Goal: Task Accomplishment & Management: Manage account settings

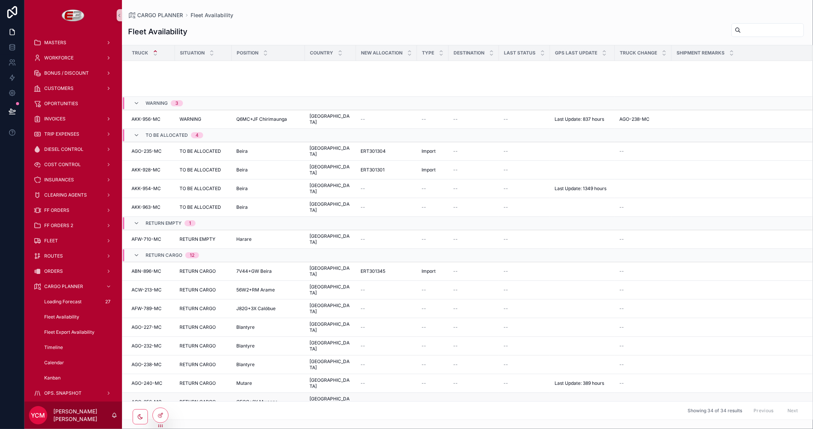
scroll to position [165, 0]
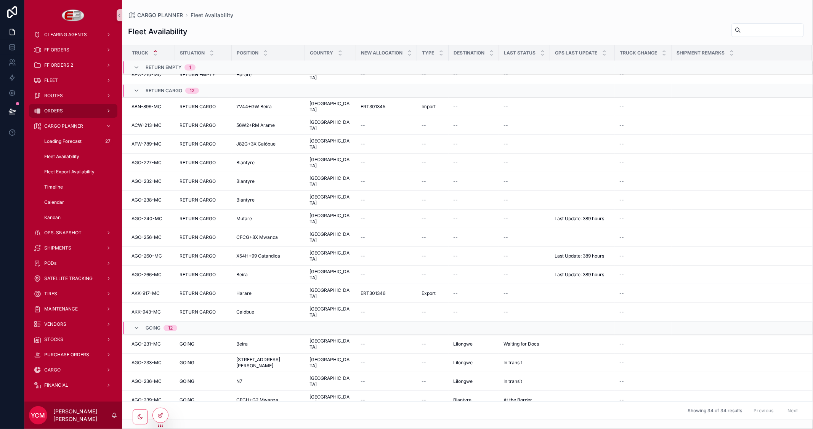
click at [64, 106] on div "ORDERS" at bounding box center [73, 111] width 79 height 12
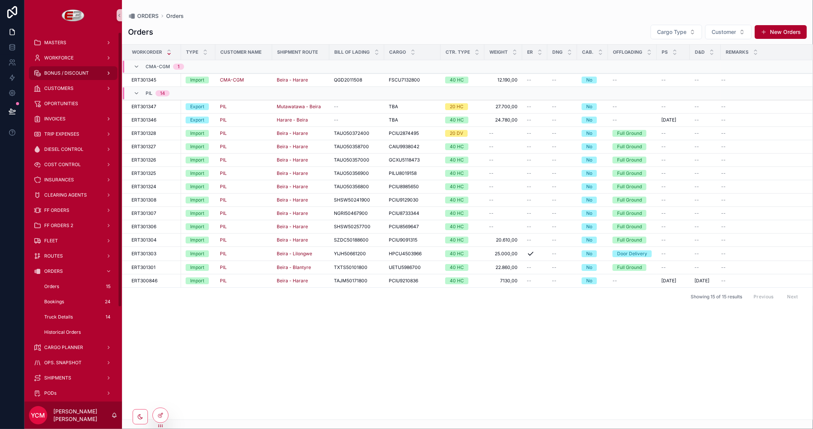
scroll to position [42, 0]
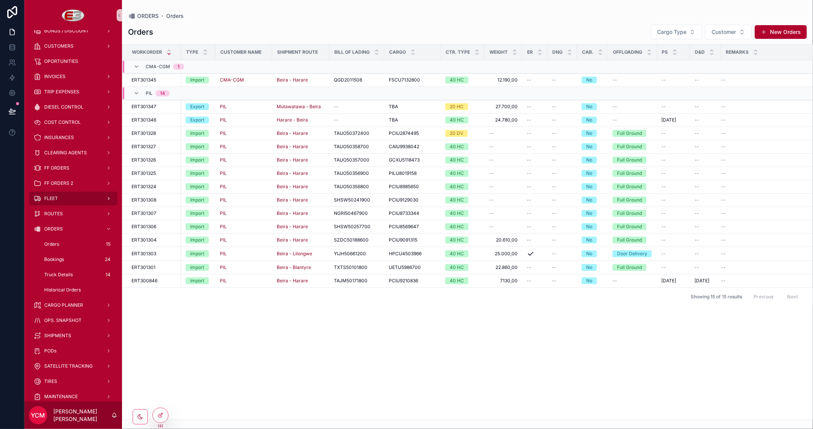
click at [62, 196] on div "FLEET" at bounding box center [73, 198] width 79 height 12
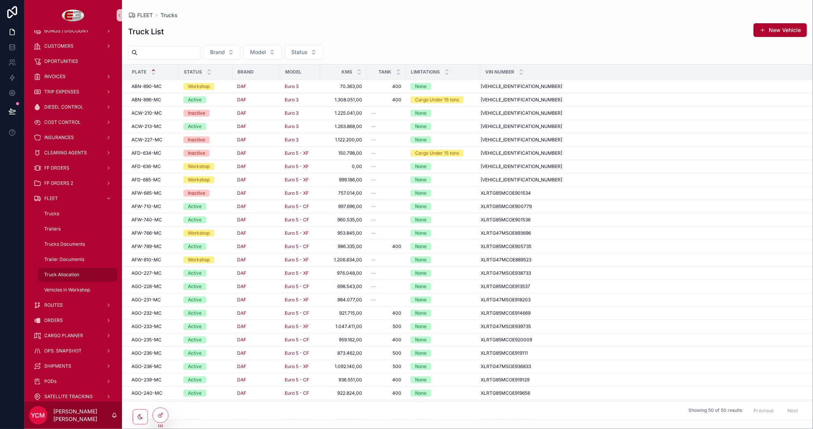
click at [65, 272] on div "Truck Allocation" at bounding box center [78, 275] width 70 height 12
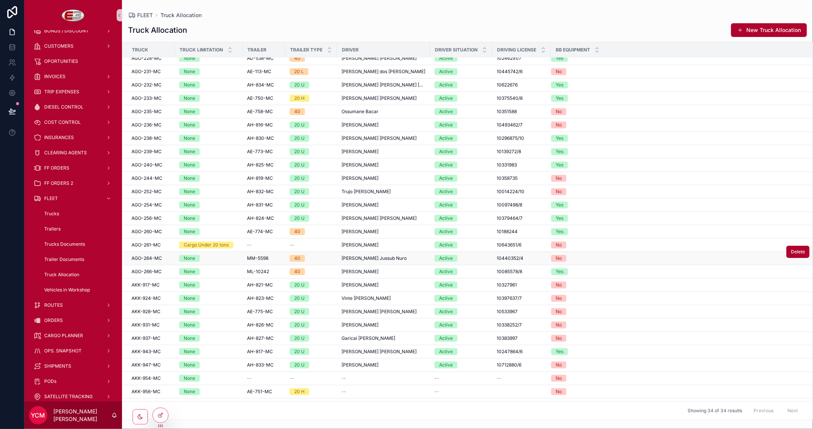
scroll to position [110, 0]
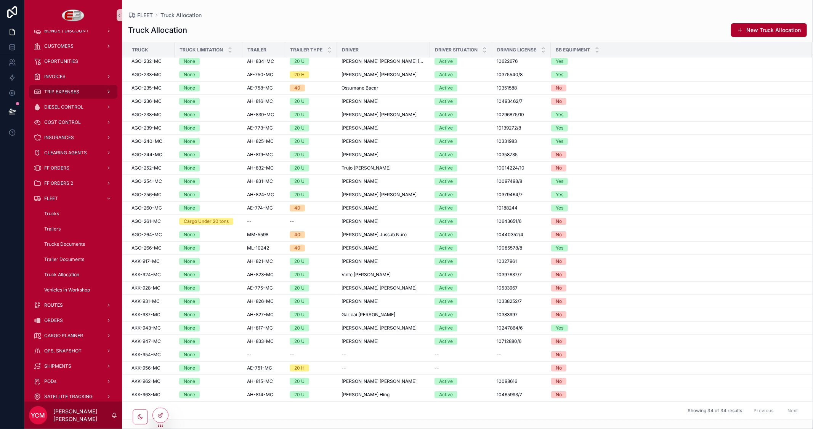
click at [72, 93] on span "TRIP EXPENSES" at bounding box center [61, 92] width 35 height 6
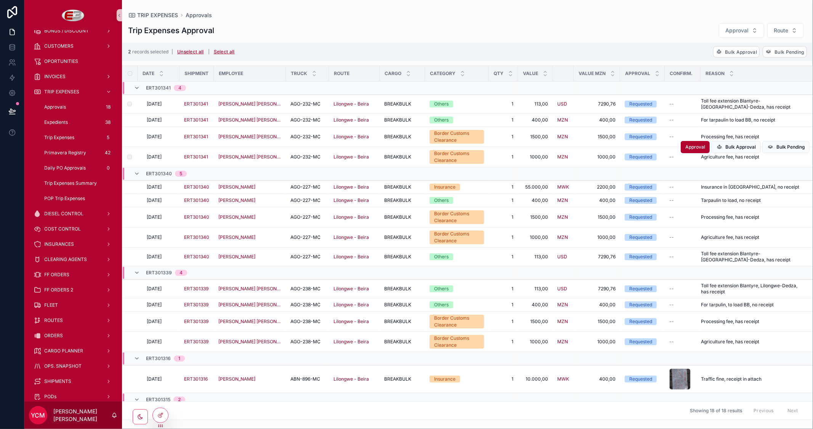
click at [131, 160] on td "scrollable content" at bounding box center [129, 157] width 15 height 20
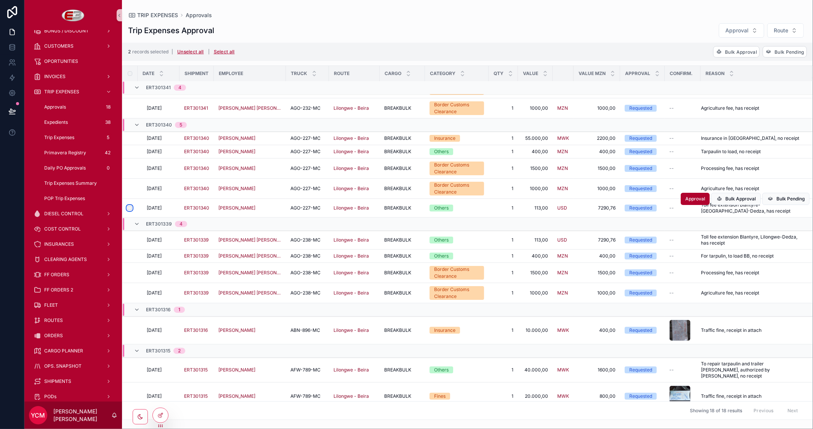
scroll to position [102, 0]
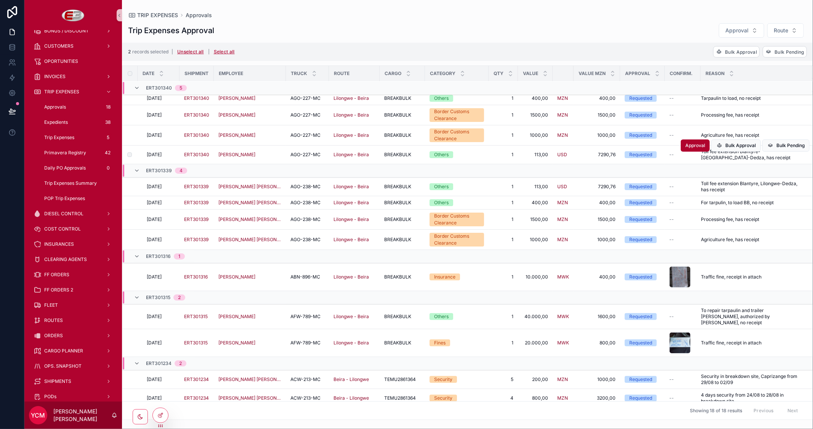
click at [126, 154] on label "scrollable content" at bounding box center [125, 154] width 5 height 5
click at [679, 338] on div "scrollable content" at bounding box center [679, 342] width 21 height 21
click at [678, 339] on div "scrollable content" at bounding box center [679, 342] width 21 height 21
click at [675, 280] on div "scrollable content" at bounding box center [679, 276] width 21 height 21
click at [740, 53] on span "Bulk Approval" at bounding box center [741, 52] width 32 height 6
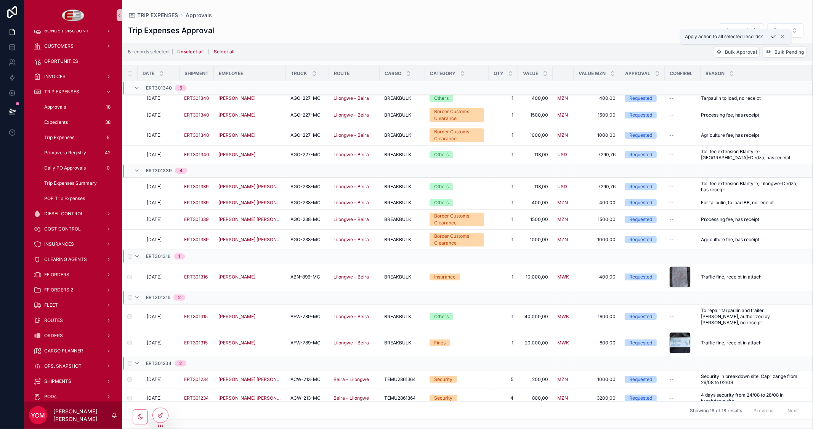
click at [775, 36] on icon "scrollable content" at bounding box center [773, 36] width 4 height 3
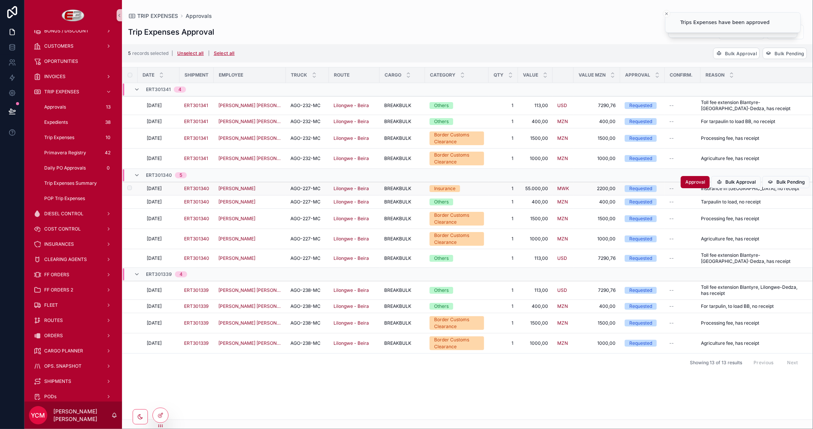
scroll to position [0, 0]
click at [162, 413] on icon at bounding box center [161, 414] width 3 height 3
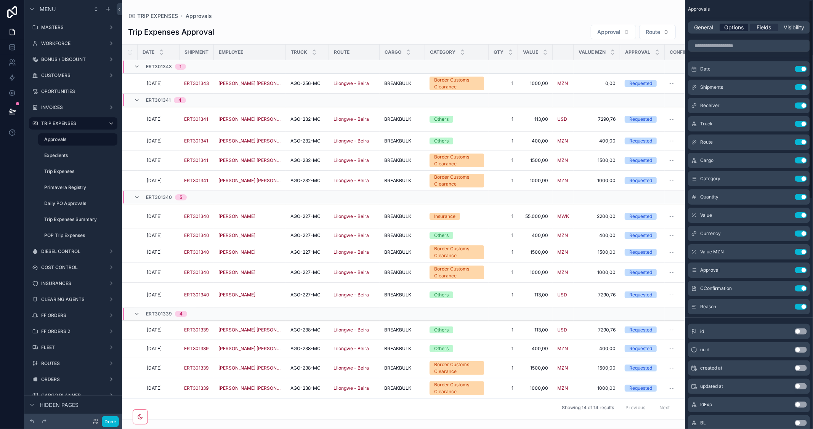
click at [729, 29] on span "Options" at bounding box center [733, 28] width 19 height 8
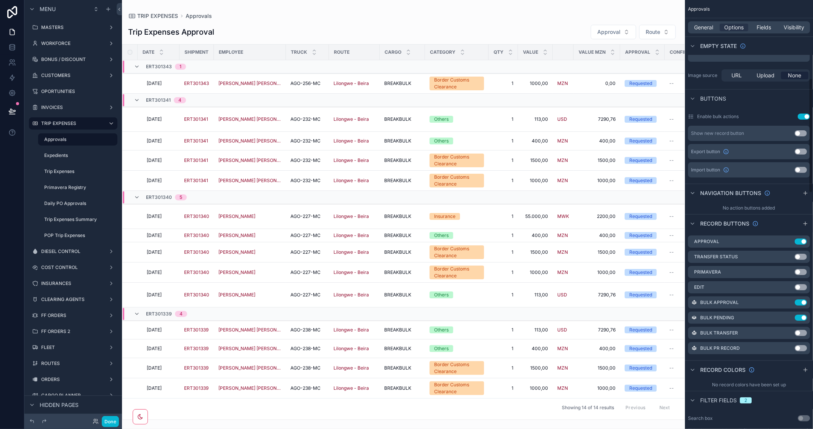
scroll to position [296, 0]
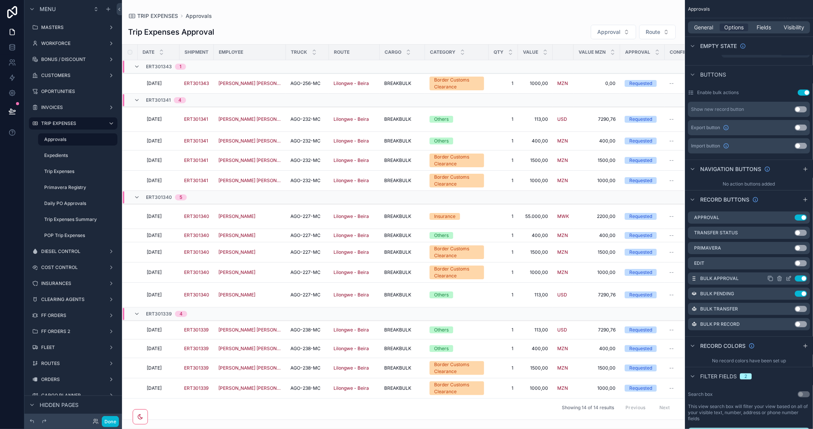
click at [789, 276] on icon "scrollable content" at bounding box center [788, 279] width 6 height 6
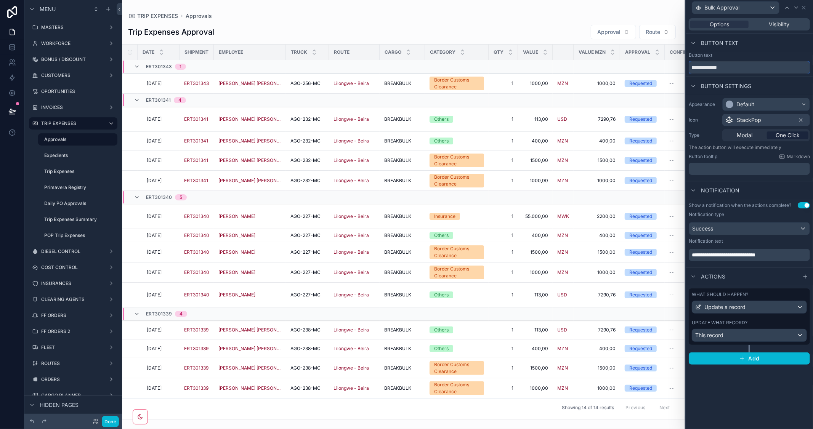
click at [695, 66] on input "**********" at bounding box center [749, 67] width 121 height 12
click at [710, 69] on input "********" at bounding box center [749, 67] width 121 height 12
click at [713, 67] on input "********" at bounding box center [749, 67] width 121 height 12
type input "********"
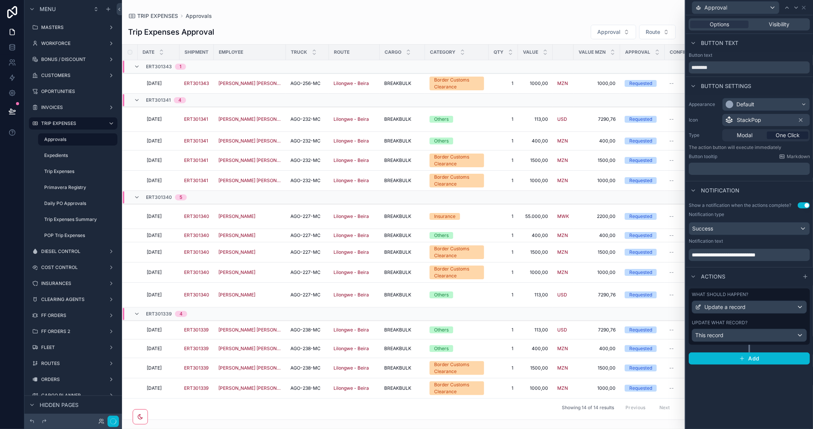
click at [793, 6] on icon at bounding box center [796, 8] width 6 height 6
click at [699, 69] on input "**********" at bounding box center [749, 67] width 121 height 12
type input "*******"
click at [801, 104] on div "Default" at bounding box center [766, 104] width 87 height 12
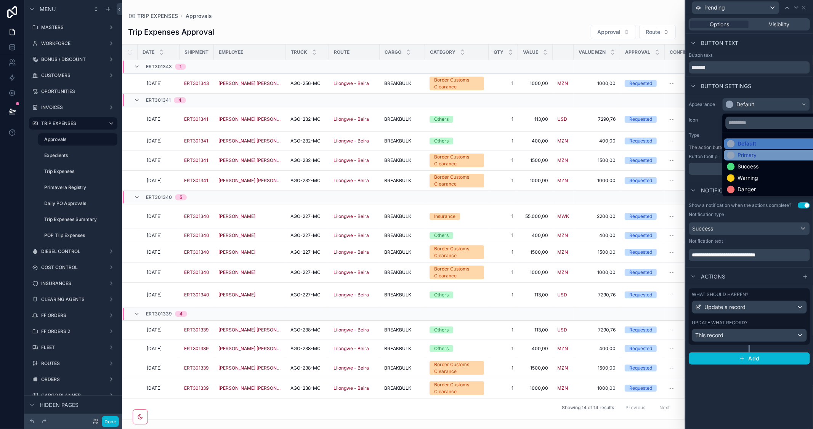
click at [757, 154] on div "Primary" at bounding box center [775, 155] width 96 height 8
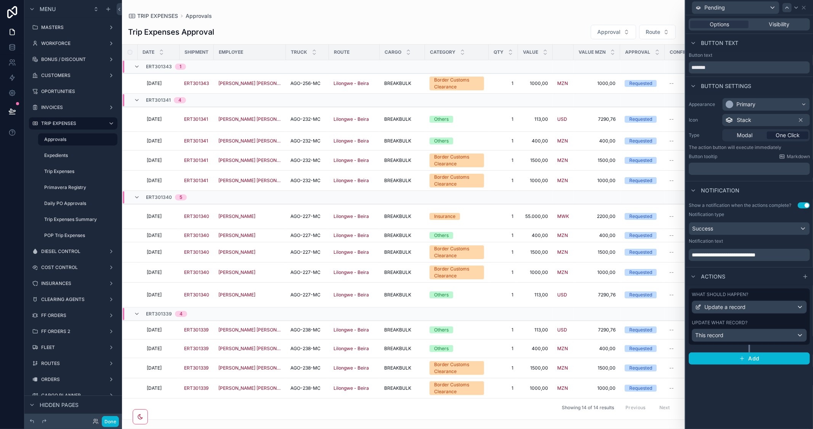
click at [788, 8] on icon at bounding box center [786, 8] width 3 height 2
click at [792, 102] on div "Default" at bounding box center [766, 104] width 87 height 12
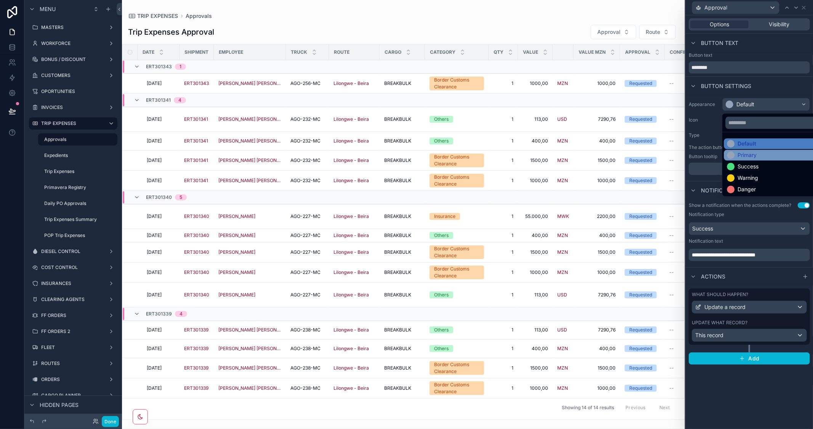
click at [751, 155] on div "Primary" at bounding box center [746, 155] width 19 height 8
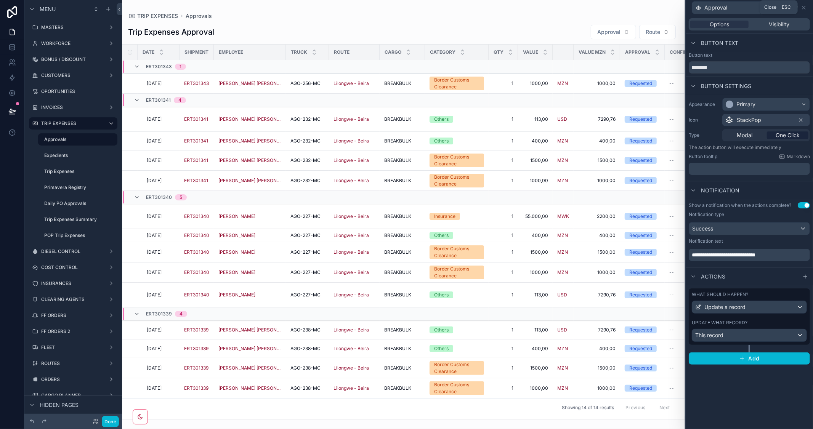
click at [806, 6] on icon at bounding box center [804, 8] width 6 height 6
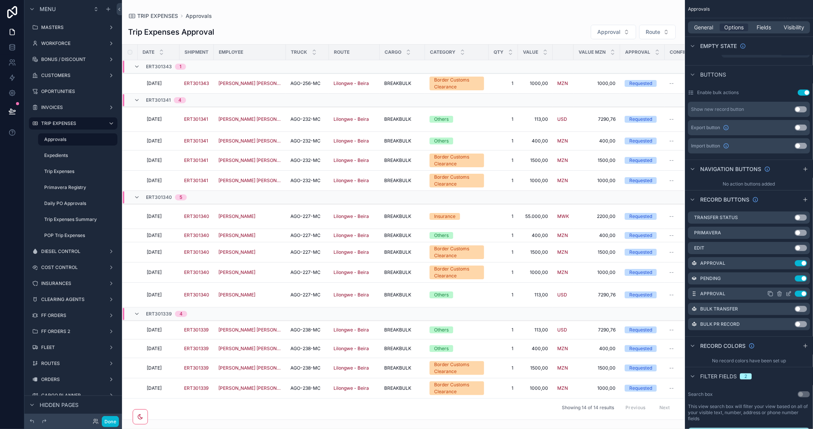
click at [787, 293] on icon "scrollable content" at bounding box center [788, 294] width 3 height 3
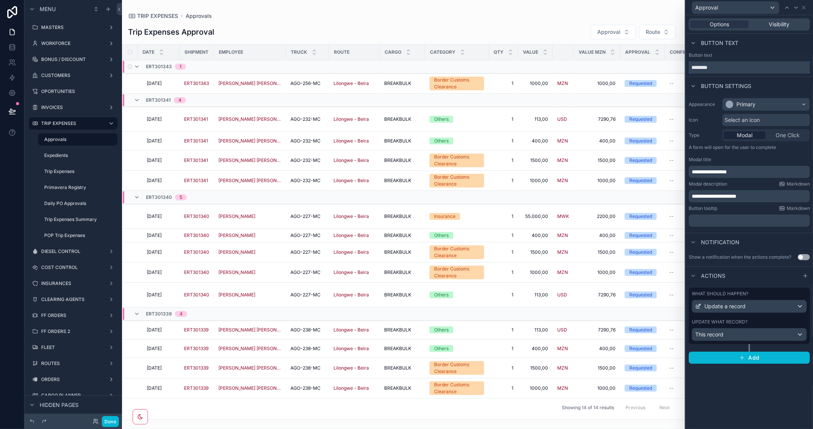
drag, startPoint x: 719, startPoint y: 67, endPoint x: 666, endPoint y: 63, distance: 53.5
click at [666, 63] on div "**********" at bounding box center [406, 214] width 813 height 429
type input "*"
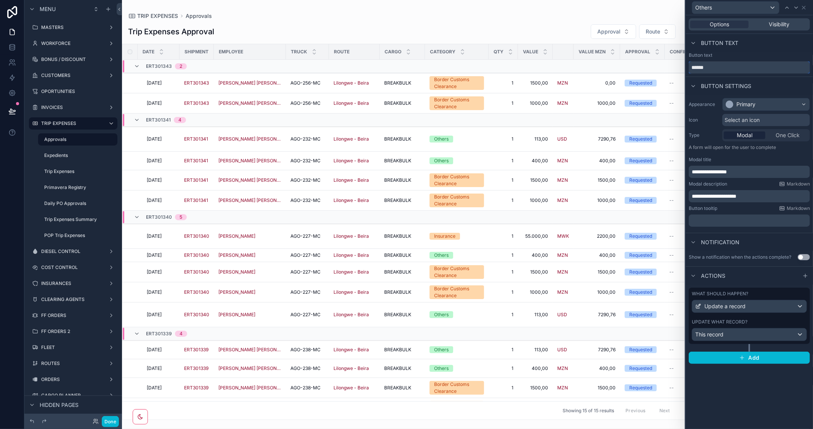
type input "******"
click at [792, 104] on div "Primary" at bounding box center [766, 104] width 87 height 12
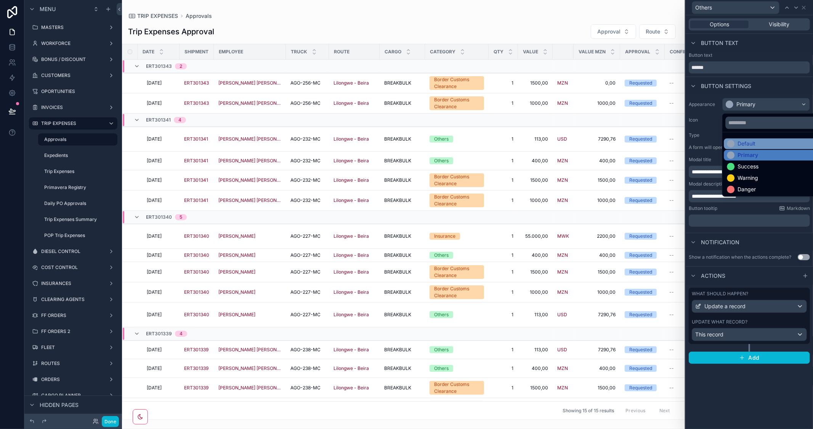
click at [763, 142] on div "Default" at bounding box center [775, 144] width 96 height 8
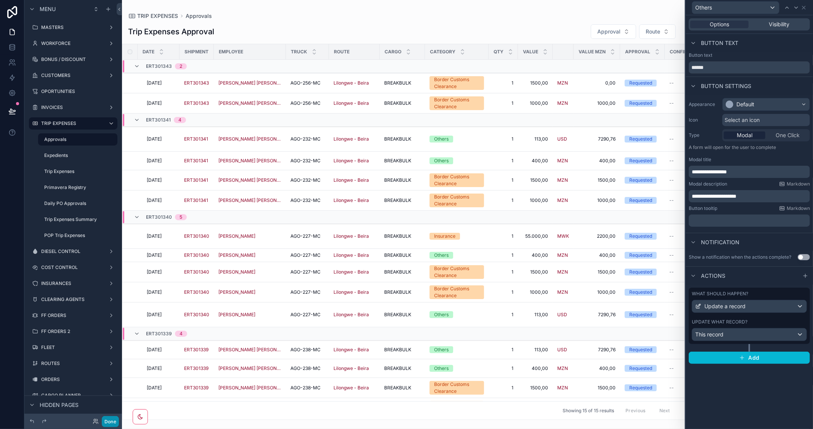
click at [113, 421] on button "Done" at bounding box center [110, 421] width 17 height 11
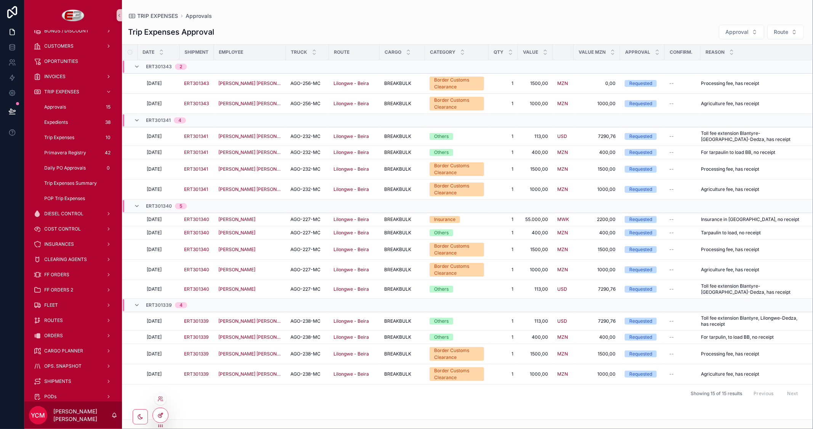
click at [163, 418] on icon at bounding box center [160, 415] width 6 height 6
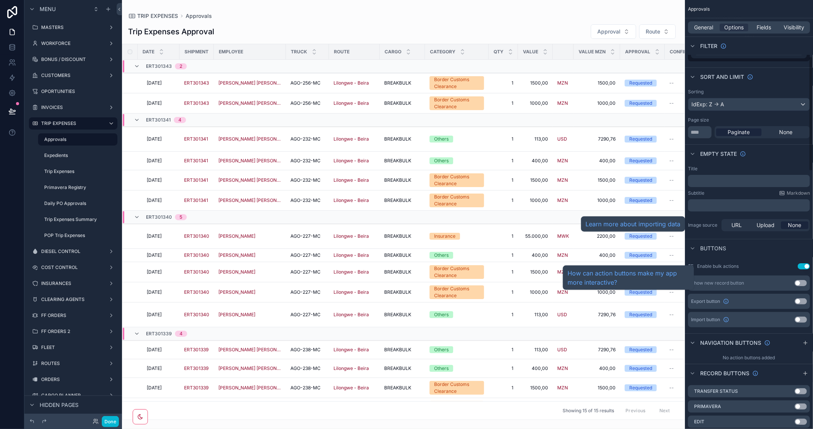
scroll to position [212, 0]
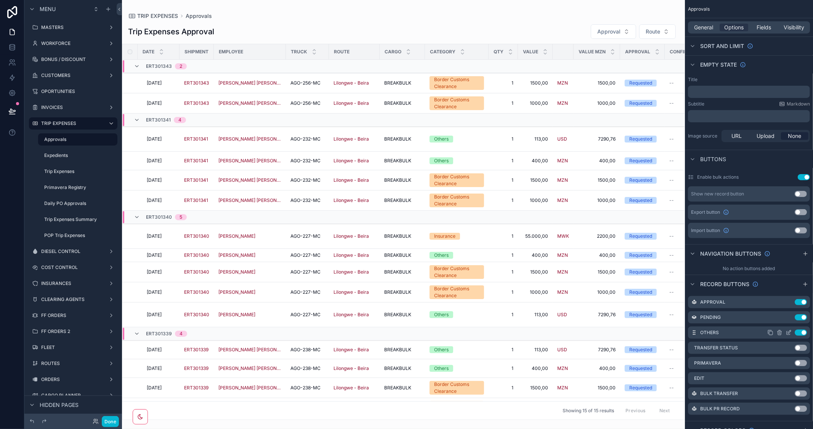
click at [786, 330] on icon "scrollable content" at bounding box center [788, 333] width 6 height 6
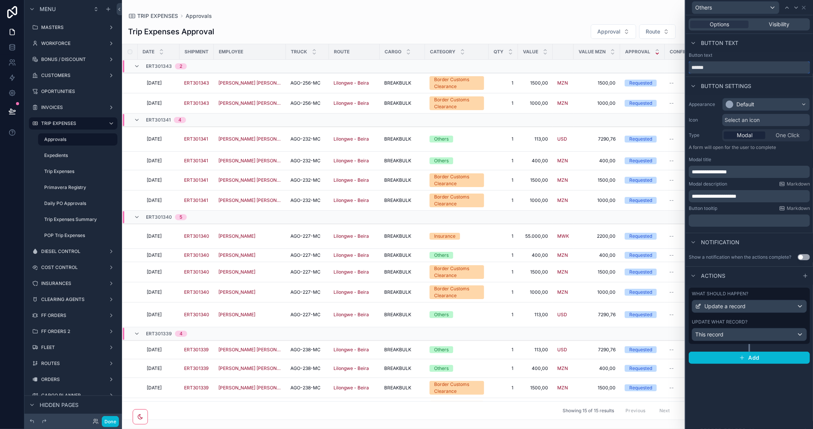
drag, startPoint x: 712, startPoint y: 66, endPoint x: 655, endPoint y: 55, distance: 58.3
click at [655, 55] on div "**********" at bounding box center [406, 214] width 813 height 429
type input "*"
type input "**********"
click at [109, 421] on button "Done" at bounding box center [110, 421] width 17 height 11
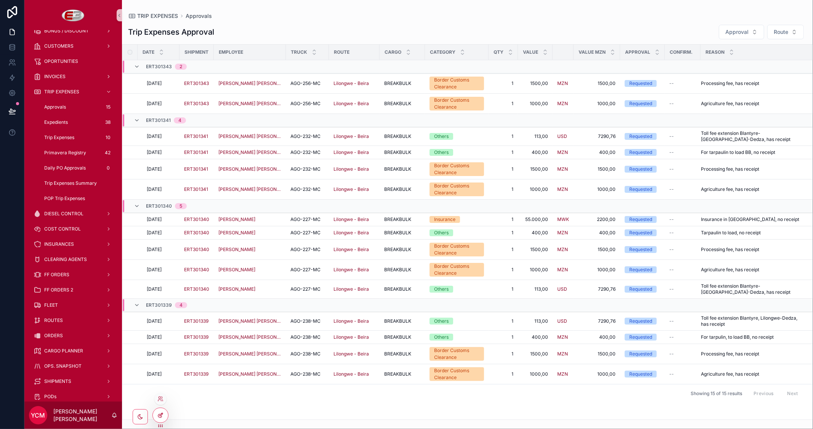
click at [161, 415] on icon at bounding box center [160, 415] width 6 height 6
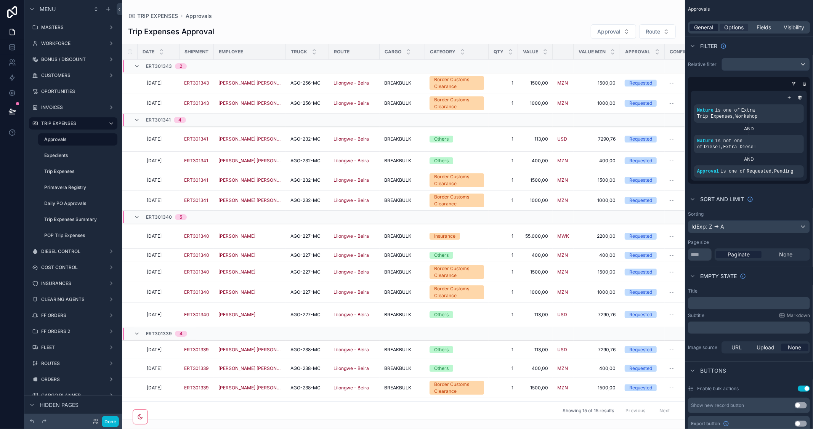
click at [702, 25] on span "General" at bounding box center [703, 28] width 19 height 8
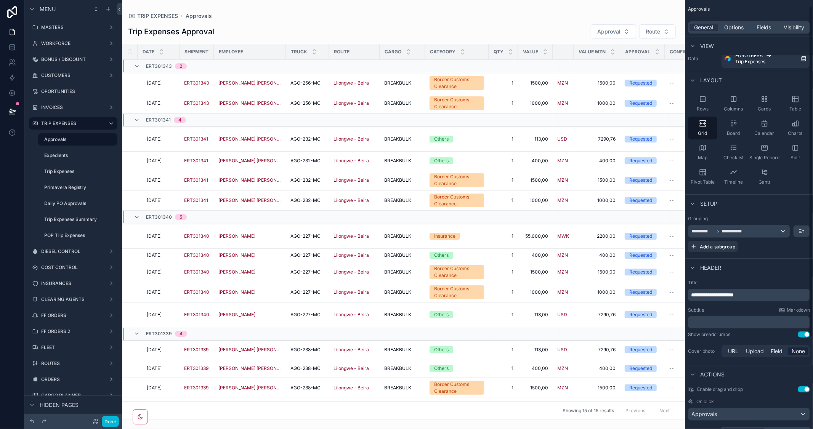
scroll to position [0, 0]
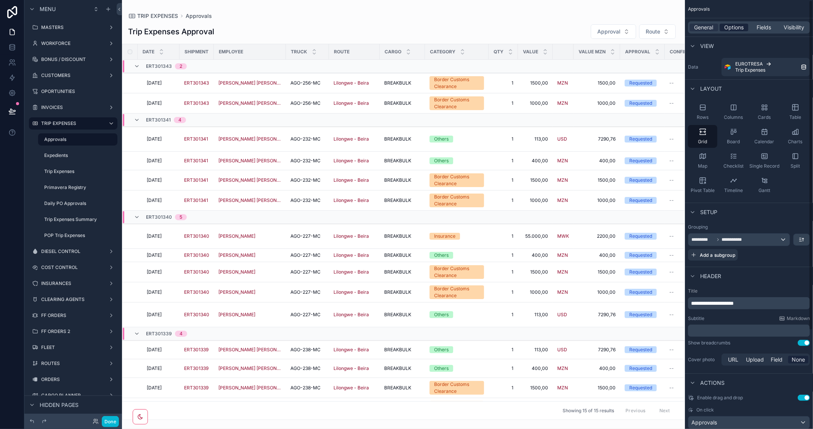
click at [734, 27] on span "Options" at bounding box center [733, 28] width 19 height 8
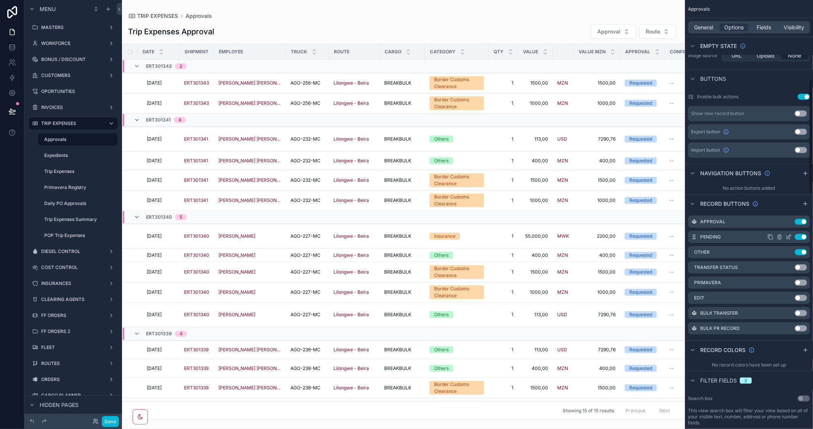
scroll to position [296, 0]
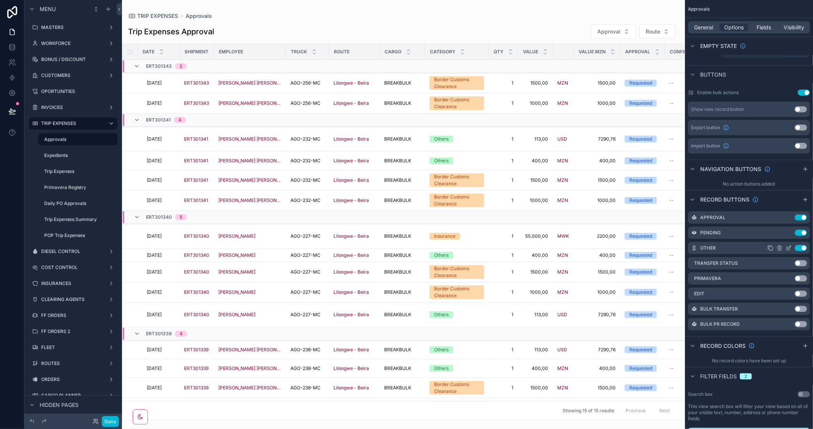
click at [789, 246] on icon "scrollable content" at bounding box center [789, 247] width 3 height 3
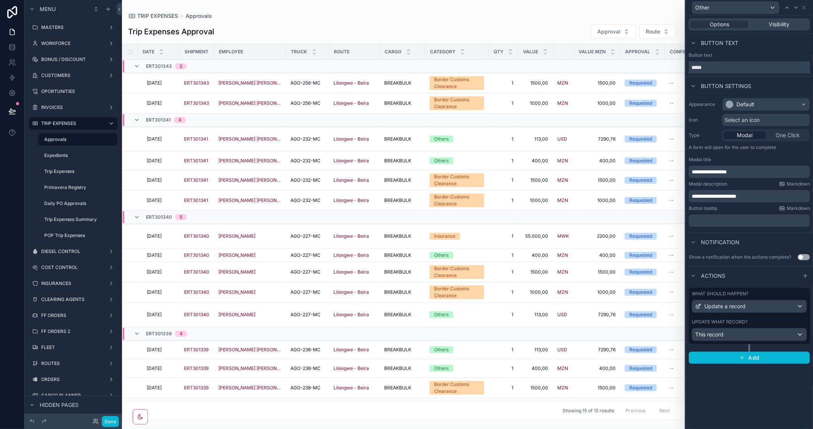
click at [722, 70] on input "*****" at bounding box center [749, 67] width 121 height 12
click at [703, 66] on input "**********" at bounding box center [749, 67] width 121 height 12
type input "**********"
click at [772, 105] on div "Default" at bounding box center [766, 104] width 87 height 12
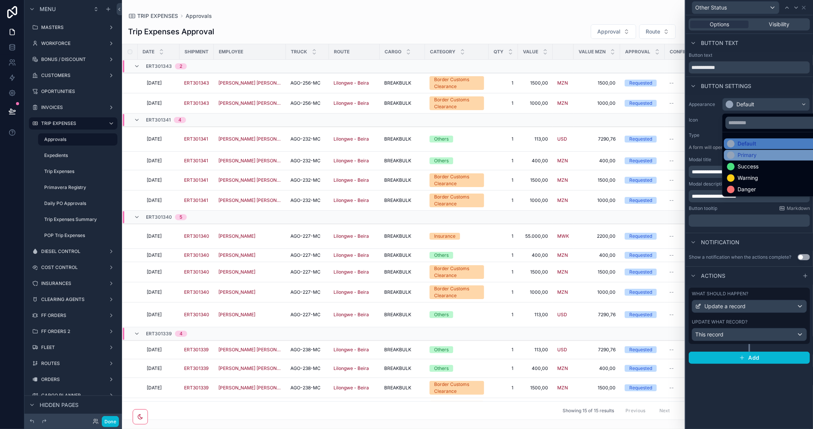
click at [753, 153] on div "Primary" at bounding box center [746, 155] width 19 height 8
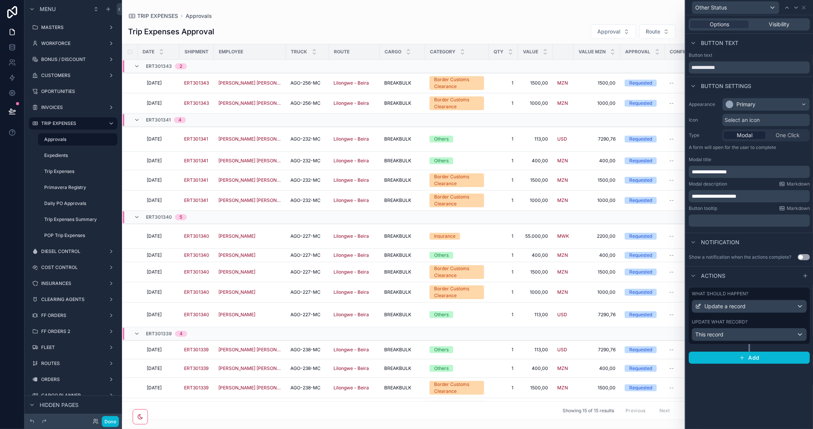
click at [750, 118] on span "Select an icon" at bounding box center [741, 120] width 35 height 8
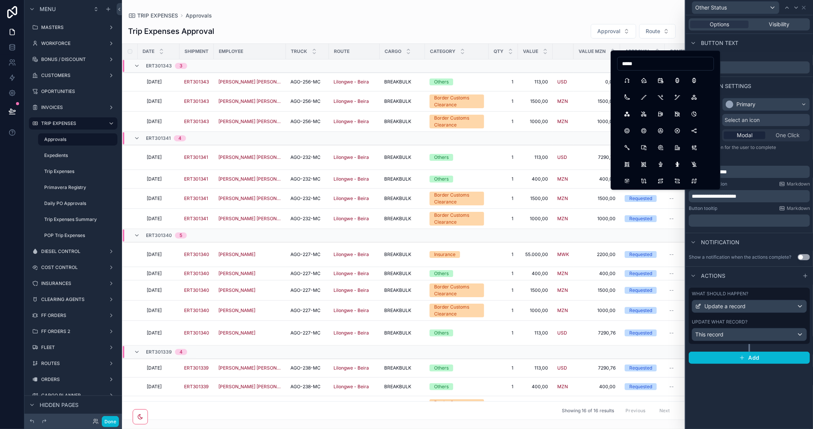
type input "******"
drag, startPoint x: 658, startPoint y: 67, endPoint x: 556, endPoint y: 62, distance: 102.3
click at [556, 62] on div "**********" at bounding box center [406, 214] width 813 height 429
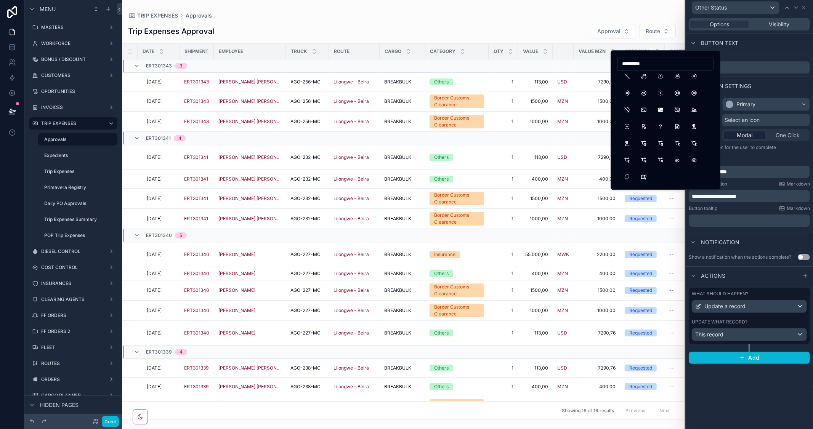
drag, startPoint x: 660, startPoint y: 62, endPoint x: 534, endPoint y: 47, distance: 126.6
click at [534, 47] on div "**********" at bounding box center [406, 214] width 813 height 429
drag, startPoint x: 669, startPoint y: 66, endPoint x: 591, endPoint y: 54, distance: 78.3
click at [591, 54] on div "**********" at bounding box center [406, 214] width 813 height 429
click at [626, 61] on input "*********" at bounding box center [665, 63] width 96 height 11
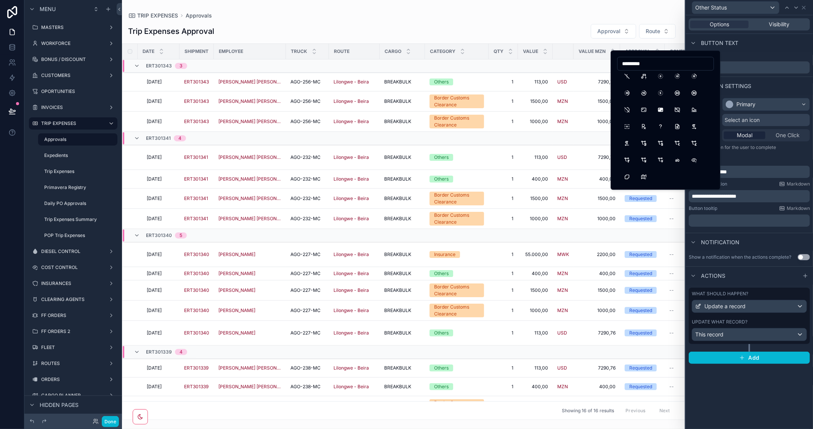
click at [626, 61] on input "*********" at bounding box center [665, 63] width 96 height 11
type input "****"
click at [761, 83] on div "Button settings" at bounding box center [749, 86] width 127 height 18
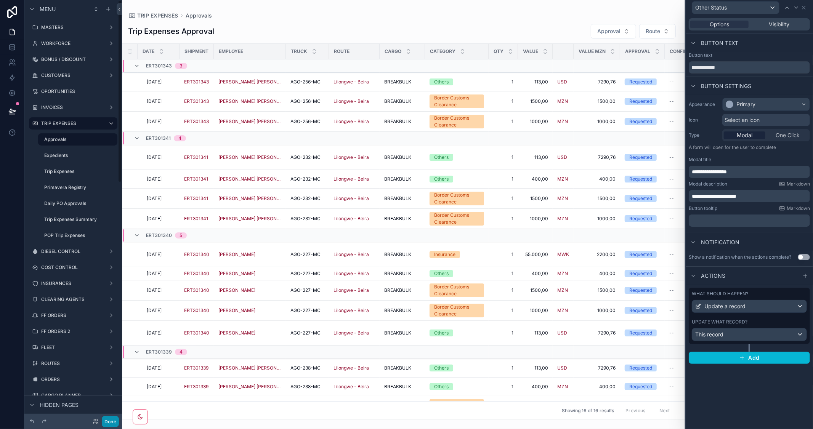
click at [106, 424] on button "Done" at bounding box center [110, 421] width 17 height 11
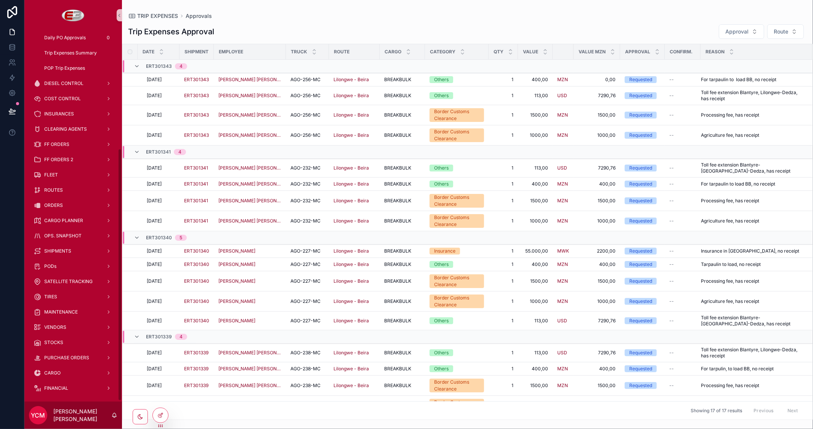
scroll to position [176, 0]
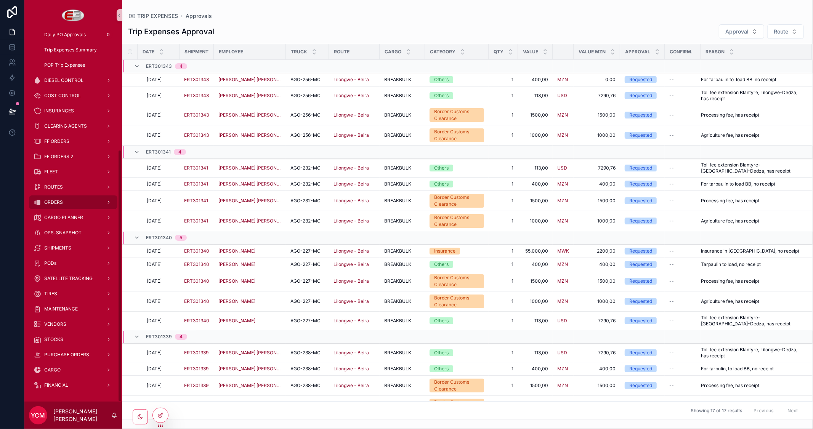
click at [56, 200] on span "ORDERS" at bounding box center [53, 202] width 19 height 6
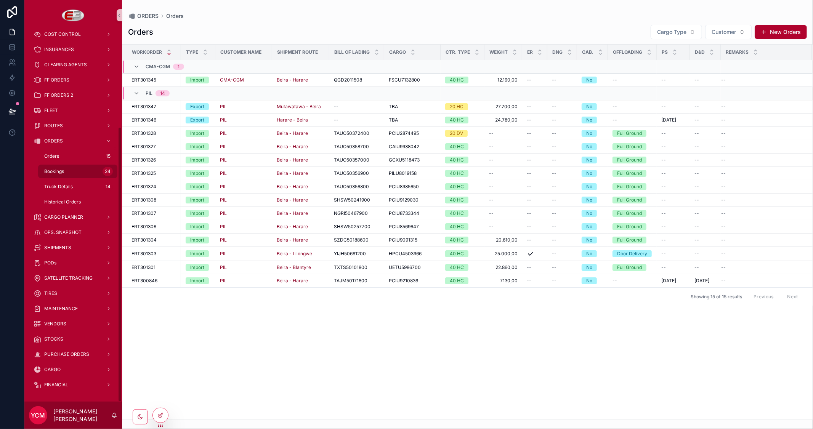
scroll to position [130, 0]
click at [58, 171] on span "Bookings" at bounding box center [54, 172] width 20 height 6
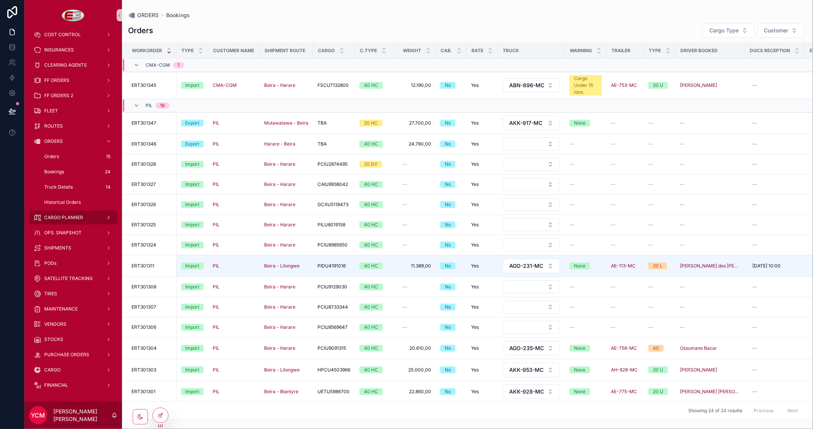
click at [66, 218] on span "CARGO PLANNER" at bounding box center [63, 218] width 39 height 6
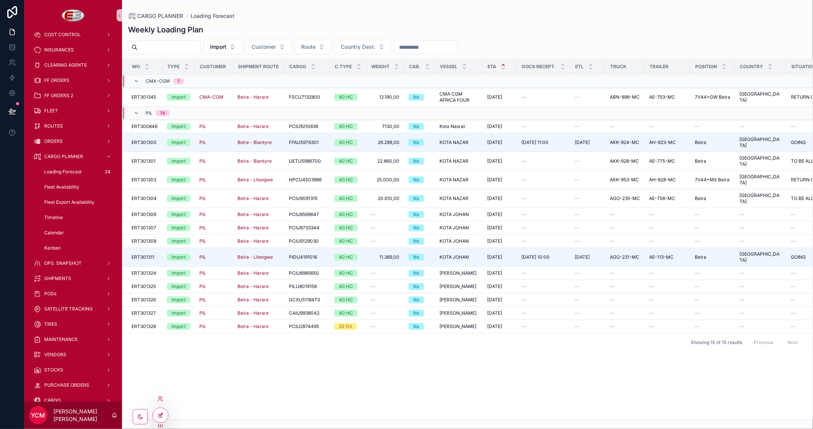
click at [162, 418] on icon at bounding box center [160, 415] width 6 height 6
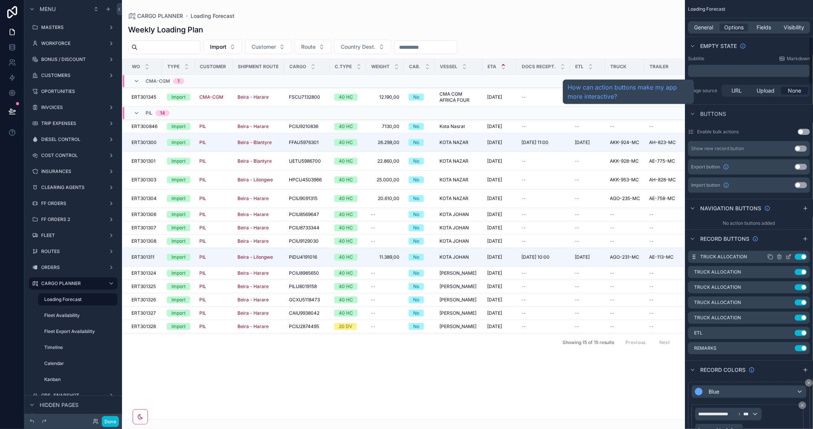
scroll to position [338, 0]
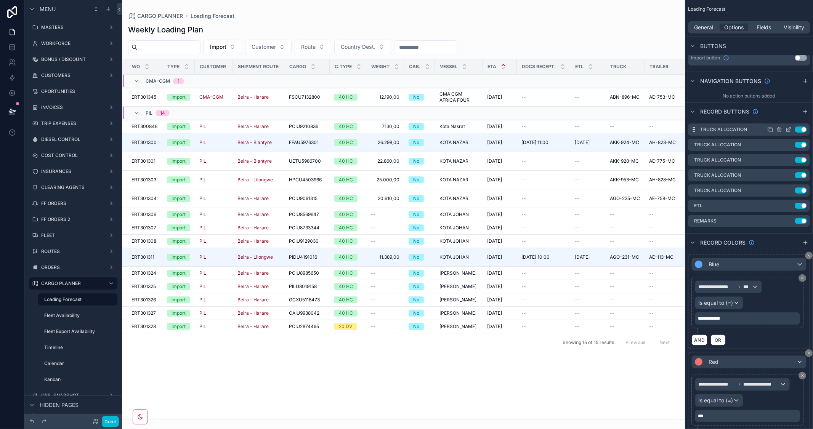
click at [787, 130] on icon "scrollable content" at bounding box center [788, 130] width 6 height 6
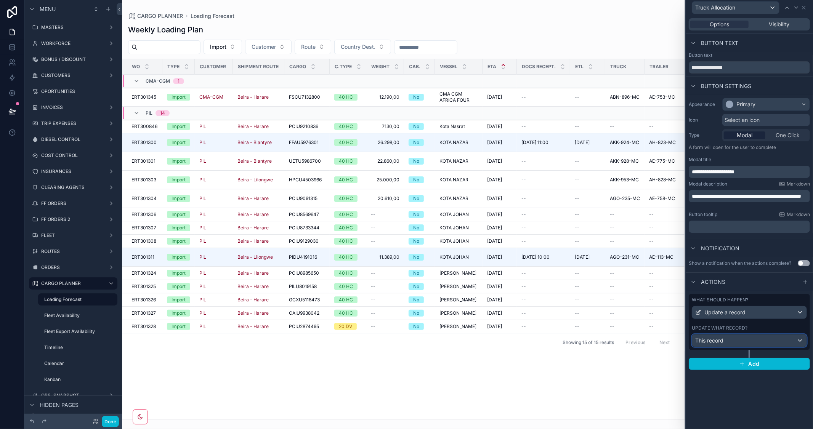
click at [756, 337] on div "This record" at bounding box center [749, 341] width 114 height 12
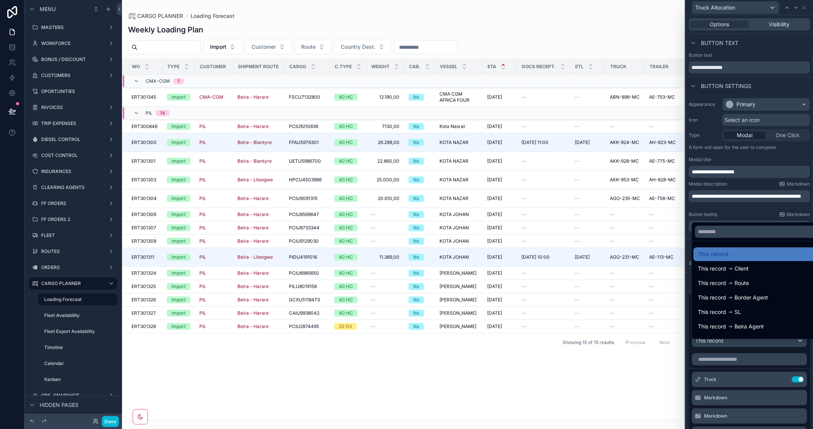
click at [785, 156] on div at bounding box center [749, 214] width 127 height 429
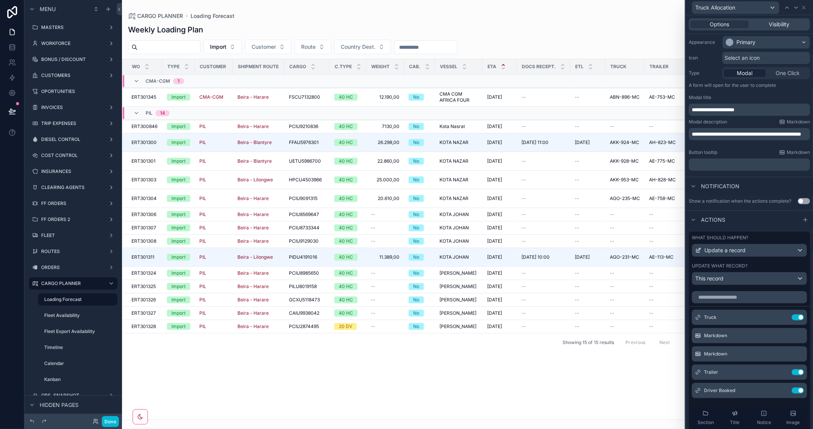
scroll to position [85, 0]
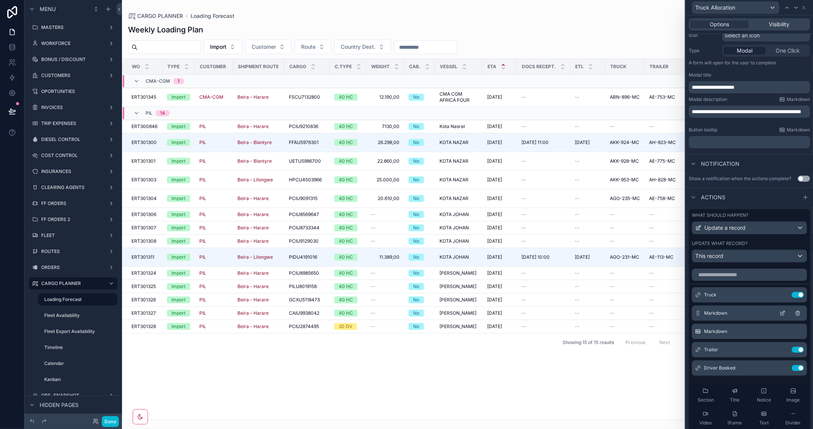
click at [779, 316] on icon at bounding box center [782, 313] width 6 height 6
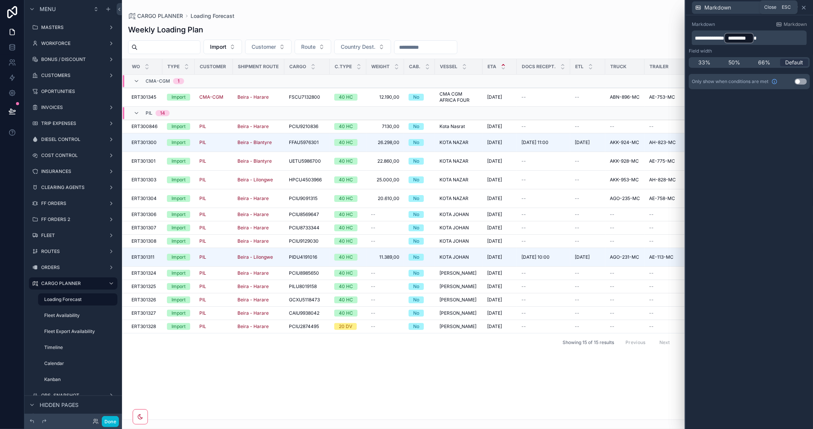
click at [804, 8] on icon at bounding box center [803, 7] width 3 height 3
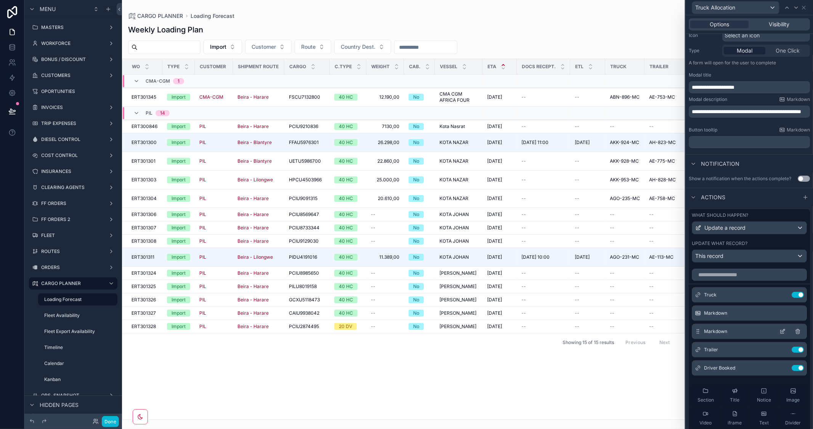
click at [779, 335] on icon at bounding box center [782, 332] width 6 height 6
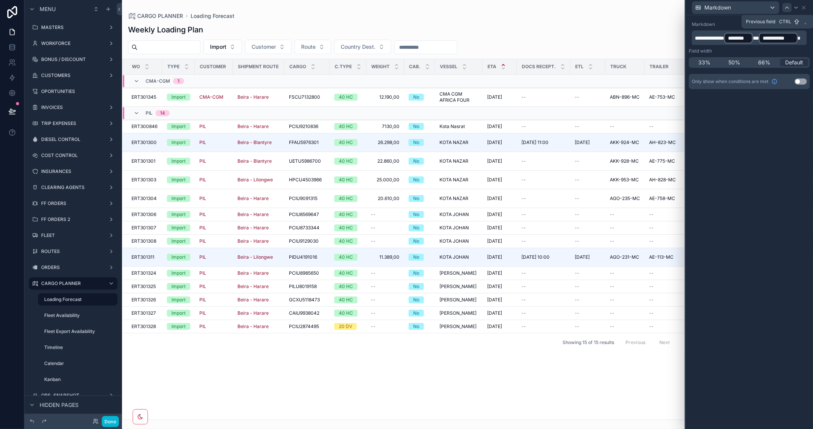
click at [785, 10] on div at bounding box center [786, 7] width 9 height 9
click at [804, 8] on icon at bounding box center [803, 7] width 3 height 3
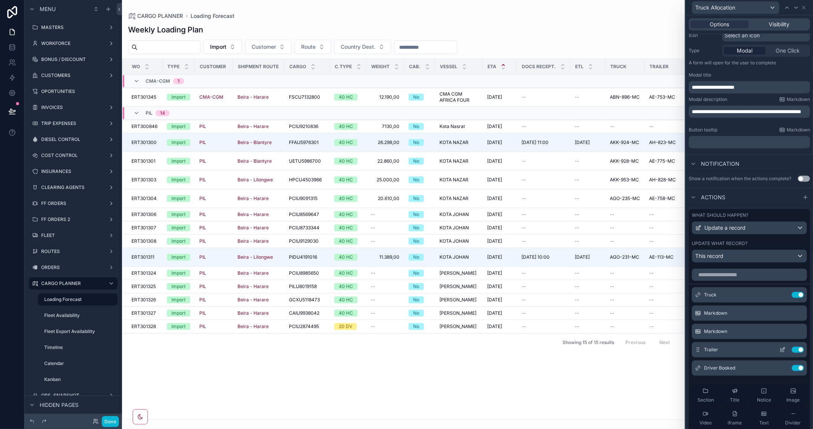
click at [779, 353] on icon at bounding box center [782, 350] width 6 height 6
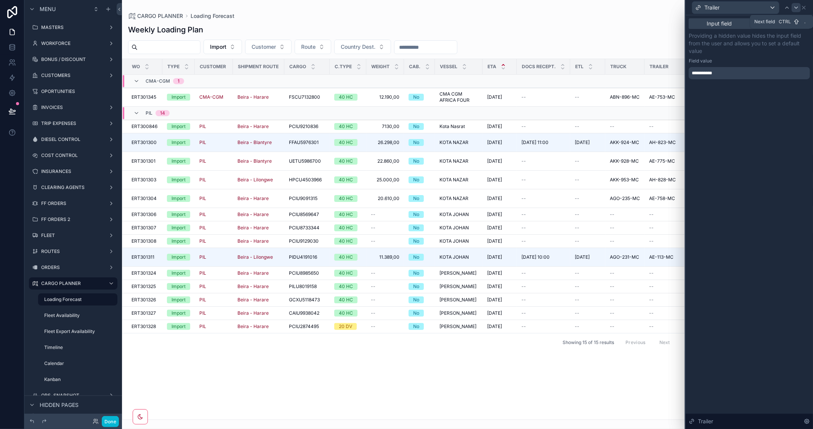
click at [796, 9] on icon at bounding box center [796, 8] width 6 height 6
click at [56, 268] on label "ORDERS" at bounding box center [71, 267] width 61 height 6
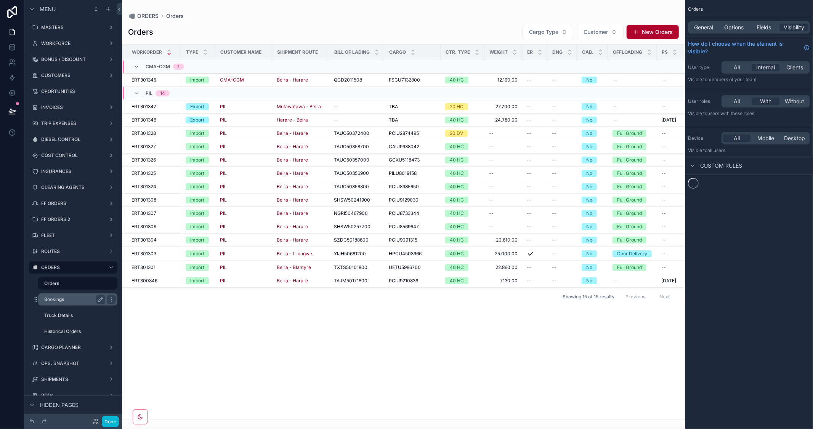
click at [57, 297] on label "Bookings" at bounding box center [73, 300] width 58 height 6
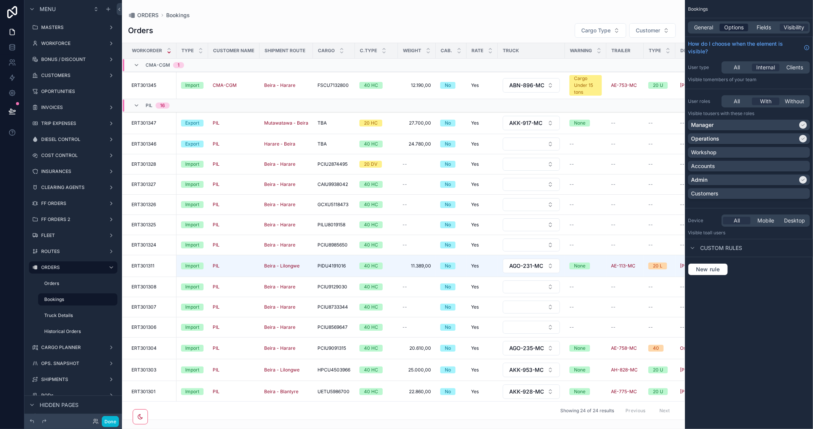
click at [732, 27] on span "Options" at bounding box center [733, 28] width 19 height 8
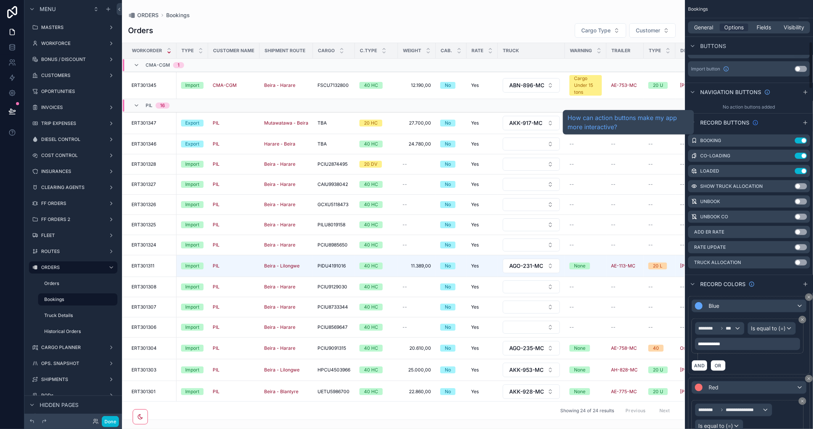
scroll to position [381, 0]
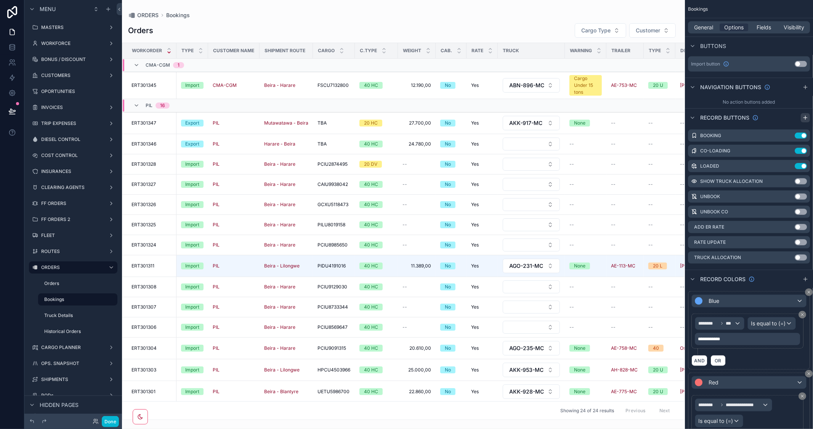
click at [803, 117] on icon "scrollable content" at bounding box center [805, 118] width 6 height 6
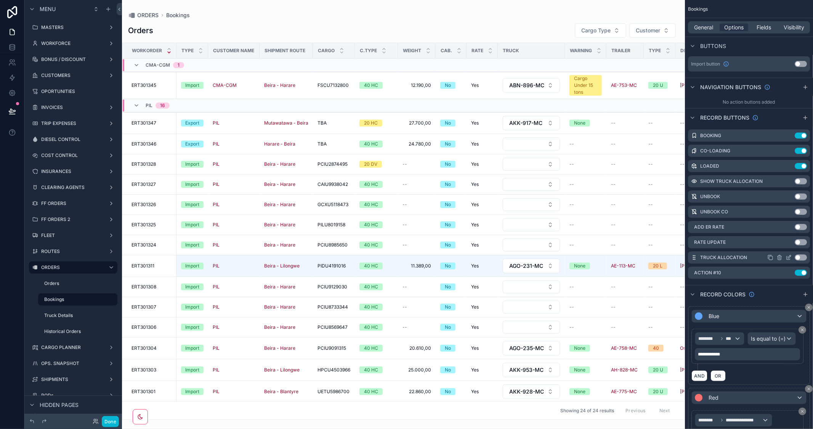
click at [742, 255] on label "Truck Allocation" at bounding box center [723, 258] width 47 height 6
click at [788, 256] on icon "scrollable content" at bounding box center [788, 258] width 6 height 6
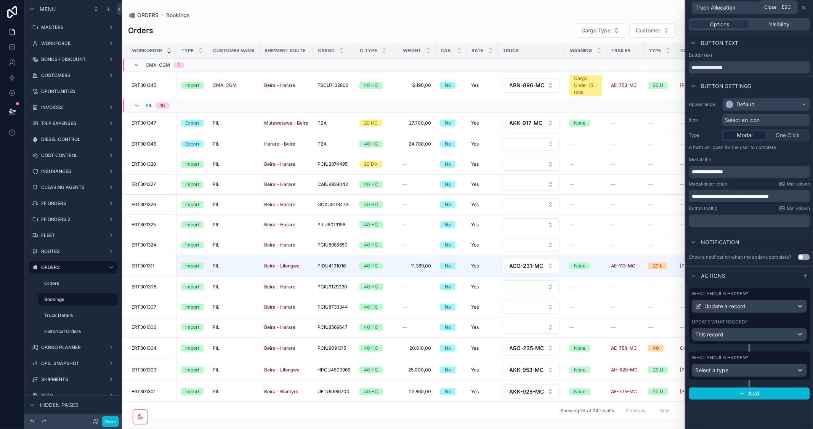
click at [806, 9] on icon at bounding box center [804, 8] width 6 height 6
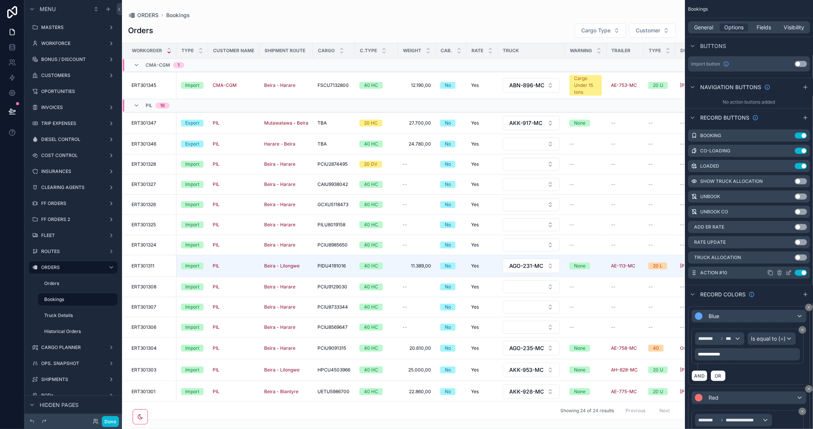
click at [779, 273] on icon "scrollable content" at bounding box center [779, 273] width 6 height 6
click at [793, 261] on icon at bounding box center [792, 260] width 6 height 6
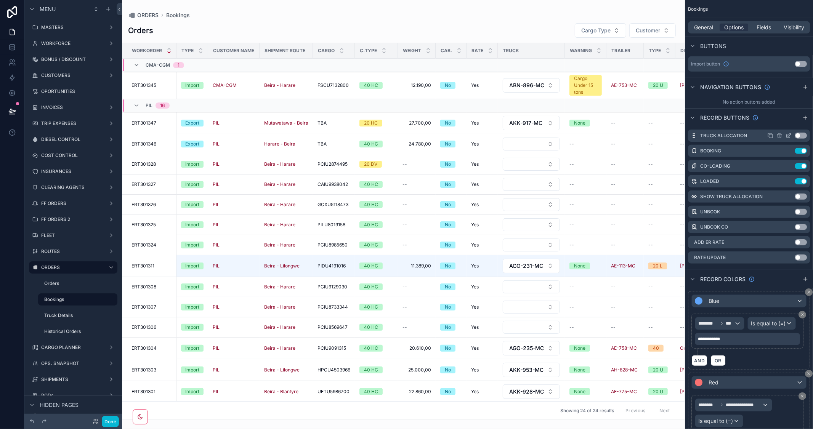
click at [787, 135] on icon "scrollable content" at bounding box center [788, 136] width 6 height 6
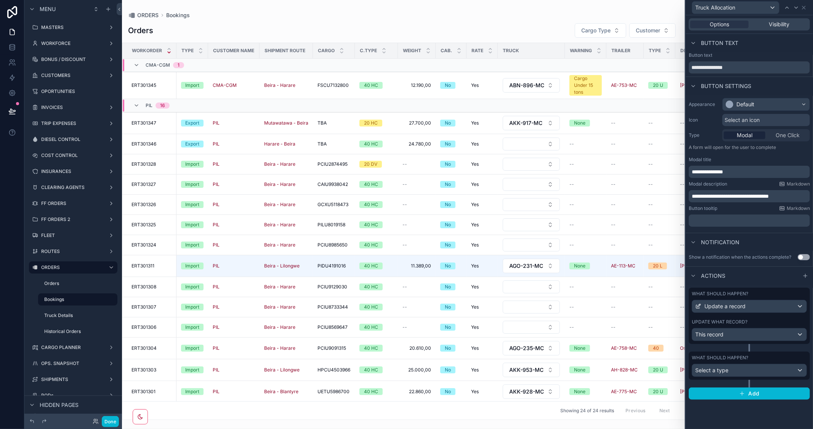
click at [753, 119] on span "Select an icon" at bounding box center [741, 120] width 35 height 8
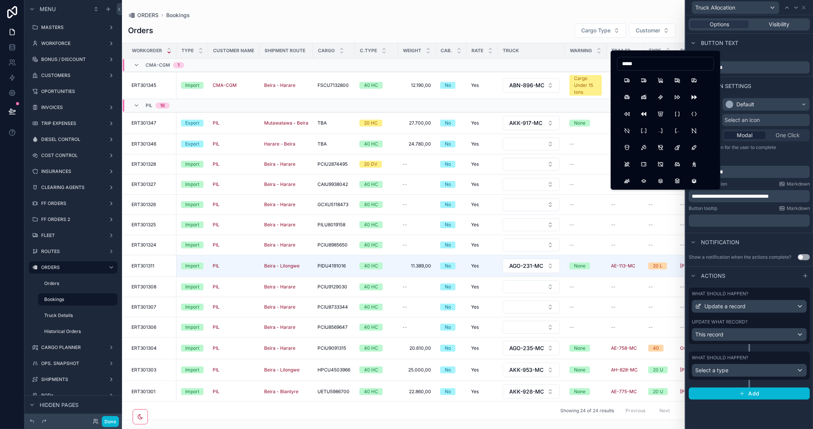
drag, startPoint x: 691, startPoint y: 64, endPoint x: 608, endPoint y: 63, distance: 83.5
click at [608, 63] on div "**********" at bounding box center [406, 214] width 813 height 429
type input "*"
type input "****"
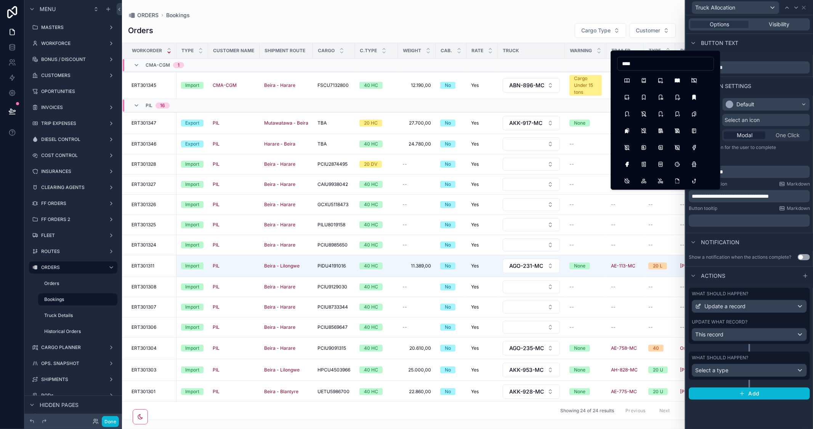
click at [784, 84] on div "Button settings" at bounding box center [749, 86] width 127 height 18
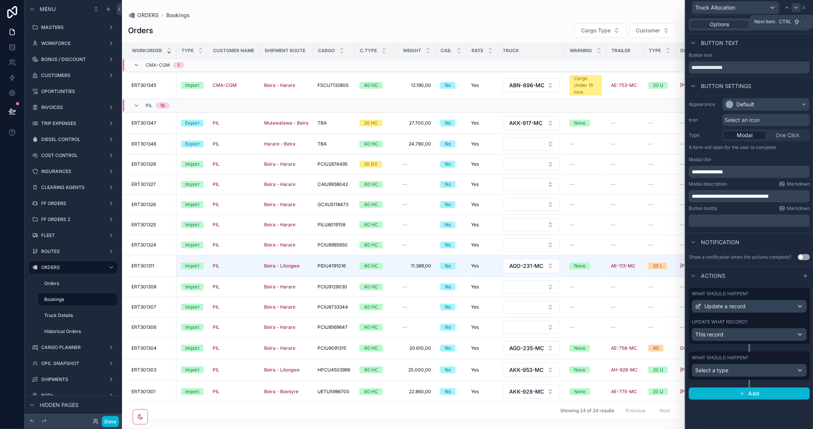
click at [797, 6] on icon at bounding box center [796, 8] width 6 height 6
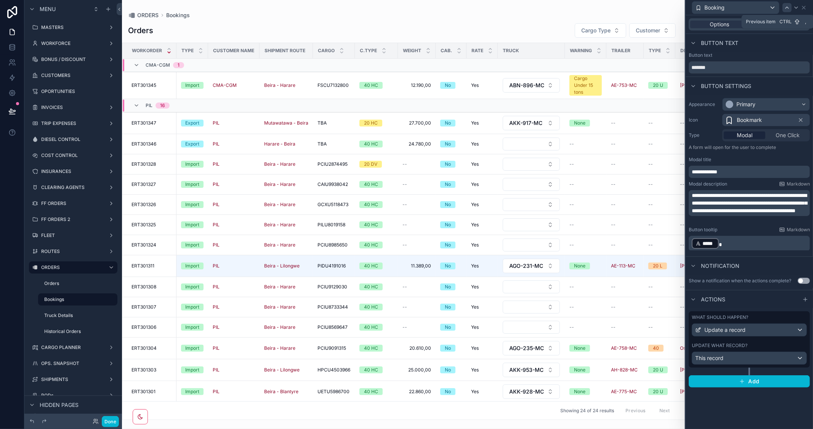
click at [786, 9] on icon at bounding box center [787, 8] width 6 height 6
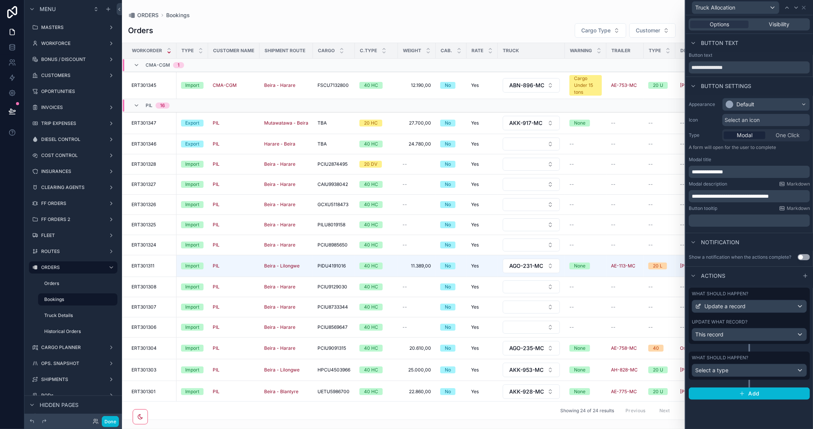
click at [755, 119] on span "Select an icon" at bounding box center [741, 120] width 35 height 8
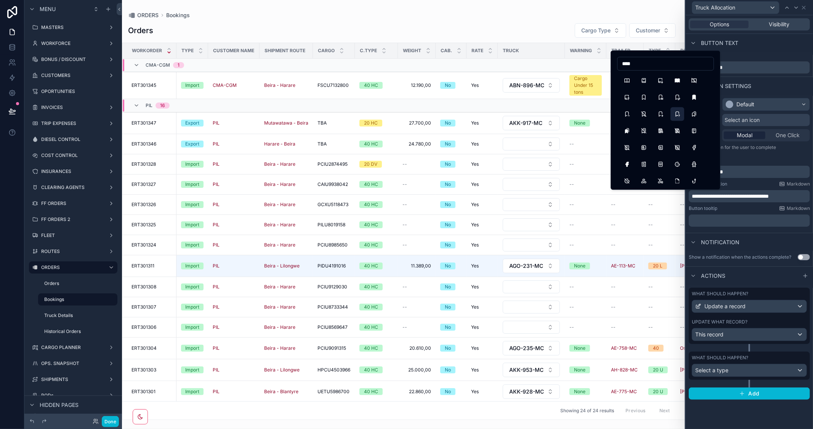
type input "****"
drag, startPoint x: 677, startPoint y: 114, endPoint x: 766, endPoint y: 46, distance: 112.0
click at [677, 114] on button "BookmarkQuestion" at bounding box center [677, 114] width 14 height 14
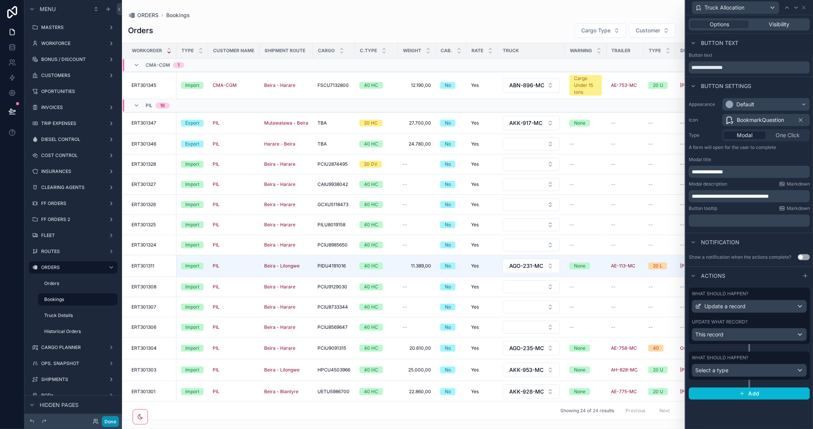
click at [110, 418] on button "Done" at bounding box center [110, 421] width 17 height 11
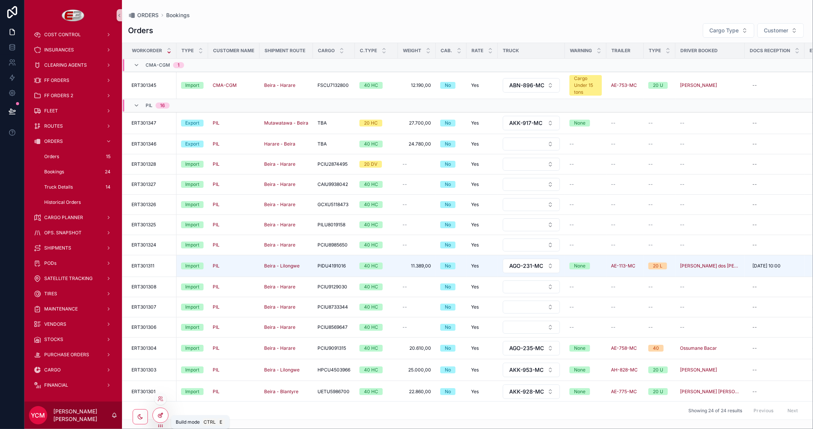
click at [163, 414] on icon at bounding box center [160, 415] width 6 height 6
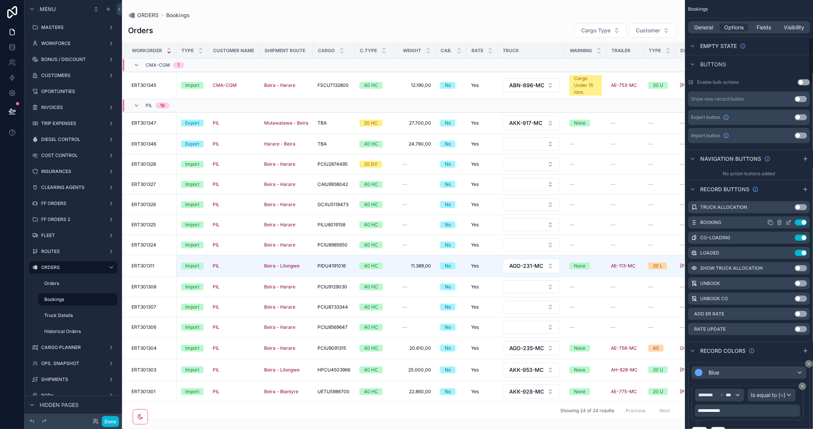
scroll to position [338, 0]
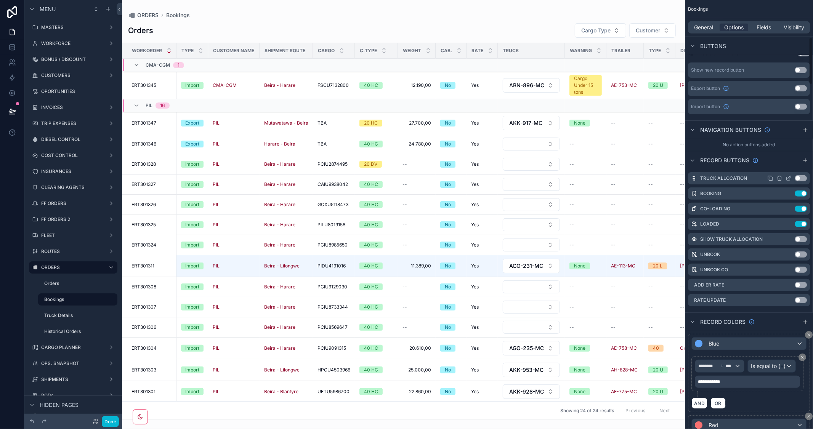
click at [788, 178] on icon "scrollable content" at bounding box center [789, 177] width 3 height 3
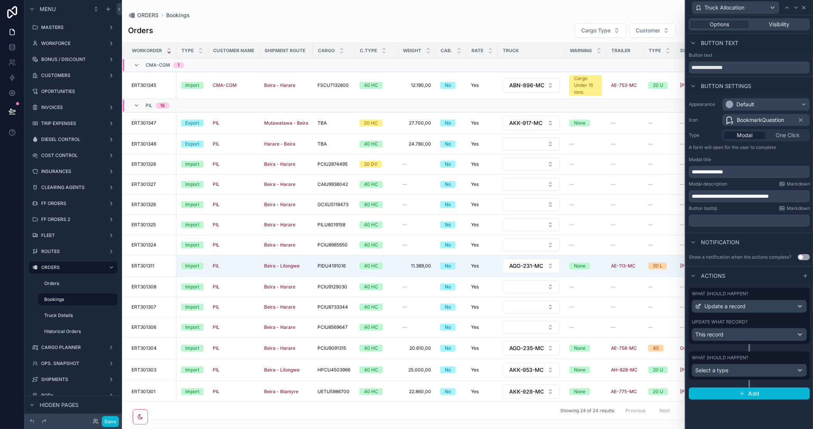
click at [803, 5] on icon at bounding box center [804, 8] width 6 height 6
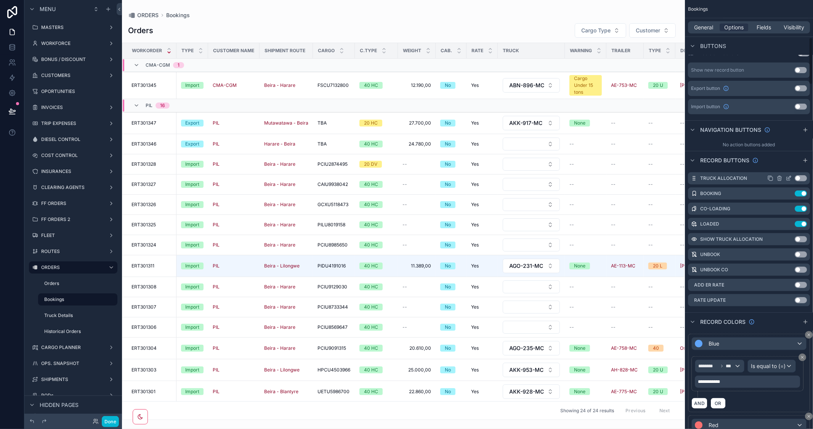
click at [805, 177] on button "Use setting" at bounding box center [801, 178] width 12 height 6
click at [787, 178] on icon "scrollable content" at bounding box center [788, 178] width 6 height 6
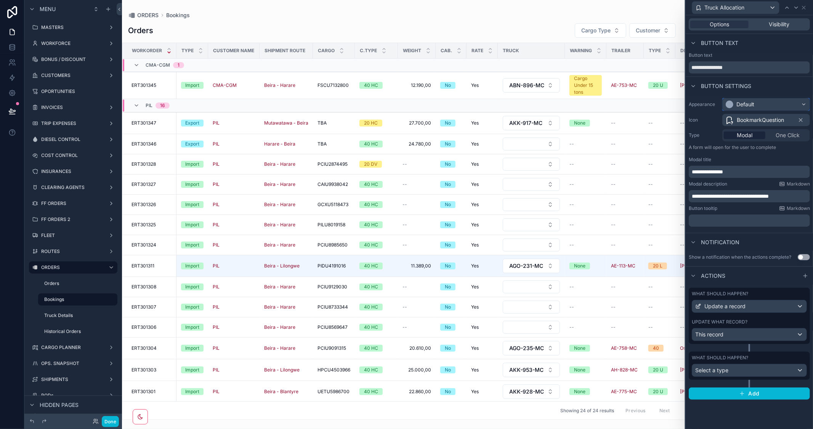
click at [792, 103] on div "Default" at bounding box center [766, 104] width 87 height 12
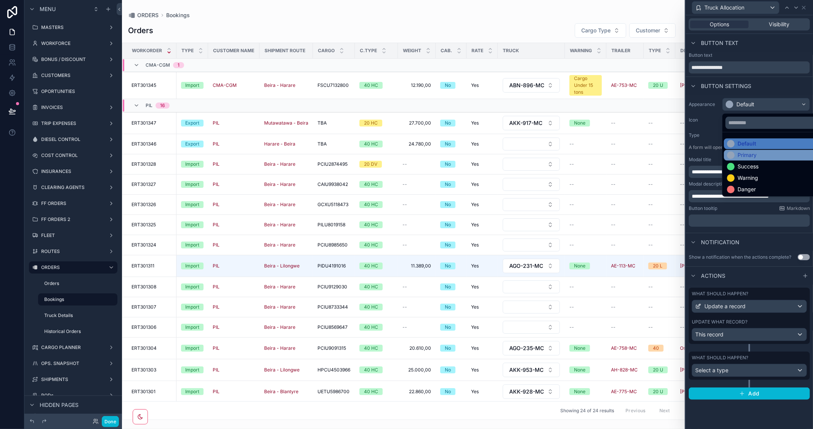
click at [752, 155] on div "Primary" at bounding box center [746, 155] width 19 height 8
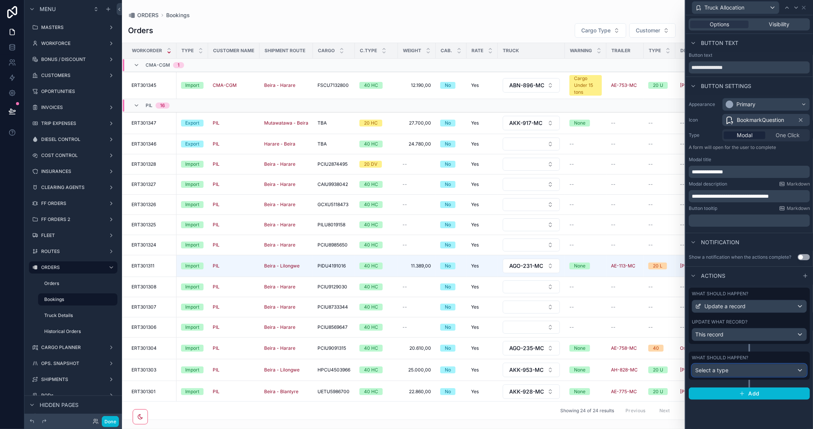
click at [794, 370] on div "Select a type" at bounding box center [749, 370] width 114 height 12
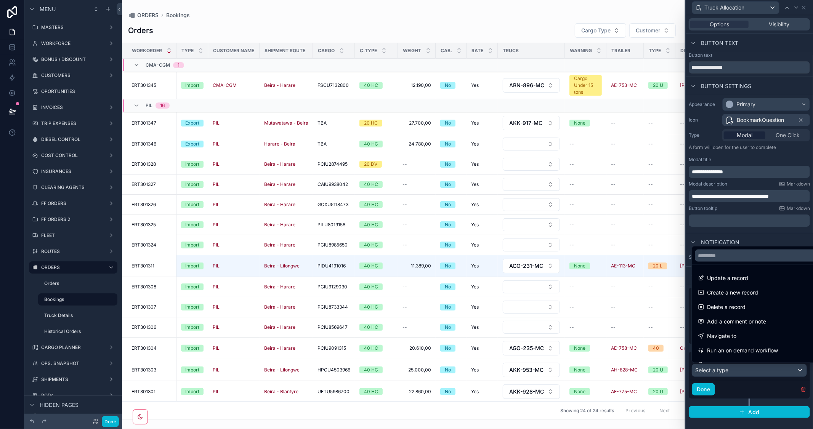
click at [774, 234] on div at bounding box center [749, 214] width 127 height 429
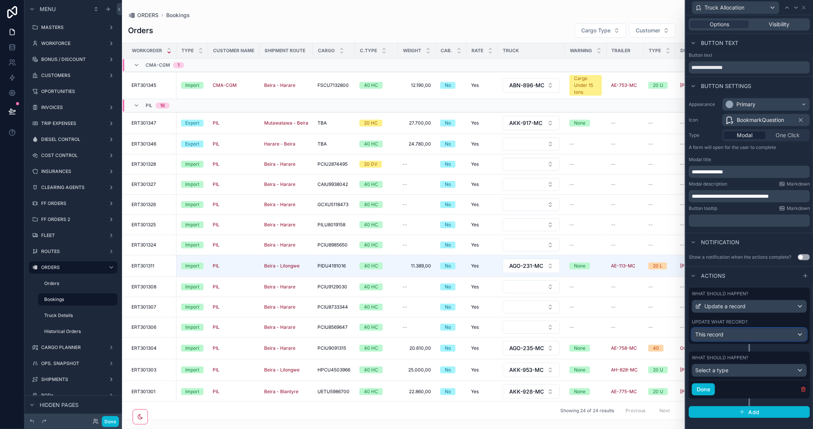
click at [756, 338] on div "This record" at bounding box center [749, 335] width 114 height 12
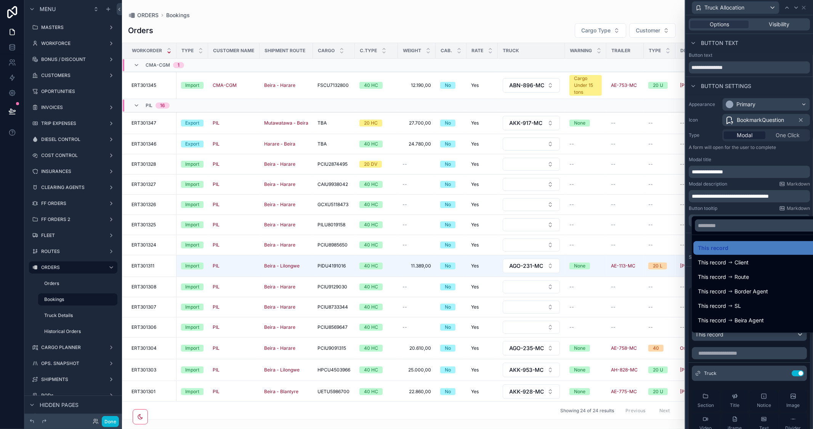
click at [760, 211] on div at bounding box center [749, 214] width 127 height 429
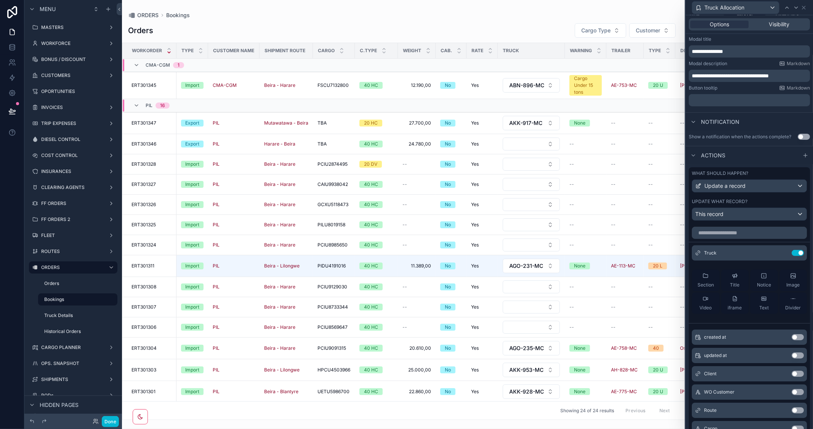
scroll to position [169, 0]
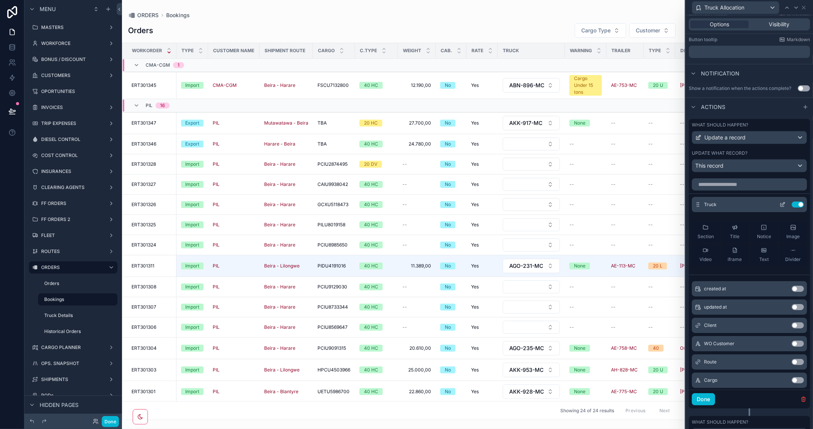
click at [782, 205] on icon at bounding box center [783, 203] width 3 height 3
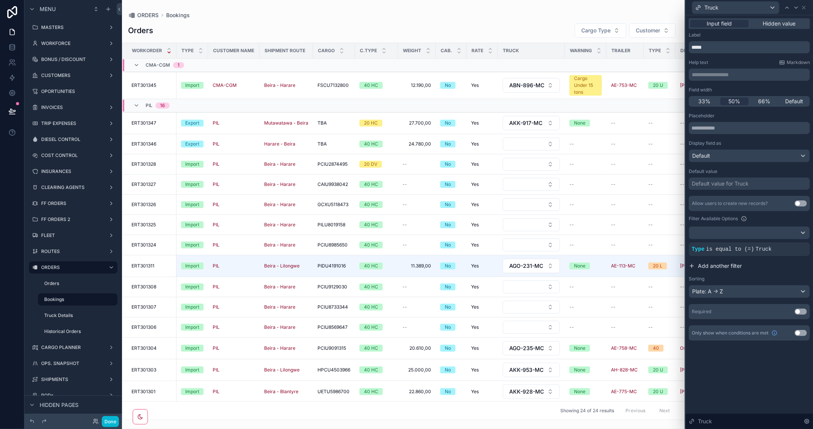
click at [721, 265] on span "Add another filter" at bounding box center [720, 266] width 44 height 8
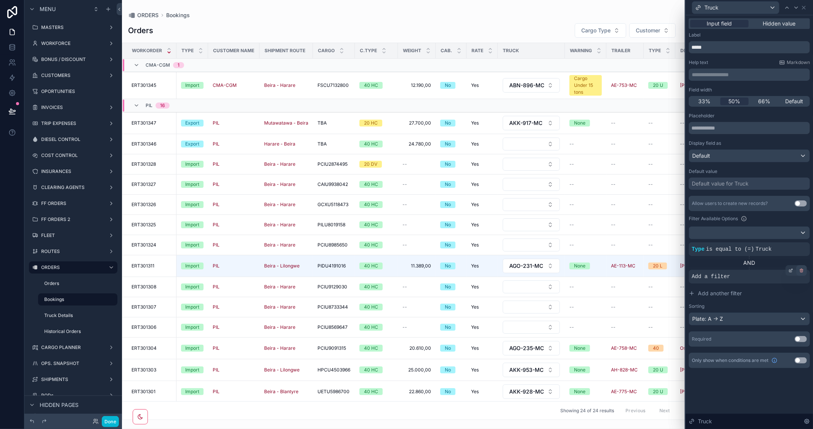
click at [801, 271] on icon at bounding box center [801, 271] width 0 height 1
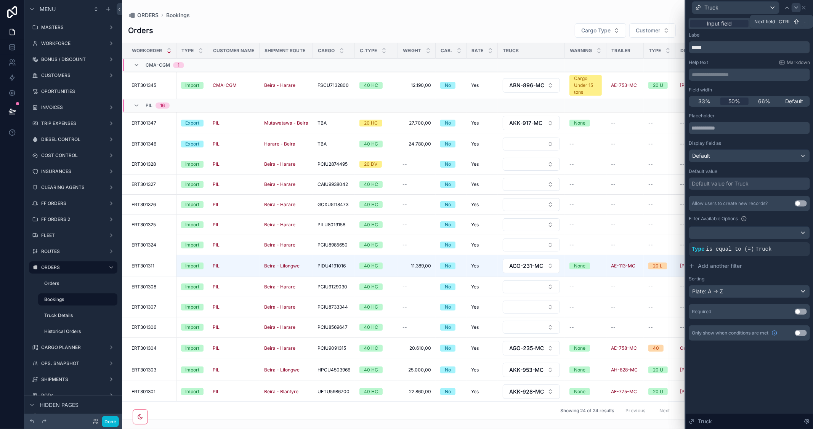
click at [795, 6] on icon at bounding box center [796, 8] width 6 height 6
click at [803, 7] on icon at bounding box center [804, 8] width 6 height 6
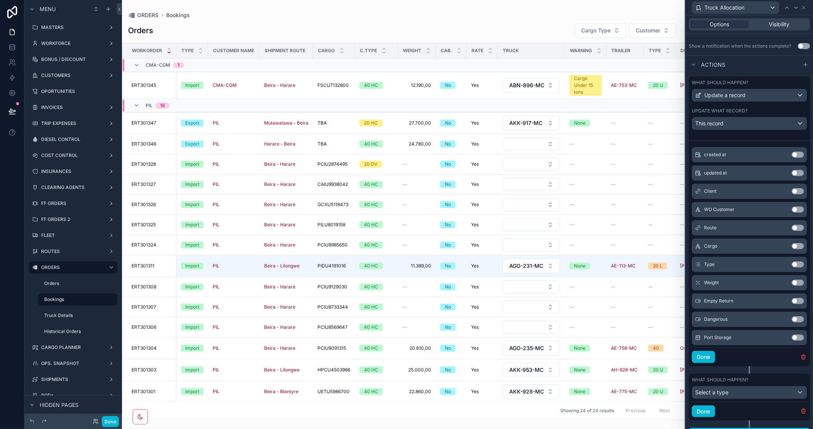
scroll to position [0, 0]
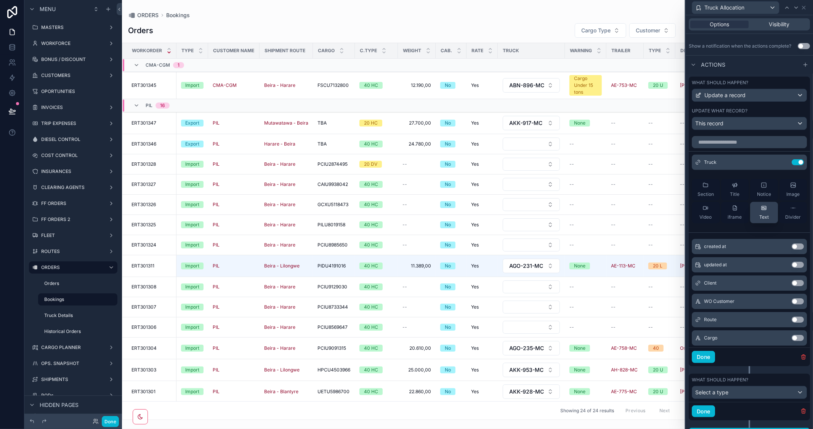
click at [763, 209] on icon at bounding box center [763, 208] width 1 height 2
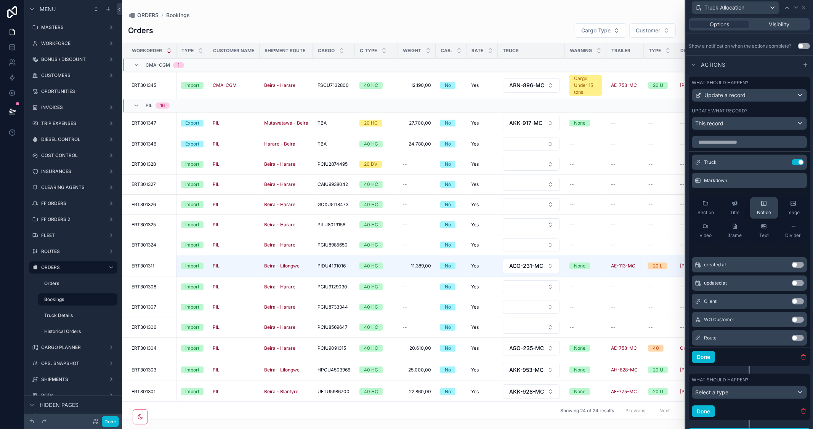
click at [761, 229] on icon at bounding box center [764, 226] width 6 height 6
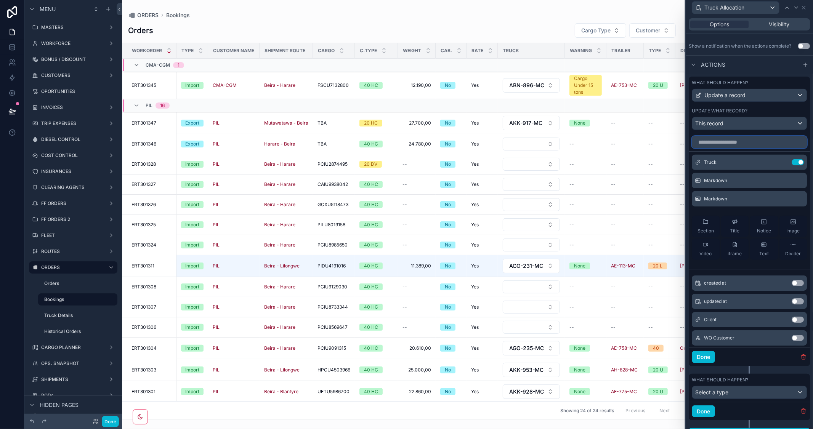
click at [730, 148] on input "text" at bounding box center [749, 142] width 115 height 12
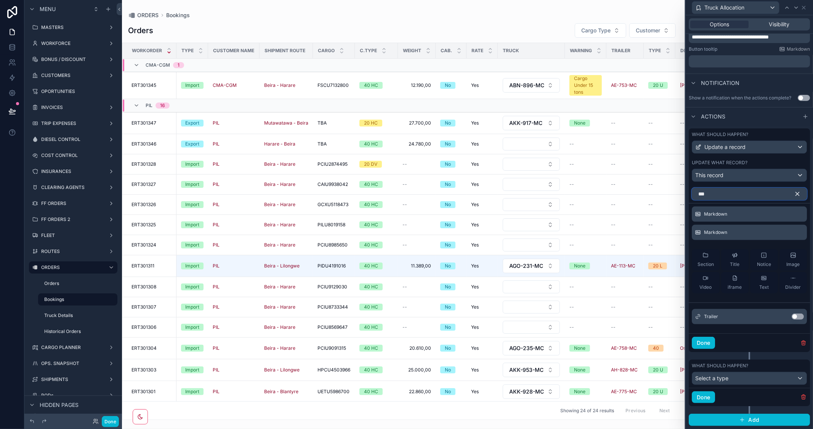
scroll to position [165, 0]
click at [794, 317] on button "Use setting" at bounding box center [798, 317] width 12 height 6
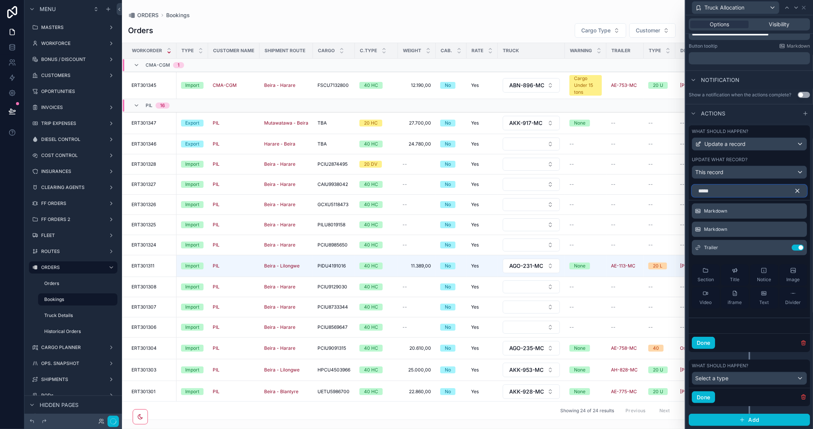
click at [676, 184] on div "**********" at bounding box center [406, 214] width 813 height 429
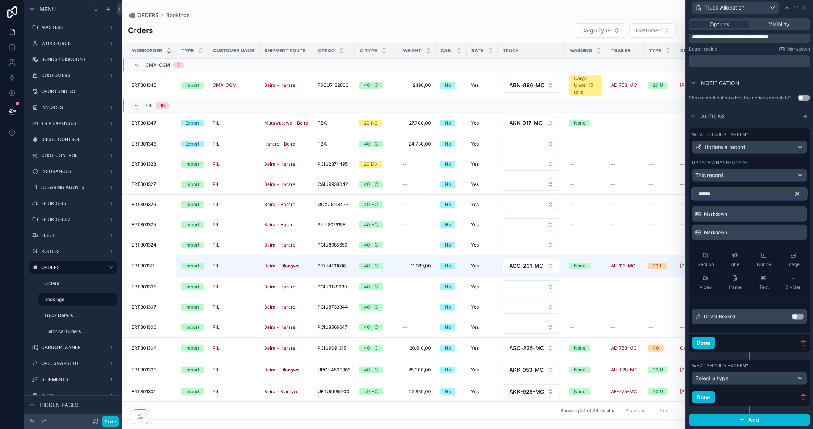
type input "******"
click at [792, 314] on button "Use setting" at bounding box center [798, 317] width 12 height 6
click at [794, 193] on icon "button" at bounding box center [797, 194] width 7 height 7
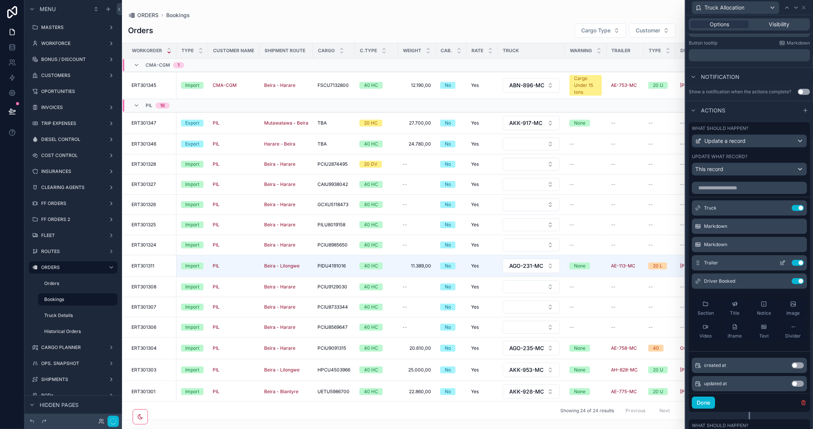
click at [779, 266] on icon at bounding box center [782, 263] width 6 height 6
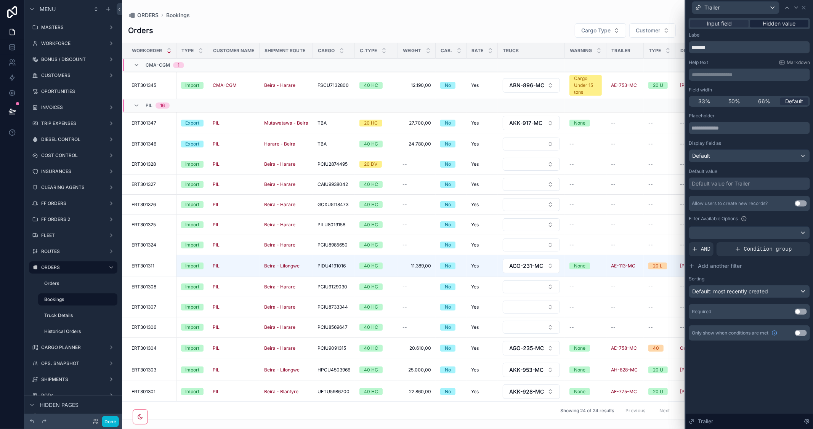
click at [782, 25] on span "Hidden value" at bounding box center [779, 24] width 33 height 8
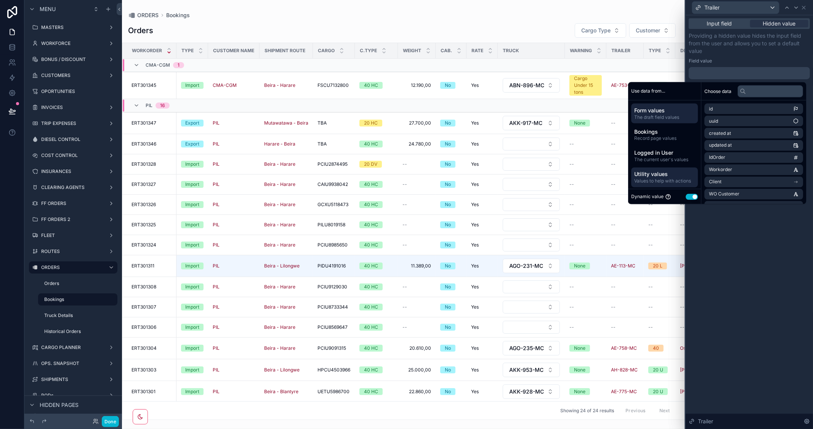
click at [673, 175] on span "Utility values" at bounding box center [664, 174] width 61 height 8
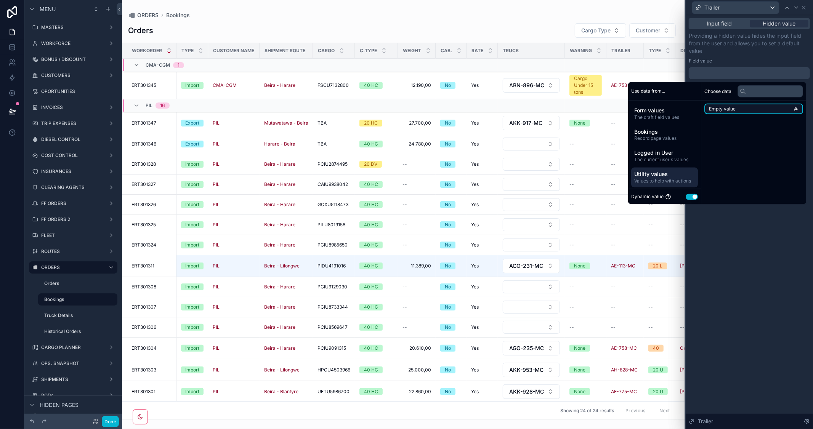
click at [765, 111] on li "Empty value" at bounding box center [753, 109] width 99 height 11
click at [745, 231] on div "**********" at bounding box center [749, 222] width 127 height 414
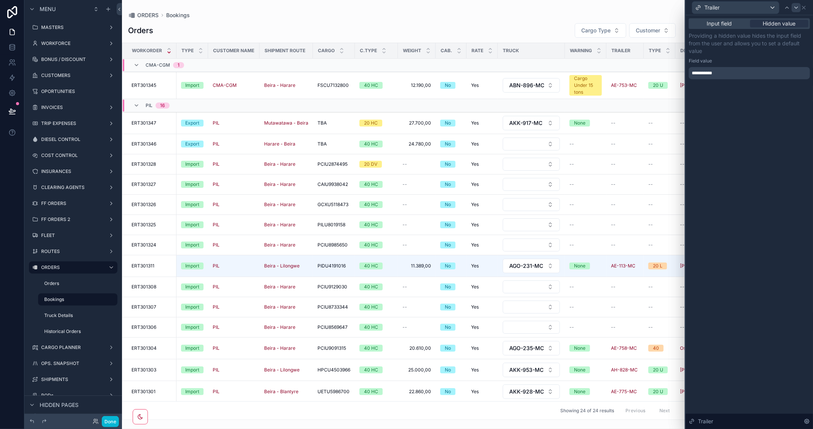
click at [796, 5] on icon at bounding box center [796, 8] width 6 height 6
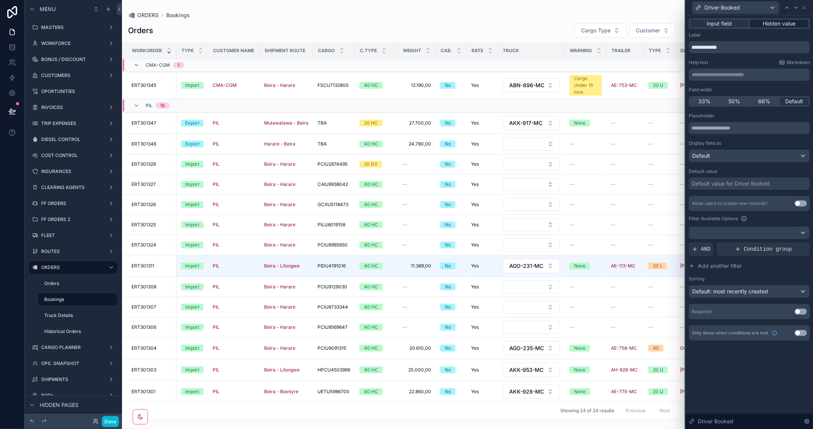
click at [775, 22] on span "Hidden value" at bounding box center [779, 24] width 33 height 8
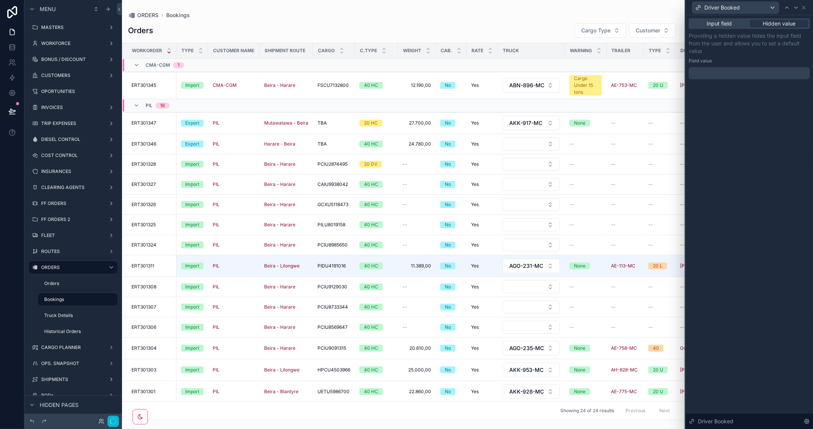
click at [713, 75] on div at bounding box center [749, 73] width 121 height 12
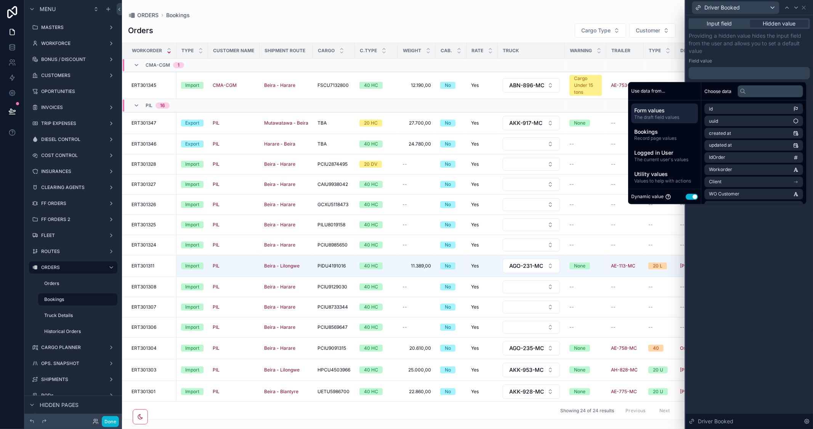
click at [686, 196] on button "Use setting" at bounding box center [692, 197] width 12 height 6
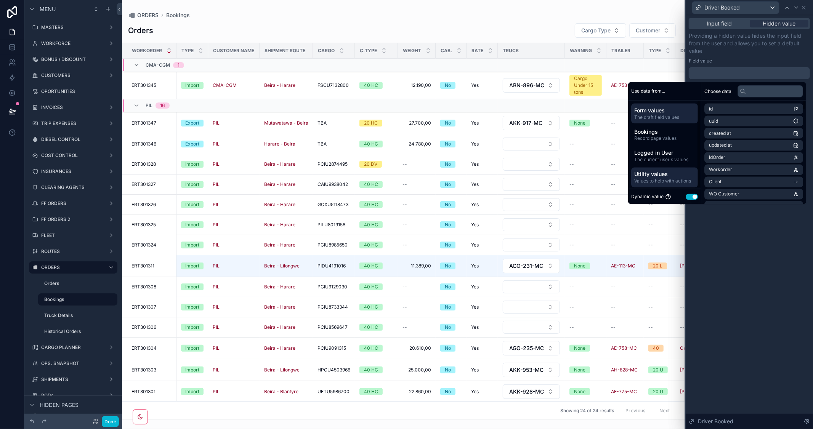
click at [668, 178] on span "Values to help with actions" at bounding box center [664, 181] width 61 height 6
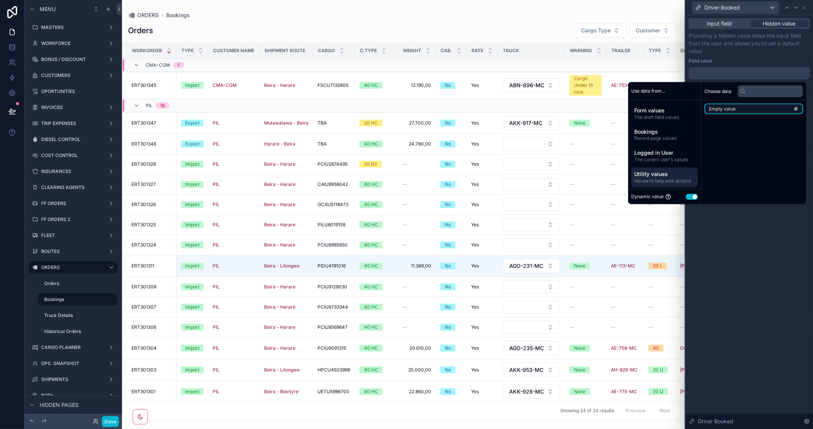
click at [748, 112] on li "Empty value" at bounding box center [753, 109] width 99 height 11
click at [770, 250] on div "**********" at bounding box center [749, 222] width 127 height 414
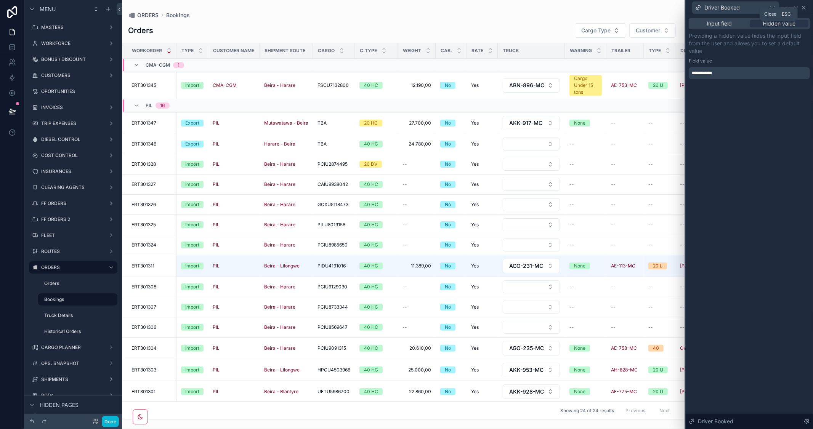
click at [803, 5] on icon at bounding box center [804, 8] width 6 height 6
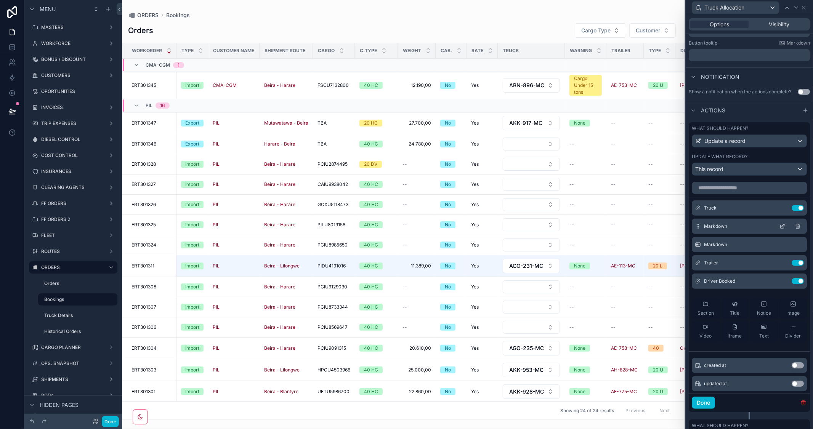
click at [779, 229] on icon at bounding box center [782, 226] width 6 height 6
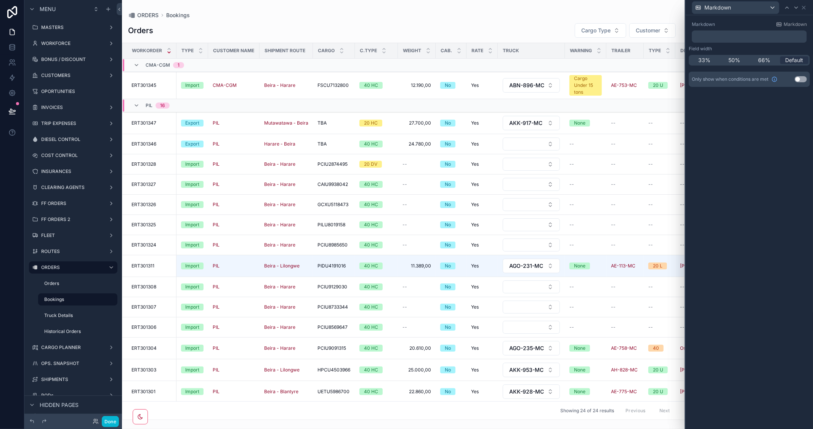
click at [727, 38] on p "﻿" at bounding box center [750, 37] width 111 height 8
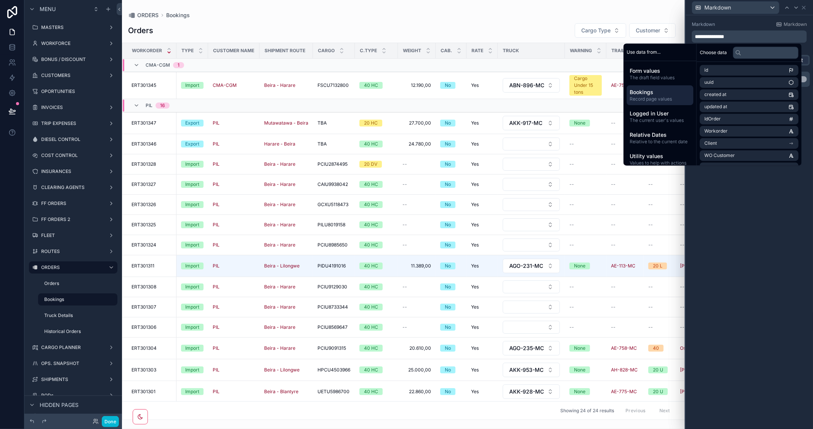
click at [656, 93] on span "Bookings" at bounding box center [660, 93] width 61 height 8
click at [753, 56] on input "text" at bounding box center [766, 52] width 66 height 12
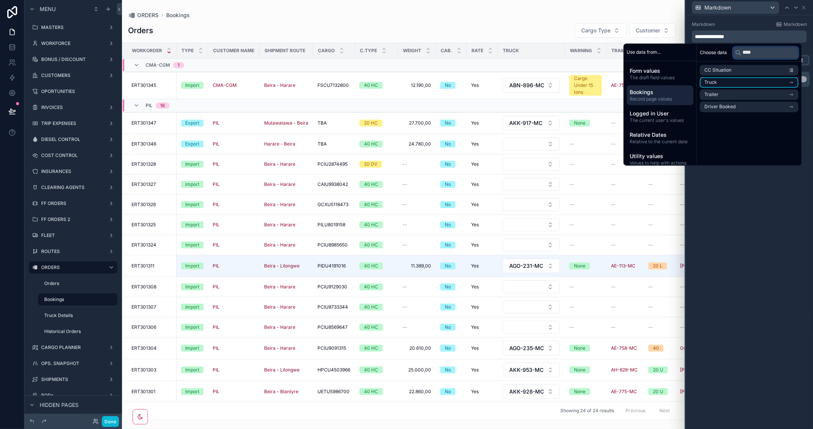
type input "****"
click at [792, 81] on icon "scrollable content" at bounding box center [791, 82] width 5 height 5
click at [755, 85] on li "Situation" at bounding box center [749, 84] width 99 height 11
click at [772, 223] on div "**********" at bounding box center [749, 222] width 127 height 414
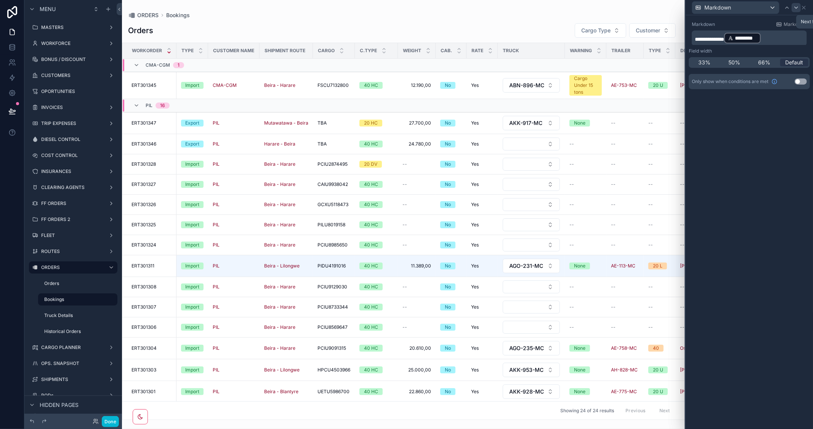
click at [793, 8] on icon at bounding box center [796, 8] width 6 height 6
click at [723, 37] on p "﻿" at bounding box center [750, 37] width 111 height 8
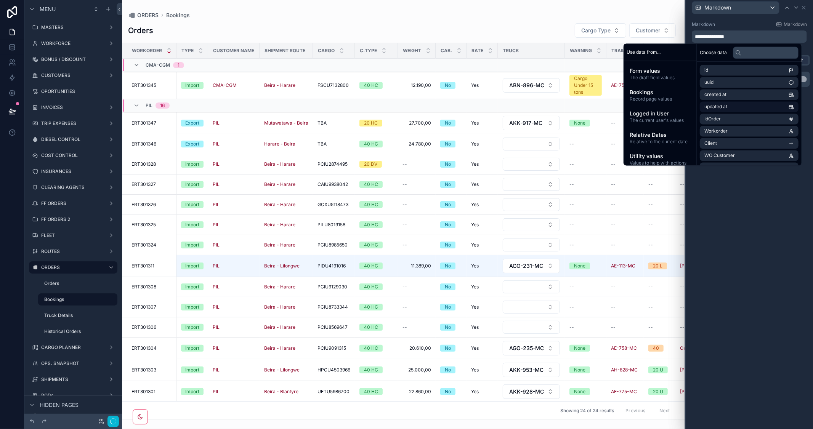
click at [650, 96] on span "Record page values" at bounding box center [660, 99] width 61 height 6
click at [750, 50] on input "text" at bounding box center [766, 52] width 66 height 12
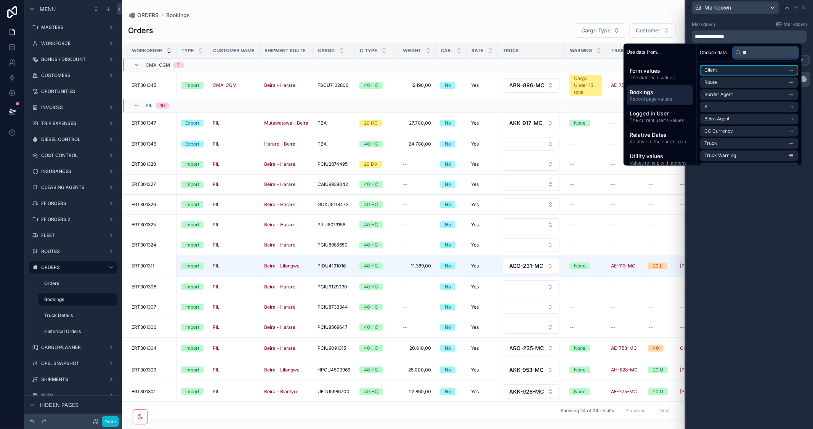
scroll to position [3, 0]
click at [790, 138] on icon "scrollable content" at bounding box center [791, 140] width 5 height 5
click at [752, 51] on input "**" at bounding box center [766, 52] width 66 height 12
type input "*"
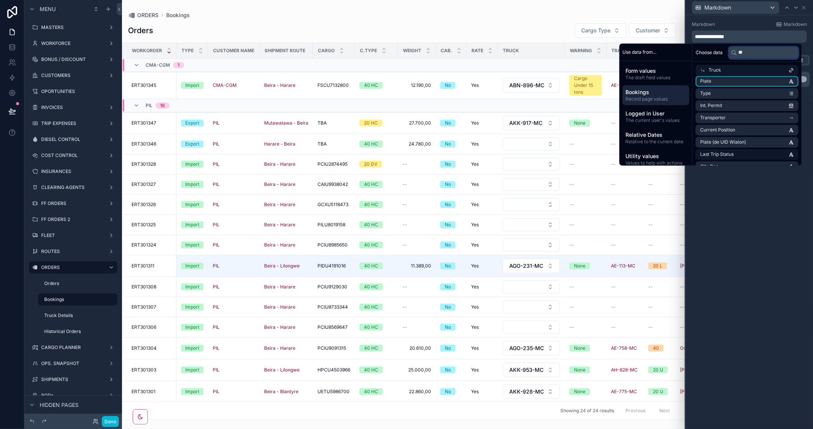
scroll to position [0, 0]
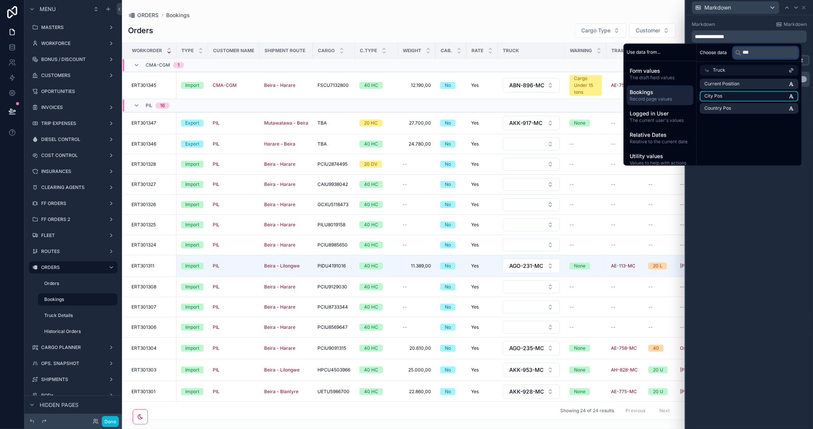
type input "***"
click at [749, 95] on li "City Pos" at bounding box center [749, 96] width 99 height 11
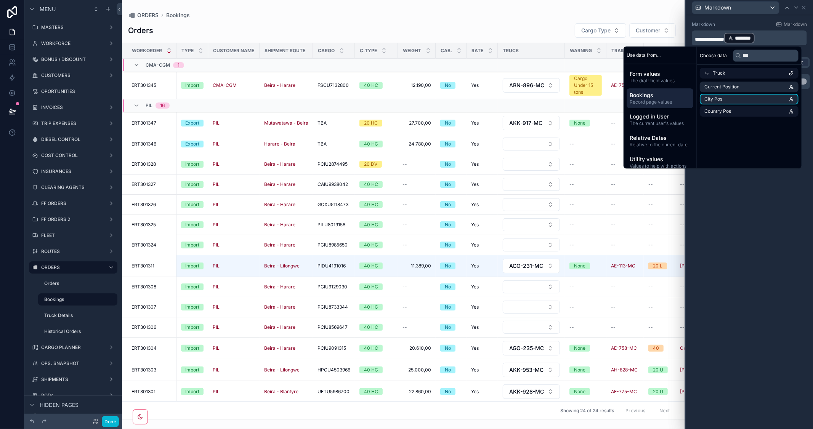
click at [734, 111] on li "Country Pos" at bounding box center [749, 111] width 99 height 11
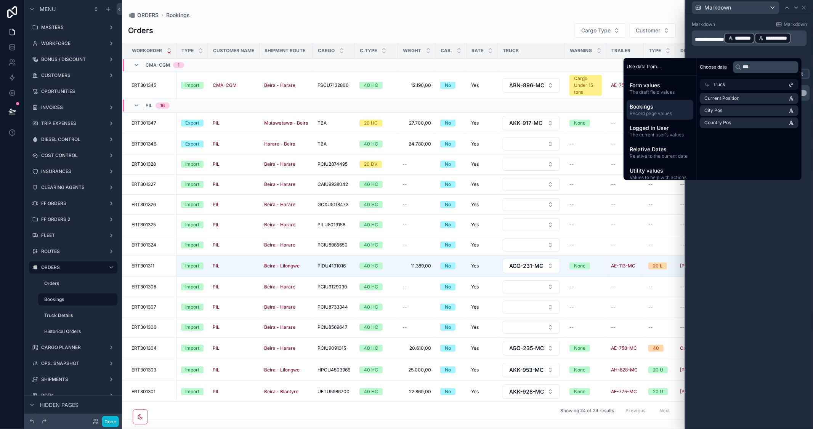
click at [742, 227] on div "**********" at bounding box center [749, 222] width 127 height 414
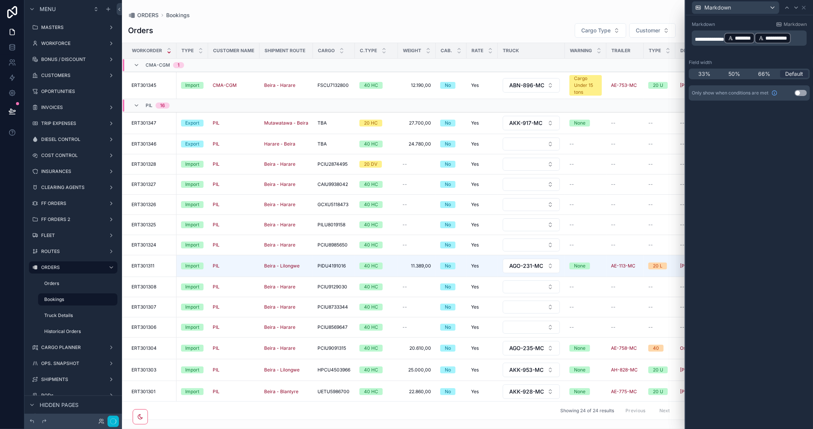
click at [766, 36] on p "**********" at bounding box center [750, 38] width 111 height 12
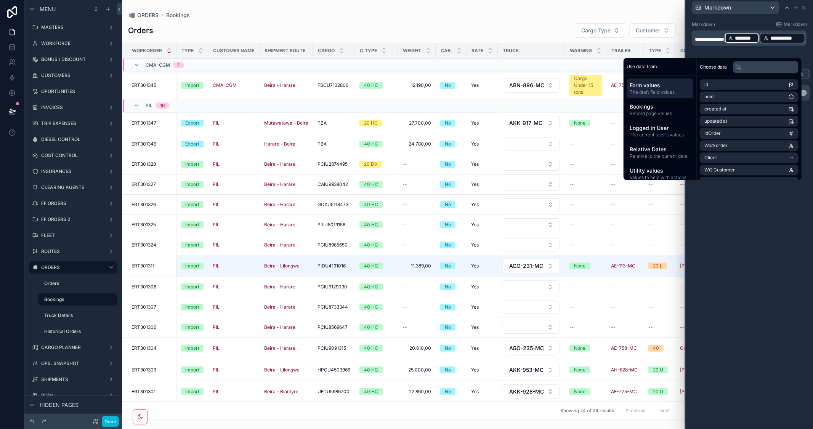
click at [769, 35] on p "**********" at bounding box center [750, 38] width 111 height 12
click at [753, 252] on div "**********" at bounding box center [749, 222] width 127 height 414
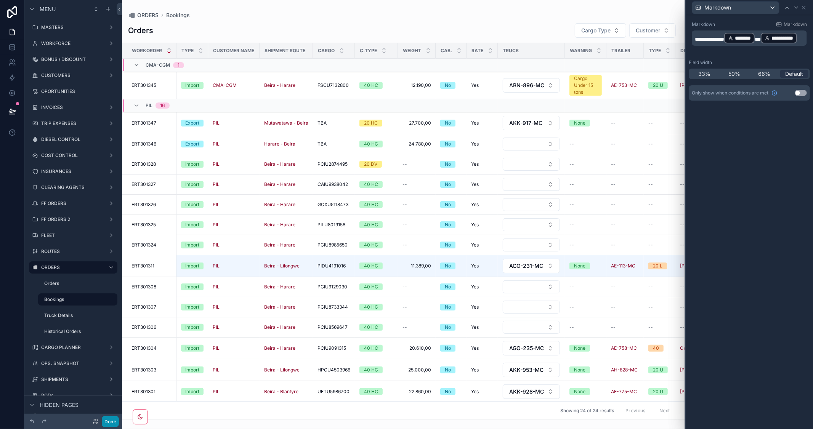
click at [109, 422] on button "Done" at bounding box center [110, 421] width 17 height 11
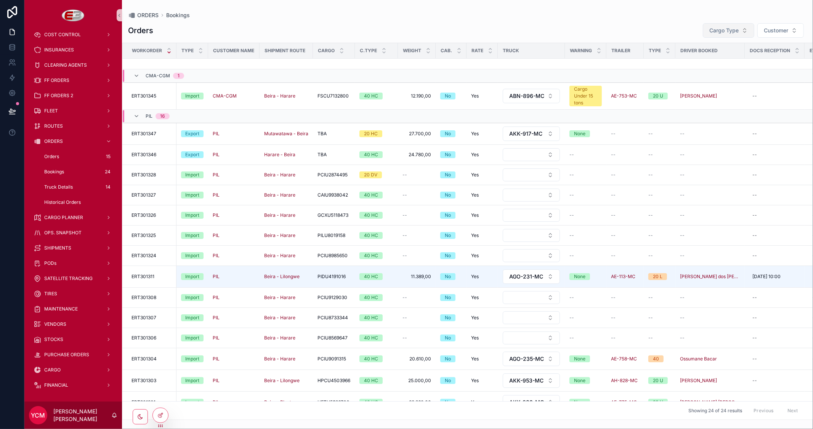
click at [735, 33] on span "Cargo Type" at bounding box center [723, 31] width 29 height 8
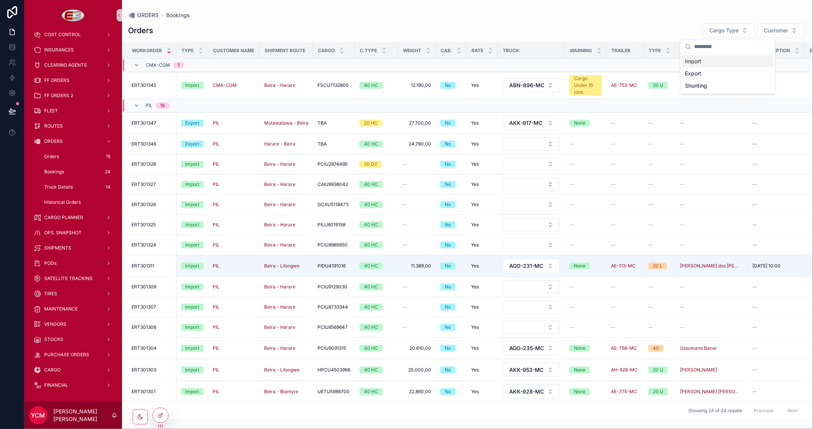
click at [703, 61] on div "Import" at bounding box center [727, 61] width 91 height 12
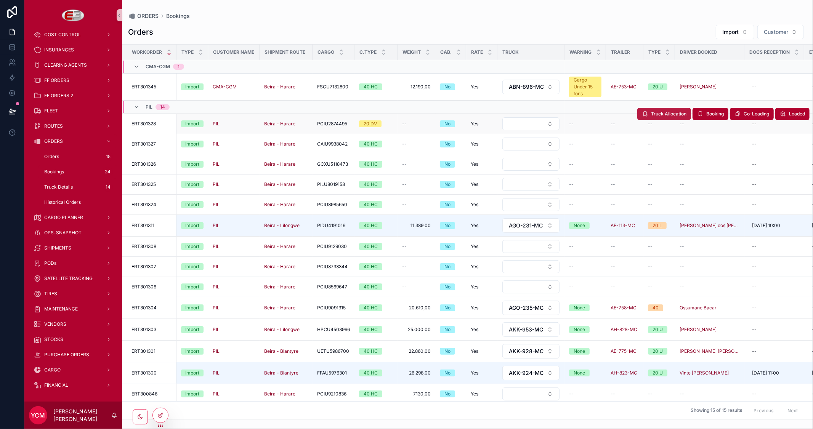
click at [655, 113] on span "Truck Allocation" at bounding box center [668, 114] width 35 height 6
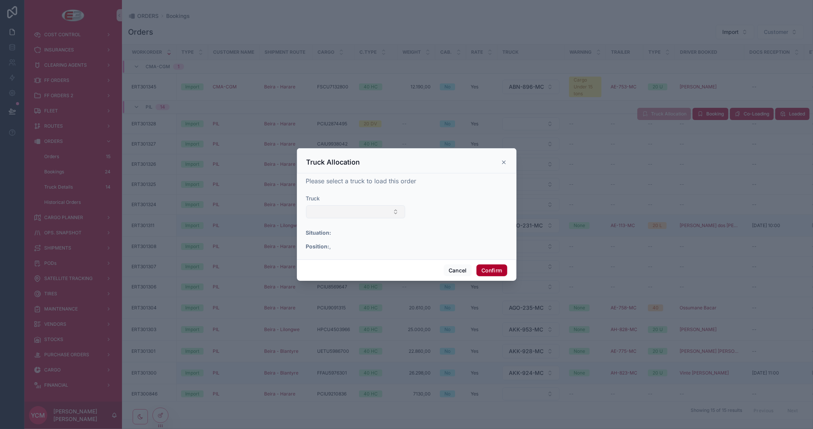
click at [378, 214] on button "Select Button" at bounding box center [355, 211] width 99 height 13
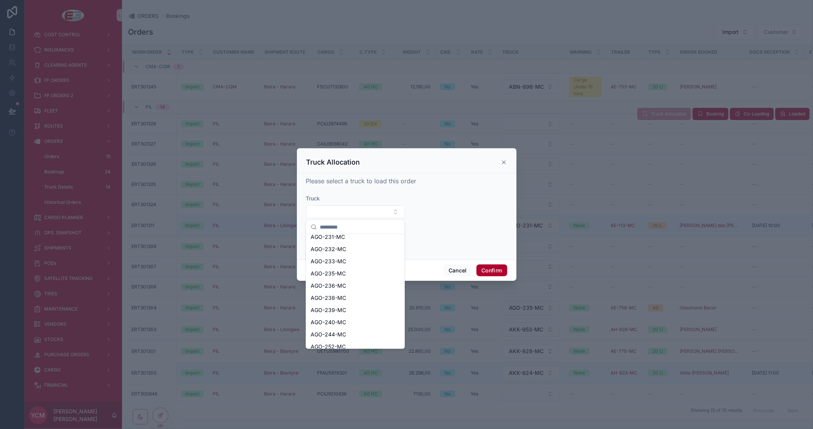
scroll to position [212, 0]
click at [332, 310] on span "AGO-240-MC" at bounding box center [328, 311] width 35 height 8
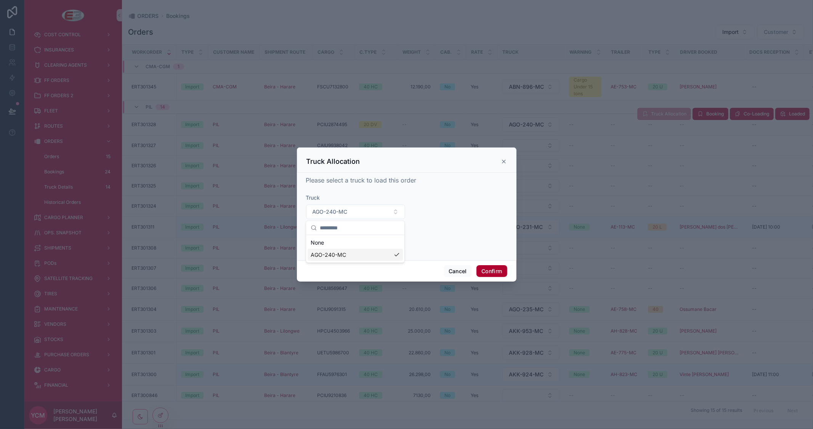
scroll to position [0, 0]
click at [381, 207] on button "AGO-240-MC" at bounding box center [355, 212] width 99 height 14
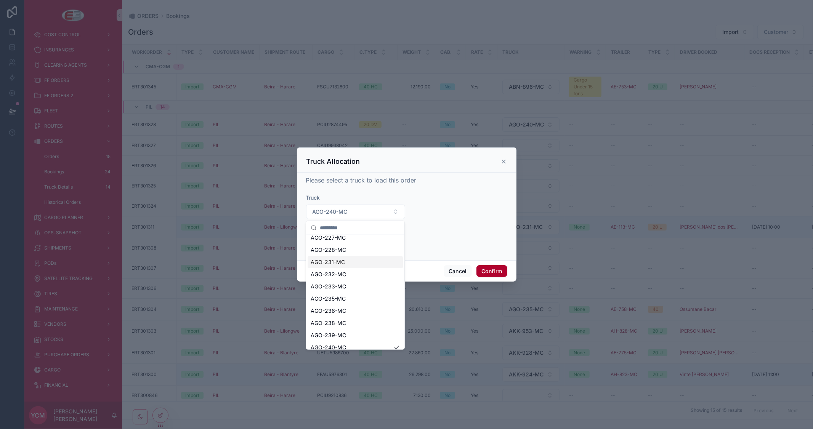
scroll to position [212, 0]
click at [337, 251] on span "AGO-232-MC" at bounding box center [328, 251] width 35 height 8
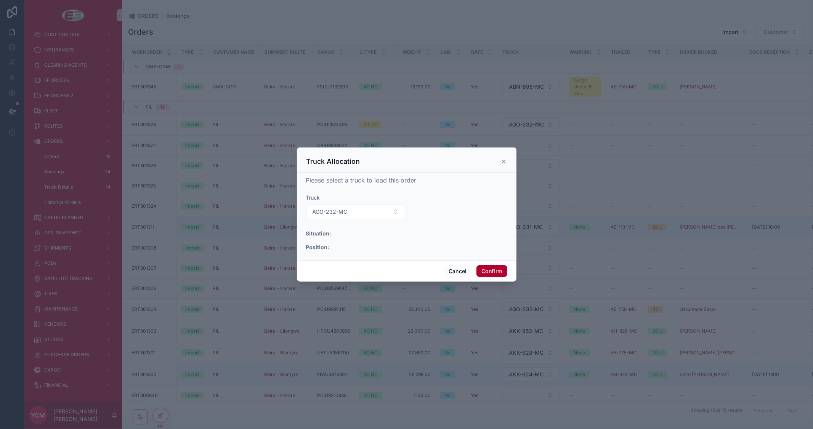
click at [468, 188] on div "Please select a truck to load this order Truck AGO-232-MC Situation: Position: ," at bounding box center [406, 215] width 201 height 79
click at [494, 268] on button "Confirm" at bounding box center [491, 271] width 30 height 12
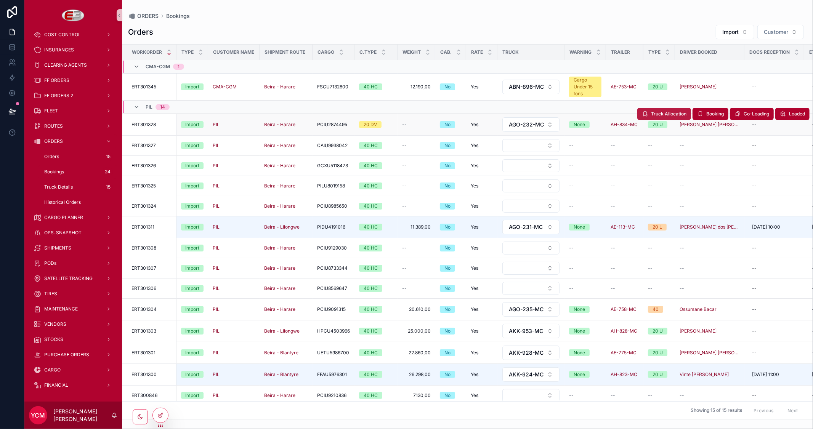
click at [651, 113] on span "Truck Allocation" at bounding box center [668, 114] width 35 height 6
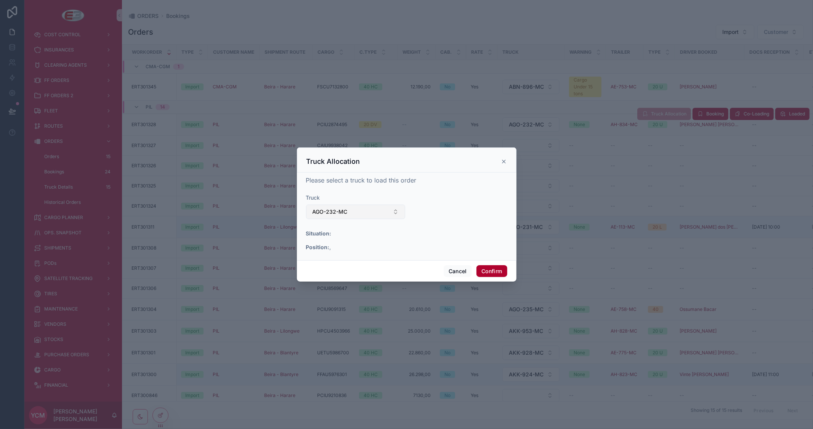
click at [378, 209] on button "AGO-232-MC" at bounding box center [355, 212] width 99 height 14
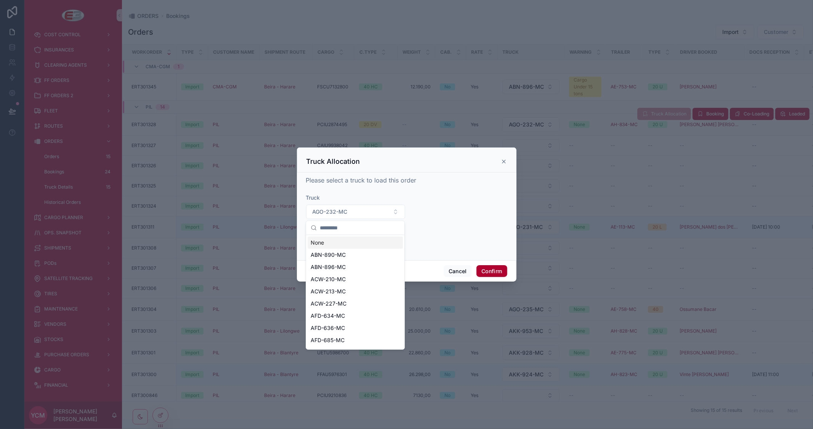
click at [343, 240] on div "None" at bounding box center [355, 243] width 95 height 12
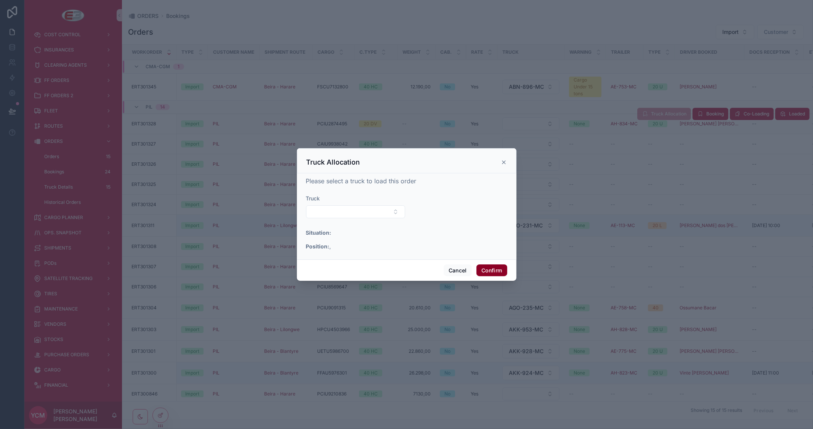
click at [500, 271] on button "Confirm" at bounding box center [491, 270] width 30 height 12
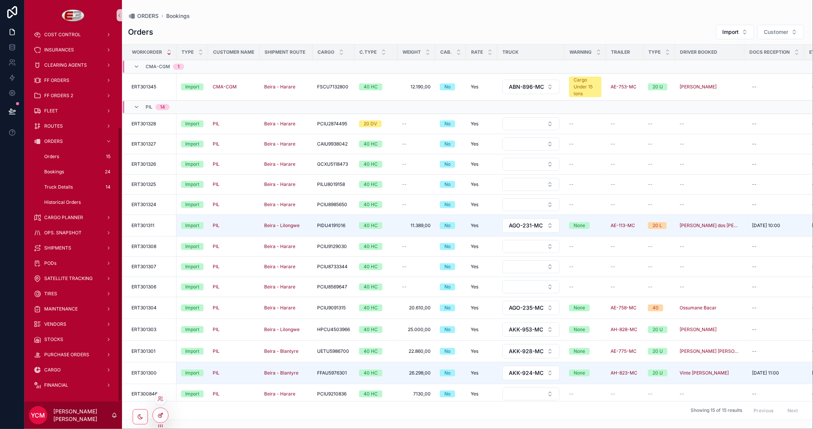
click at [159, 416] on icon at bounding box center [160, 415] width 6 height 6
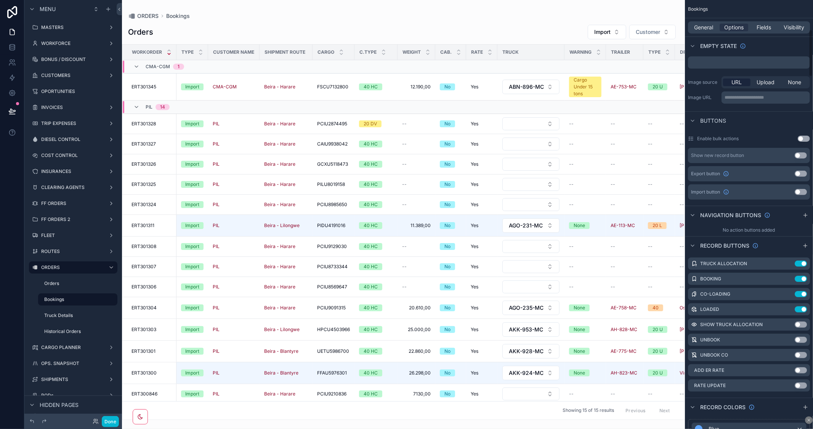
scroll to position [338, 0]
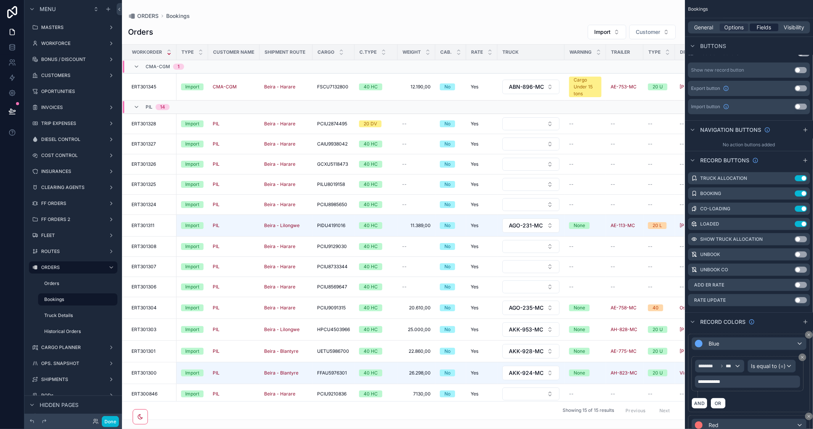
click at [769, 27] on span "Fields" at bounding box center [764, 28] width 14 height 8
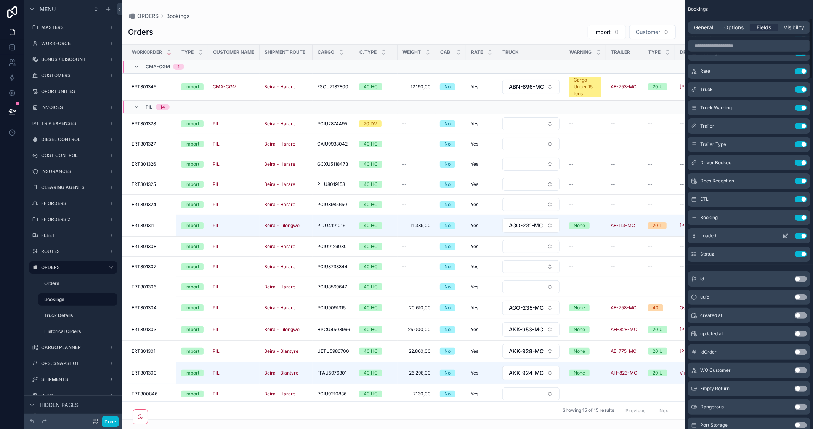
scroll to position [127, 0]
click at [784, 106] on icon "scrollable content" at bounding box center [785, 107] width 3 height 3
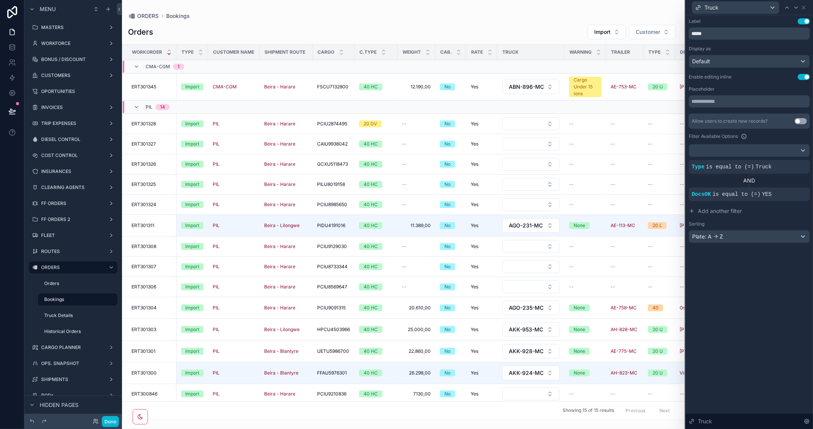
click at [802, 75] on button "Use setting" at bounding box center [804, 77] width 12 height 6
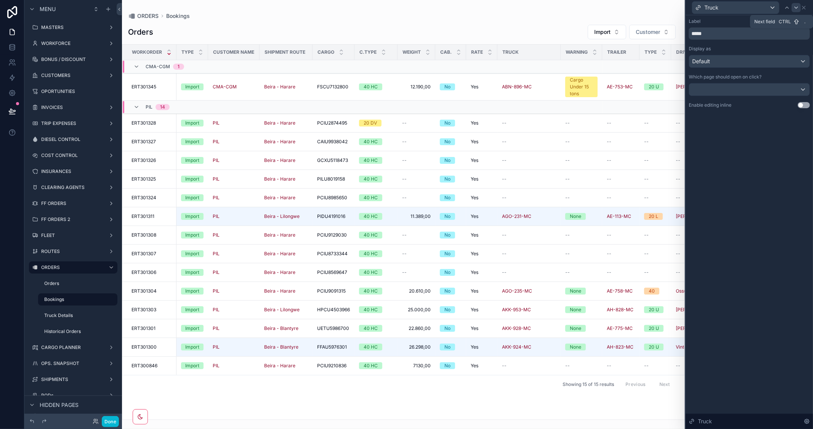
click at [796, 8] on icon at bounding box center [796, 8] width 6 height 6
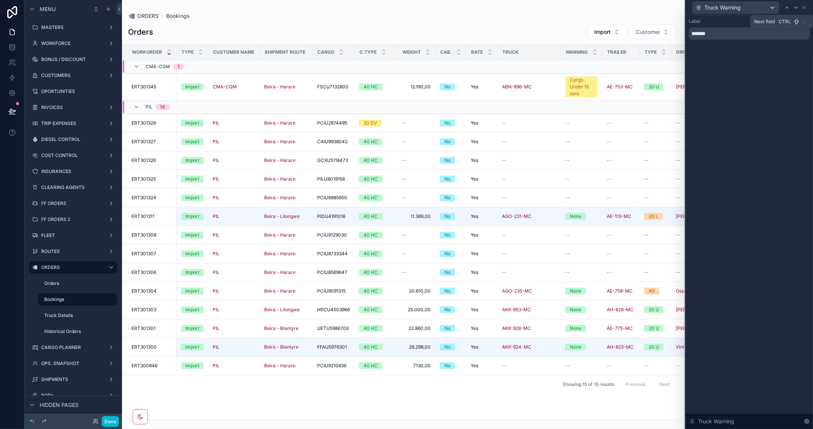
click at [796, 8] on icon at bounding box center [796, 8] width 6 height 6
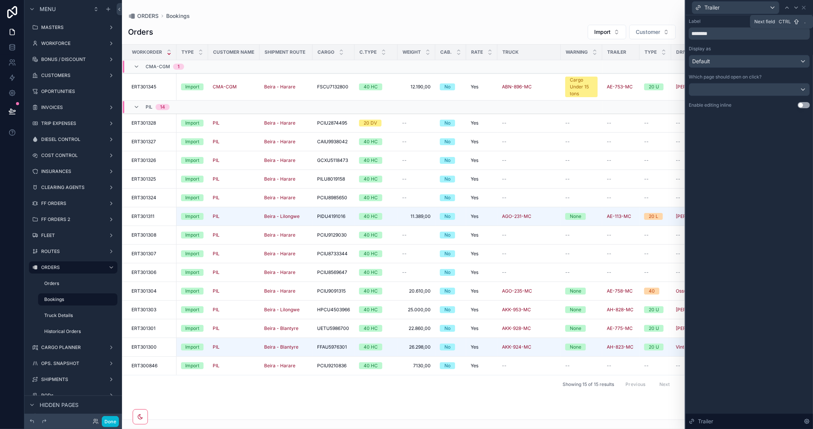
click at [796, 8] on icon at bounding box center [796, 8] width 6 height 6
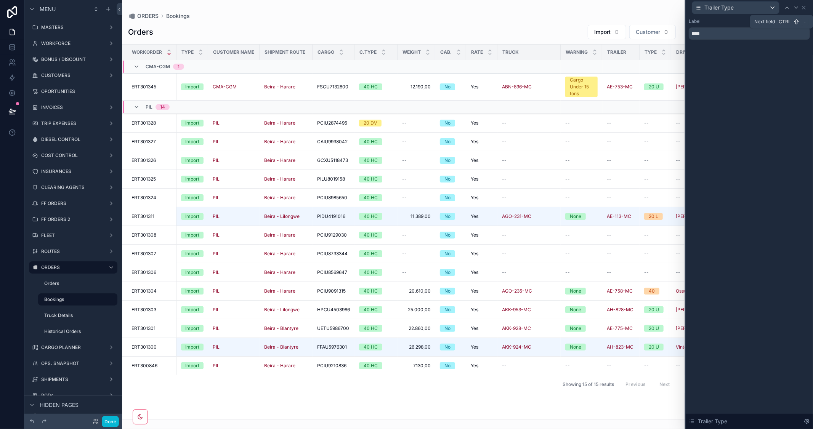
click at [796, 8] on icon at bounding box center [796, 8] width 6 height 6
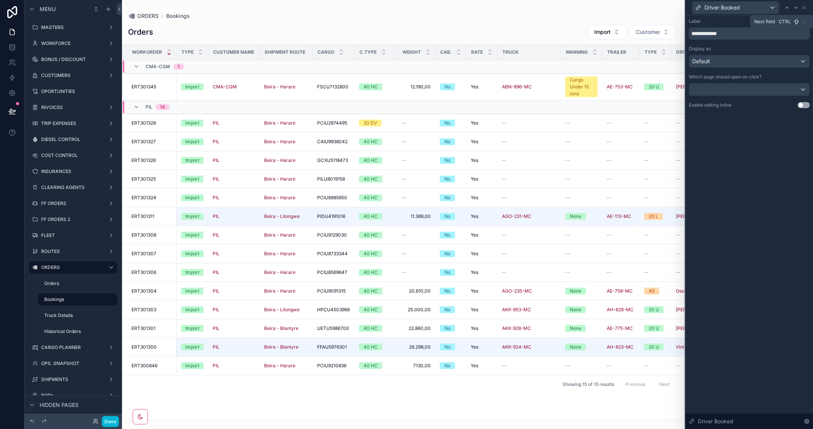
click at [796, 8] on icon at bounding box center [796, 8] width 6 height 6
click at [801, 74] on button "Use setting" at bounding box center [804, 77] width 12 height 6
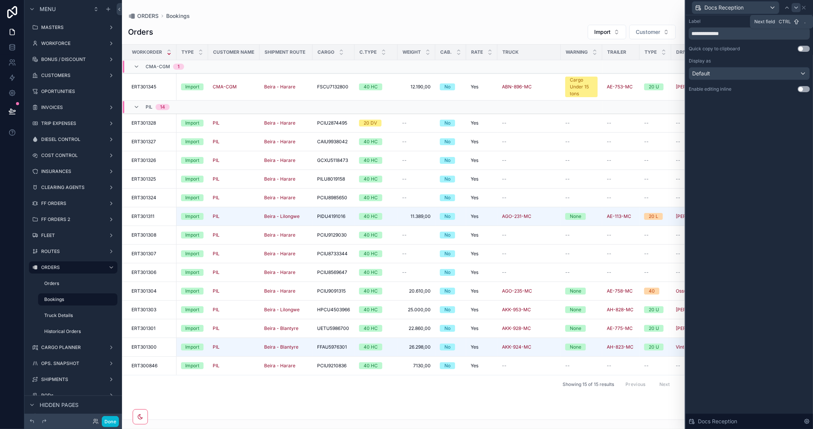
click at [795, 7] on icon at bounding box center [796, 8] width 3 height 2
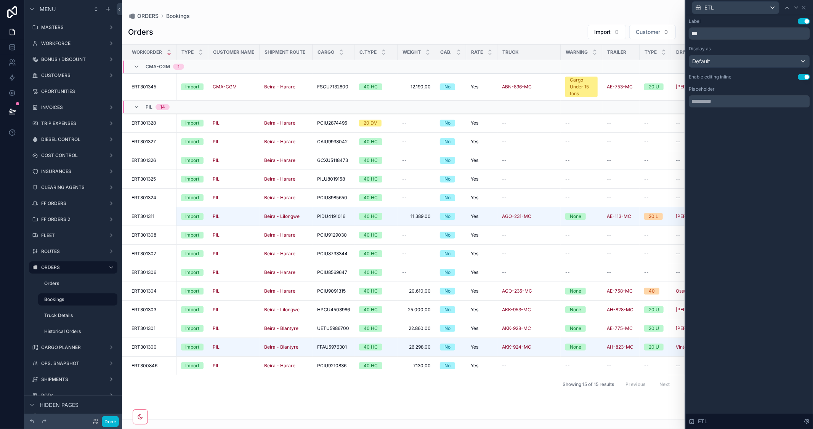
click at [799, 77] on button "Use setting" at bounding box center [804, 77] width 12 height 6
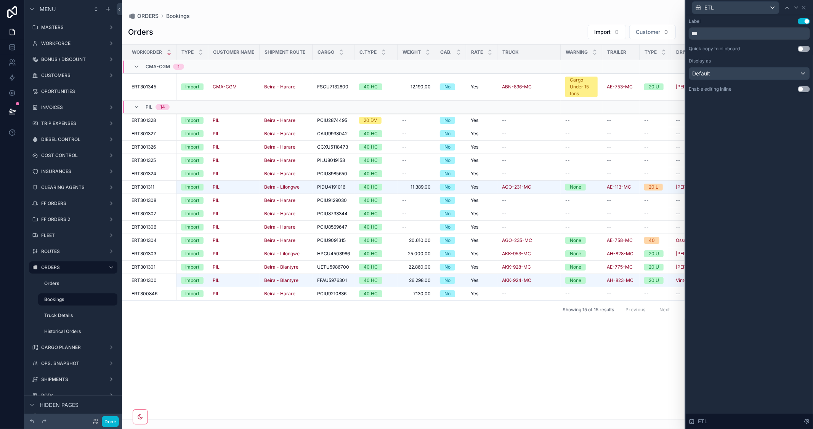
click at [460, 373] on div "scrollable content" at bounding box center [403, 214] width 563 height 429
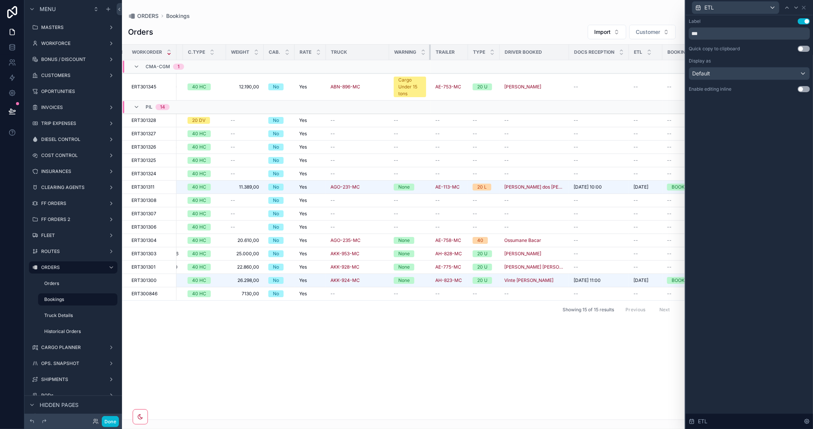
drag, startPoint x: 430, startPoint y: 51, endPoint x: 439, endPoint y: 53, distance: 9.5
click at [439, 53] on tr "Workorder Type Customer Name Shipment Route Cargo C.Type Weight Cab. Rate Truck…" at bounding box center [380, 53] width 858 height 16
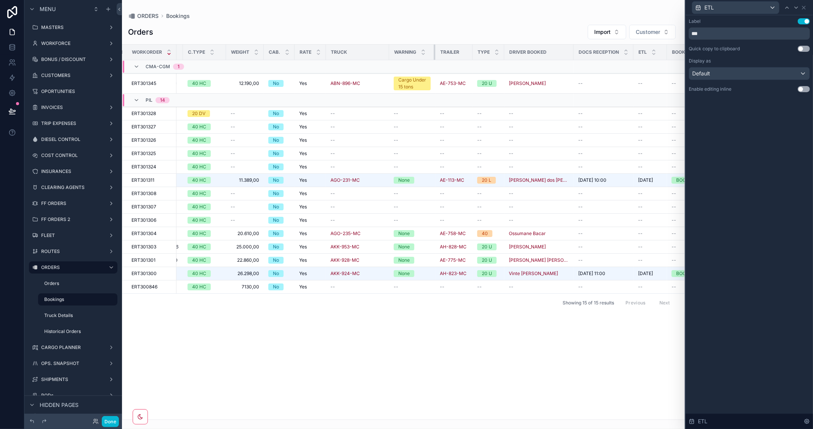
drag, startPoint x: 430, startPoint y: 51, endPoint x: 436, endPoint y: 54, distance: 6.7
click at [436, 54] on tr "Workorder Type Customer Name Shipment Route Cargo C.Type Weight Cab. Rate Truck…" at bounding box center [382, 53] width 862 height 16
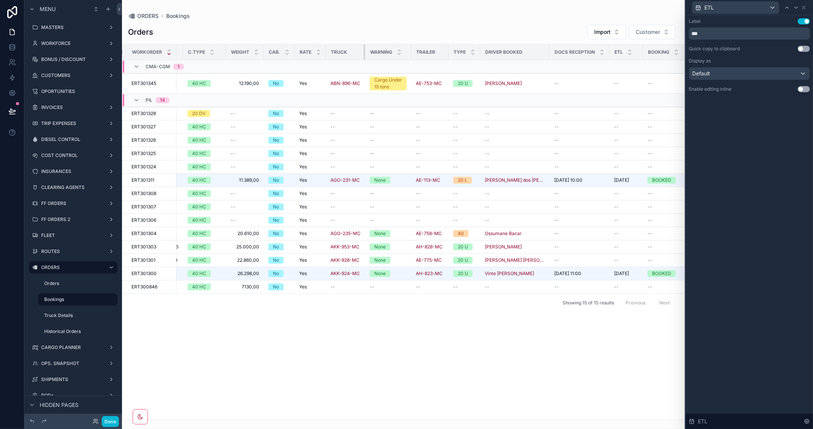
drag, startPoint x: 388, startPoint y: 51, endPoint x: 364, endPoint y: 54, distance: 24.2
click at [364, 54] on div "scrollable content" at bounding box center [365, 52] width 3 height 15
click at [803, 8] on icon at bounding box center [804, 8] width 6 height 6
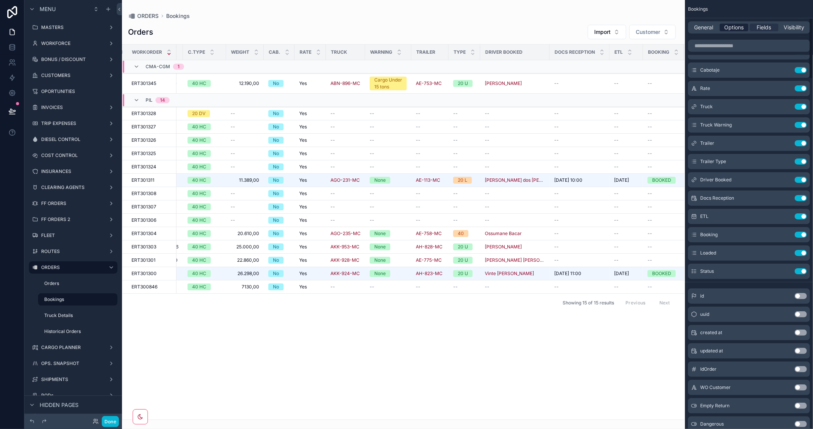
click at [734, 29] on span "Options" at bounding box center [733, 28] width 19 height 8
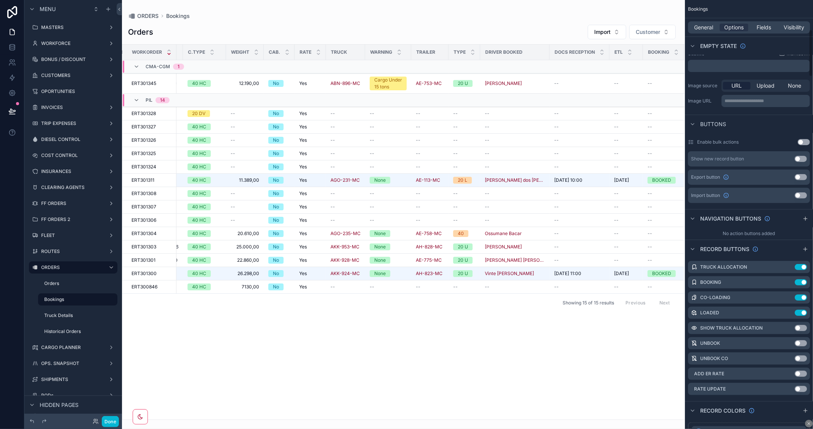
scroll to position [296, 0]
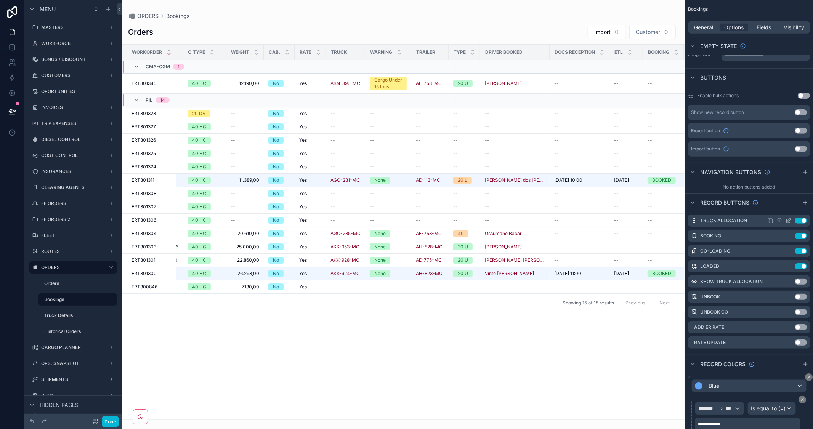
click at [787, 218] on icon "scrollable content" at bounding box center [788, 221] width 6 height 6
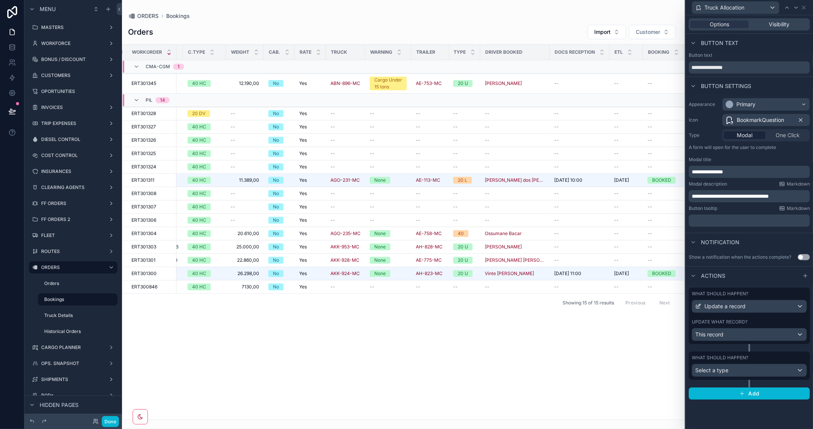
click at [801, 119] on icon at bounding box center [801, 120] width 6 height 6
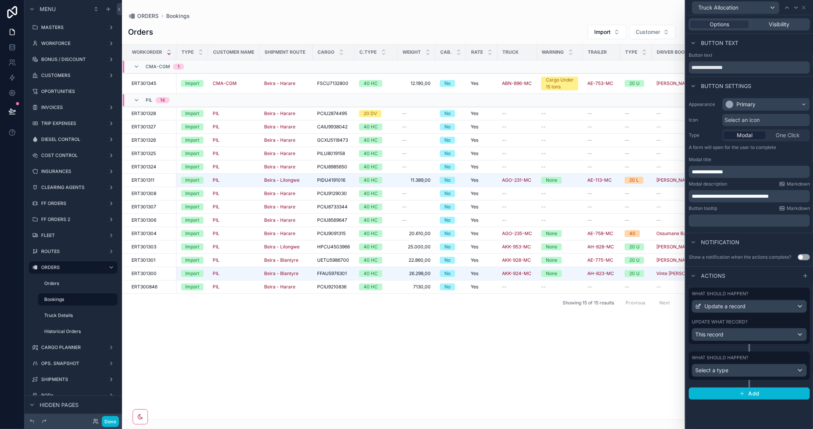
click at [753, 120] on span "Select an icon" at bounding box center [741, 120] width 35 height 8
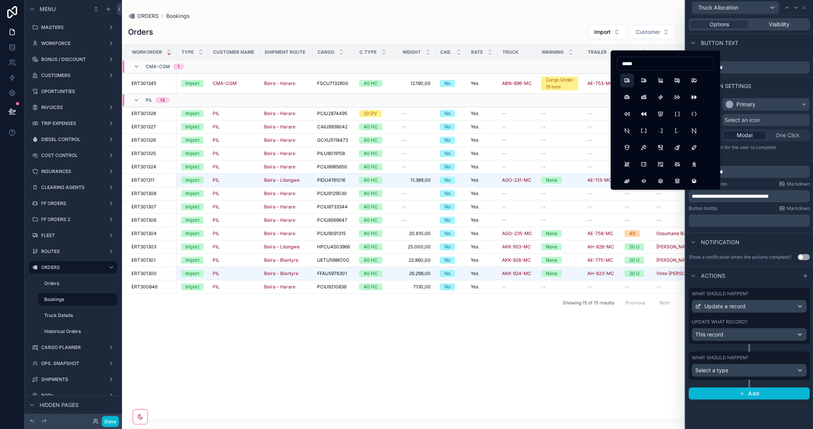
type input "*****"
click at [628, 80] on button "Truck" at bounding box center [627, 81] width 14 height 14
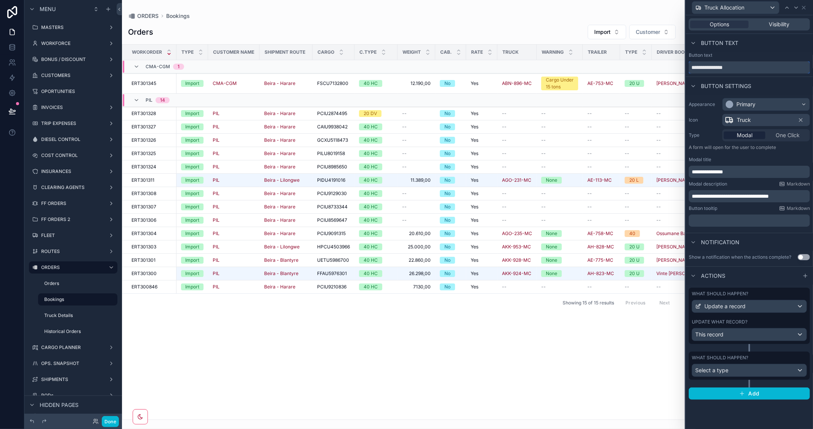
click at [723, 68] on input "**********" at bounding box center [749, 67] width 121 height 12
type input "*****"
click at [789, 352] on div "What should happen? Select a type" at bounding box center [749, 366] width 121 height 28
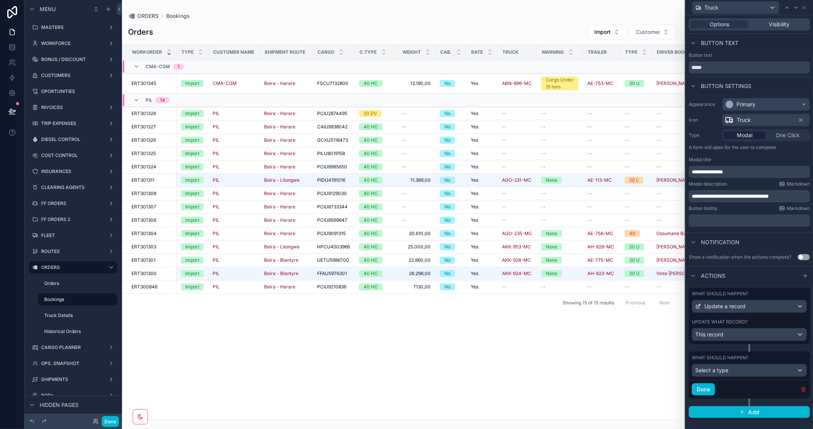
click at [803, 391] on icon "button" at bounding box center [803, 389] width 6 height 6
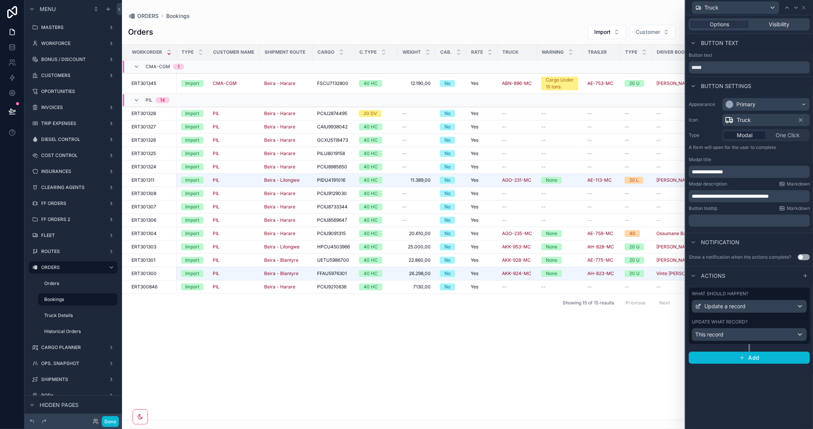
click at [769, 383] on div "**********" at bounding box center [749, 222] width 127 height 414
click at [769, 337] on div "This record" at bounding box center [749, 335] width 114 height 12
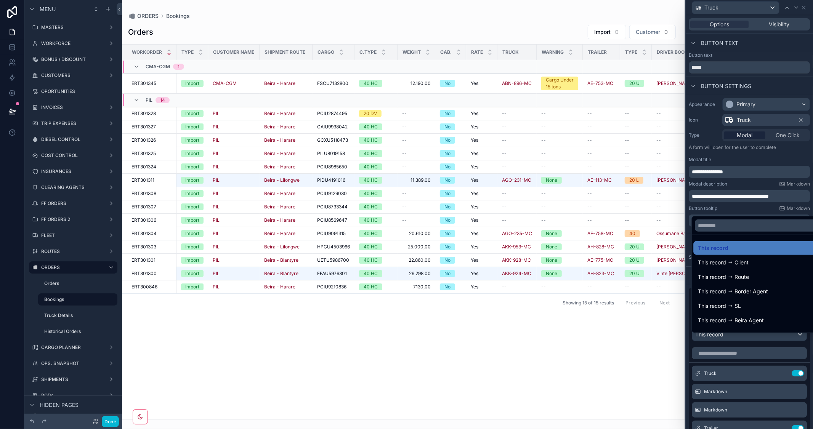
click at [787, 164] on div at bounding box center [749, 214] width 127 height 429
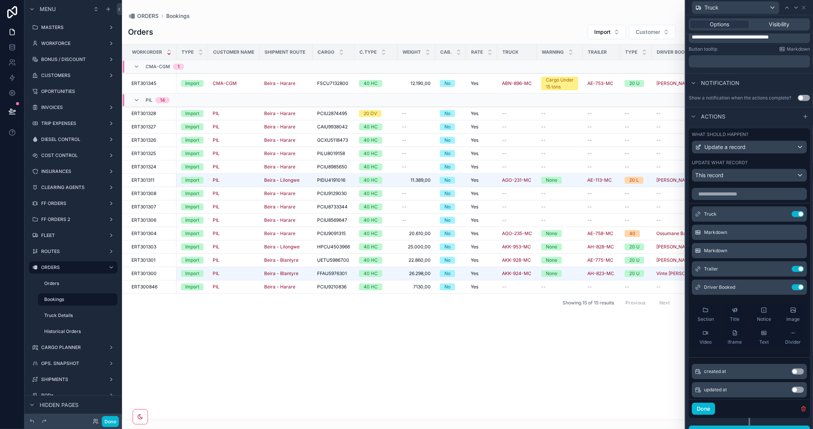
scroll to position [177, 0]
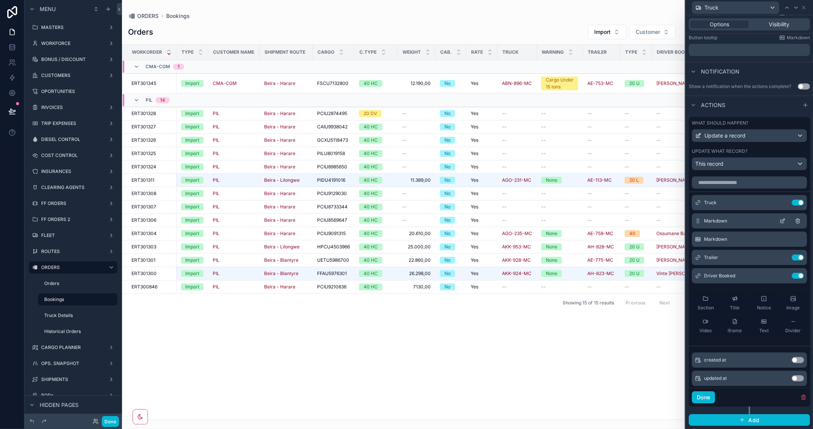
click at [779, 219] on icon at bounding box center [782, 221] width 6 height 6
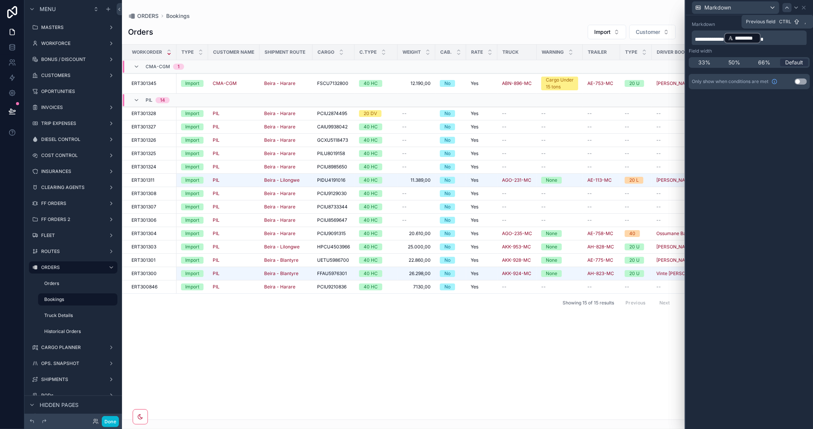
click at [790, 5] on div at bounding box center [786, 7] width 9 height 9
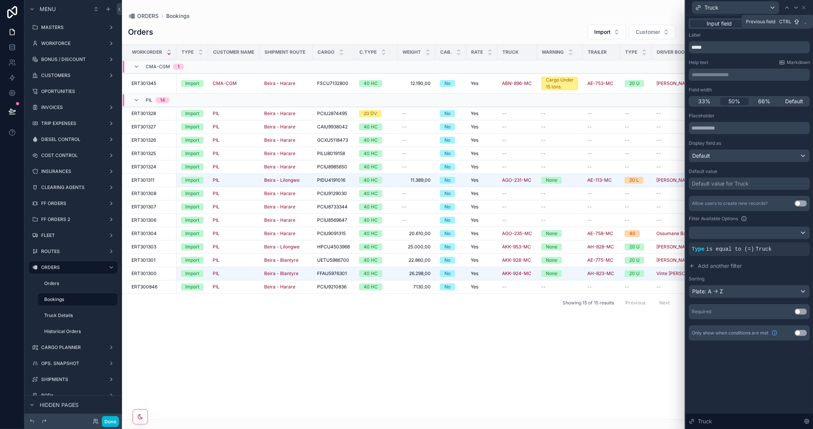
click at [790, 5] on div at bounding box center [786, 7] width 9 height 9
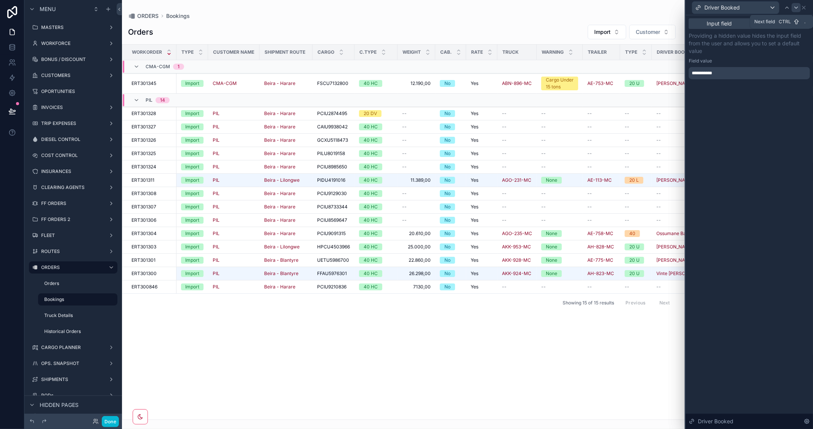
click at [792, 10] on div at bounding box center [796, 7] width 9 height 9
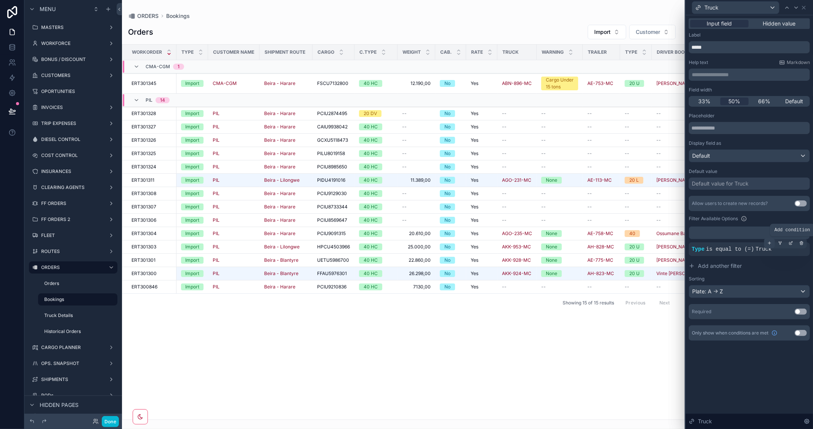
click at [771, 243] on icon at bounding box center [769, 243] width 5 height 5
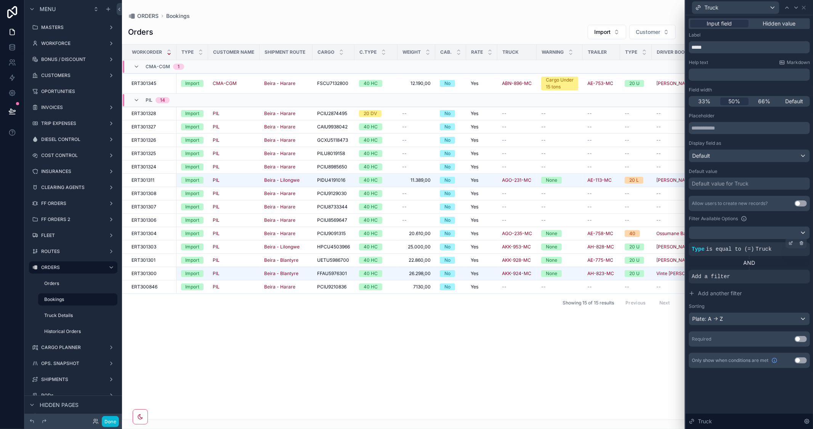
click at [755, 279] on div "Add a filter" at bounding box center [749, 277] width 121 height 14
click at [787, 269] on div at bounding box center [790, 270] width 11 height 11
click at [626, 267] on span "Select a field" at bounding box center [611, 265] width 32 height 6
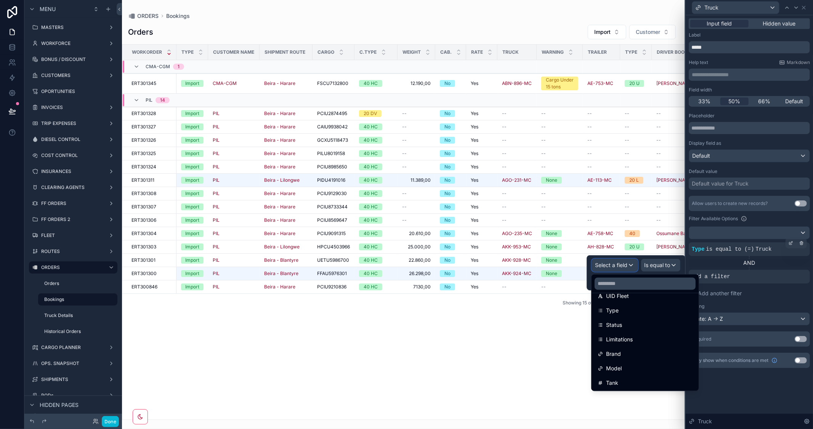
scroll to position [85, 0]
click at [627, 326] on div "Status" at bounding box center [645, 323] width 95 height 9
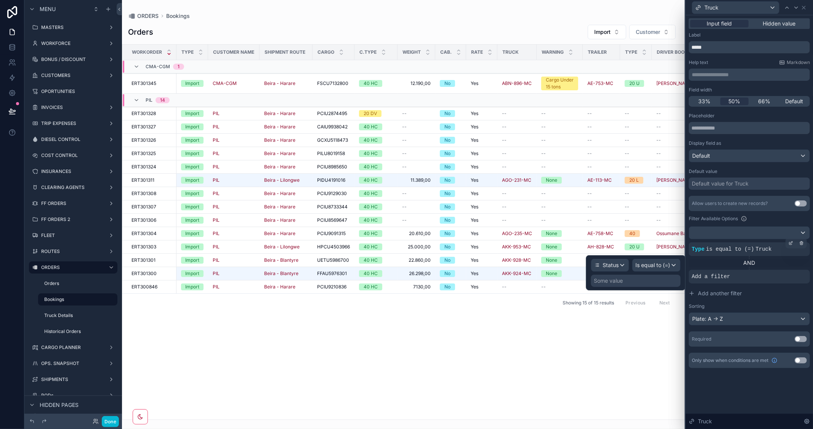
click at [626, 284] on div "Some value" at bounding box center [636, 281] width 90 height 12
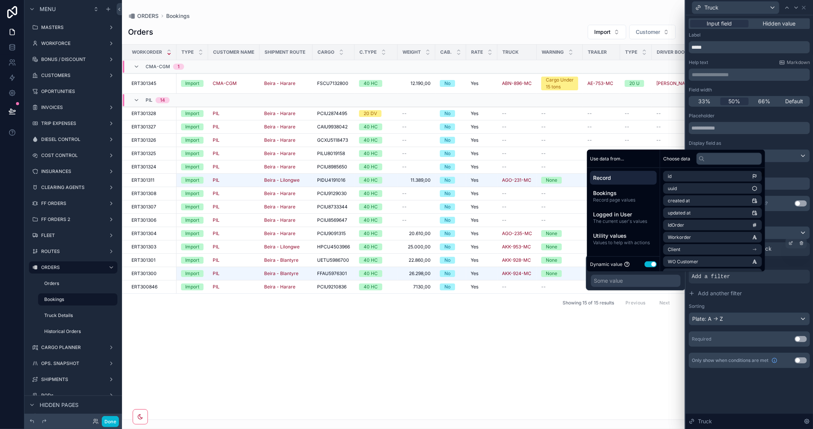
click at [650, 265] on button "Use setting" at bounding box center [650, 264] width 12 height 6
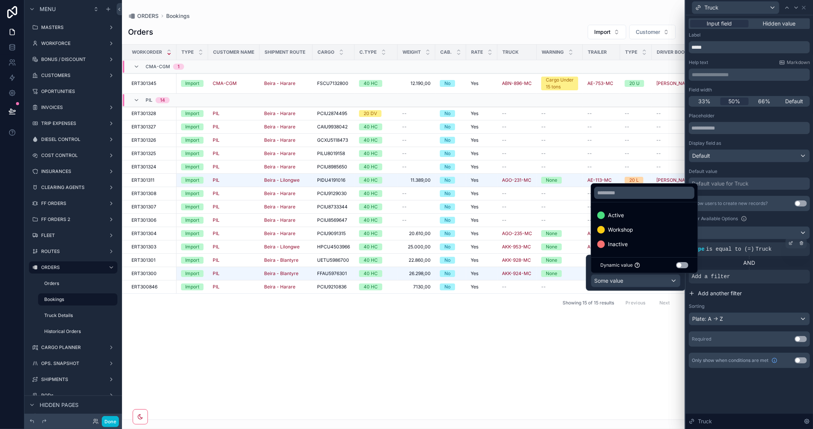
click at [617, 214] on span "Active" at bounding box center [616, 215] width 16 height 9
click at [803, 298] on button "Add another filter" at bounding box center [749, 294] width 121 height 14
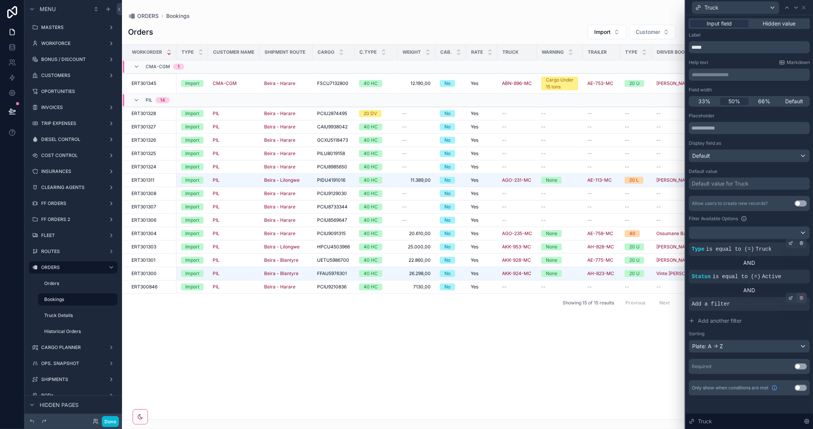
click at [801, 298] on icon at bounding box center [801, 298] width 5 height 5
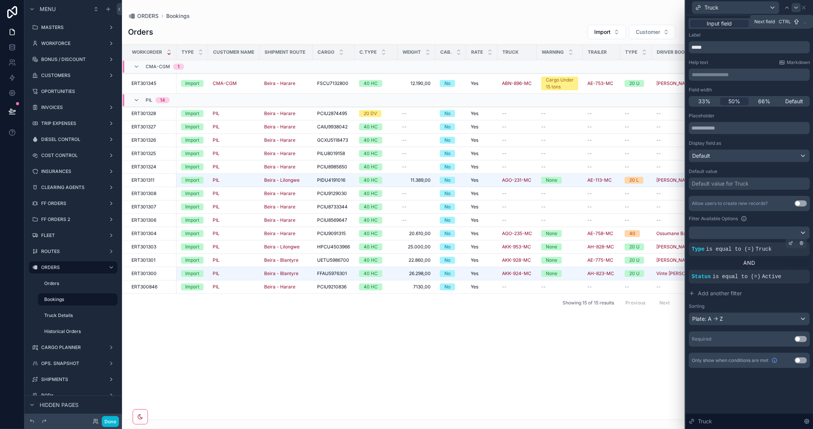
click at [794, 7] on icon at bounding box center [796, 8] width 6 height 6
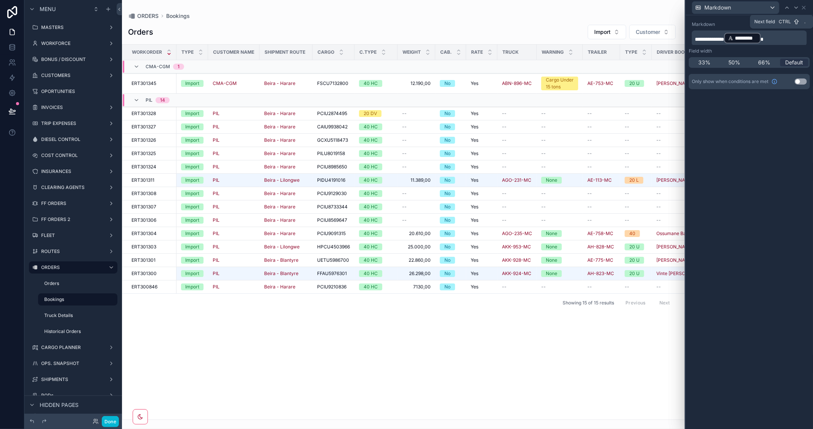
click at [794, 7] on icon at bounding box center [796, 8] width 6 height 6
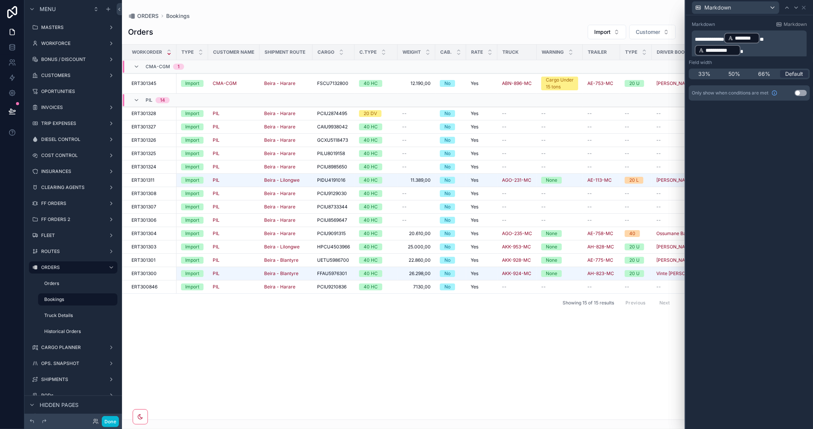
click at [748, 46] on p "**********" at bounding box center [750, 44] width 111 height 24
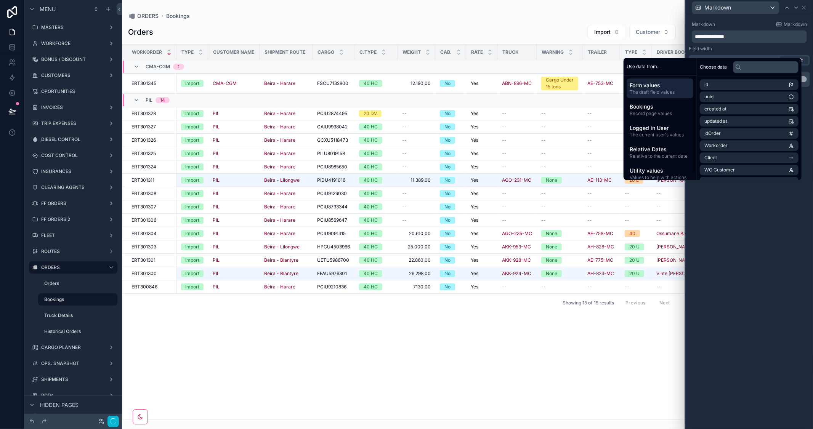
click at [662, 83] on span "Form values" at bounding box center [660, 86] width 61 height 8
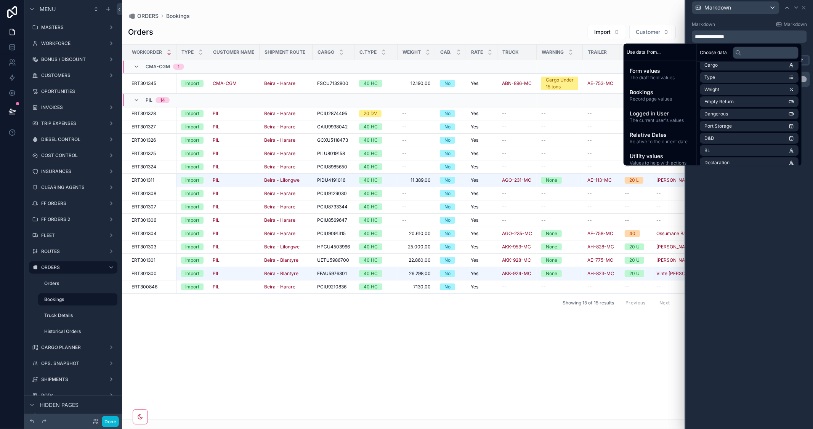
scroll to position [169, 0]
click at [752, 56] on input "text" at bounding box center [766, 52] width 66 height 12
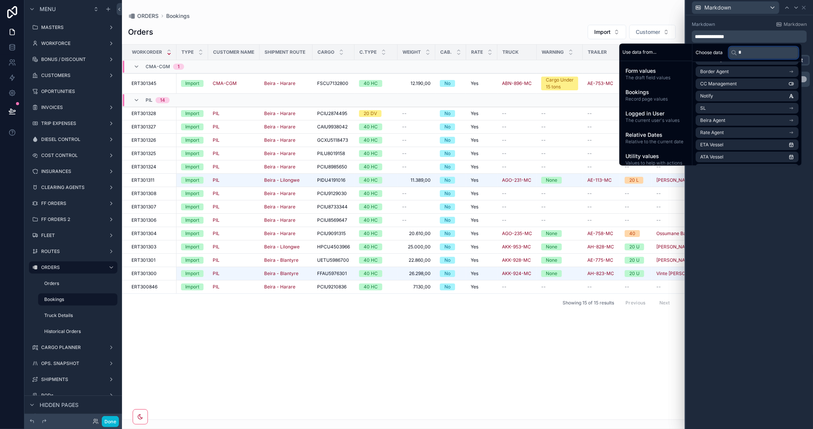
scroll to position [3, 0]
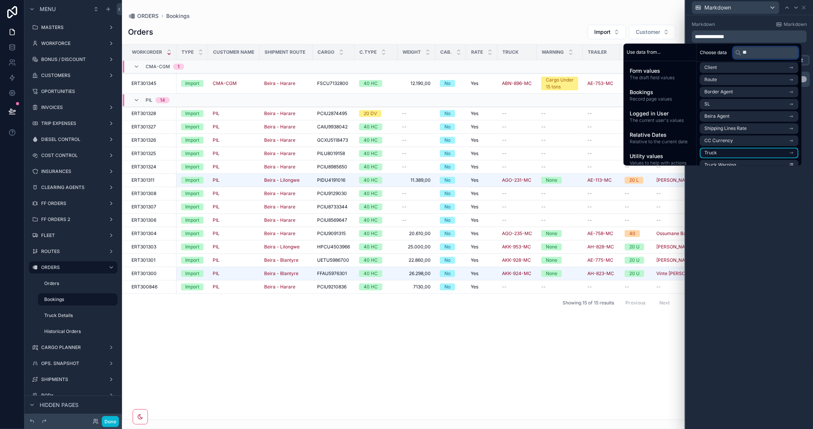
type input "**"
click at [794, 152] on li "Truck" at bounding box center [749, 152] width 99 height 11
drag, startPoint x: 751, startPoint y: 54, endPoint x: 700, endPoint y: 50, distance: 50.6
click at [700, 50] on div "Choose data **" at bounding box center [749, 52] width 105 height 18
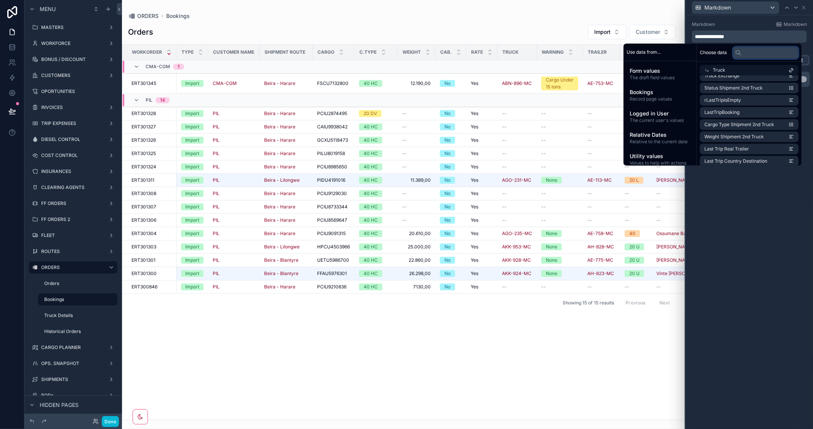
scroll to position [3, 0]
type input "*"
click at [714, 92] on span "Current Position" at bounding box center [721, 93] width 35 height 6
click at [776, 260] on div "**********" at bounding box center [749, 222] width 127 height 414
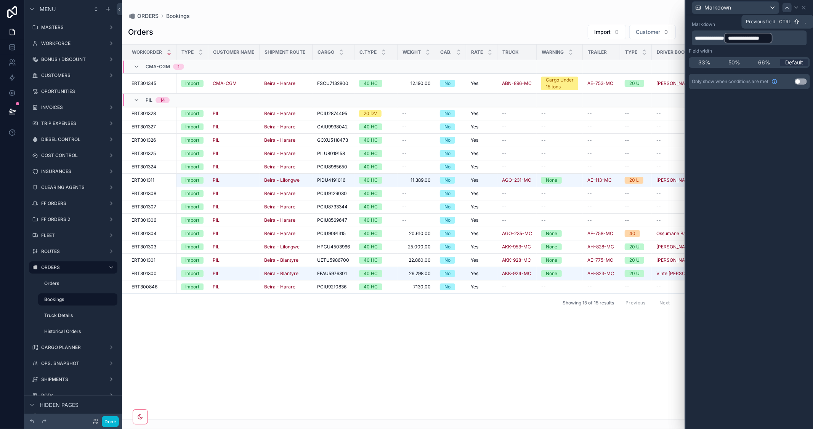
click at [786, 6] on icon at bounding box center [787, 8] width 6 height 6
click at [777, 39] on p "**********" at bounding box center [750, 38] width 111 height 12
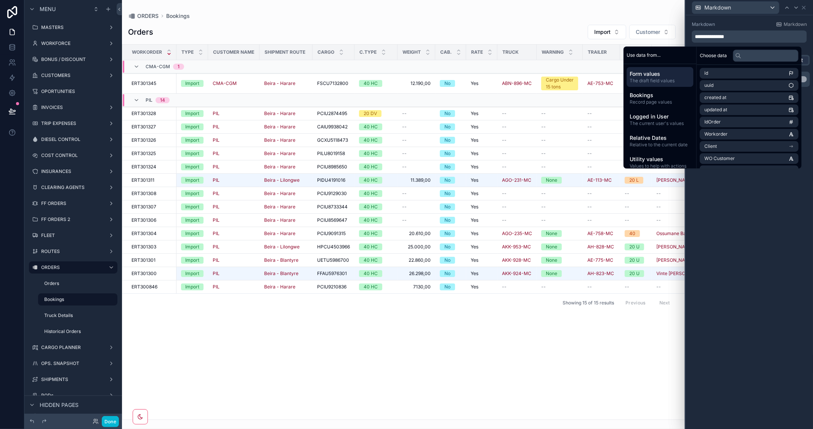
click at [643, 77] on span "Form values" at bounding box center [660, 74] width 61 height 8
click at [661, 78] on span "The draft field values" at bounding box center [660, 81] width 61 height 6
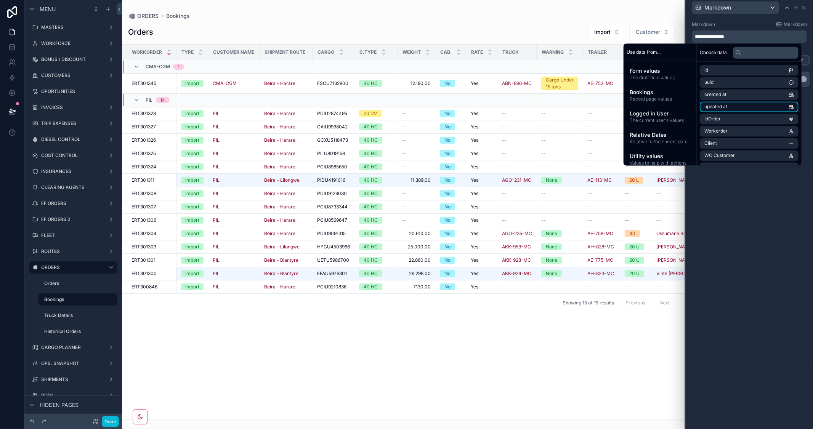
scroll to position [85, 0]
click at [647, 72] on span "Form values" at bounding box center [660, 71] width 61 height 8
click at [752, 52] on input "text" at bounding box center [766, 52] width 66 height 12
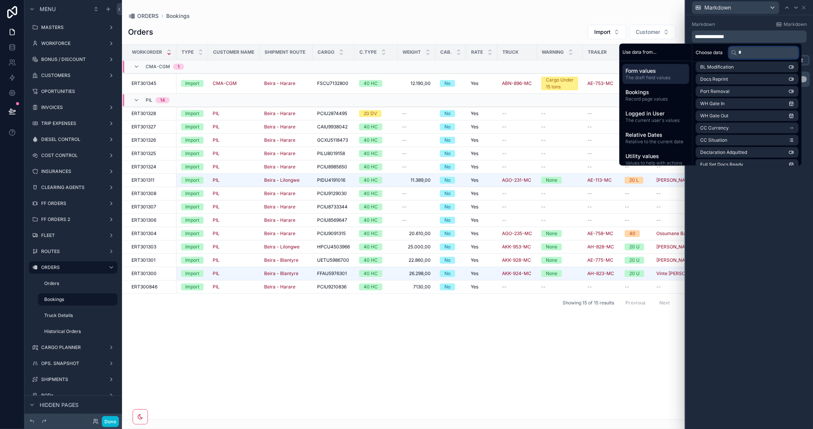
scroll to position [3, 0]
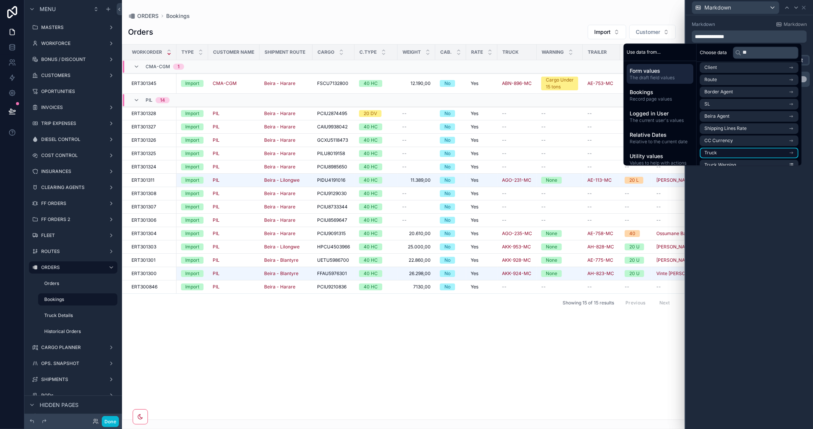
click at [793, 151] on icon "scrollable content" at bounding box center [791, 152] width 5 height 5
drag, startPoint x: 757, startPoint y: 53, endPoint x: 709, endPoint y: 49, distance: 47.9
click at [709, 49] on div "Choose data **" at bounding box center [749, 52] width 105 height 18
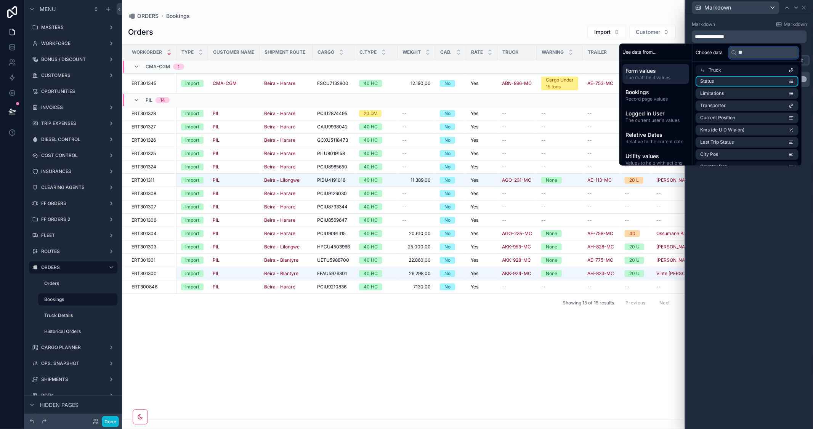
scroll to position [0, 0]
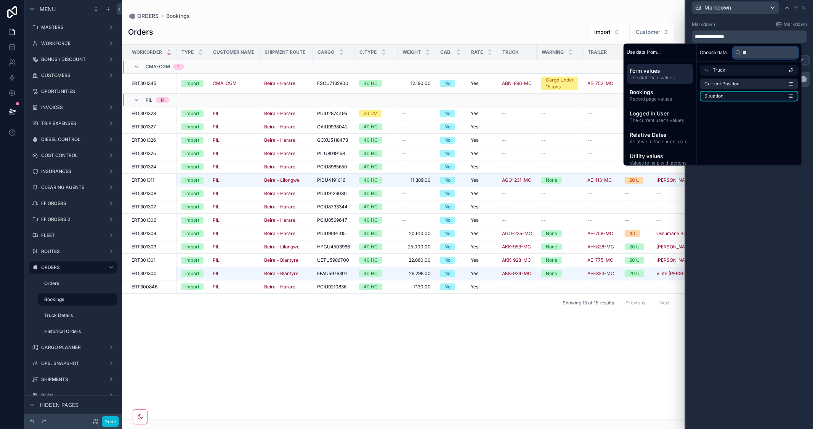
type input "**"
click at [752, 92] on li "Situation" at bounding box center [749, 96] width 99 height 11
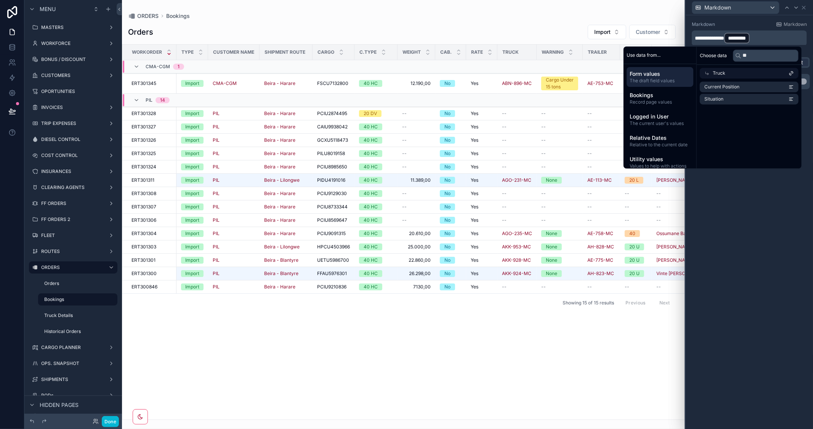
click at [759, 225] on div "**********" at bounding box center [749, 222] width 127 height 414
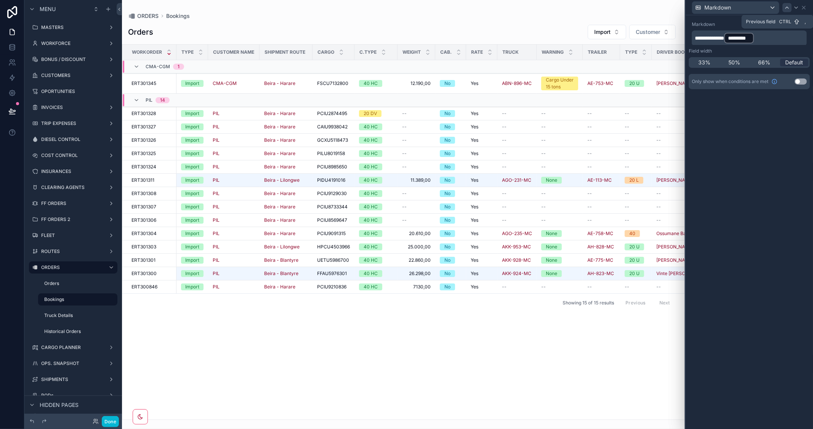
click at [784, 7] on icon at bounding box center [787, 8] width 6 height 6
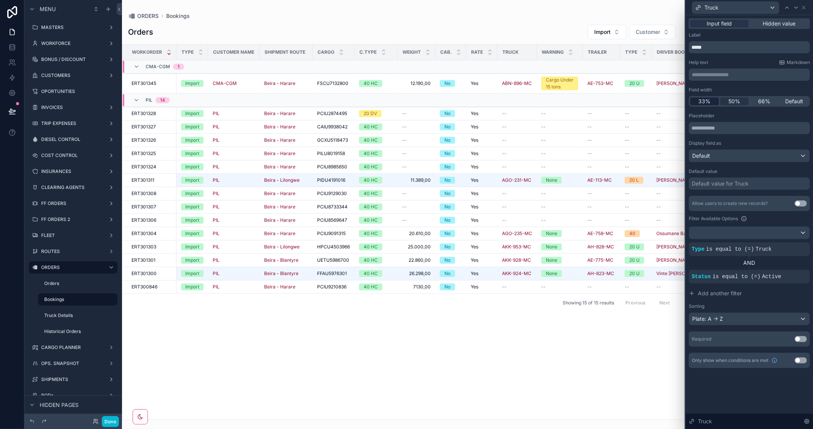
click at [705, 99] on span "33%" at bounding box center [704, 102] width 12 height 8
click at [112, 418] on button "button" at bounding box center [112, 421] width 11 height 11
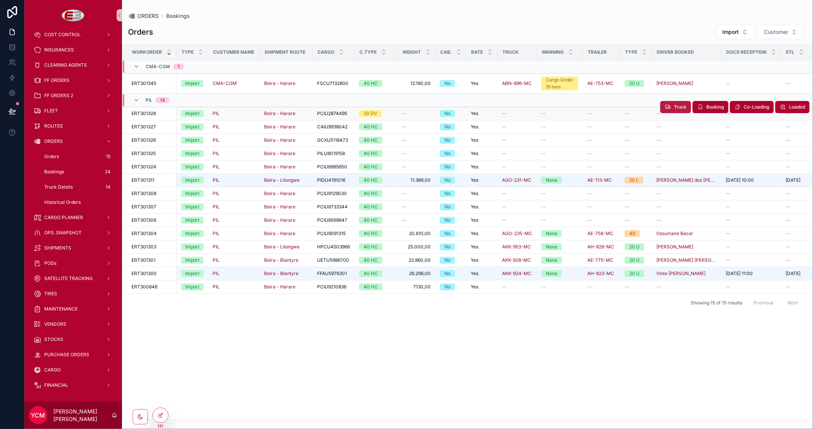
click at [680, 109] on span "Truck" at bounding box center [680, 107] width 13 height 6
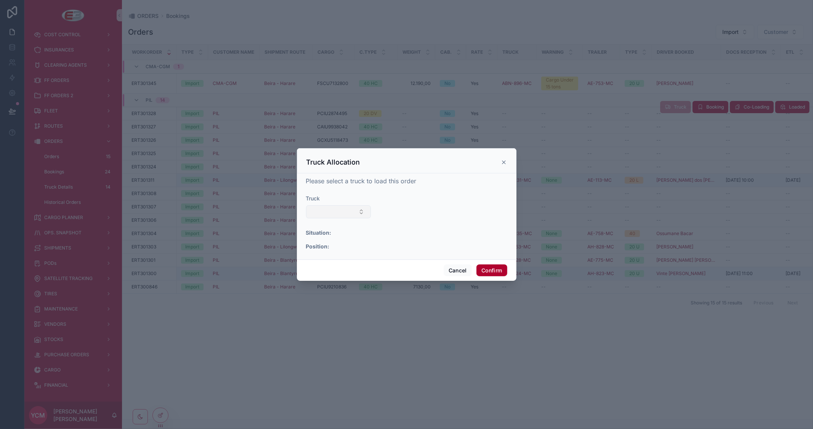
click at [349, 214] on button "Select Button" at bounding box center [338, 211] width 65 height 13
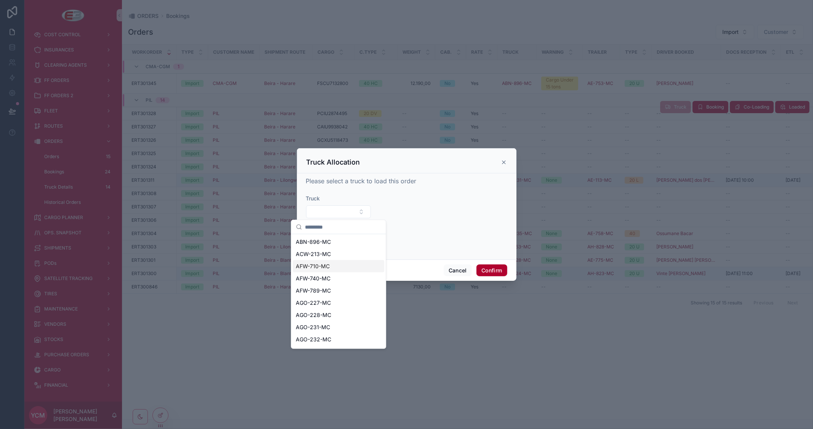
click at [322, 267] on span "AFW-710-MC" at bounding box center [313, 267] width 34 height 8
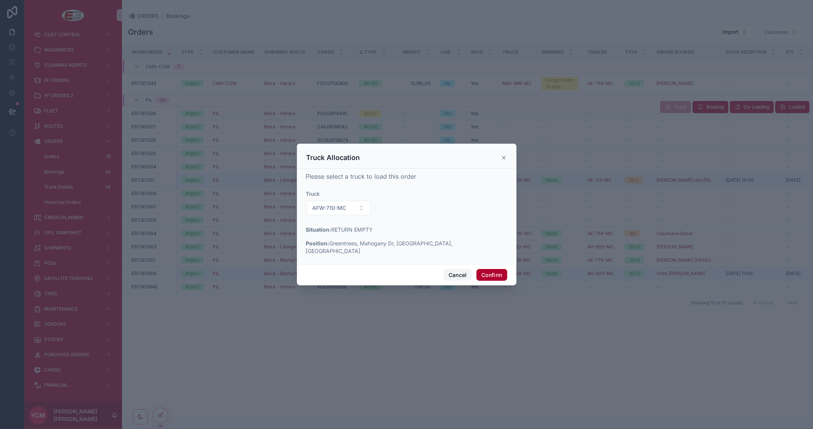
click at [458, 273] on button "Cancel" at bounding box center [458, 275] width 28 height 12
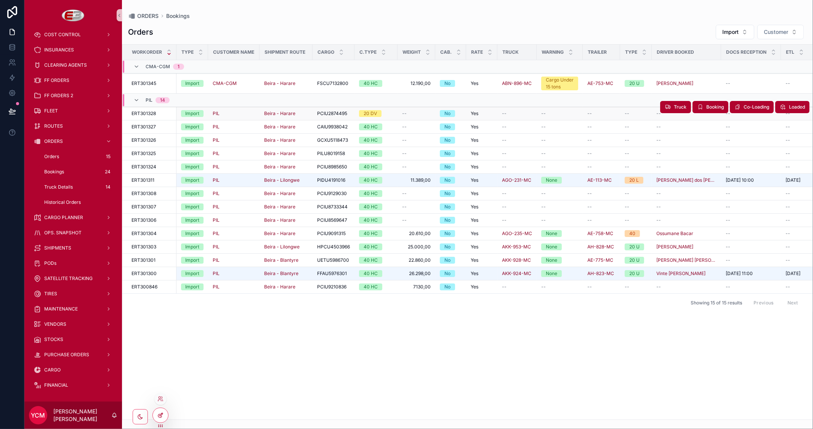
click at [160, 417] on icon at bounding box center [159, 415] width 3 height 3
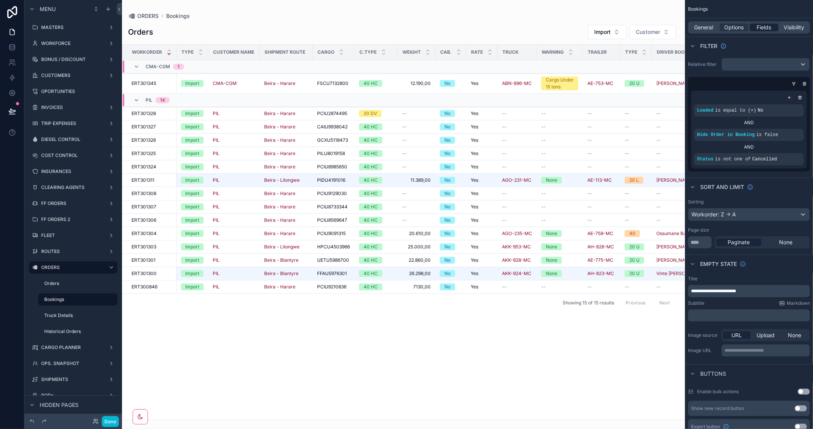
click at [760, 26] on span "Fields" at bounding box center [764, 28] width 14 height 8
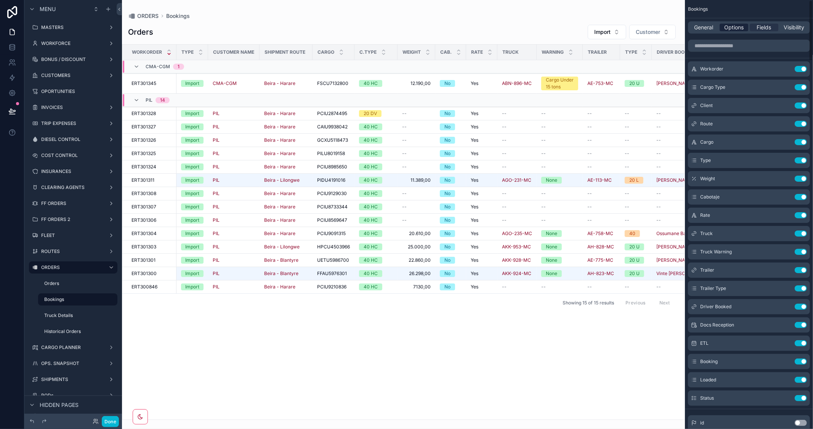
click at [733, 27] on span "Options" at bounding box center [733, 28] width 19 height 8
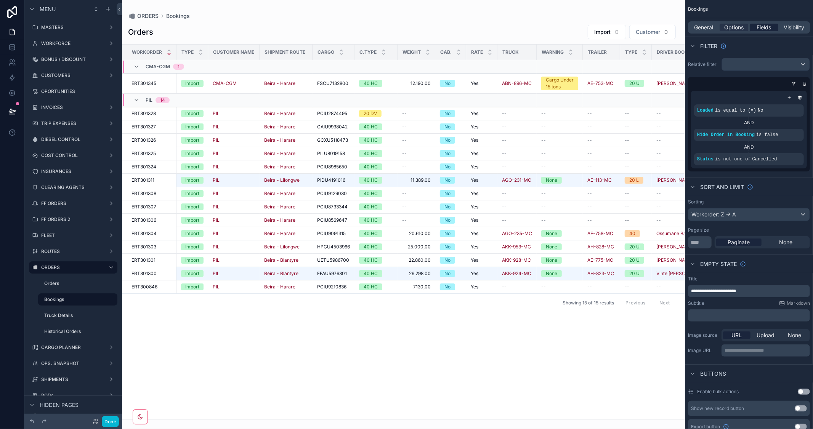
click at [767, 26] on span "Fields" at bounding box center [764, 28] width 14 height 8
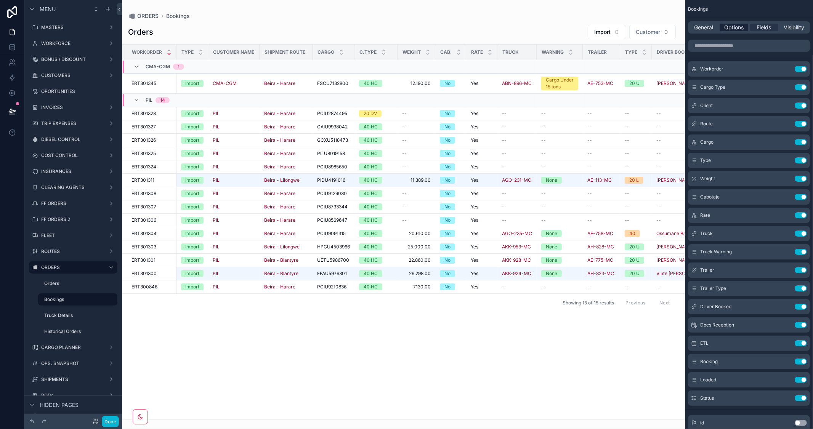
click at [726, 27] on span "Options" at bounding box center [733, 28] width 19 height 8
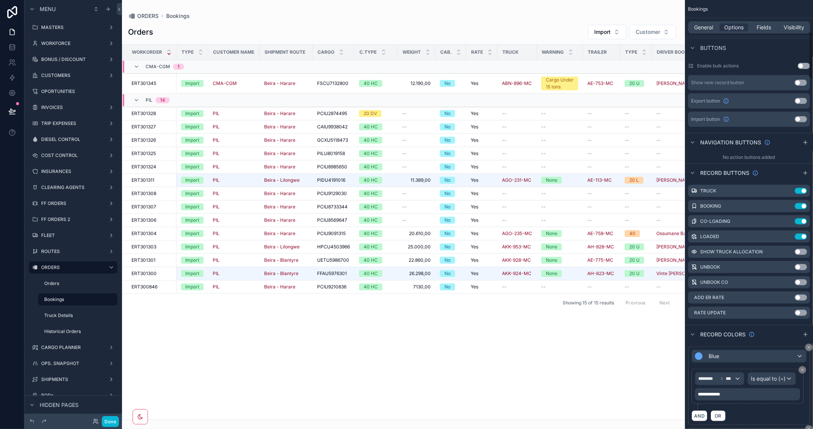
scroll to position [338, 0]
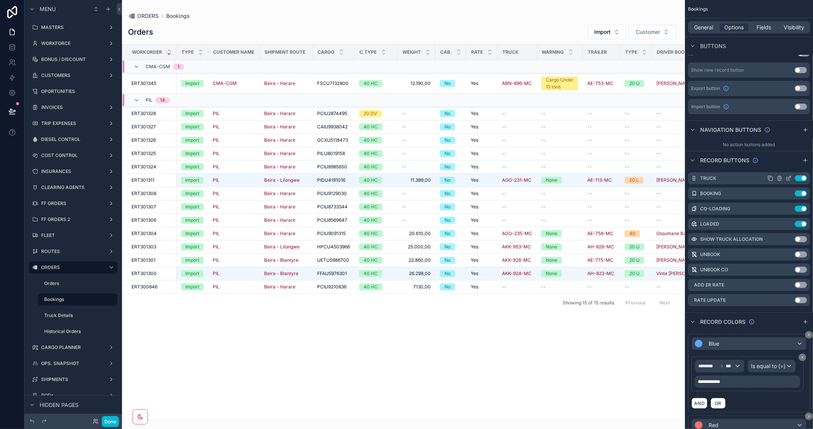
click at [787, 175] on icon "scrollable content" at bounding box center [788, 178] width 6 height 6
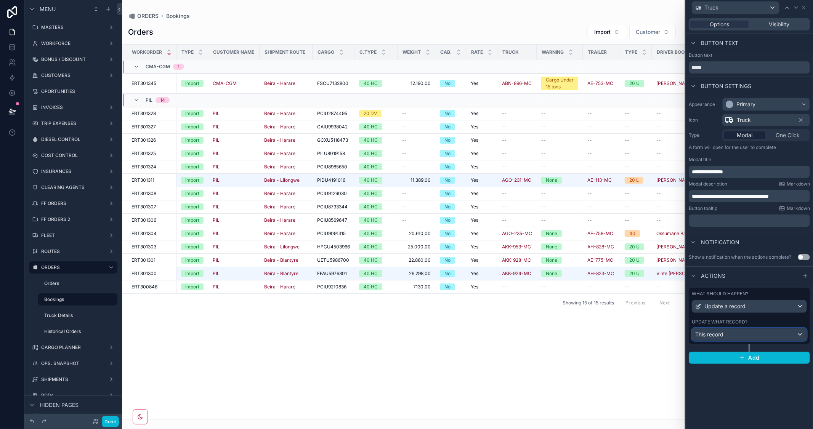
click at [773, 333] on div "This record" at bounding box center [749, 335] width 114 height 12
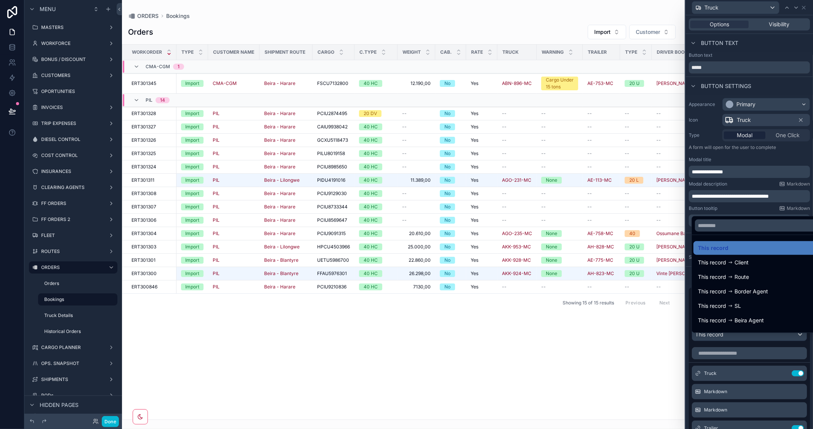
click at [782, 154] on div at bounding box center [749, 214] width 127 height 429
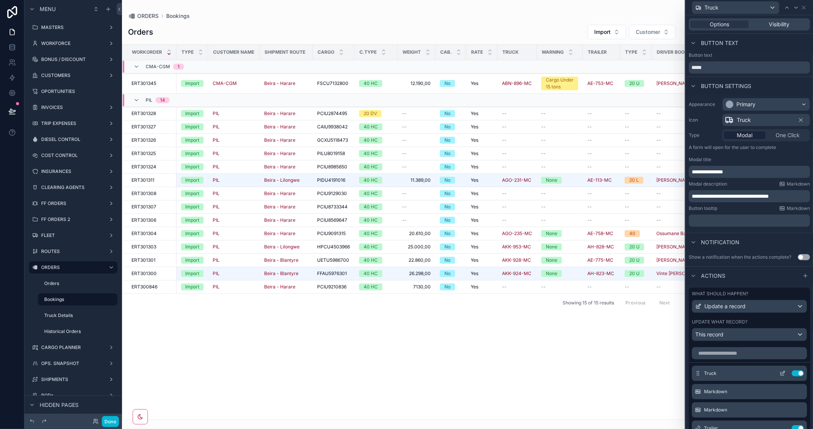
click at [779, 377] on icon at bounding box center [782, 373] width 6 height 6
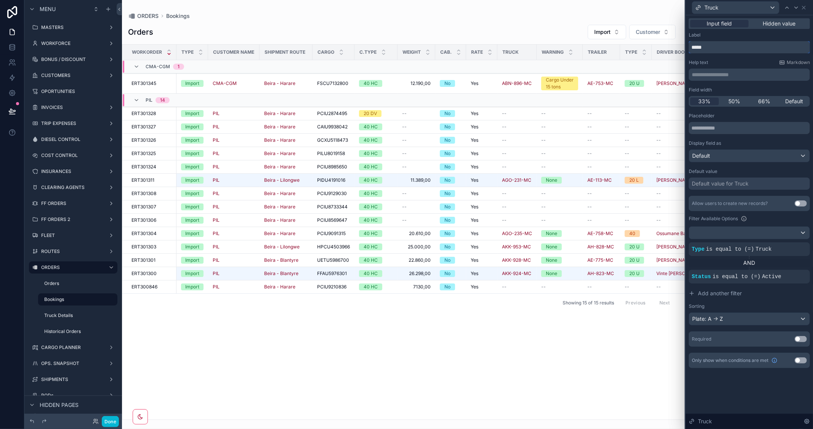
click at [751, 46] on input "*****" at bounding box center [749, 47] width 121 height 12
drag, startPoint x: 725, startPoint y: 43, endPoint x: 648, endPoint y: 43, distance: 77.4
click at [648, 43] on div "**********" at bounding box center [406, 214] width 813 height 429
click at [110, 421] on button "Done" at bounding box center [110, 421] width 17 height 11
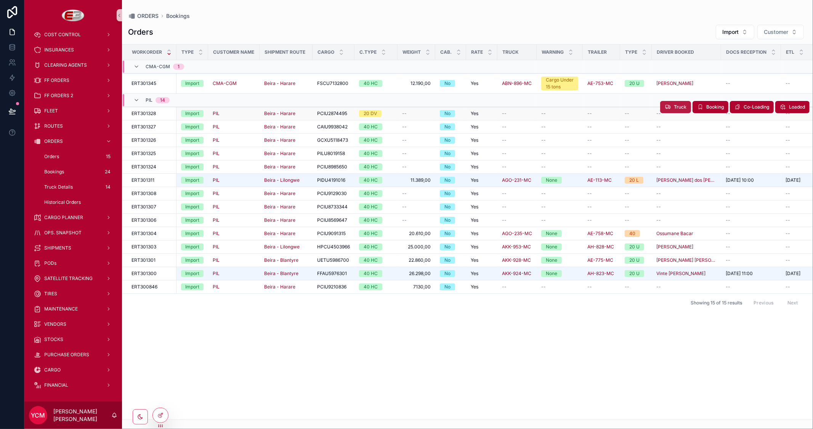
click at [678, 109] on span "Truck" at bounding box center [680, 107] width 13 height 6
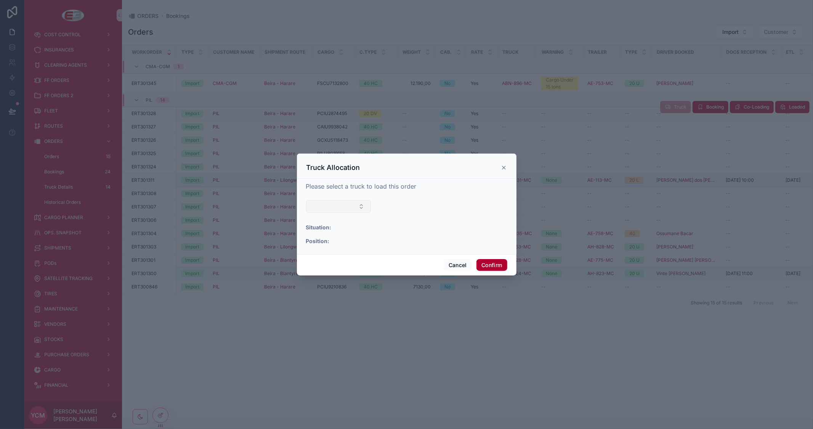
click at [362, 204] on button "Select Button" at bounding box center [338, 206] width 65 height 13
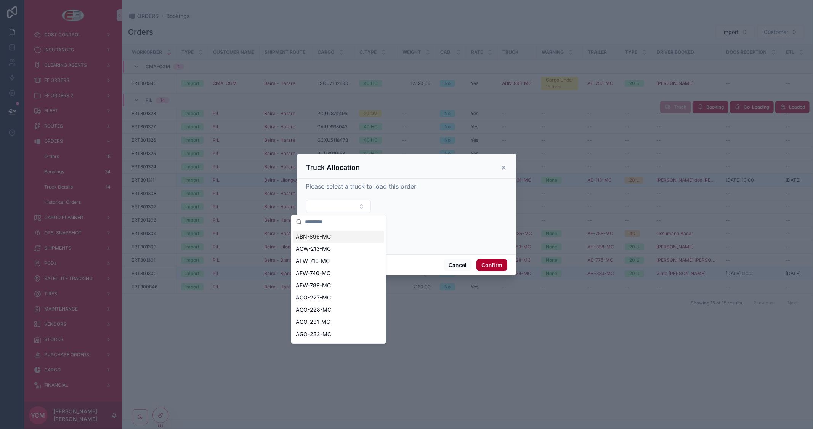
click at [463, 210] on form "Situation: Position:" at bounding box center [406, 224] width 201 height 48
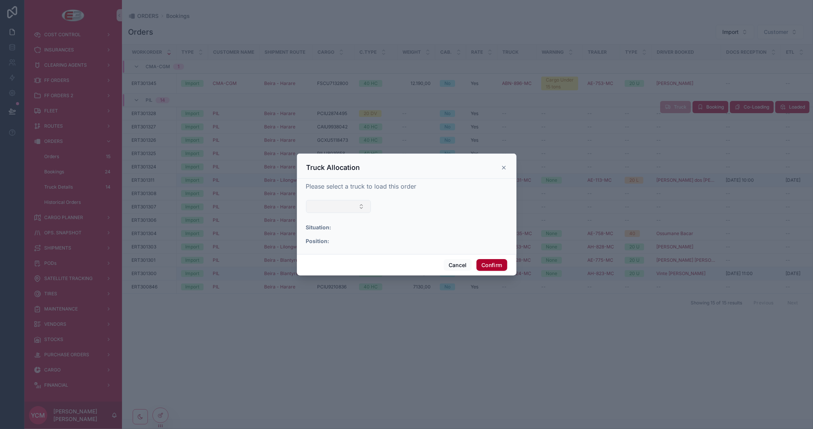
click at [352, 207] on button "Select Button" at bounding box center [338, 206] width 65 height 13
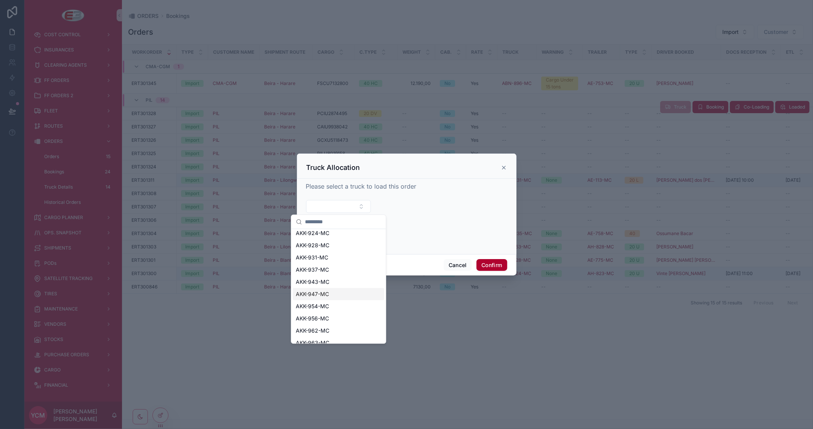
scroll to position [303, 0]
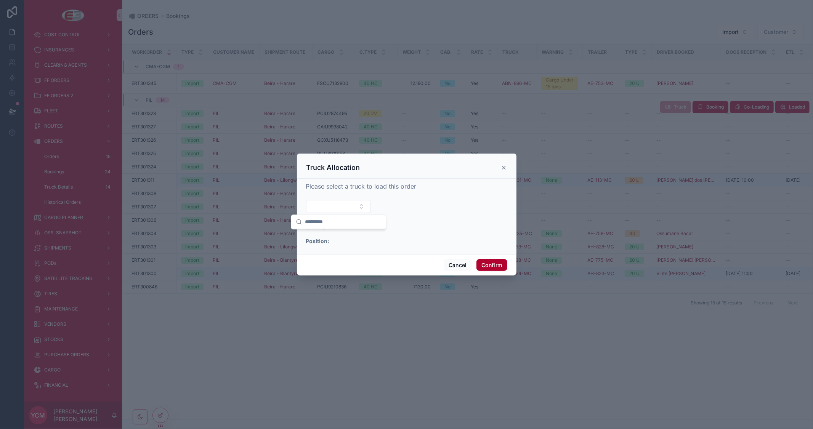
click at [460, 212] on form "Situation: Position:" at bounding box center [406, 224] width 201 height 48
click at [345, 207] on button "Select Button" at bounding box center [338, 206] width 65 height 13
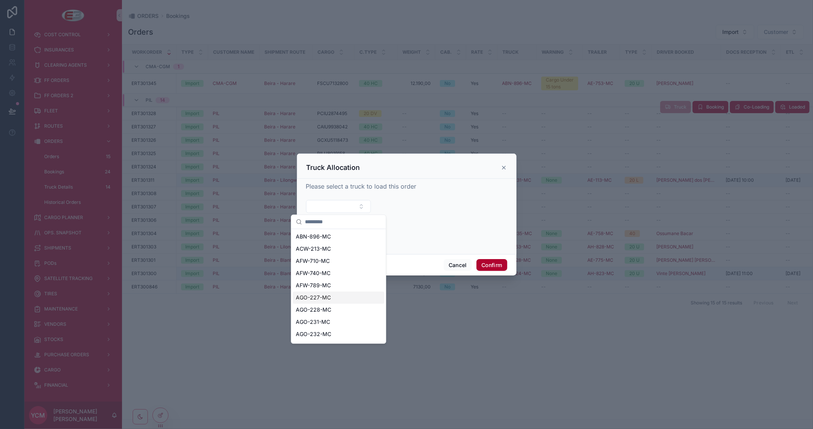
click at [325, 295] on span "AGO-227-MC" at bounding box center [313, 298] width 35 height 8
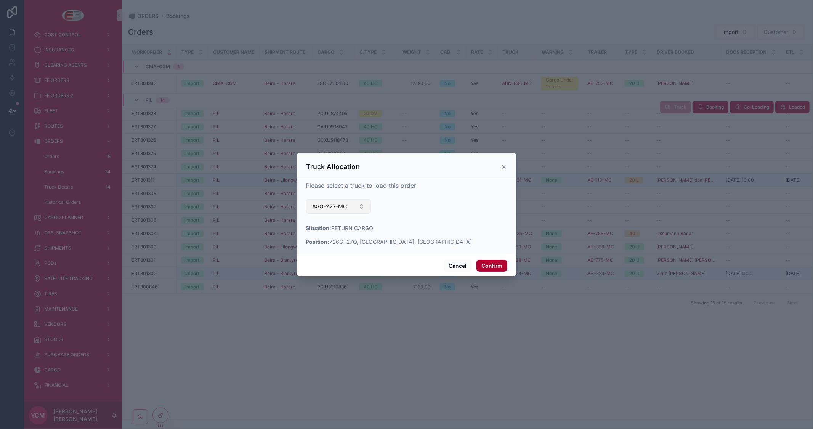
click at [347, 203] on span "AGO-227-MC" at bounding box center [330, 207] width 35 height 8
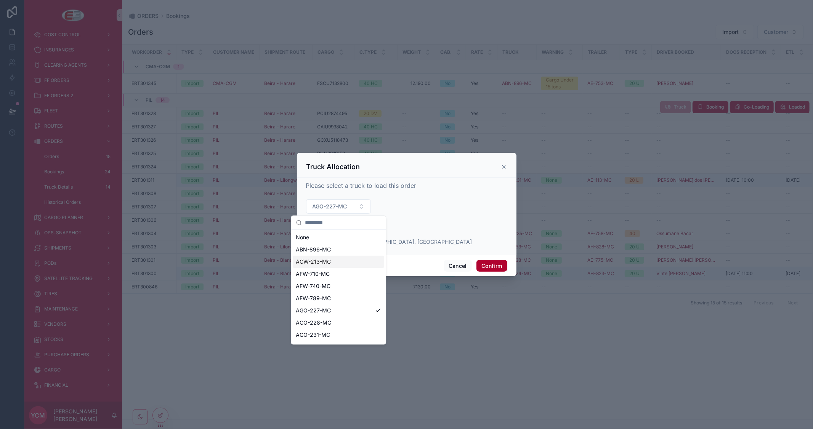
click at [337, 258] on div "ACW-213-MC" at bounding box center [338, 262] width 91 height 12
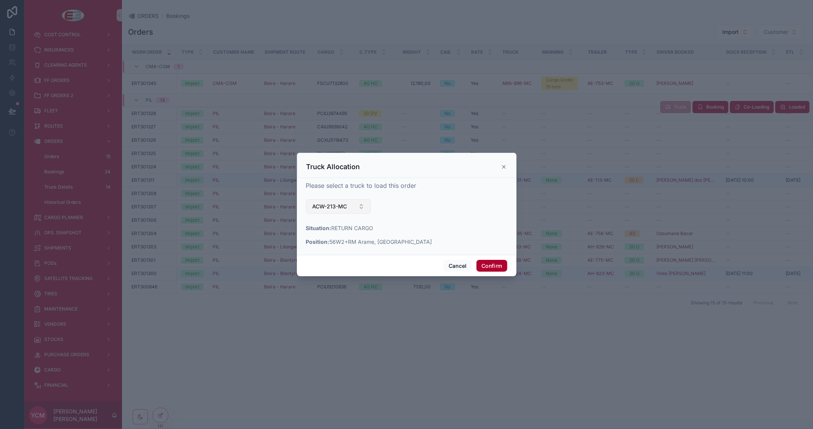
click at [359, 202] on button "ACW-213-MC" at bounding box center [338, 206] width 65 height 14
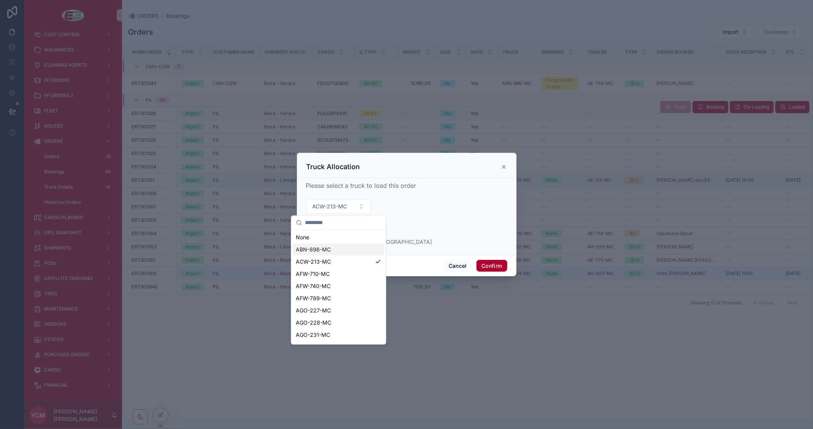
click at [330, 249] on div "ABN-896-MC" at bounding box center [338, 250] width 91 height 12
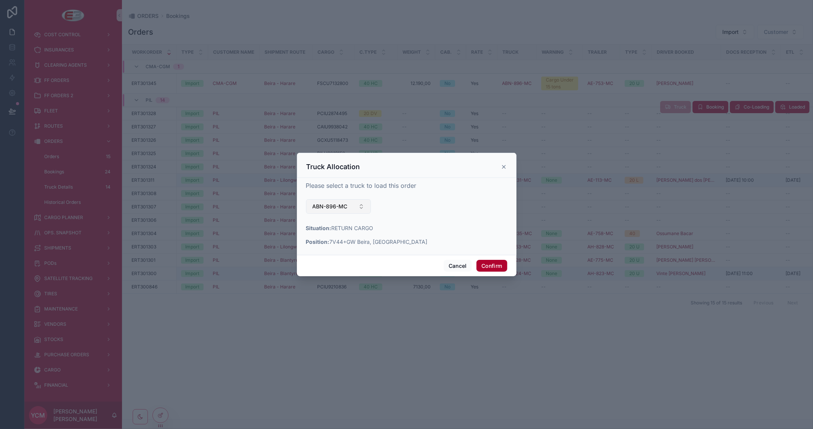
click at [361, 203] on button "ABN-896-MC" at bounding box center [338, 206] width 65 height 14
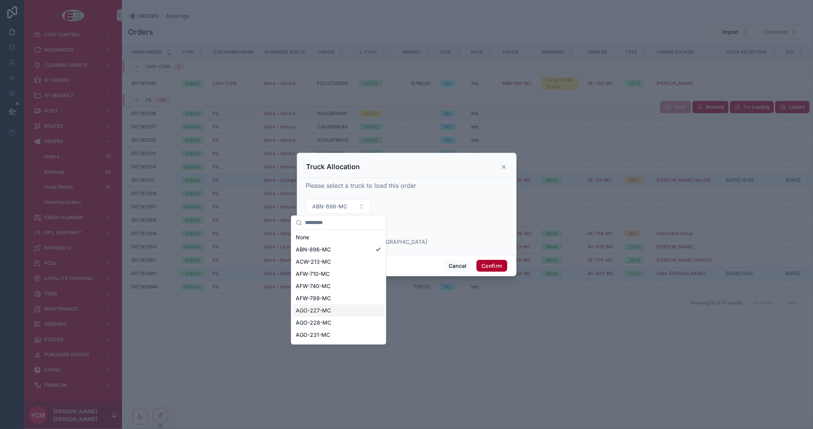
click at [338, 317] on div "AGO-228-MC" at bounding box center [338, 323] width 91 height 12
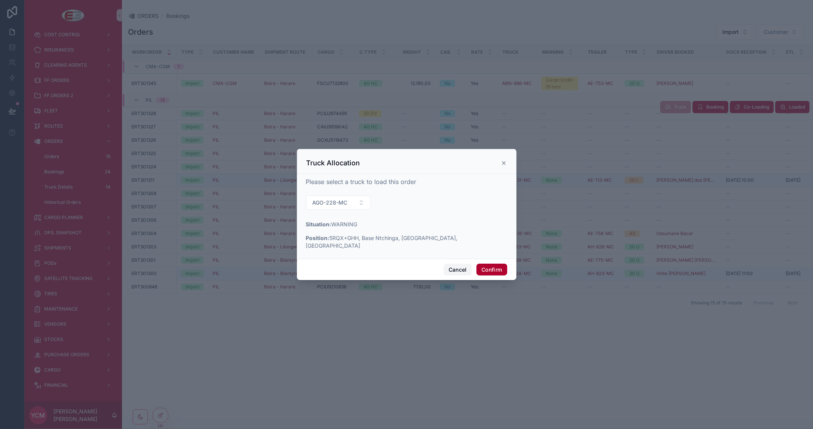
click at [455, 267] on button "Cancel" at bounding box center [458, 270] width 28 height 12
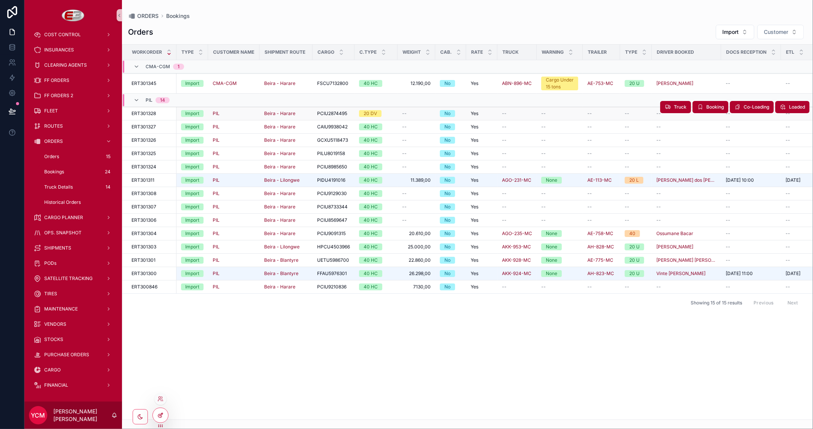
click at [159, 412] on icon at bounding box center [160, 415] width 6 height 6
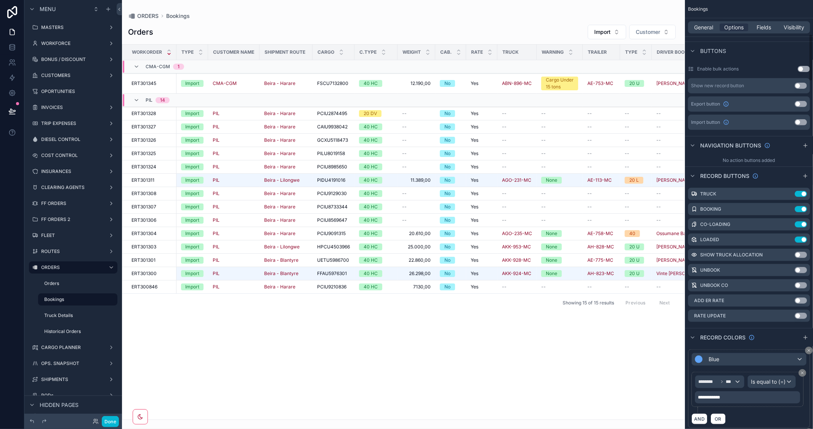
scroll to position [338, 0]
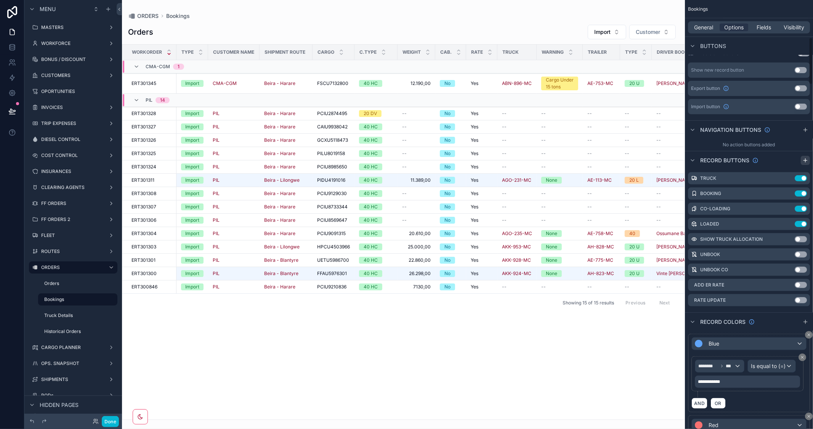
click at [805, 161] on icon "scrollable content" at bounding box center [805, 160] width 6 height 6
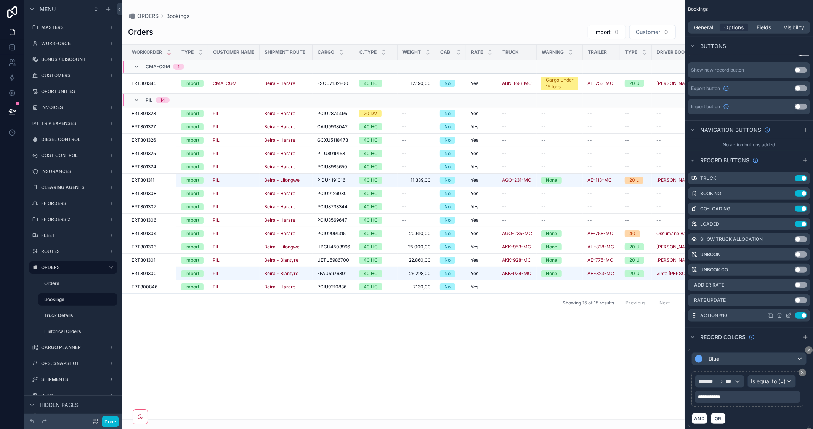
click at [789, 313] on icon "scrollable content" at bounding box center [788, 316] width 6 height 6
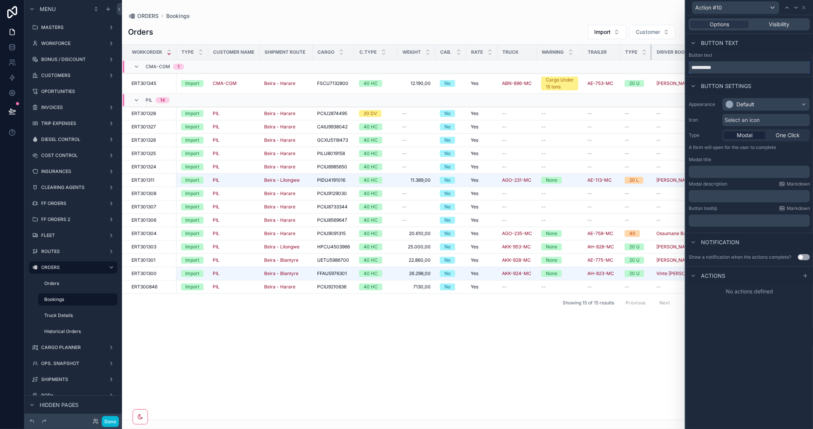
drag, startPoint x: 725, startPoint y: 67, endPoint x: 651, endPoint y: 50, distance: 76.8
click at [651, 50] on div "**********" at bounding box center [406, 214] width 813 height 429
type input "*****"
click at [766, 104] on div "Default" at bounding box center [766, 104] width 87 height 12
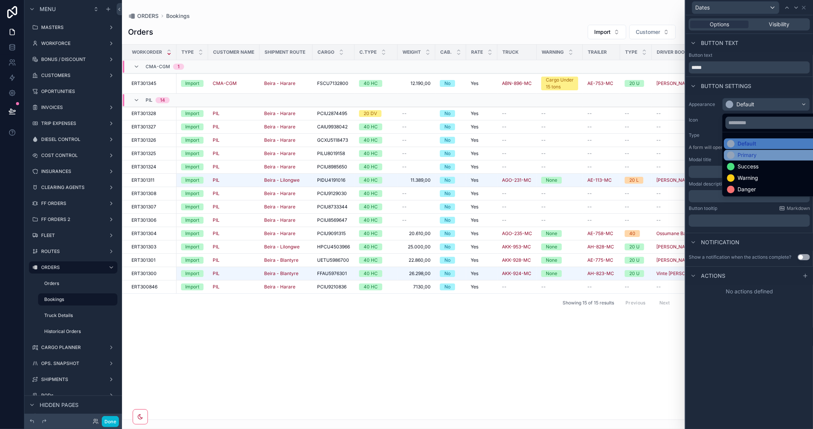
click at [748, 153] on div "Primary" at bounding box center [746, 155] width 19 height 8
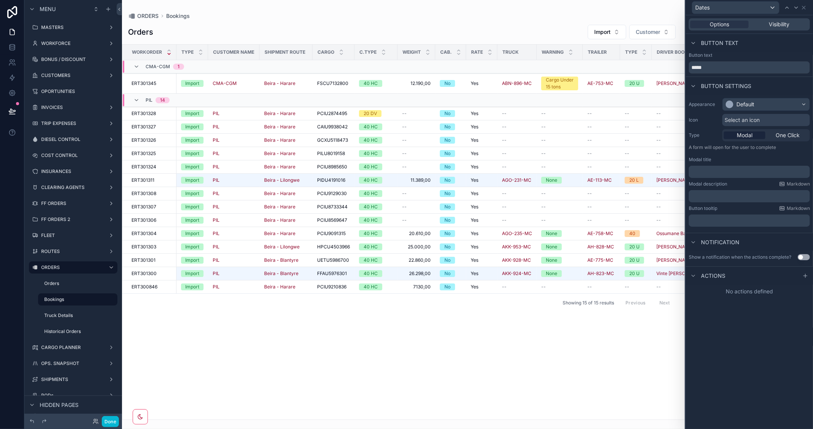
click at [749, 119] on span "Select an icon" at bounding box center [741, 120] width 35 height 8
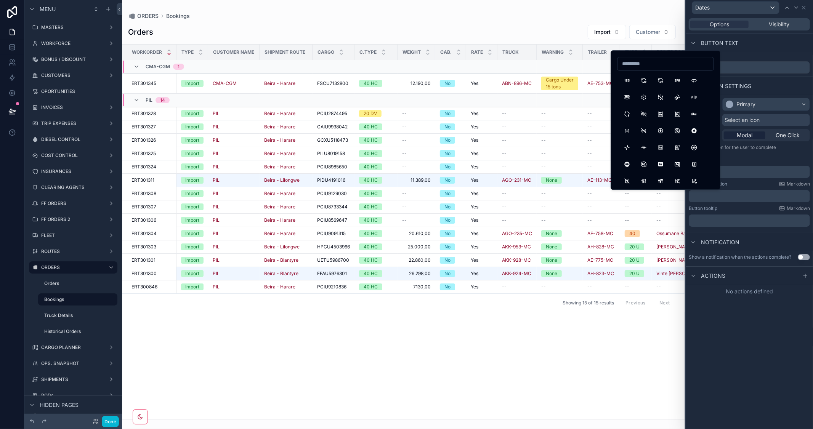
click at [658, 64] on input at bounding box center [665, 63] width 96 height 11
drag, startPoint x: 618, startPoint y: 61, endPoint x: 592, endPoint y: 61, distance: 25.9
click at [592, 61] on div "Dates Options Visibility Button text Button text ***** Button settings Appearan…" at bounding box center [406, 214] width 813 height 429
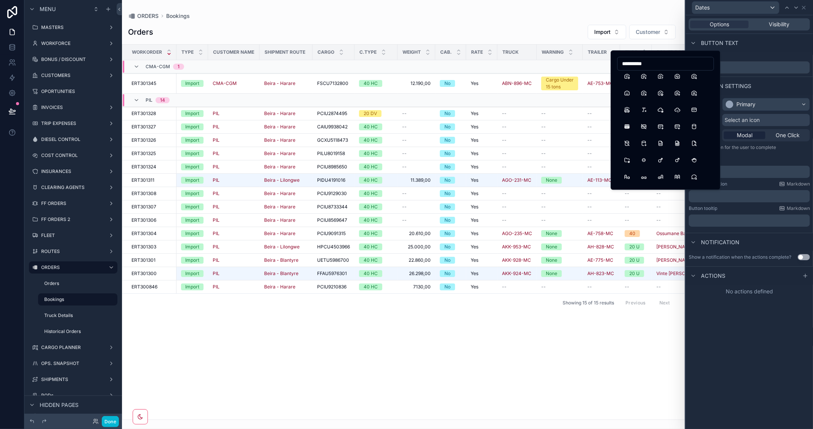
drag, startPoint x: 659, startPoint y: 66, endPoint x: 589, endPoint y: 62, distance: 69.9
click at [589, 62] on div "**********" at bounding box center [406, 214] width 813 height 429
drag, startPoint x: 660, startPoint y: 64, endPoint x: 622, endPoint y: 63, distance: 38.1
click at [622, 63] on input "**********" at bounding box center [665, 63] width 96 height 11
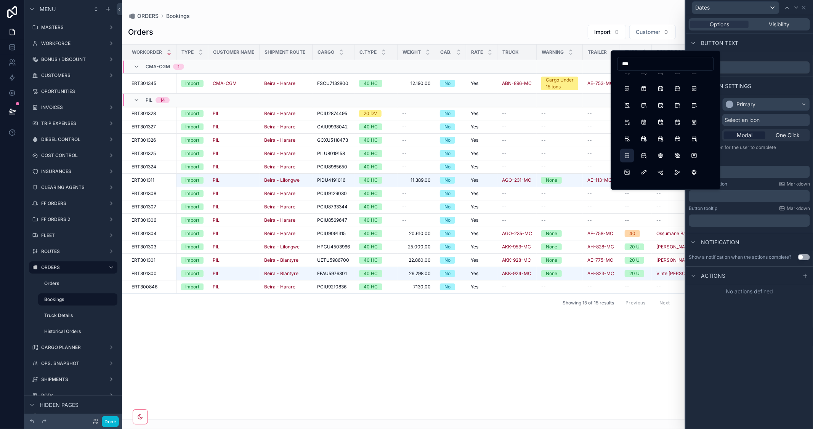
type input "***"
click at [628, 153] on button "CalendarWeek" at bounding box center [627, 156] width 14 height 14
click at [755, 326] on div "Options Visibility Button text Button text ***** Button settings Appearance Pri…" at bounding box center [749, 222] width 127 height 414
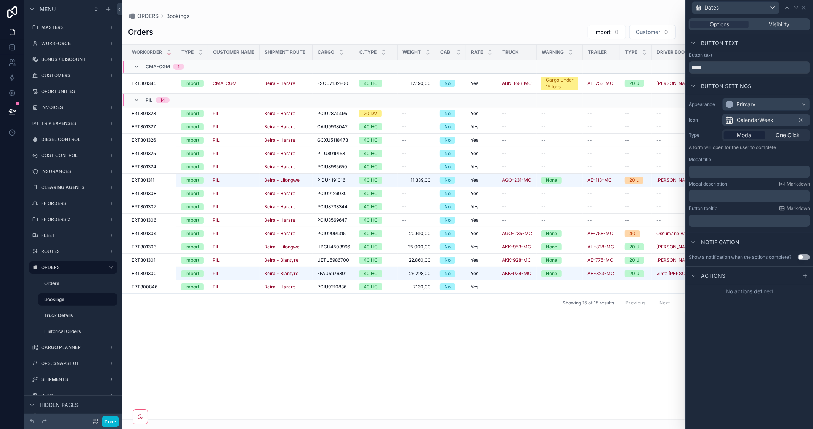
click at [718, 175] on p "﻿" at bounding box center [750, 172] width 117 height 8
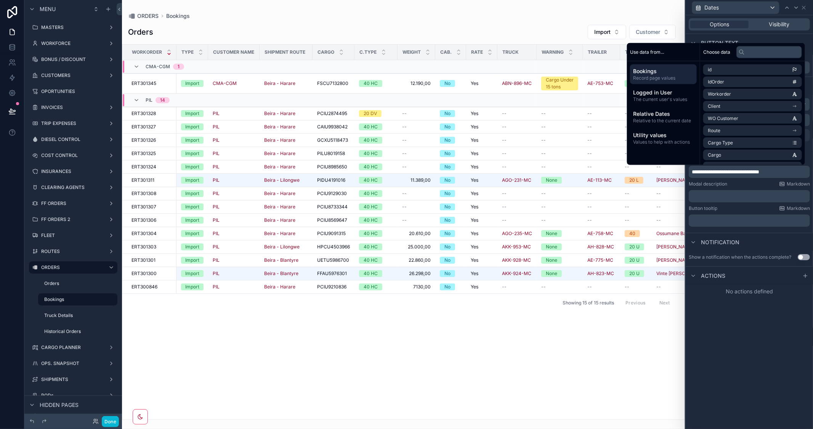
click at [744, 345] on div "**********" at bounding box center [749, 222] width 127 height 414
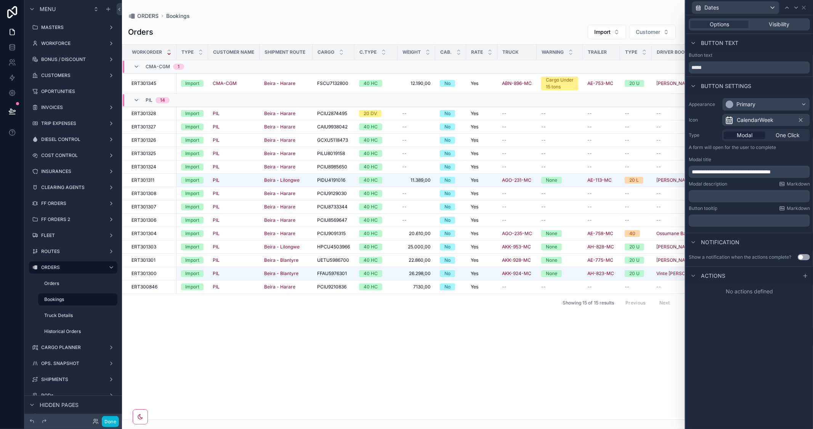
click at [803, 277] on icon at bounding box center [805, 276] width 6 height 6
click at [805, 273] on icon at bounding box center [805, 276] width 6 height 6
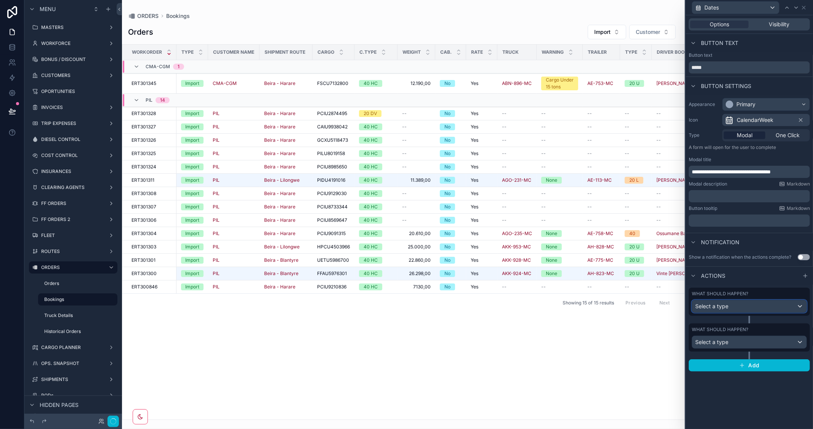
click at [734, 309] on div "Select a type" at bounding box center [749, 306] width 114 height 12
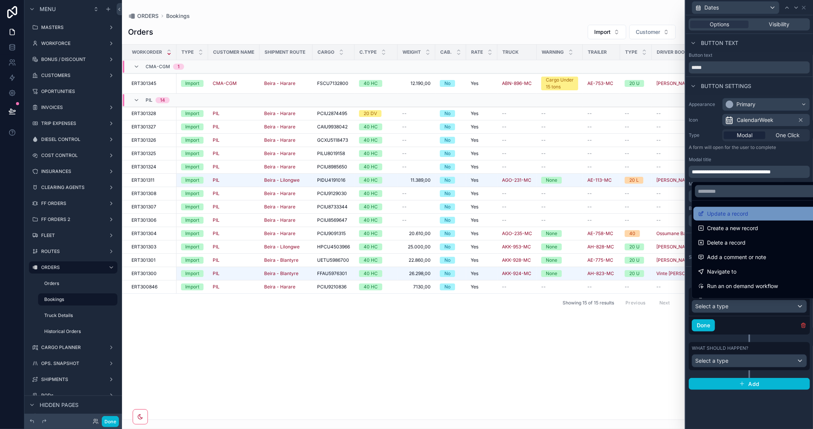
click at [735, 215] on span "Update a record" at bounding box center [727, 213] width 41 height 9
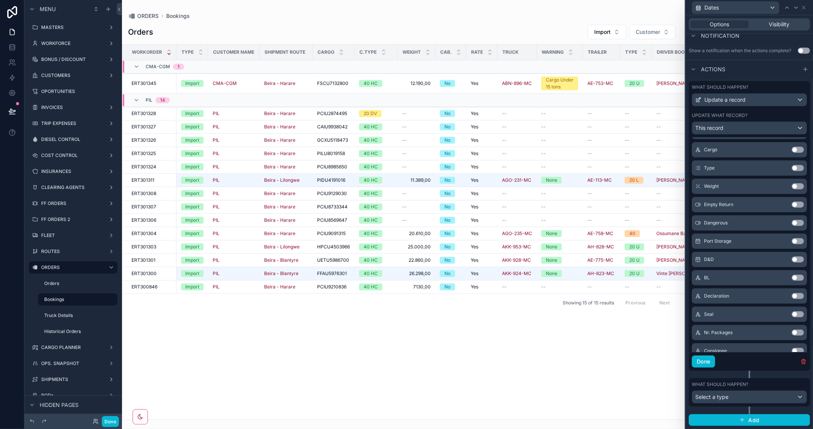
scroll to position [169, 0]
click at [779, 397] on div "Select a type" at bounding box center [749, 397] width 114 height 12
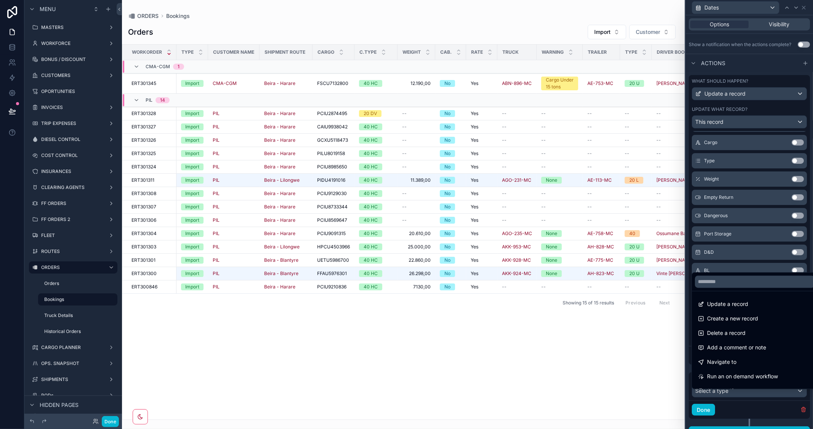
click at [796, 415] on div at bounding box center [749, 214] width 127 height 429
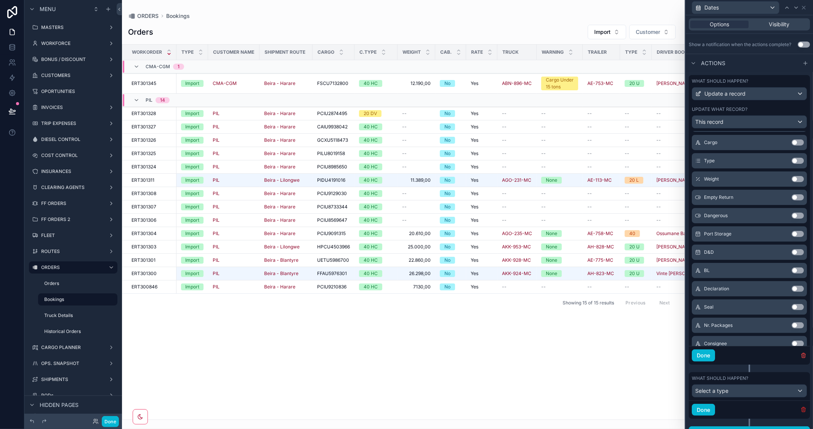
click at [800, 413] on icon "button" at bounding box center [803, 410] width 6 height 6
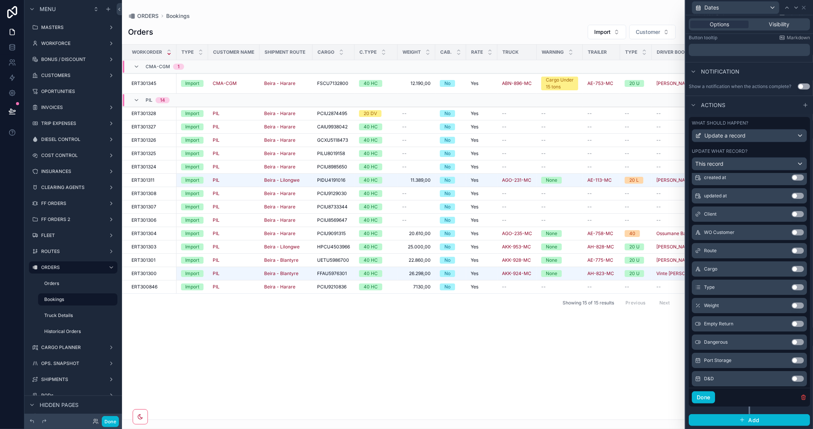
scroll to position [0, 0]
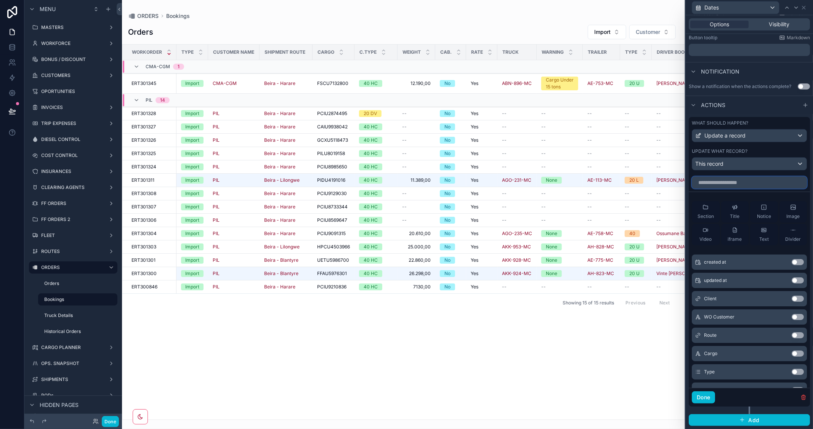
click at [726, 184] on input "text" at bounding box center [749, 182] width 115 height 12
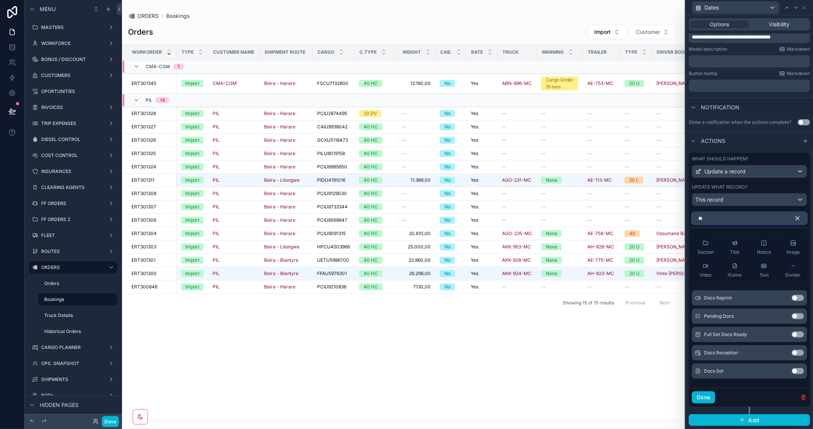
scroll to position [141, 0]
click at [793, 351] on button "Use setting" at bounding box center [798, 353] width 12 height 6
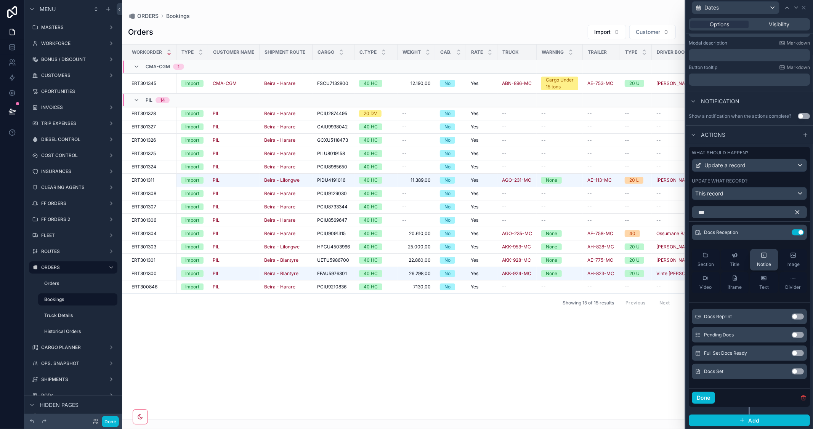
scroll to position [147, 0]
drag, startPoint x: 726, startPoint y: 212, endPoint x: 642, endPoint y: 195, distance: 86.3
click at [642, 195] on div "**********" at bounding box center [406, 214] width 813 height 429
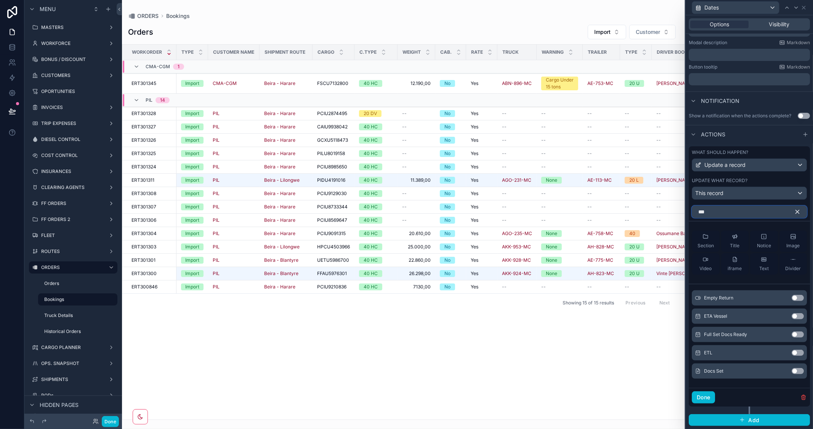
scroll to position [74, 0]
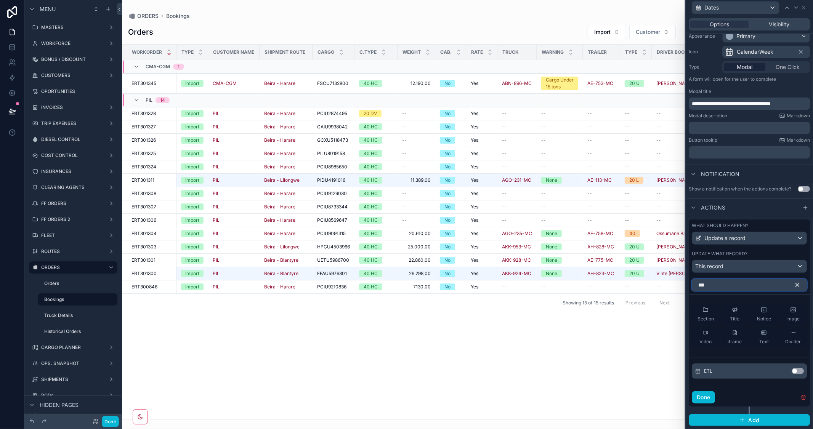
type input "***"
click at [795, 371] on button "Use setting" at bounding box center [798, 371] width 12 height 6
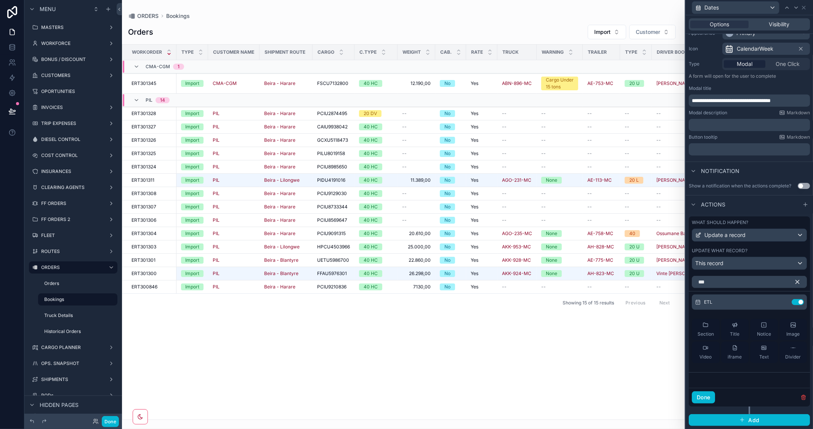
click at [794, 285] on icon "button" at bounding box center [797, 282] width 7 height 7
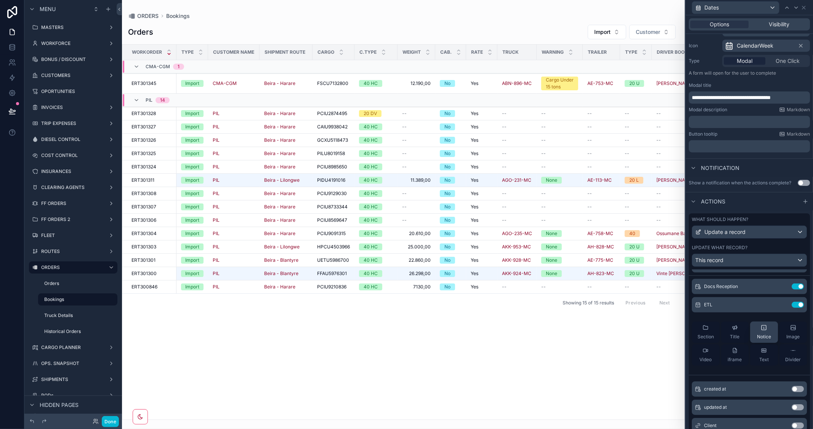
scroll to position [0, 0]
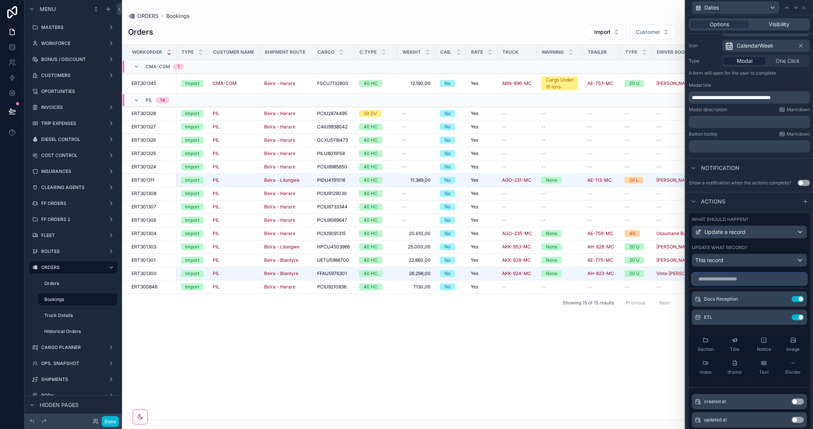
click at [729, 285] on input "text" at bounding box center [749, 279] width 115 height 12
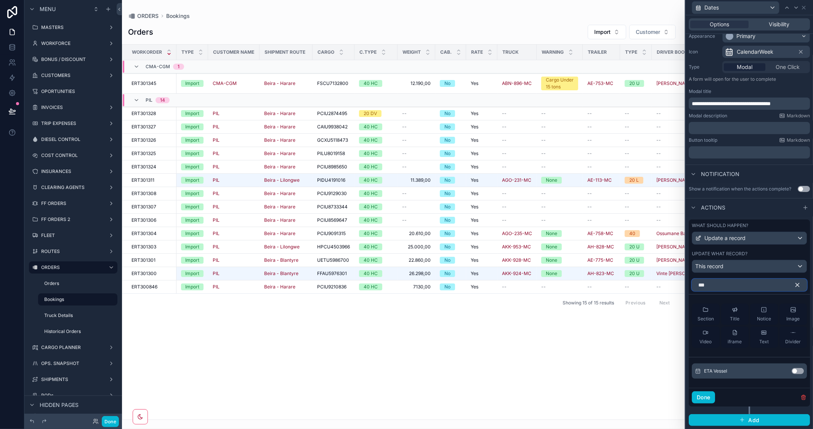
type input "***"
click at [794, 370] on button "Use setting" at bounding box center [798, 371] width 12 height 6
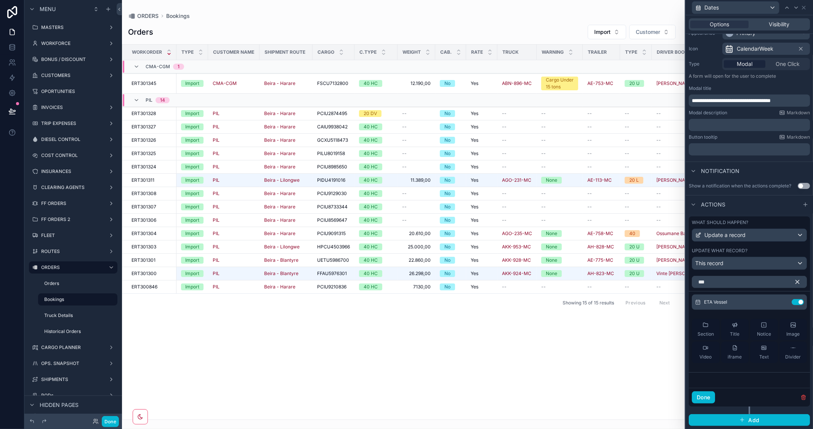
click at [796, 284] on icon "button" at bounding box center [797, 281] width 3 height 3
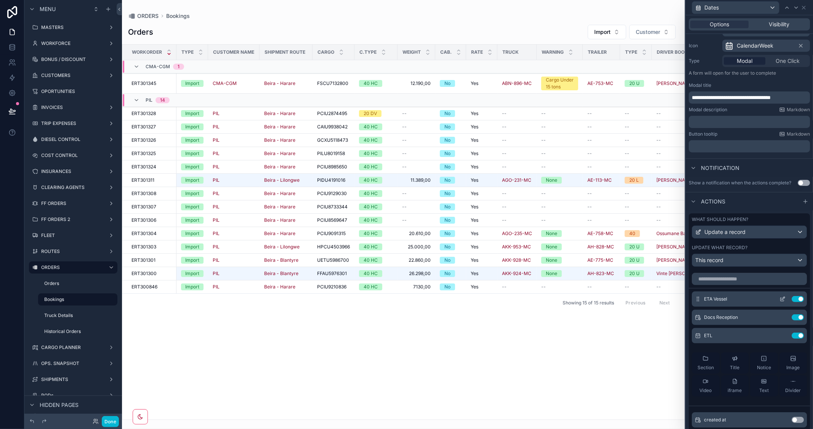
click at [779, 302] on icon at bounding box center [782, 299] width 6 height 6
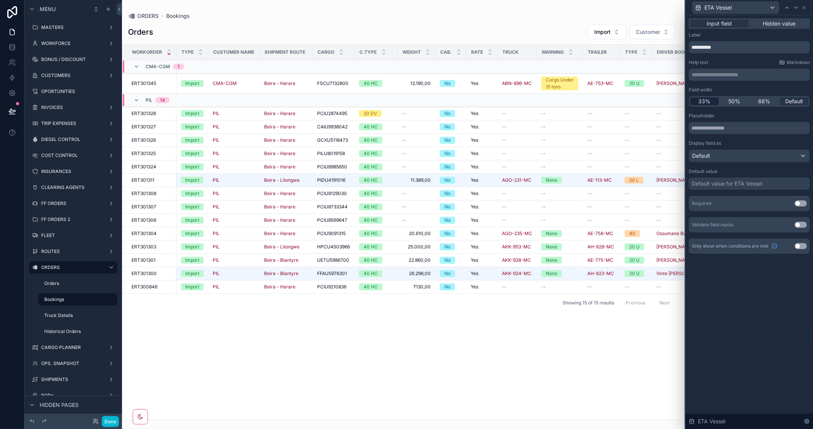
click at [699, 101] on span "33%" at bounding box center [704, 102] width 12 height 8
click at [795, 6] on icon at bounding box center [796, 8] width 6 height 6
click at [702, 105] on span "33%" at bounding box center [704, 102] width 12 height 8
click at [797, 7] on icon at bounding box center [796, 8] width 3 height 2
click at [705, 101] on span "33%" at bounding box center [704, 102] width 12 height 8
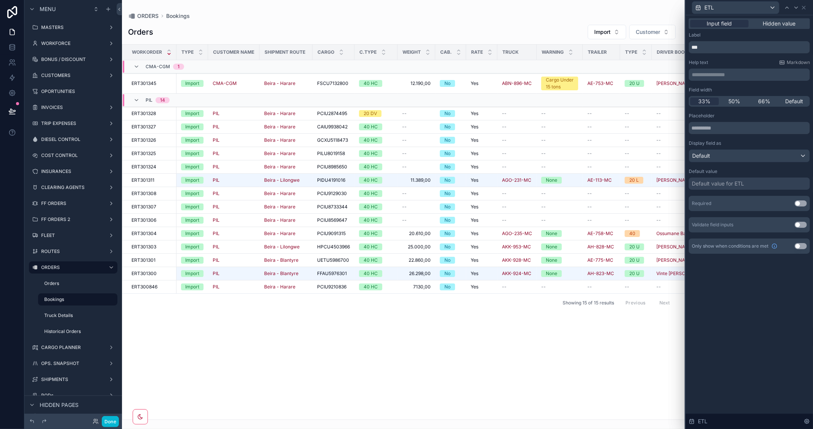
click at [747, 309] on div "**********" at bounding box center [749, 222] width 127 height 414
click at [805, 6] on icon at bounding box center [803, 7] width 3 height 3
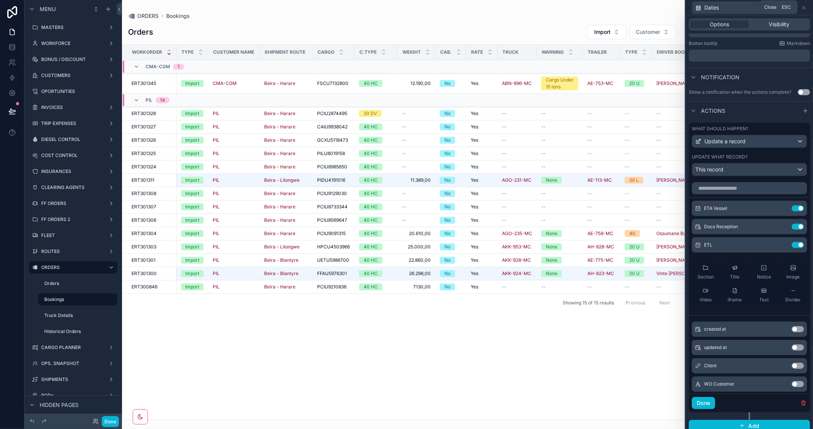
scroll to position [177, 0]
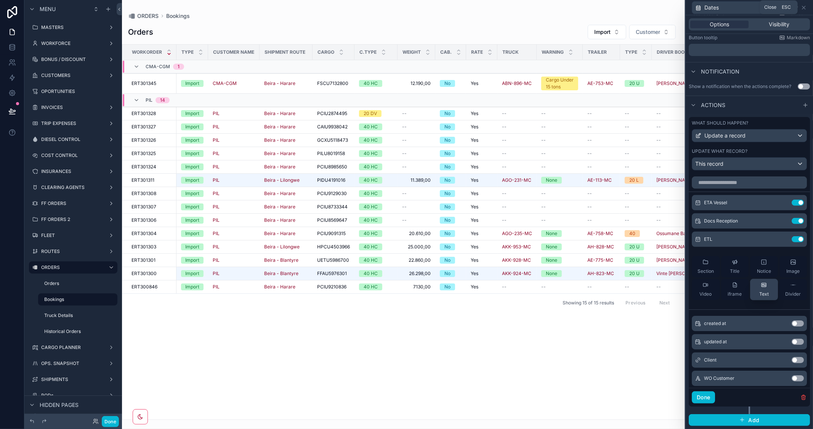
click at [761, 288] on icon at bounding box center [764, 285] width 6 height 6
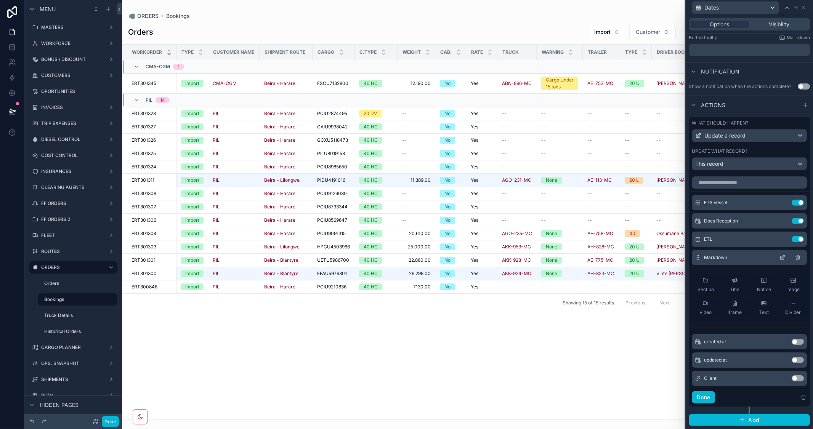
click at [779, 258] on icon at bounding box center [782, 258] width 6 height 6
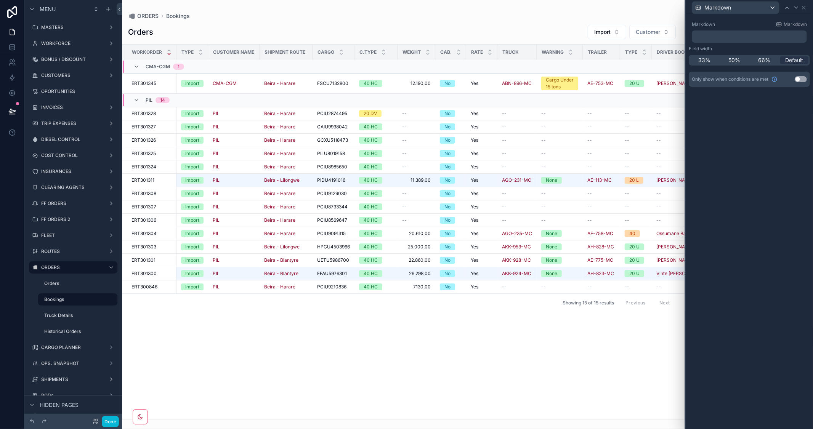
click at [703, 34] on p "﻿" at bounding box center [750, 37] width 111 height 8
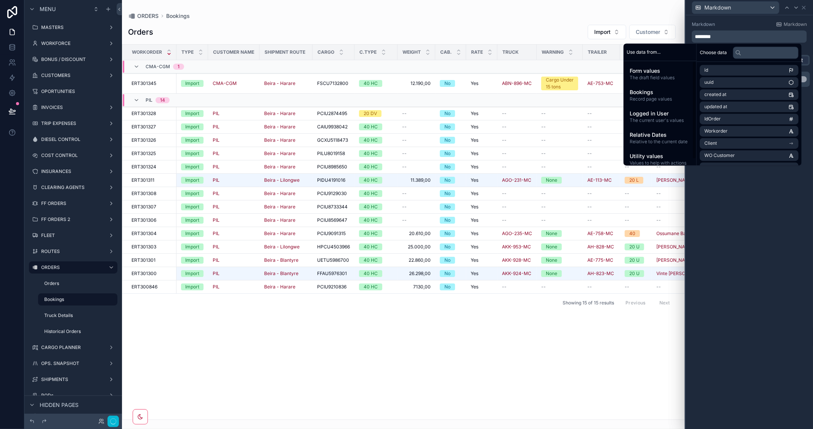
click at [646, 73] on span "Form values" at bounding box center [660, 71] width 61 height 8
click at [764, 50] on input "text" at bounding box center [766, 52] width 66 height 12
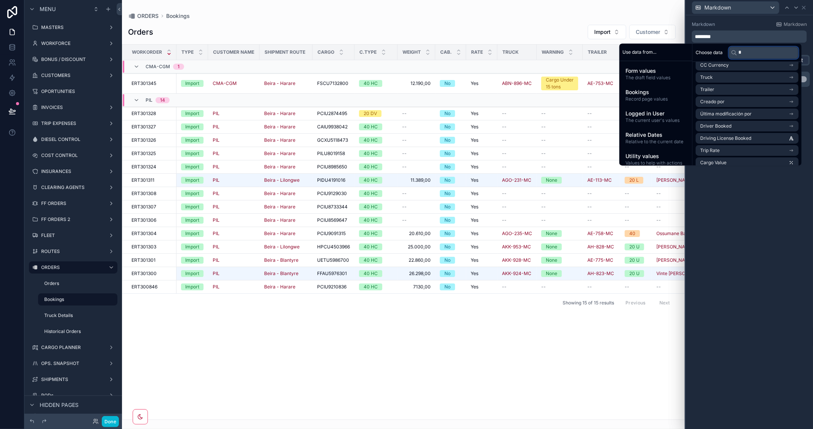
scroll to position [3, 0]
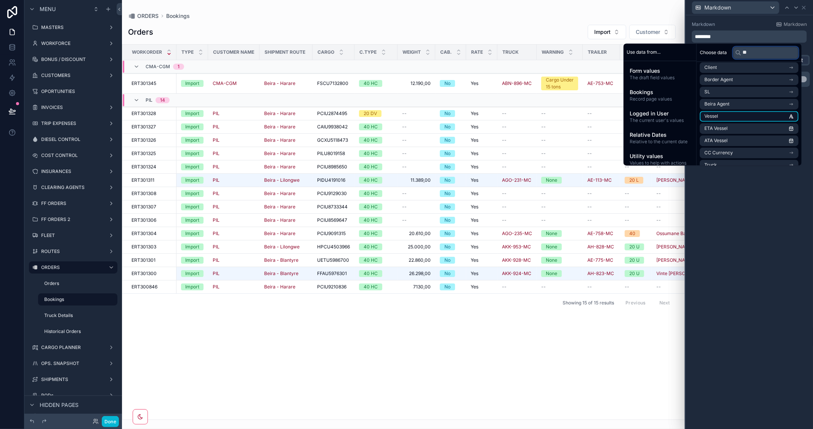
type input "**"
click at [752, 115] on li "Vessel" at bounding box center [749, 116] width 99 height 11
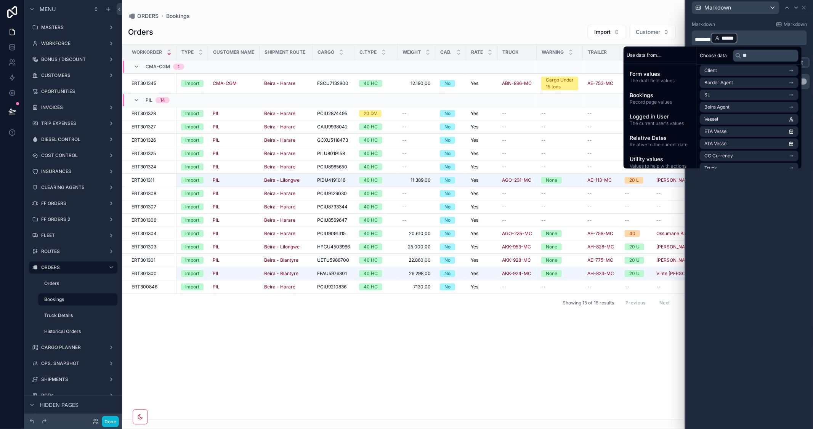
click at [694, 36] on div "******* ****** ﻿ ﻿" at bounding box center [749, 37] width 115 height 15
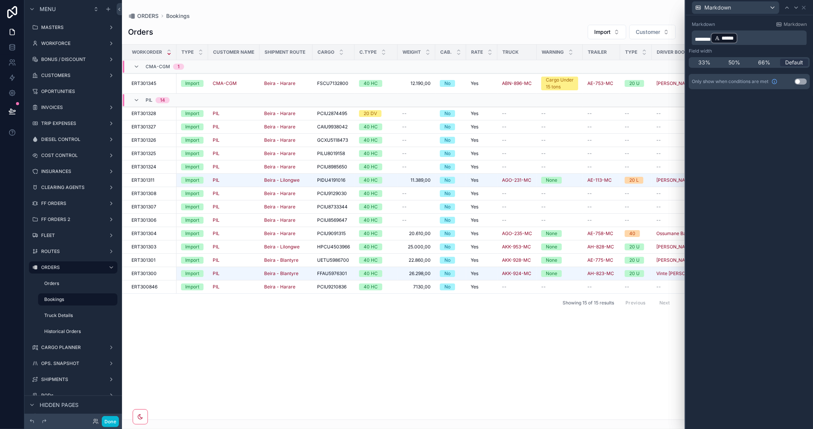
click at [696, 37] on span "*******" at bounding box center [703, 39] width 16 height 5
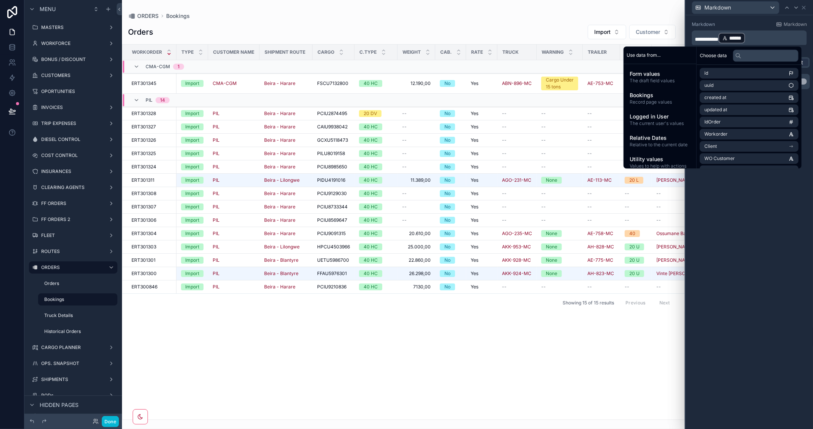
click at [763, 226] on div "**********" at bounding box center [749, 222] width 127 height 414
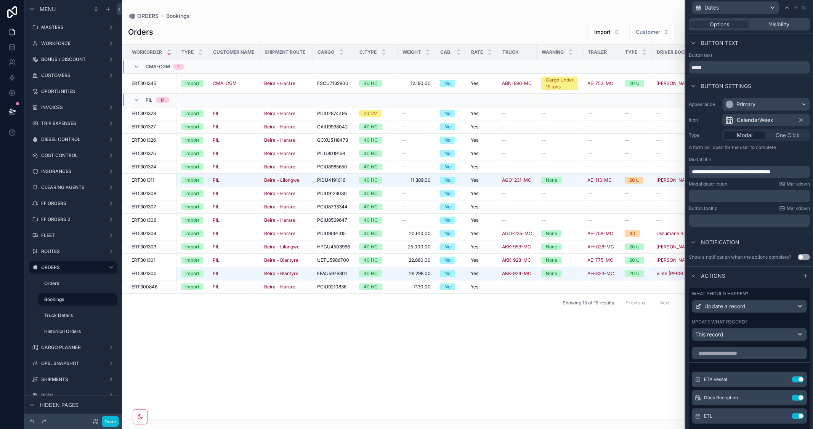
scroll to position [338, 0]
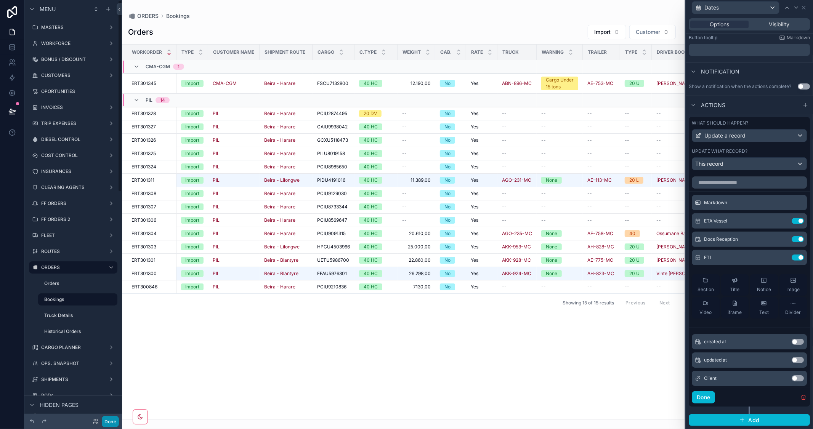
click at [114, 422] on button "Done" at bounding box center [110, 421] width 17 height 11
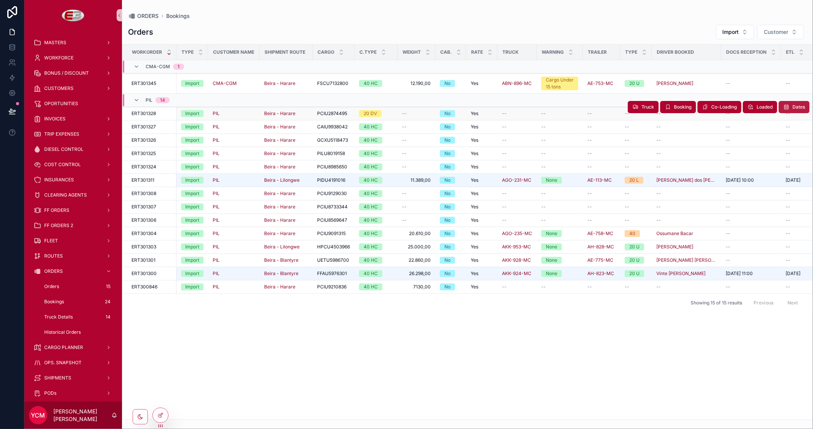
click at [795, 106] on span "Dates" at bounding box center [798, 107] width 13 height 6
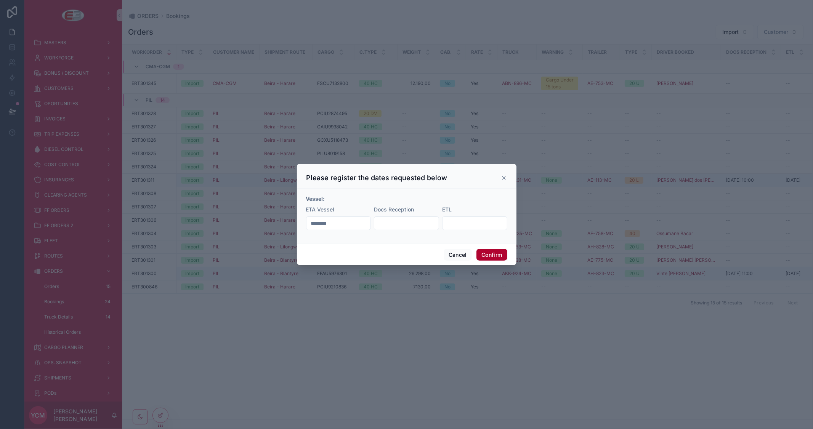
click at [502, 178] on icon at bounding box center [504, 178] width 6 height 6
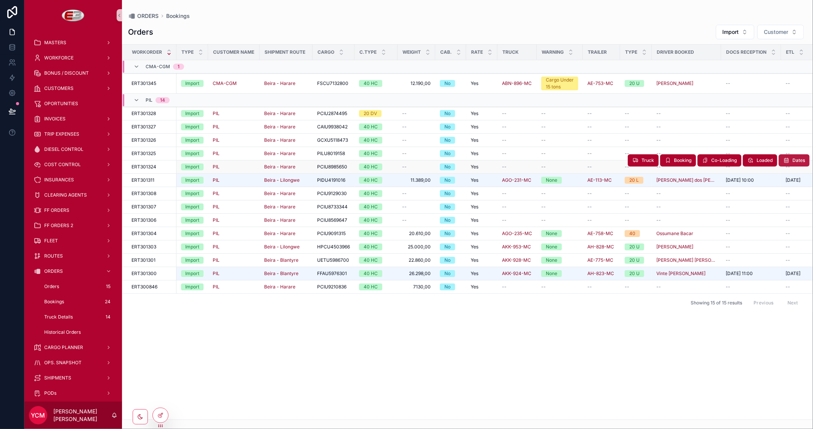
click at [795, 158] on span "Dates" at bounding box center [798, 160] width 13 height 6
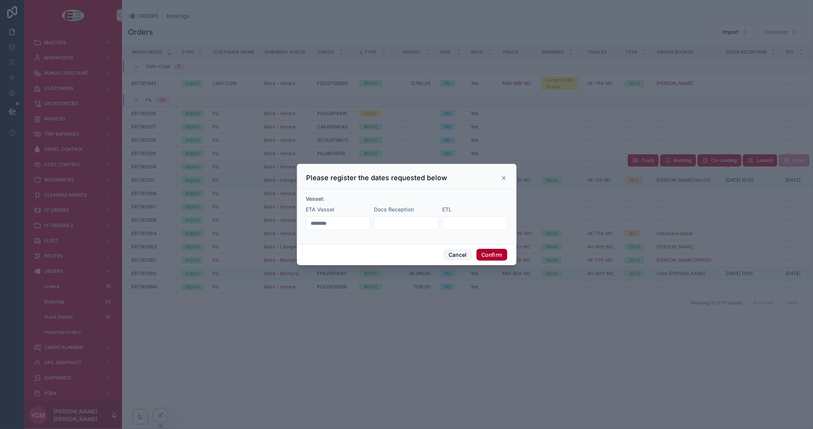
click at [464, 252] on button "Cancel" at bounding box center [458, 255] width 28 height 12
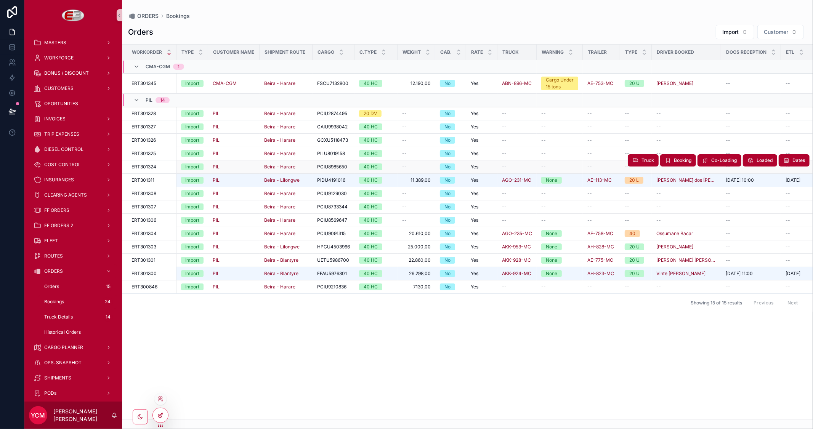
click at [166, 415] on div at bounding box center [160, 415] width 15 height 14
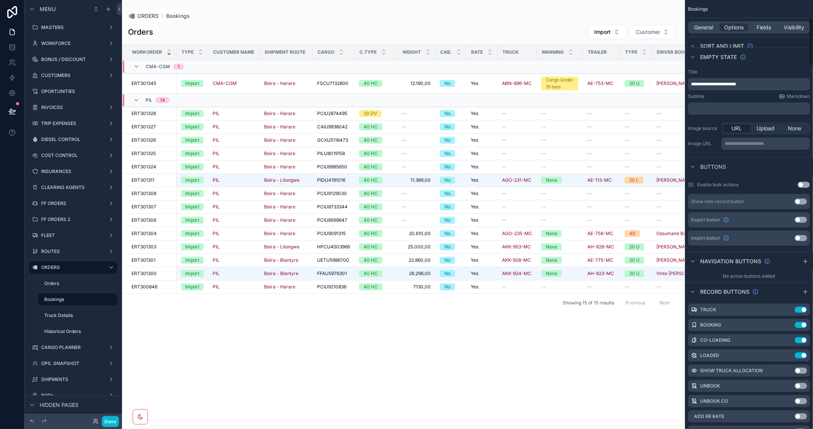
scroll to position [254, 0]
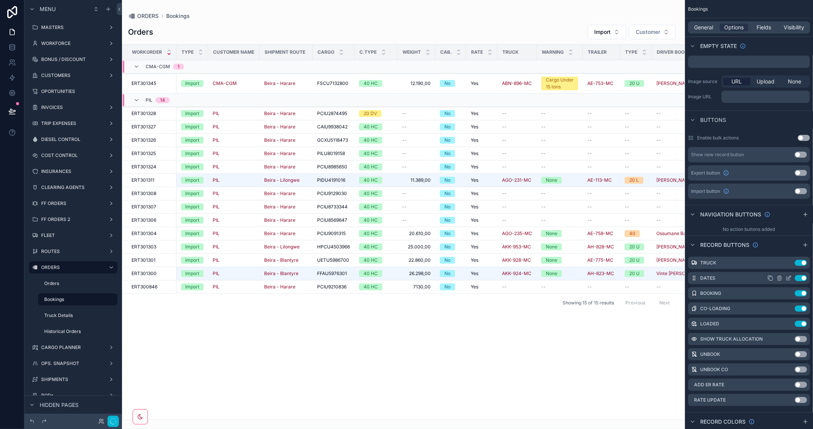
click at [789, 276] on icon "scrollable content" at bounding box center [788, 278] width 6 height 6
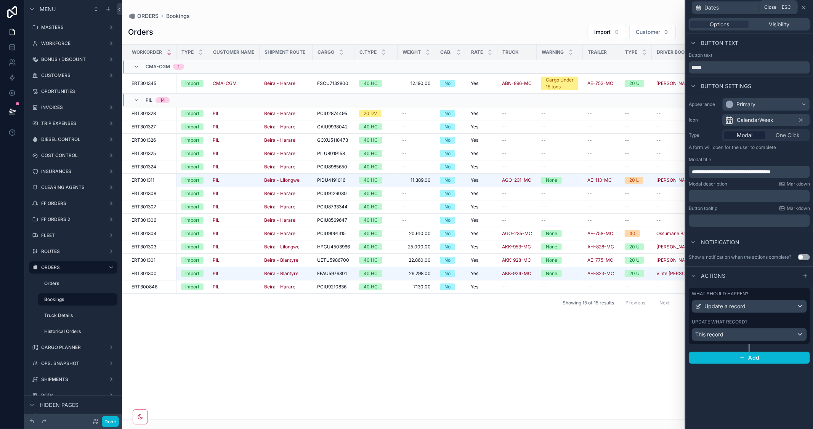
click at [805, 6] on icon at bounding box center [804, 8] width 6 height 6
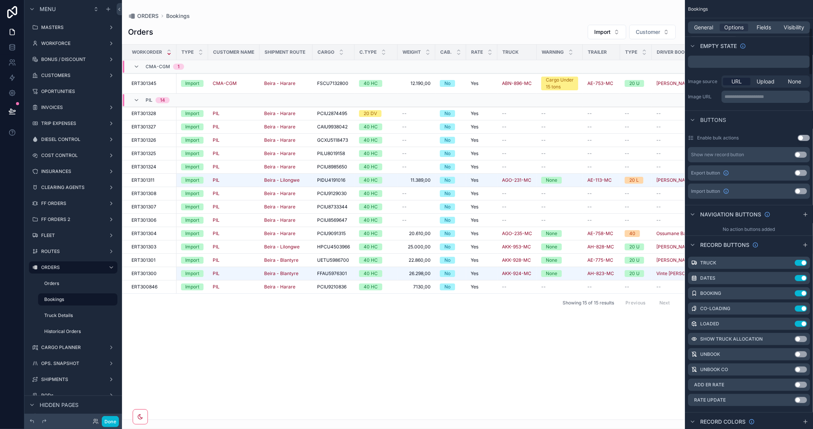
click at [767, 19] on div "General Options Fields Visibility" at bounding box center [749, 27] width 128 height 18
click at [763, 25] on span "Fields" at bounding box center [764, 28] width 14 height 8
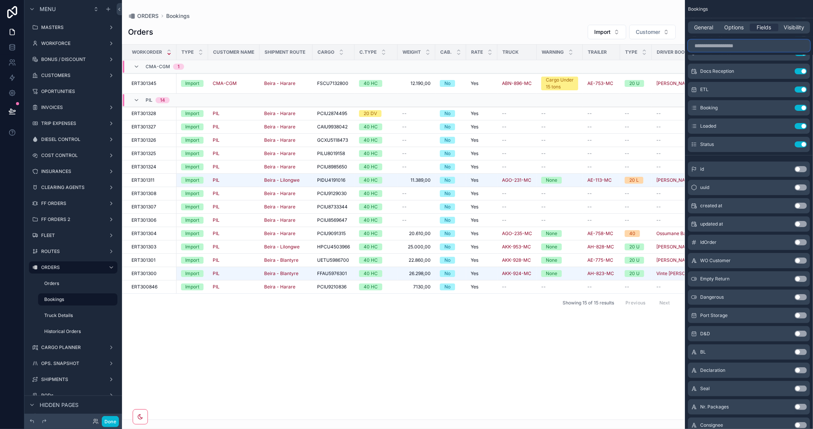
click at [710, 48] on input "scrollable content" at bounding box center [749, 46] width 122 height 12
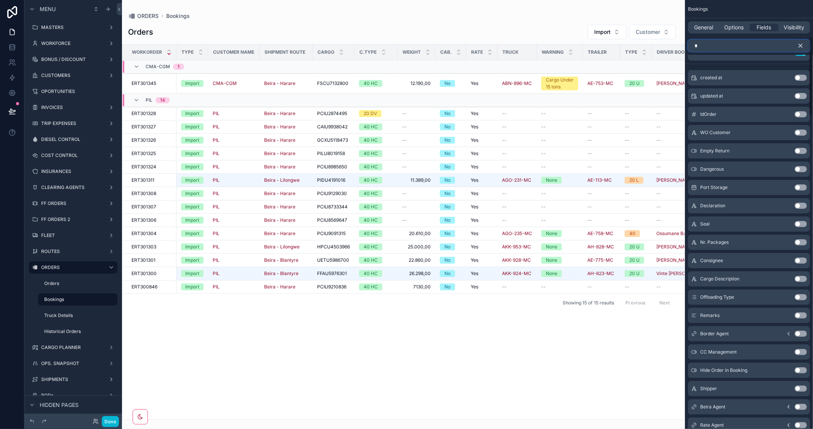
scroll to position [0, 0]
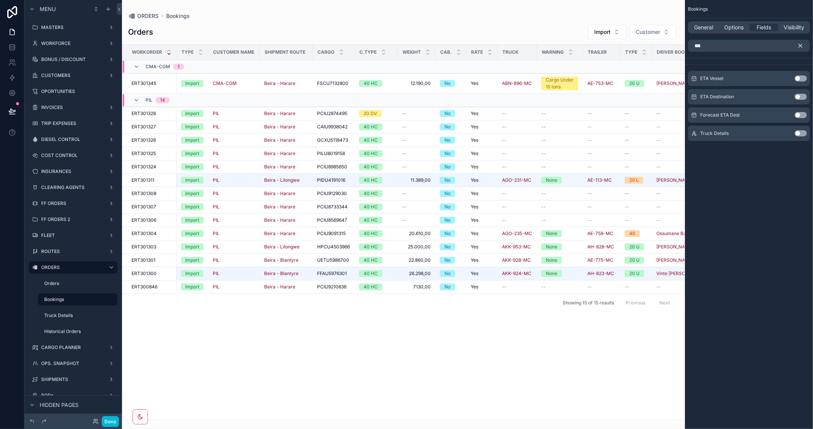
click at [801, 77] on button "Use setting" at bounding box center [801, 78] width 12 height 6
drag, startPoint x: 766, startPoint y: 46, endPoint x: 673, endPoint y: 39, distance: 93.6
click at [673, 39] on div "MASTERS WORKFORCE BONUS / DISCOUNT CUSTOMERS OPORTUNITIES INVOICES TRIP EXPENSE…" at bounding box center [467, 214] width 691 height 429
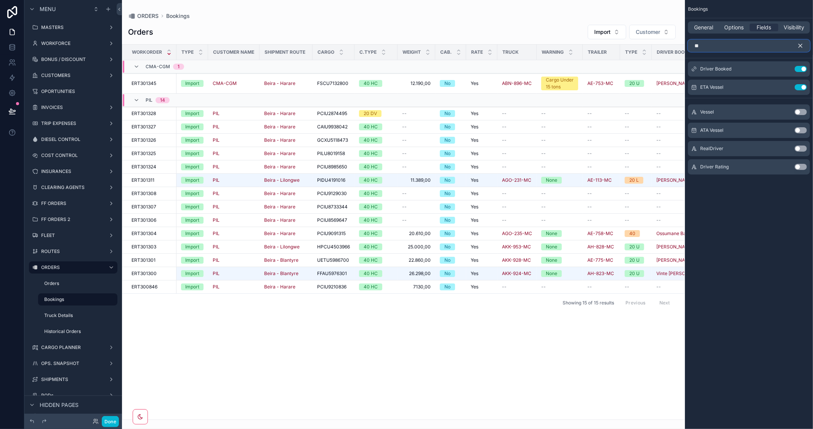
type input "**"
drag, startPoint x: 803, startPoint y: 112, endPoint x: 803, endPoint y: 43, distance: 69.0
click at [804, 112] on button "Use setting" at bounding box center [801, 112] width 12 height 6
click at [800, 45] on icon "scrollable content" at bounding box center [800, 45] width 3 height 3
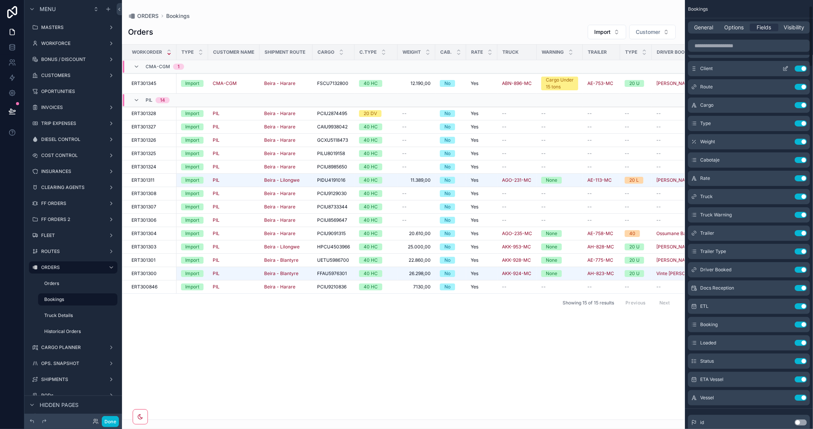
scroll to position [42, 0]
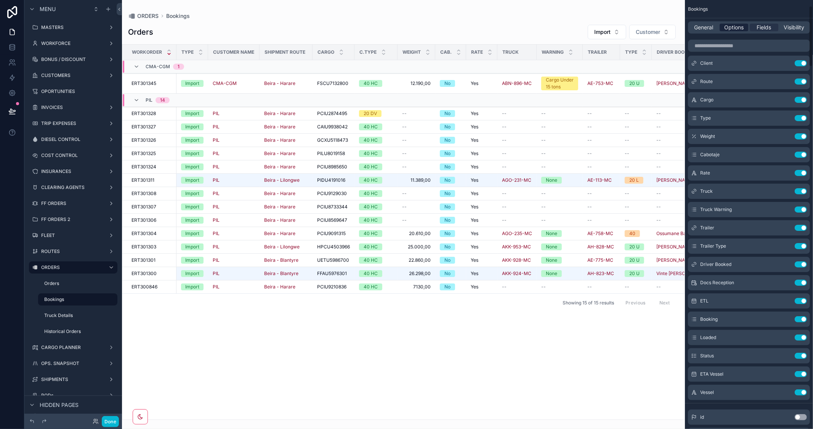
click at [732, 29] on span "Options" at bounding box center [733, 28] width 19 height 8
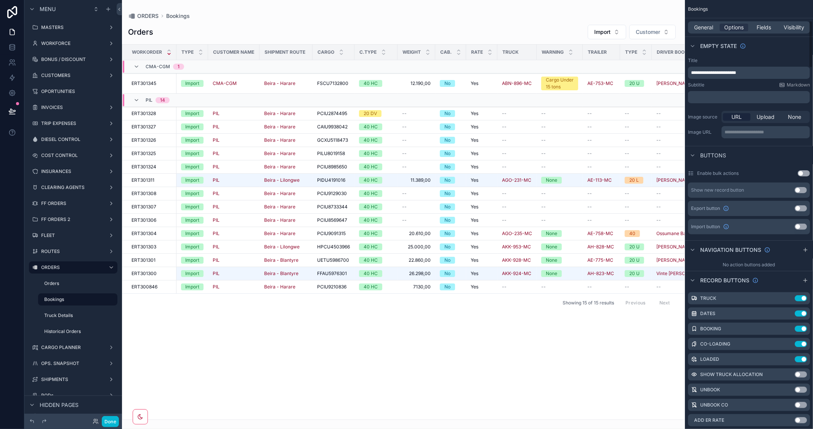
scroll to position [254, 0]
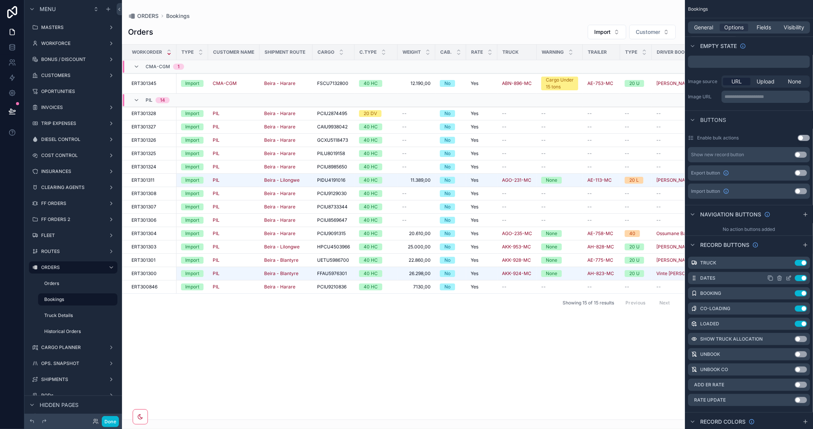
click at [788, 277] on icon "scrollable content" at bounding box center [789, 277] width 3 height 3
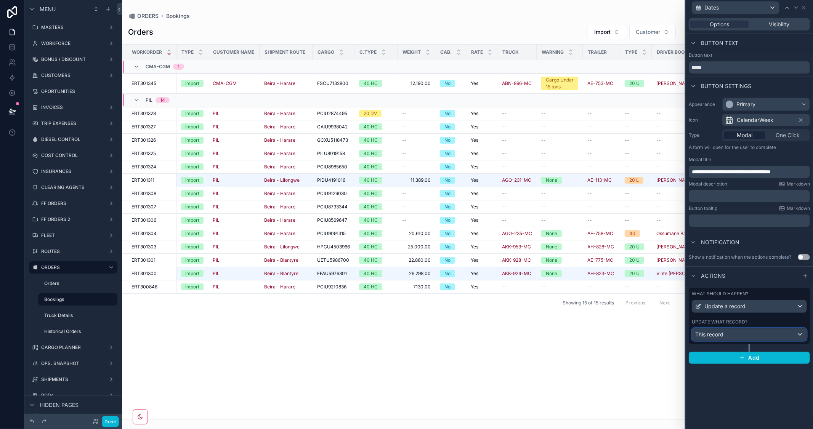
click at [745, 334] on div "This record" at bounding box center [749, 335] width 114 height 12
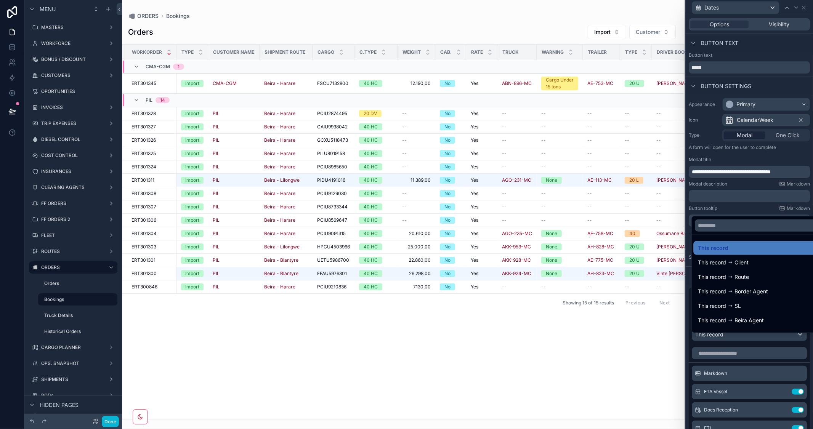
click at [790, 154] on div at bounding box center [749, 214] width 127 height 429
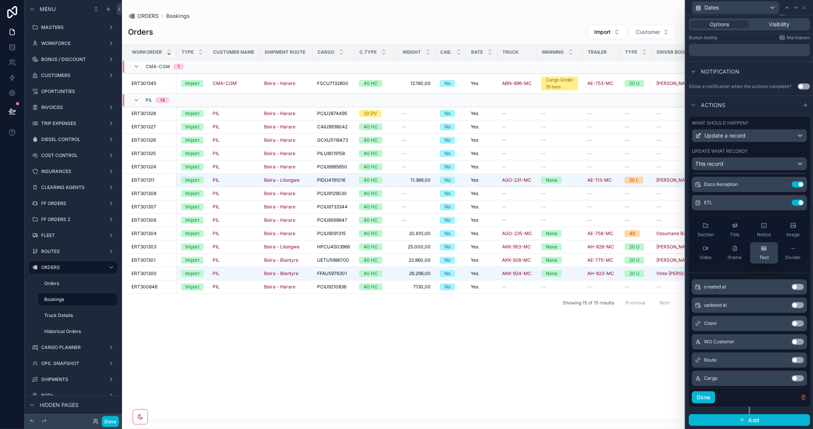
scroll to position [0, 0]
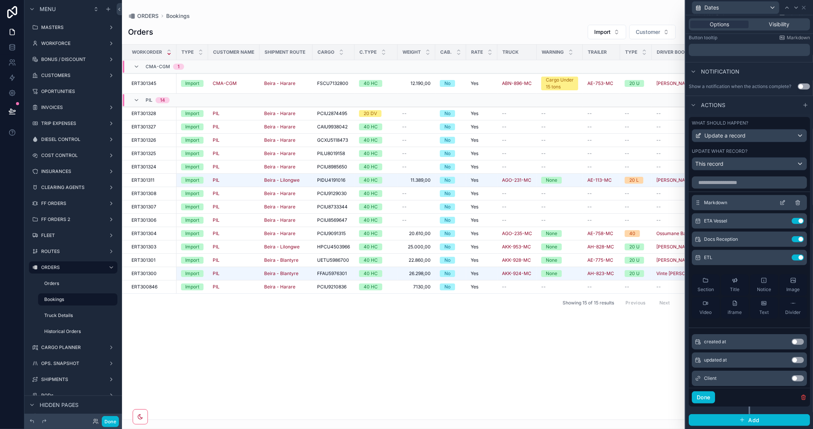
click at [779, 203] on icon at bounding box center [782, 203] width 6 height 6
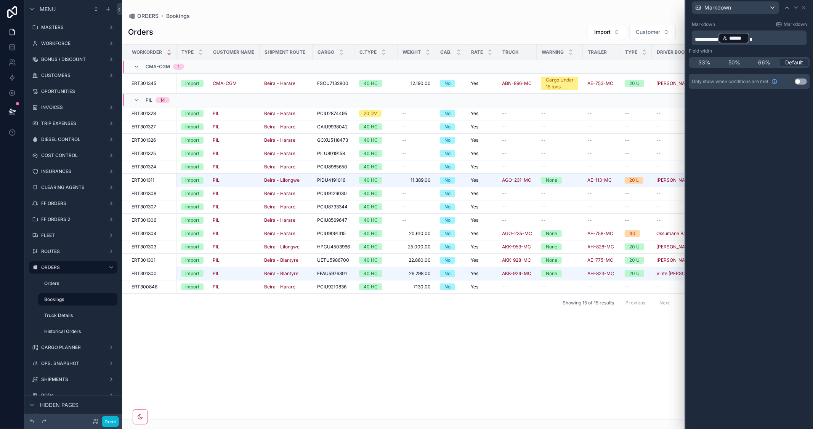
click at [744, 39] on span "******" at bounding box center [737, 38] width 16 height 8
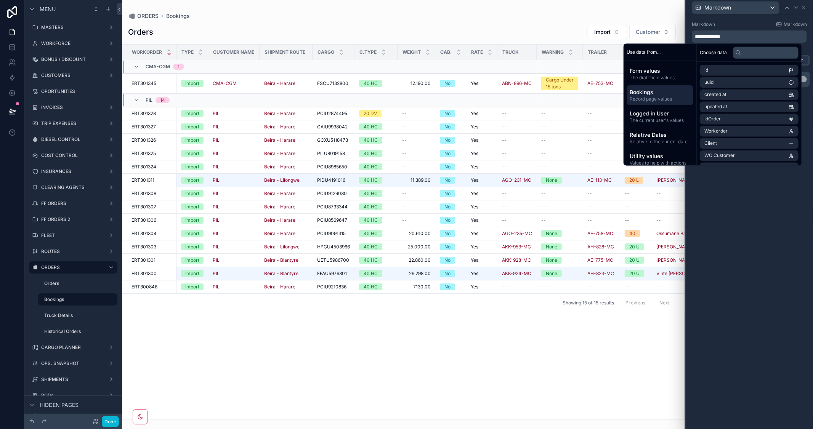
click at [654, 98] on span "Record page values" at bounding box center [660, 99] width 61 height 6
click at [755, 53] on input "text" at bounding box center [766, 52] width 66 height 12
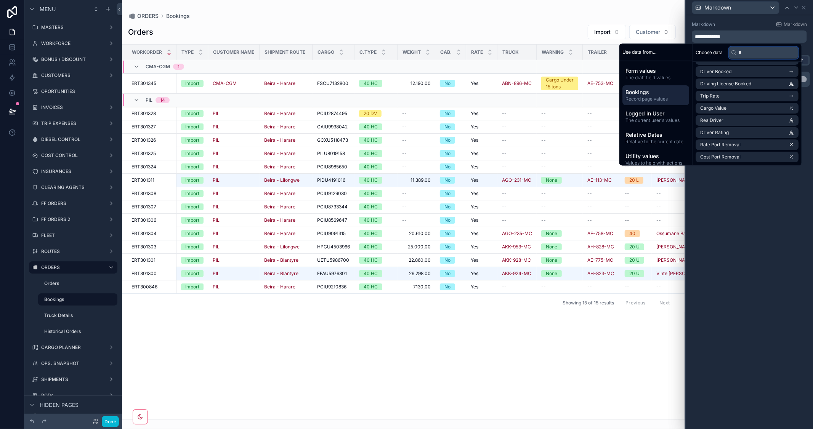
scroll to position [3, 0]
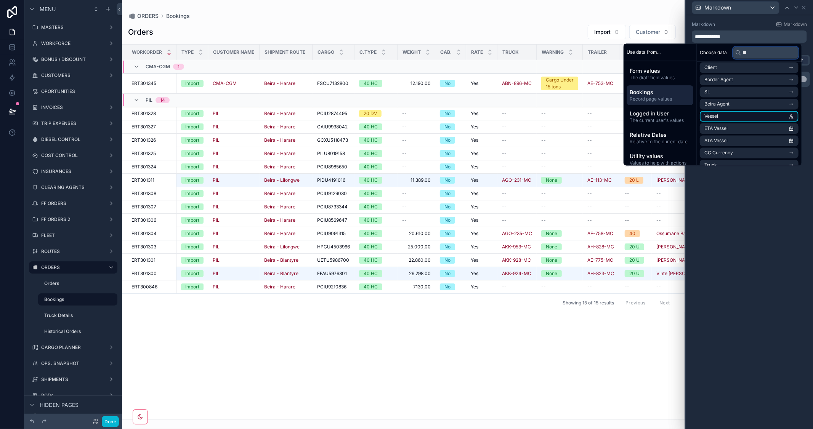
type input "**"
click at [787, 117] on li "Vessel" at bounding box center [749, 116] width 99 height 11
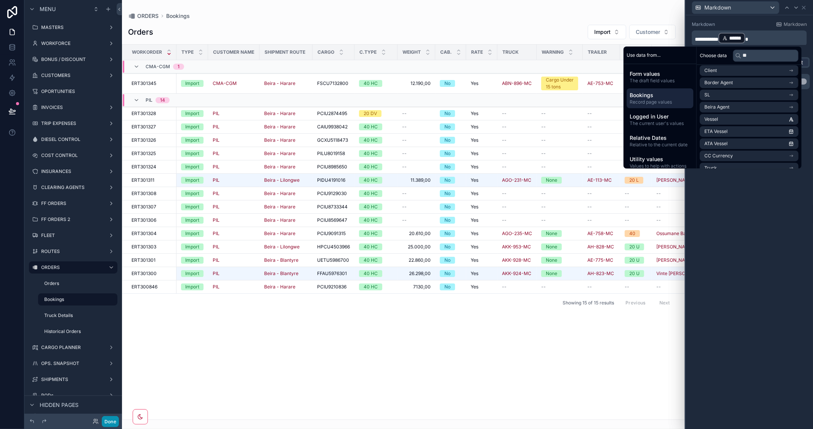
click at [111, 421] on button "Done" at bounding box center [110, 421] width 17 height 11
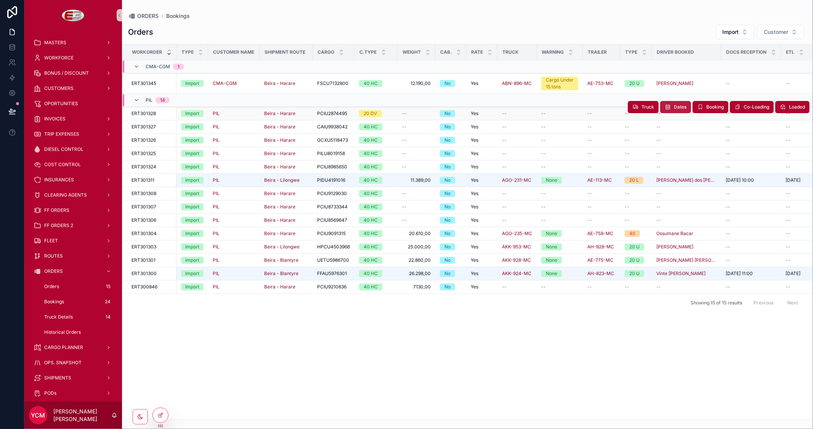
click at [671, 106] on button "Dates" at bounding box center [675, 107] width 31 height 12
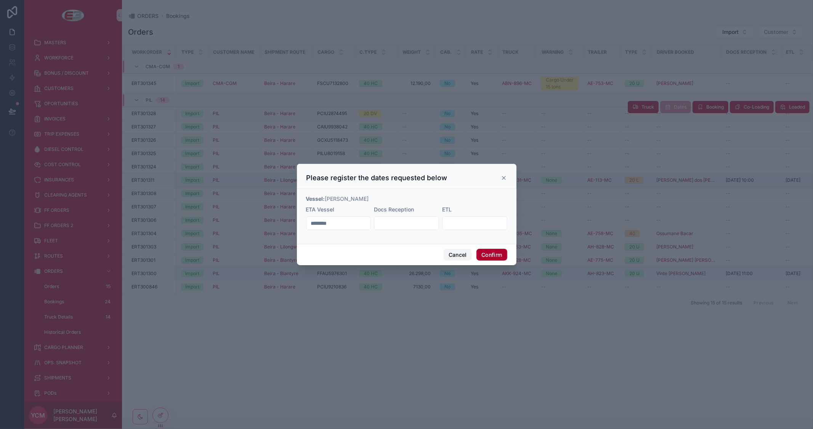
click at [459, 253] on button "Cancel" at bounding box center [458, 255] width 28 height 12
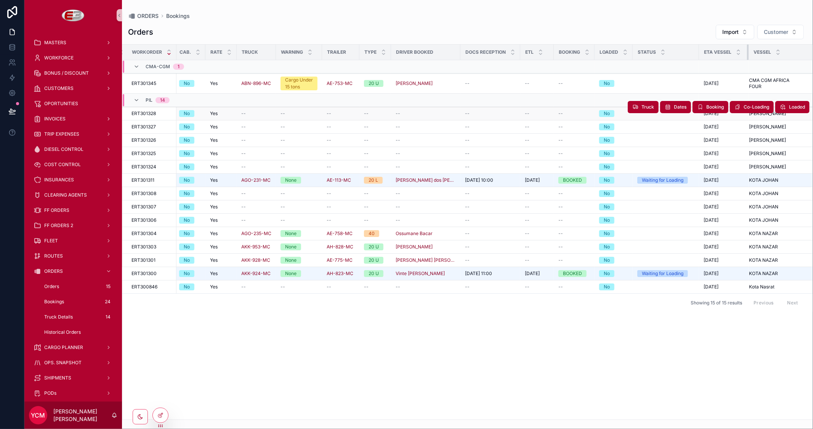
scroll to position [0, 261]
drag, startPoint x: 747, startPoint y: 50, endPoint x: 740, endPoint y: 51, distance: 7.9
click at [740, 51] on th "ETA Vessel" at bounding box center [724, 53] width 50 height 16
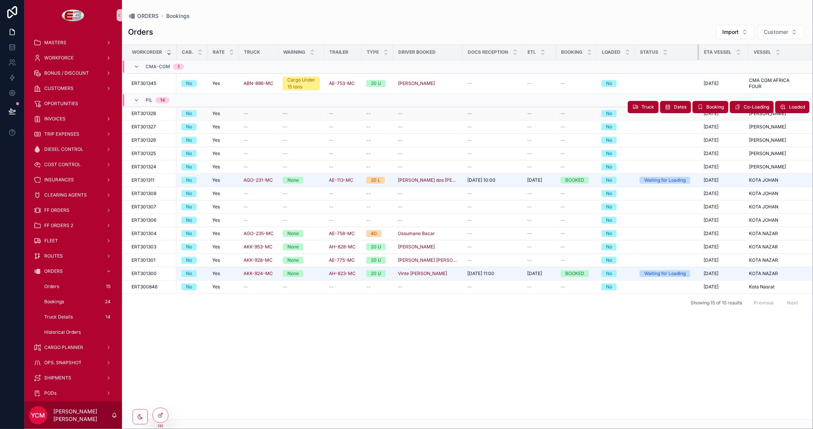
scroll to position [0, 258]
click at [696, 54] on th "Status" at bounding box center [667, 53] width 64 height 16
click at [162, 415] on icon at bounding box center [160, 415] width 6 height 6
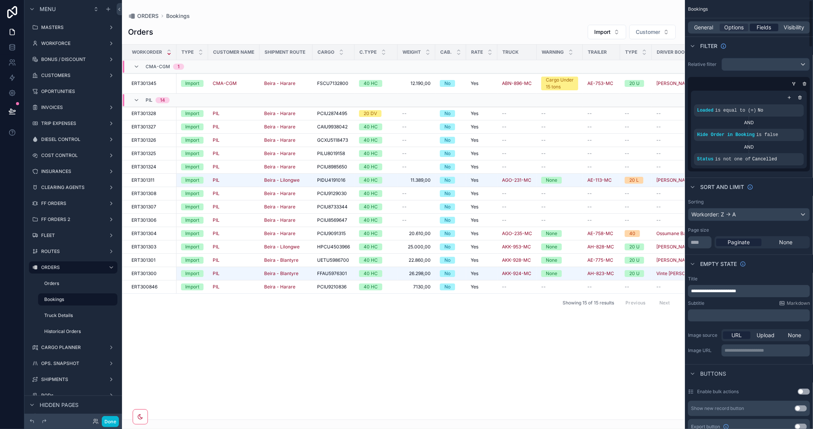
click at [765, 24] on span "Fields" at bounding box center [764, 28] width 14 height 8
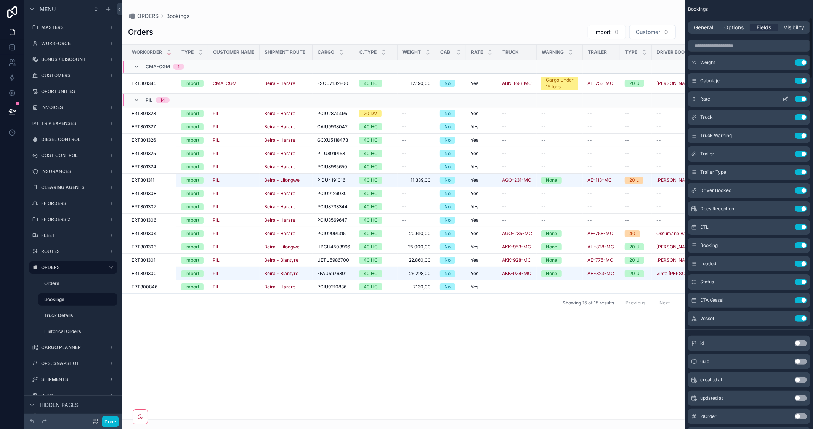
scroll to position [127, 0]
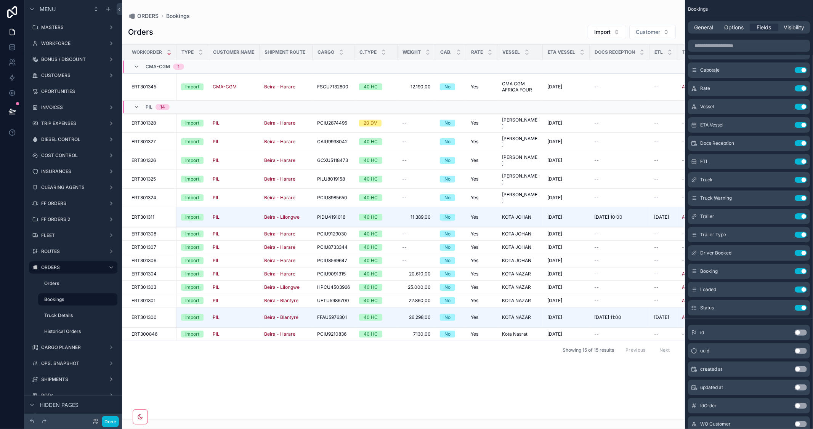
drag, startPoint x: 387, startPoint y: 417, endPoint x: 477, endPoint y: 423, distance: 90.2
click at [477, 423] on div "scrollable content" at bounding box center [403, 214] width 563 height 429
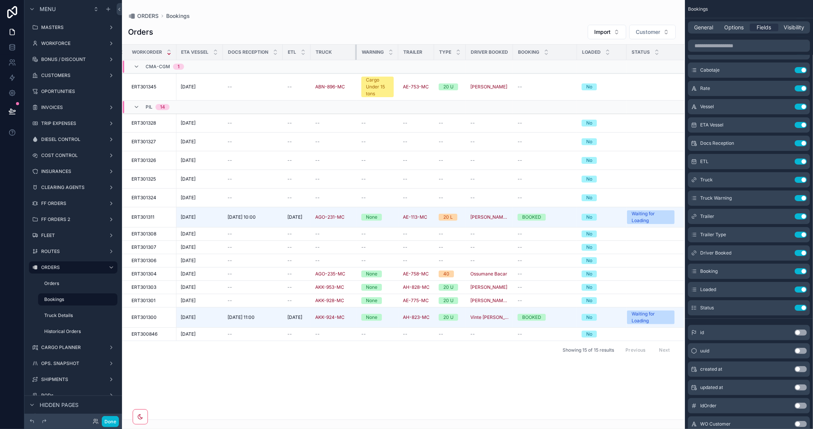
scroll to position [0, 368]
drag, startPoint x: 356, startPoint y: 53, endPoint x: 334, endPoint y: 54, distance: 21.7
click at [334, 54] on th "Truck" at bounding box center [335, 53] width 43 height 16
drag, startPoint x: 398, startPoint y: 51, endPoint x: 406, endPoint y: 51, distance: 8.0
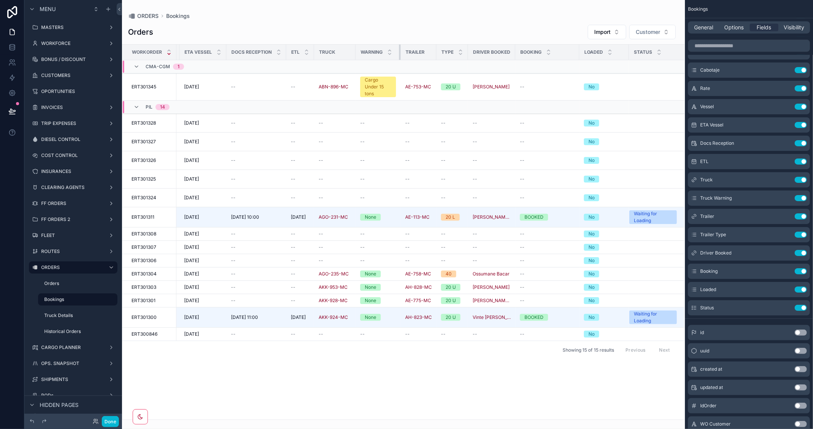
click at [406, 51] on tr "Workorder Type Customer Name Shipment Route Cargo C.Type Weight Cab. Rate Vesse…" at bounding box center [223, 53] width 928 height 16
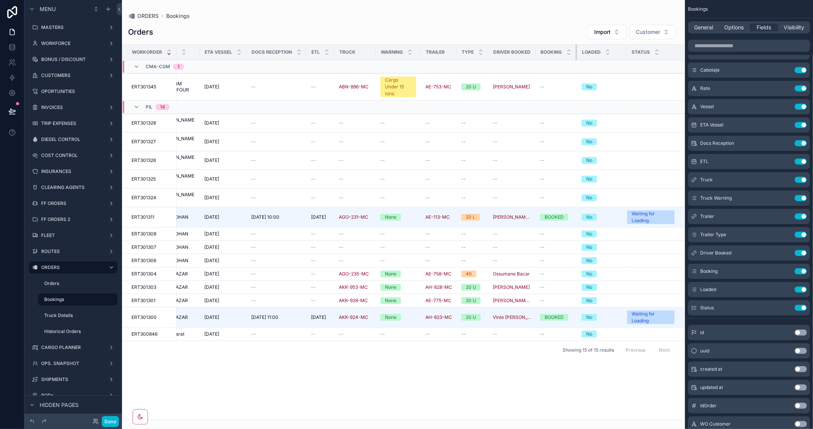
scroll to position [0, 344]
drag, startPoint x: 579, startPoint y: 51, endPoint x: 557, endPoint y: 51, distance: 22.5
click at [557, 51] on th "Booking" at bounding box center [556, 53] width 42 height 16
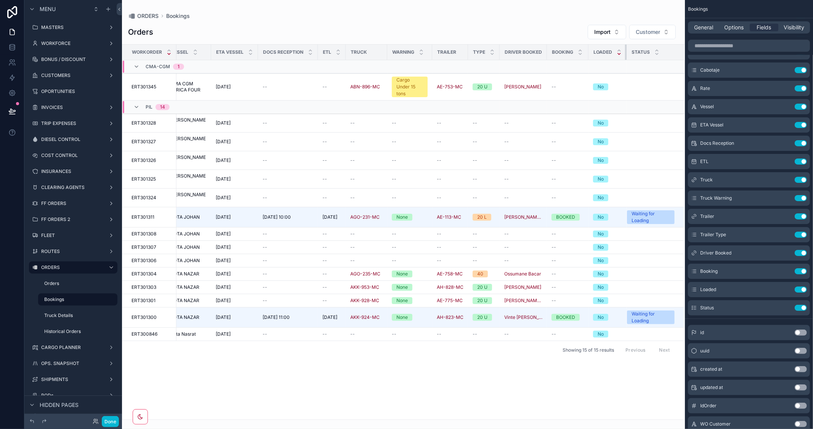
scroll to position [0, 332]
drag, startPoint x: 625, startPoint y: 52, endPoint x: 603, endPoint y: 52, distance: 22.1
click at [603, 52] on th "Loaded" at bounding box center [607, 53] width 38 height 16
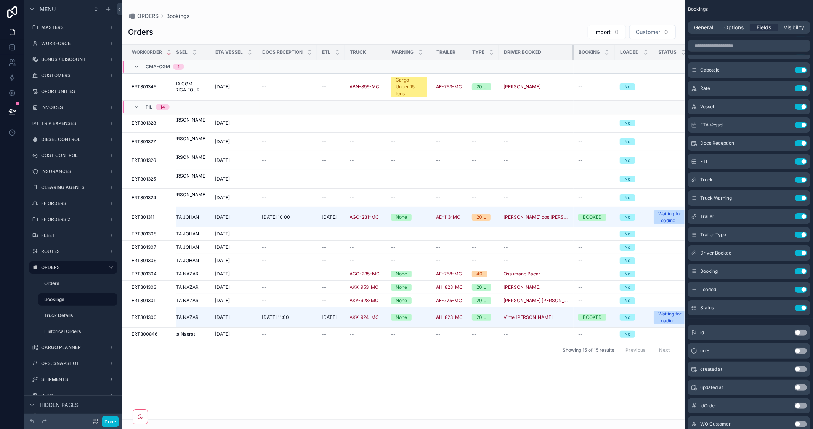
drag, startPoint x: 547, startPoint y: 50, endPoint x: 587, endPoint y: 60, distance: 42.2
click at [587, 60] on table "Workorder Type Customer Name Shipment Route Cargo C.Type Weight Cab. Rate Vesse…" at bounding box center [250, 193] width 921 height 296
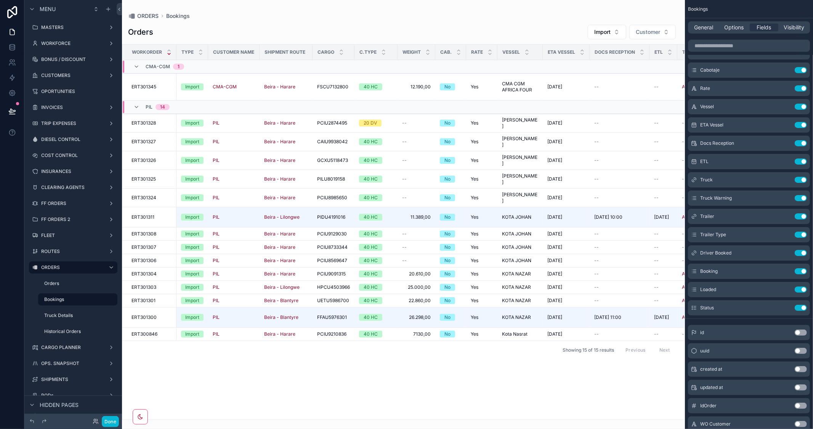
scroll to position [0, 227]
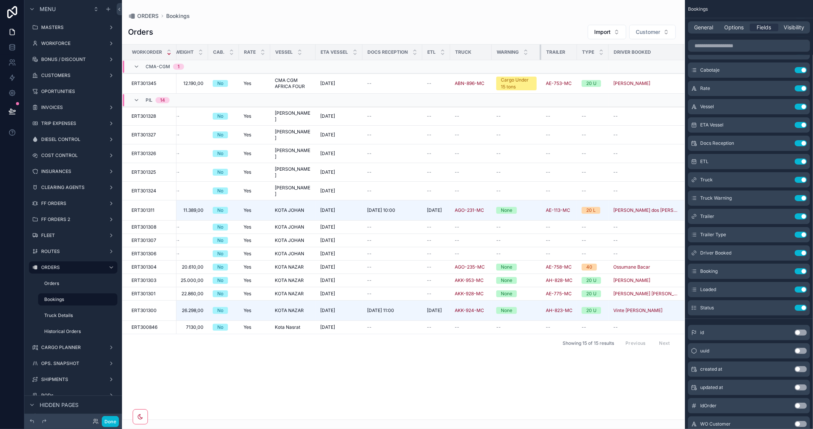
drag, startPoint x: 536, startPoint y: 50, endPoint x: 540, endPoint y: 50, distance: 4.6
click at [540, 50] on div "scrollable content" at bounding box center [541, 52] width 3 height 15
click at [112, 419] on button "Done" at bounding box center [110, 421] width 17 height 11
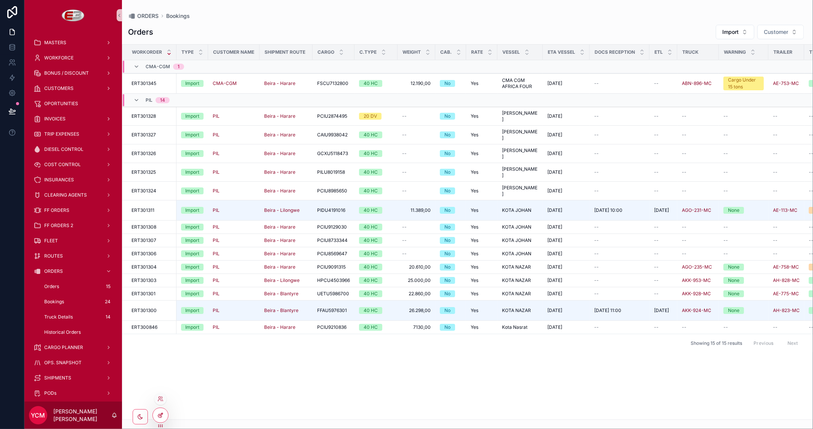
click at [162, 414] on icon at bounding box center [162, 414] width 1 height 1
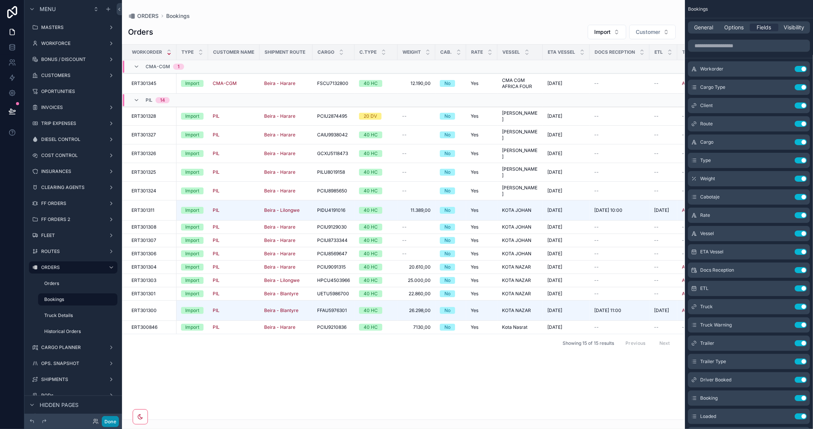
click at [111, 422] on button "Done" at bounding box center [110, 421] width 17 height 11
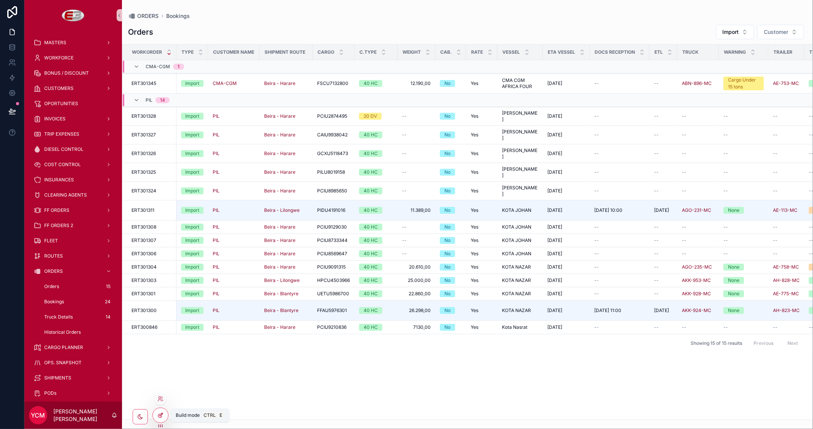
click at [157, 414] on icon at bounding box center [160, 415] width 6 height 6
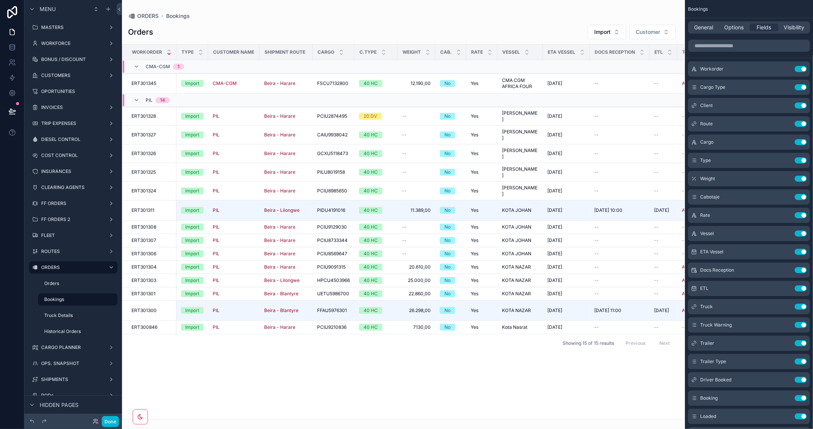
drag, startPoint x: 428, startPoint y: 416, endPoint x: 447, endPoint y: 418, distance: 18.8
click at [447, 418] on div "scrollable content" at bounding box center [403, 214] width 563 height 429
click at [731, 28] on span "Options" at bounding box center [733, 28] width 19 height 8
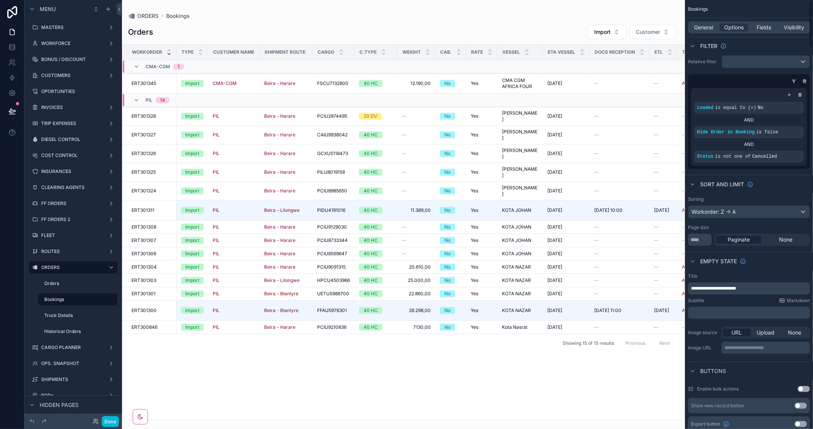
scroll to position [0, 0]
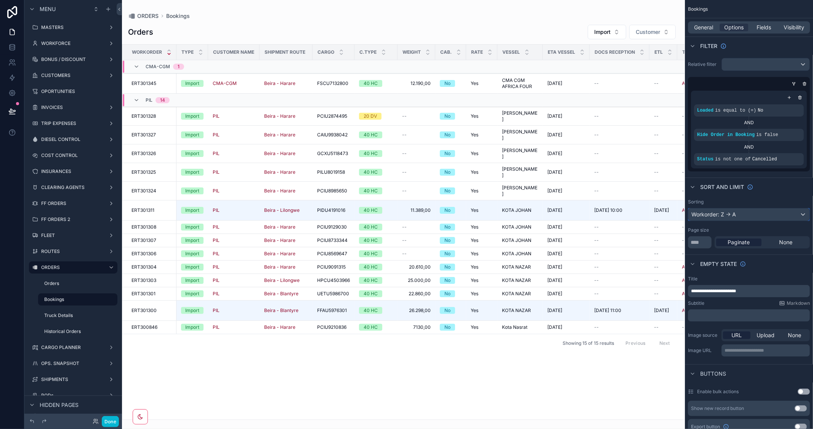
click at [779, 214] on div "Workorder: Z -> A" at bounding box center [748, 214] width 121 height 12
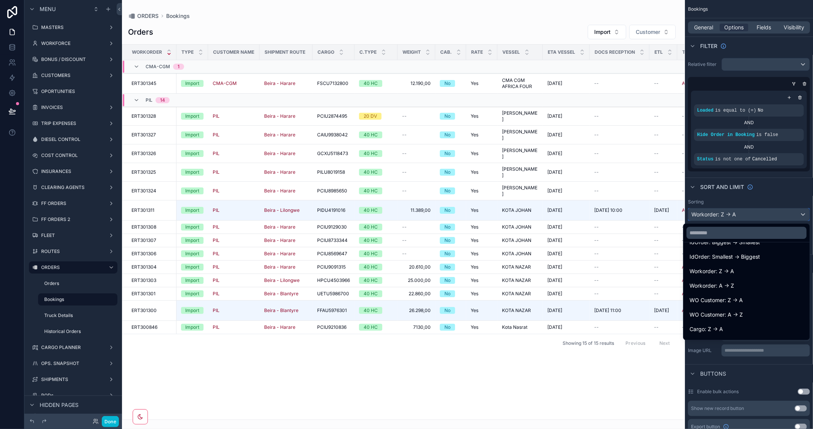
scroll to position [85, 0]
click at [742, 283] on div "Workorder: A -> Z" at bounding box center [746, 286] width 114 height 9
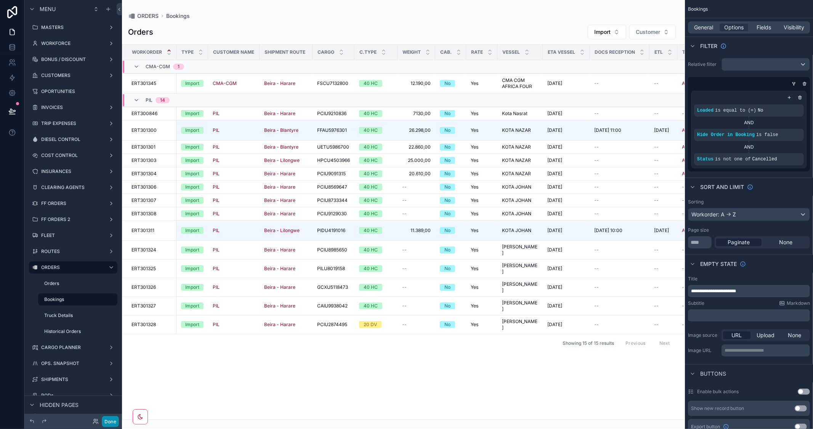
click at [114, 420] on button "Done" at bounding box center [110, 421] width 17 height 11
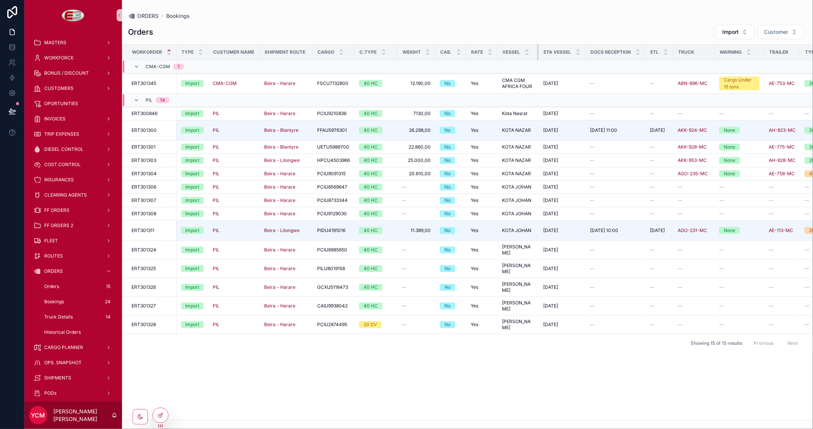
drag, startPoint x: 542, startPoint y: 52, endPoint x: 537, endPoint y: 58, distance: 7.7
click at [537, 58] on div "scrollable content" at bounding box center [538, 52] width 3 height 15
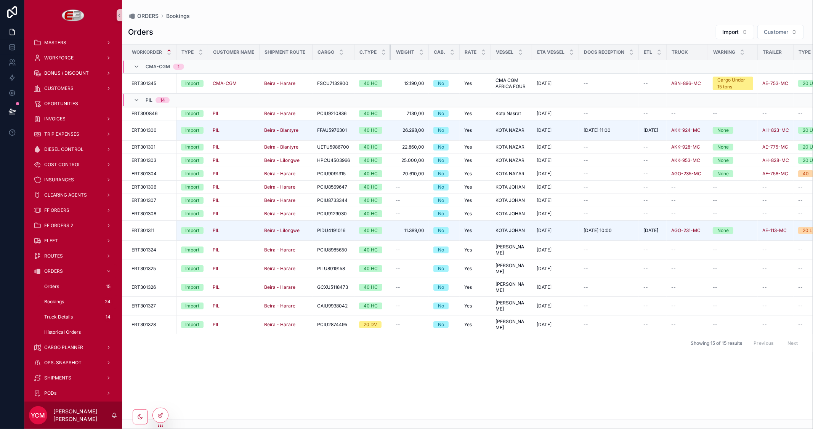
drag, startPoint x: 396, startPoint y: 53, endPoint x: 347, endPoint y: 53, distance: 48.4
click at [347, 53] on tr "Workorder Type Customer Name Shipment Route Cargo C.Type Weight Cab. Rate Vesse…" at bounding box center [579, 53] width 915 height 16
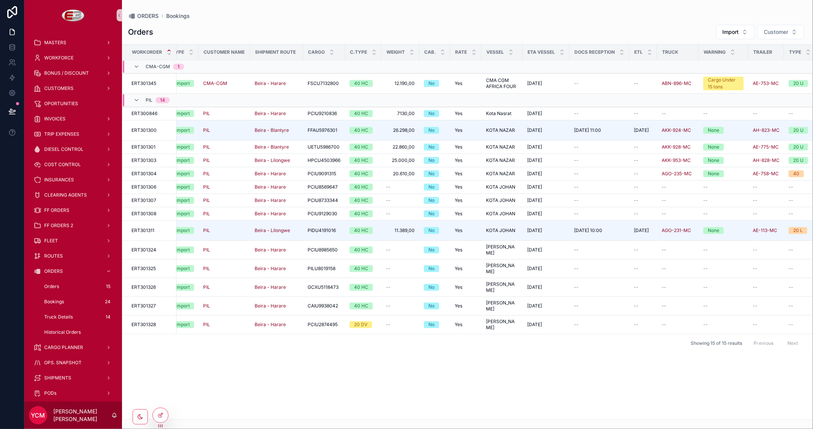
scroll to position [0, 0]
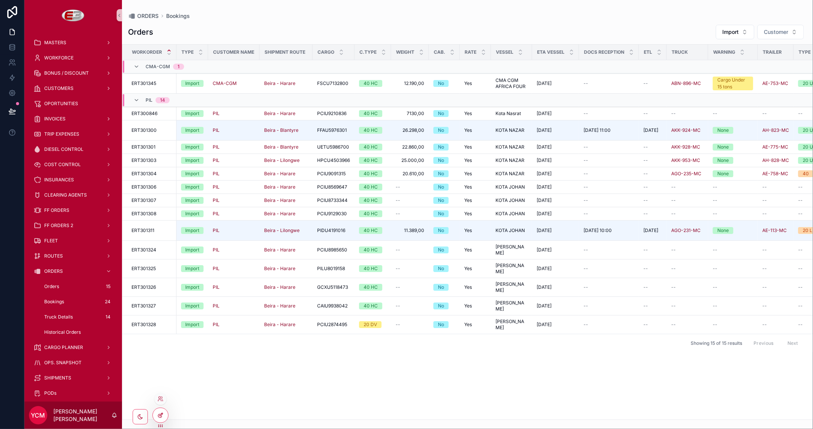
click at [162, 415] on icon at bounding box center [160, 415] width 6 height 6
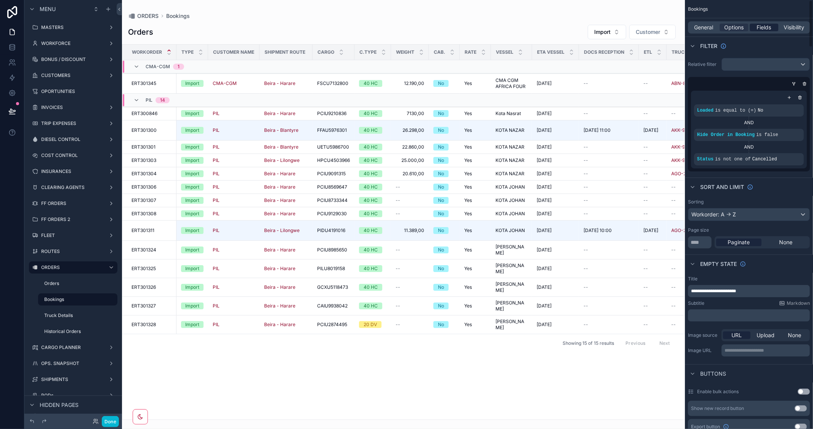
click at [764, 27] on span "Fields" at bounding box center [764, 28] width 14 height 8
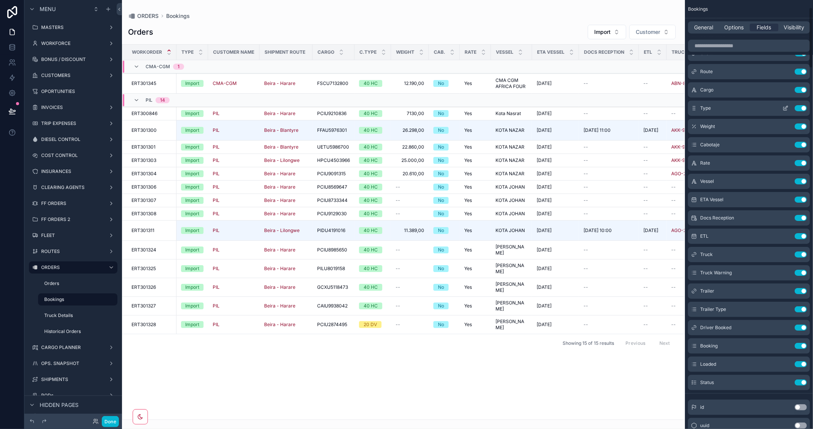
scroll to position [85, 0]
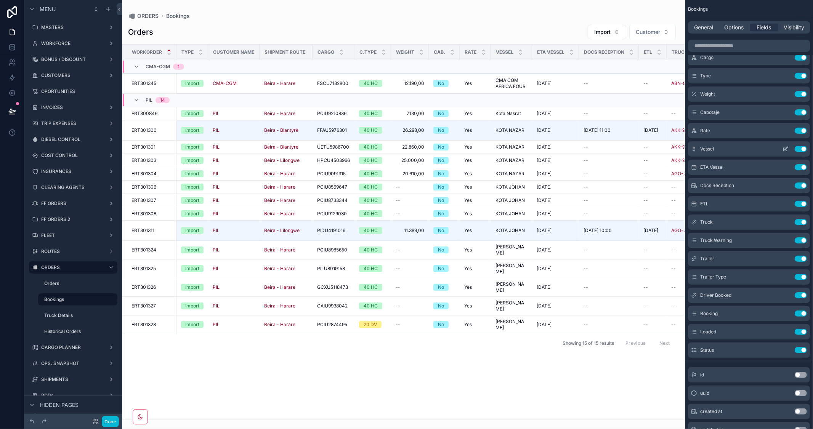
click at [796, 149] on button "Use setting" at bounding box center [801, 149] width 12 height 6
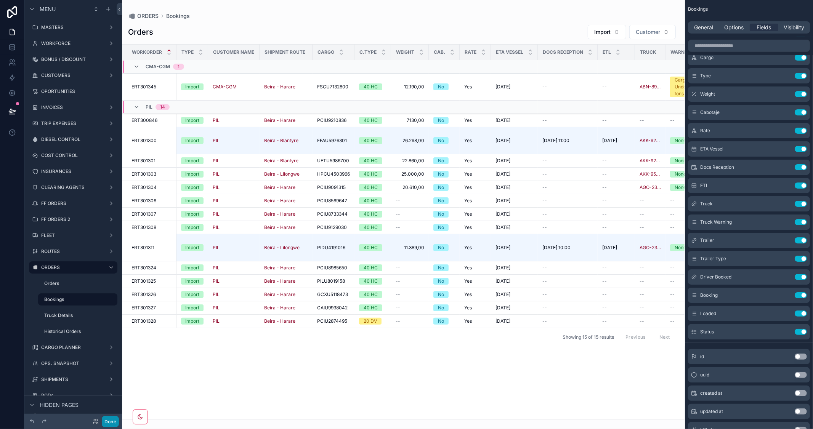
click at [112, 422] on button "Done" at bounding box center [110, 421] width 17 height 11
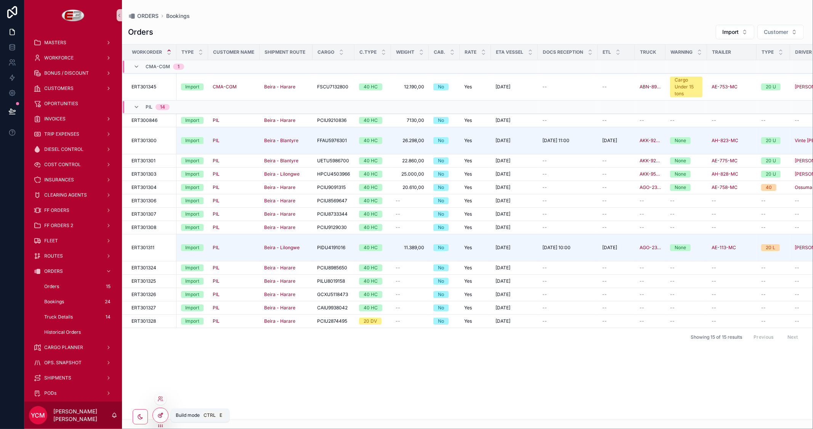
click at [159, 418] on icon at bounding box center [160, 415] width 6 height 6
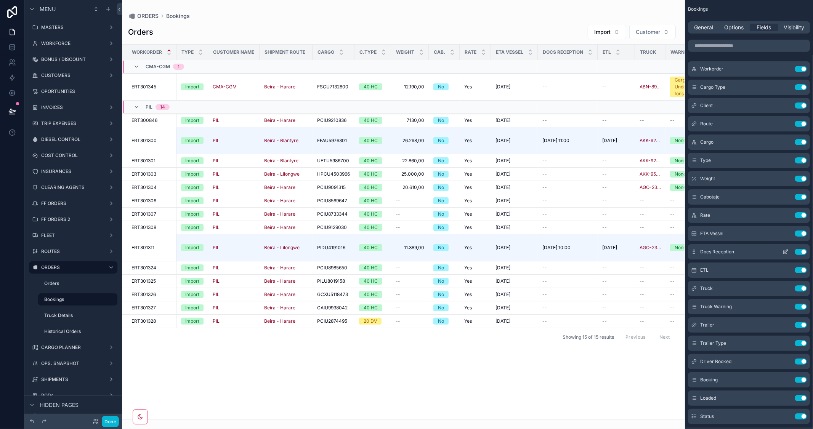
click at [784, 251] on icon "scrollable content" at bounding box center [785, 252] width 3 height 3
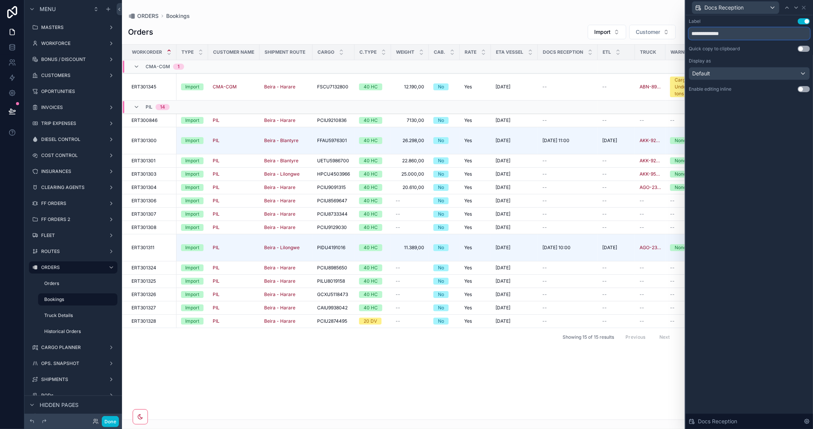
click at [734, 33] on input "**********" at bounding box center [749, 33] width 121 height 12
drag, startPoint x: 723, startPoint y: 34, endPoint x: 737, endPoint y: 32, distance: 14.2
click at [737, 32] on input "**********" at bounding box center [749, 33] width 121 height 12
type input "**********"
click at [113, 420] on button "Done" at bounding box center [110, 421] width 17 height 11
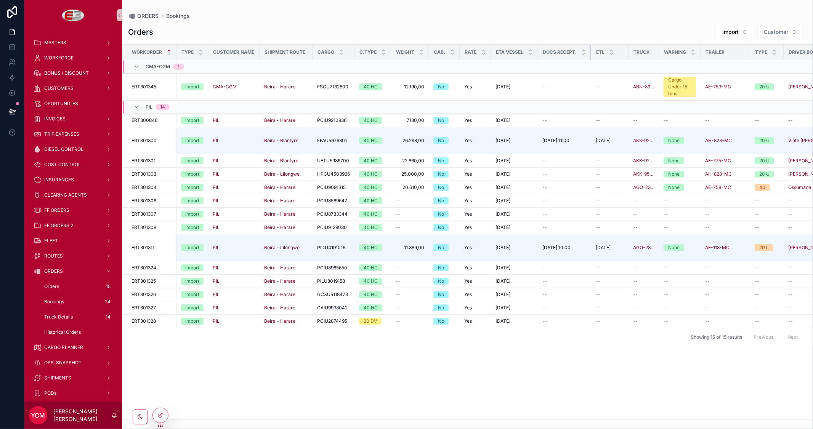
drag, startPoint x: 589, startPoint y: 51, endPoint x: 577, endPoint y: 53, distance: 11.9
click at [577, 53] on th "Docs Recept." at bounding box center [564, 53] width 53 height 16
click at [163, 412] on div at bounding box center [160, 415] width 15 height 14
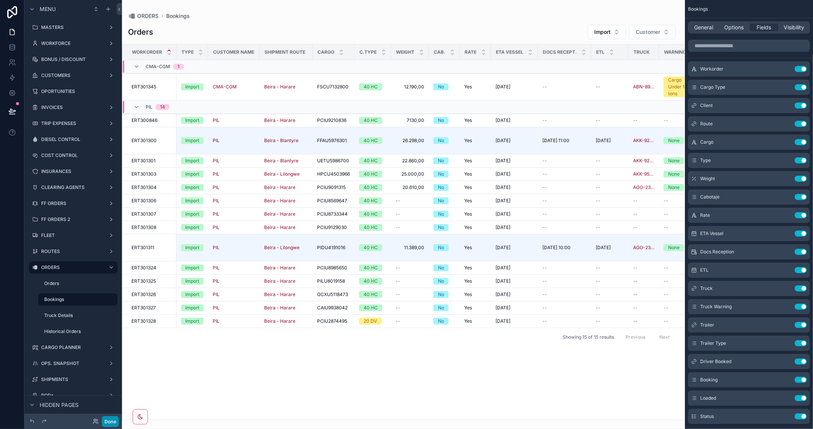
click at [111, 422] on button "Done" at bounding box center [110, 421] width 17 height 11
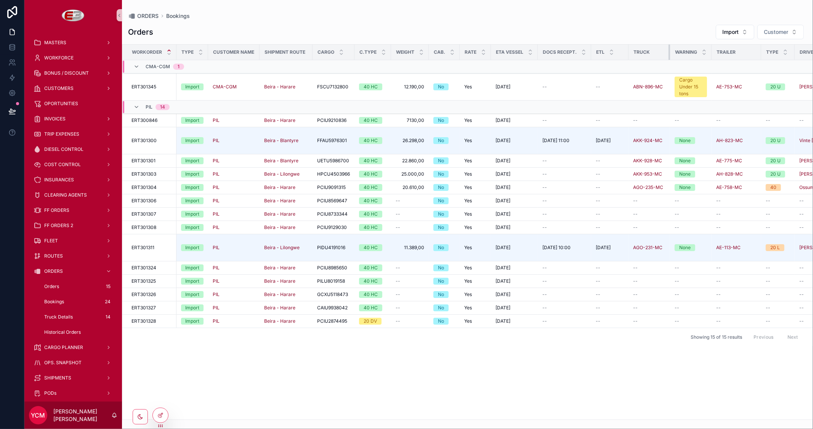
drag, startPoint x: 657, startPoint y: 52, endPoint x: 675, endPoint y: 55, distance: 17.4
click at [675, 55] on tr "Workorder Type Customer Name Shipment Route Cargo C.Type Weight Cab. Rate ETA V…" at bounding box center [554, 53] width 864 height 16
click at [712, 51] on th "Trailer" at bounding box center [737, 53] width 50 height 16
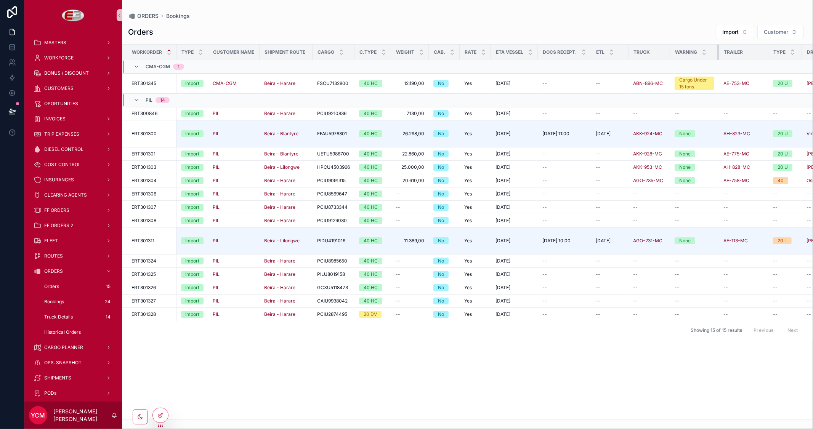
drag, startPoint x: 710, startPoint y: 51, endPoint x: 718, endPoint y: 51, distance: 8.0
click at [718, 51] on div "scrollable content" at bounding box center [718, 52] width 3 height 15
click at [716, 52] on div "scrollable content" at bounding box center [717, 52] width 3 height 15
drag, startPoint x: 766, startPoint y: 52, endPoint x: 753, endPoint y: 53, distance: 13.4
click at [753, 53] on div "scrollable content" at bounding box center [754, 52] width 3 height 15
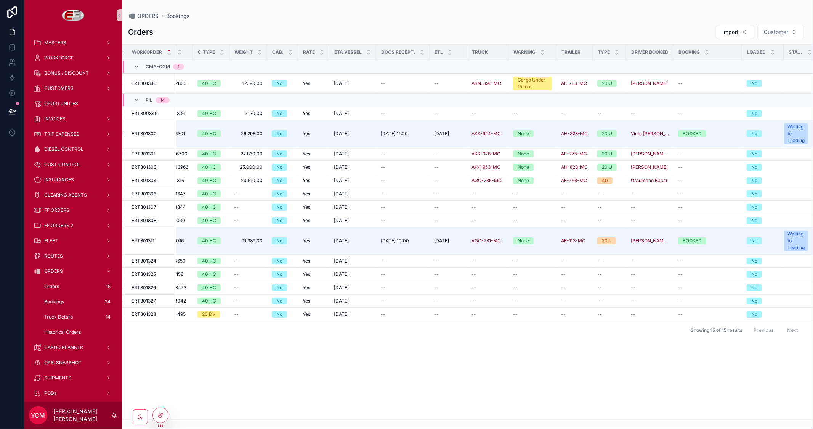
scroll to position [0, 166]
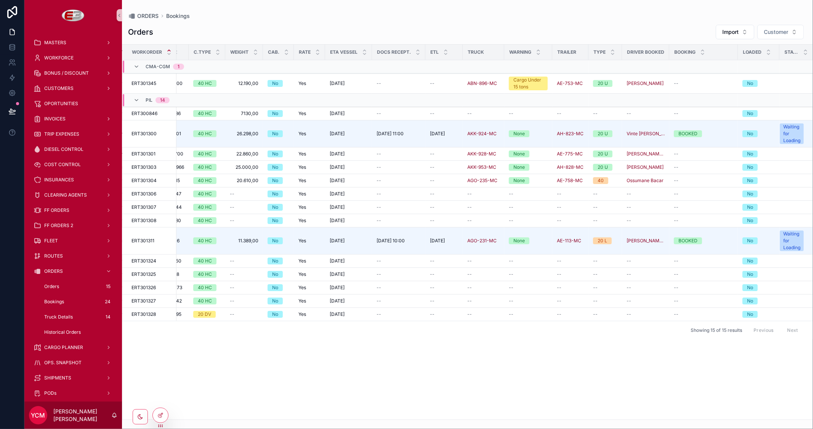
click at [669, 52] on th "Booking" at bounding box center [703, 53] width 69 height 16
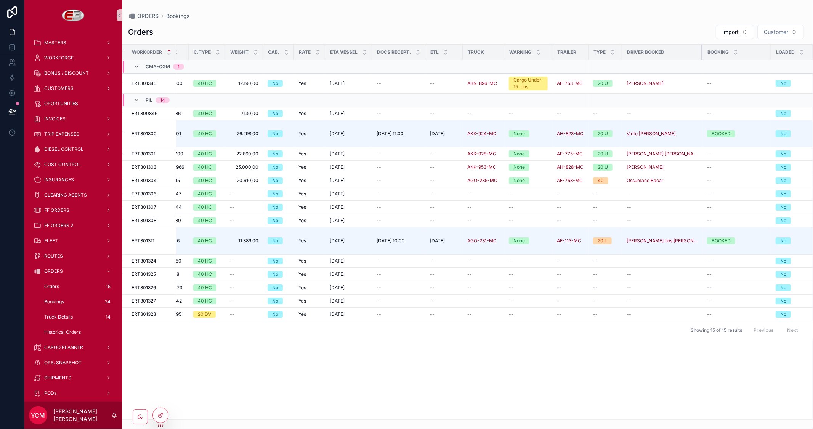
drag, startPoint x: 667, startPoint y: 52, endPoint x: 716, endPoint y: 72, distance: 53.4
click at [716, 72] on table "Workorder Type Customer Name Shipment Route Cargo C.Type Weight Cab. Rate ETA V…" at bounding box center [402, 183] width 890 height 276
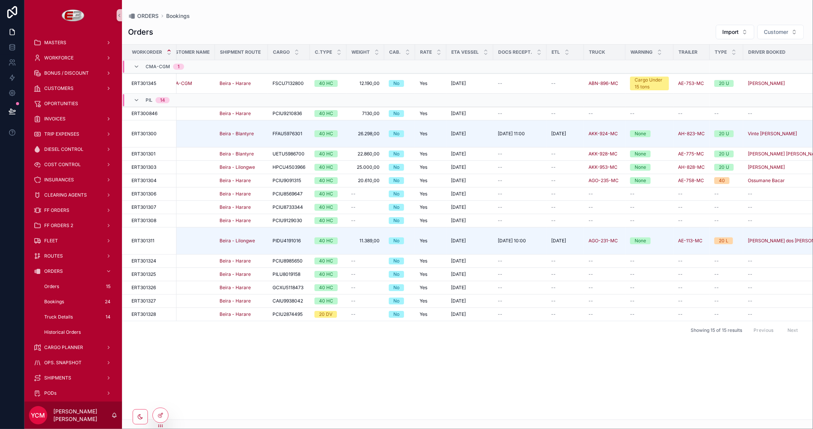
scroll to position [0, 0]
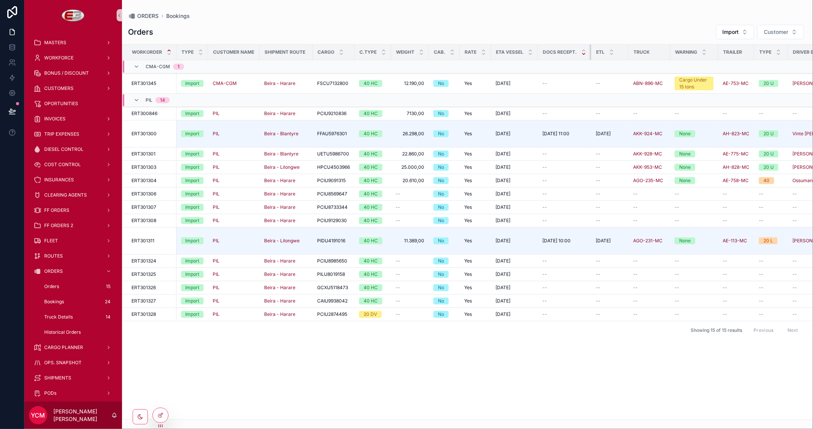
drag, startPoint x: 589, startPoint y: 51, endPoint x: 581, endPoint y: 51, distance: 7.7
click at [581, 51] on th "Docs Recept." at bounding box center [564, 53] width 53 height 16
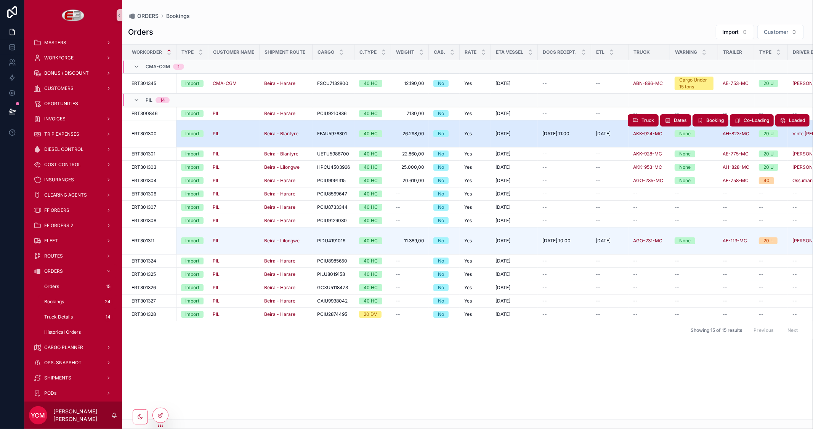
click at [619, 128] on td "[DATE] [DATE]" at bounding box center [609, 133] width 37 height 27
click at [635, 123] on span "scrollable content" at bounding box center [635, 120] width 6 height 6
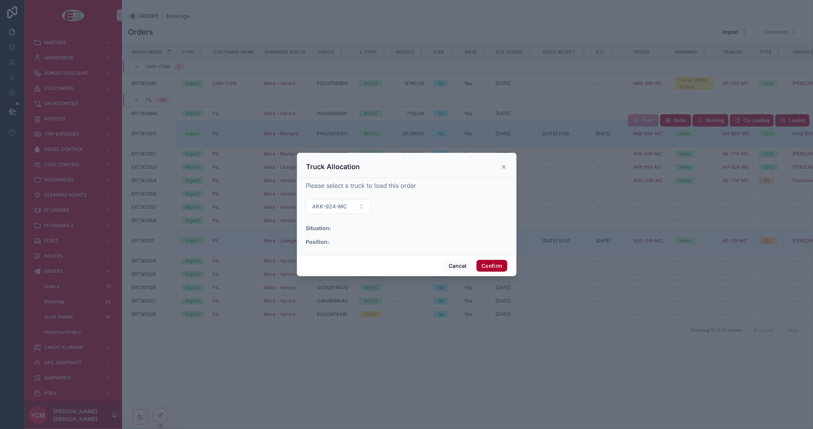
click at [448, 205] on form "AKK-924-MC Situation: Position:" at bounding box center [406, 224] width 201 height 50
click at [456, 263] on button "Cancel" at bounding box center [458, 266] width 28 height 12
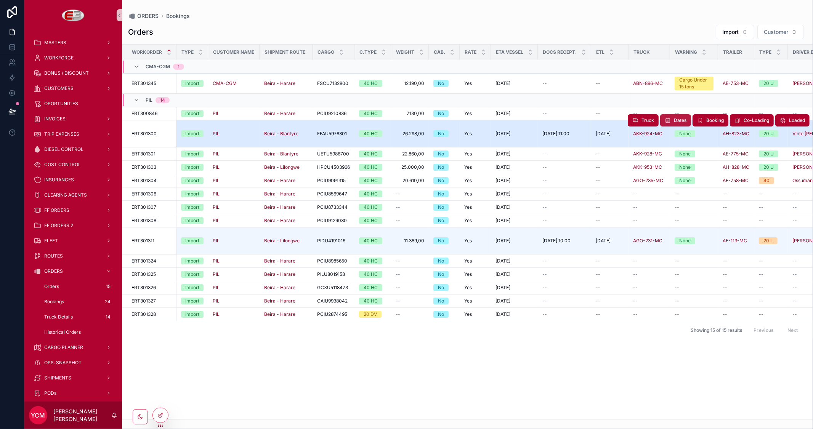
click at [679, 120] on span "Dates" at bounding box center [680, 120] width 13 height 6
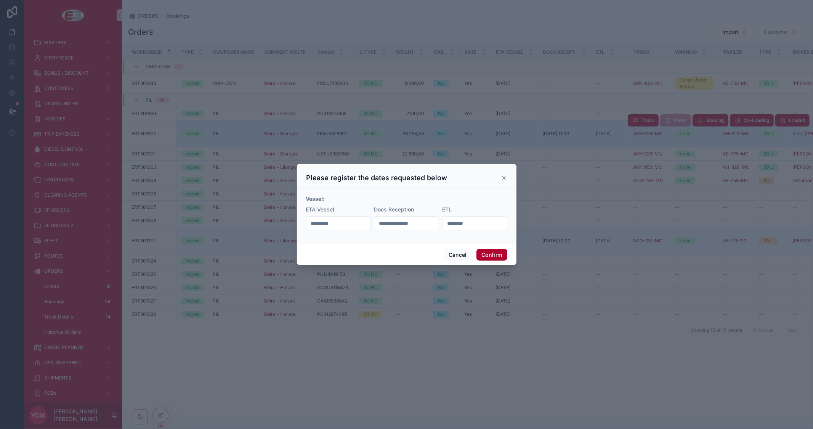
click at [502, 177] on icon at bounding box center [504, 178] width 6 height 6
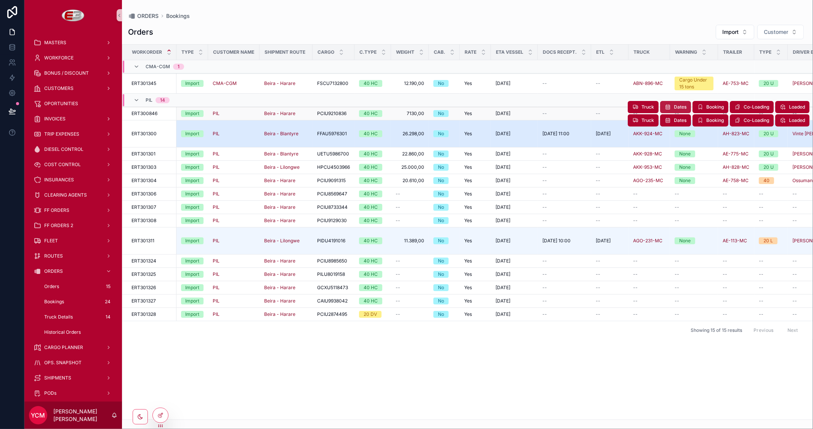
click at [680, 108] on span "Dates" at bounding box center [680, 107] width 13 height 6
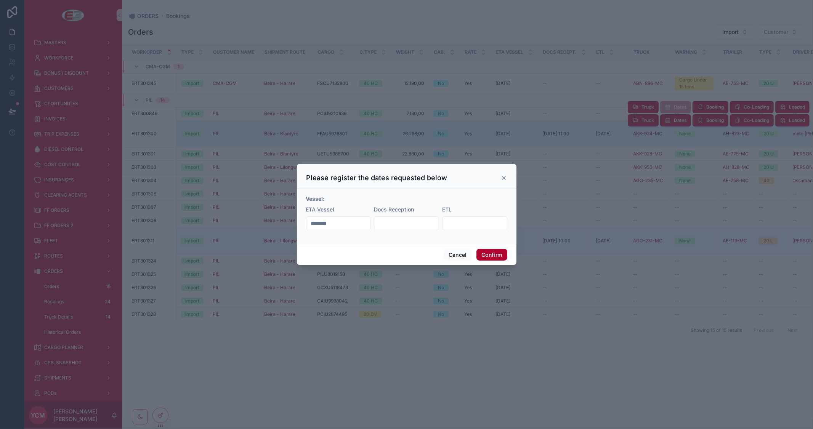
click at [505, 177] on icon at bounding box center [503, 177] width 3 height 3
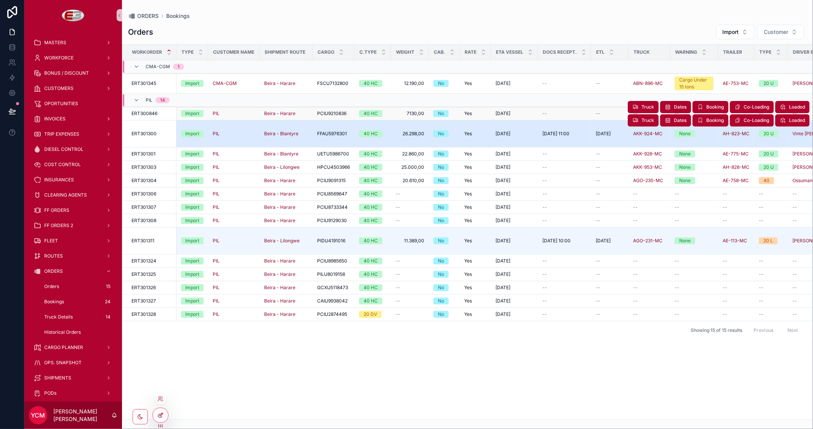
click at [160, 414] on icon at bounding box center [160, 415] width 6 height 6
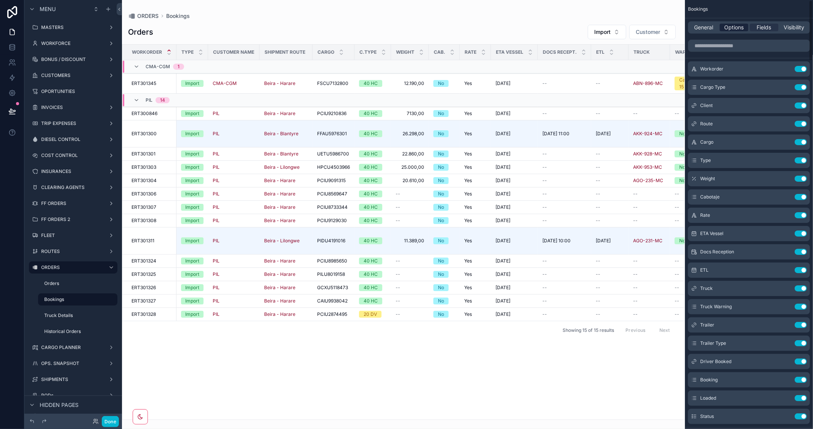
click at [728, 24] on span "Options" at bounding box center [733, 28] width 19 height 8
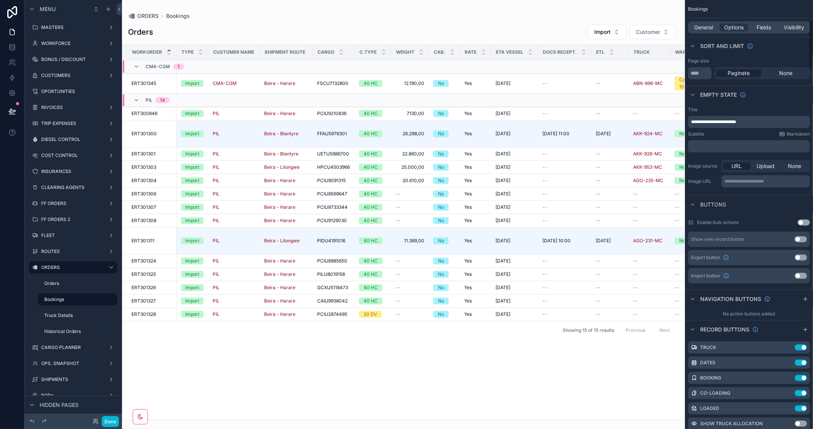
scroll to position [296, 0]
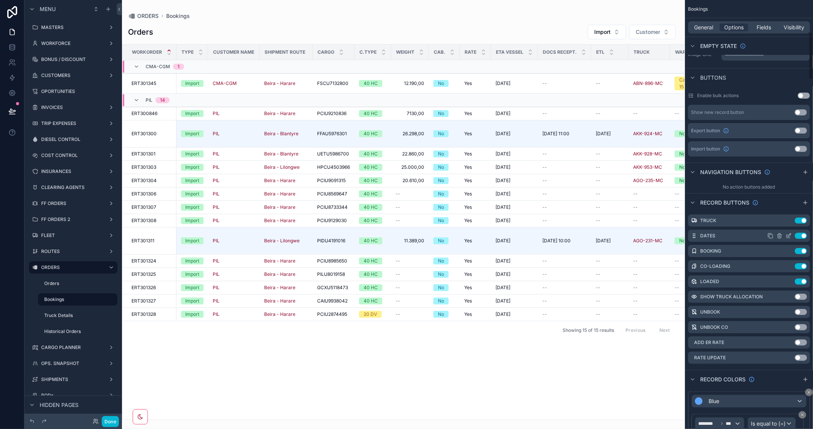
click at [786, 236] on icon "scrollable content" at bounding box center [788, 236] width 6 height 6
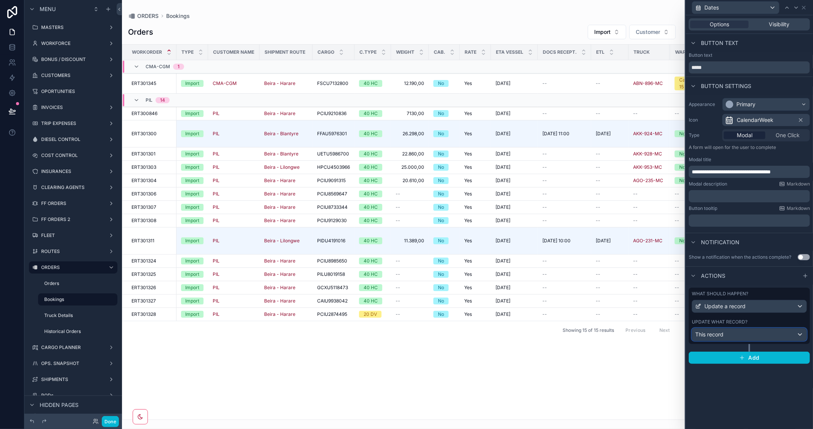
click at [759, 333] on div "This record" at bounding box center [749, 335] width 114 height 12
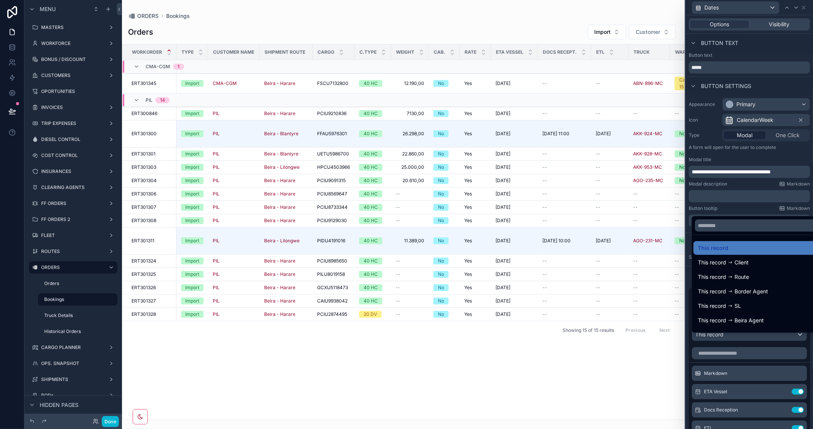
click at [781, 153] on div at bounding box center [749, 214] width 127 height 429
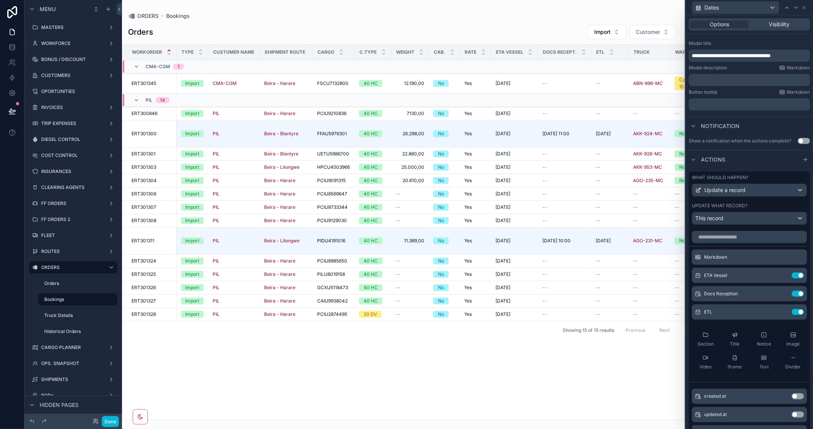
scroll to position [127, 0]
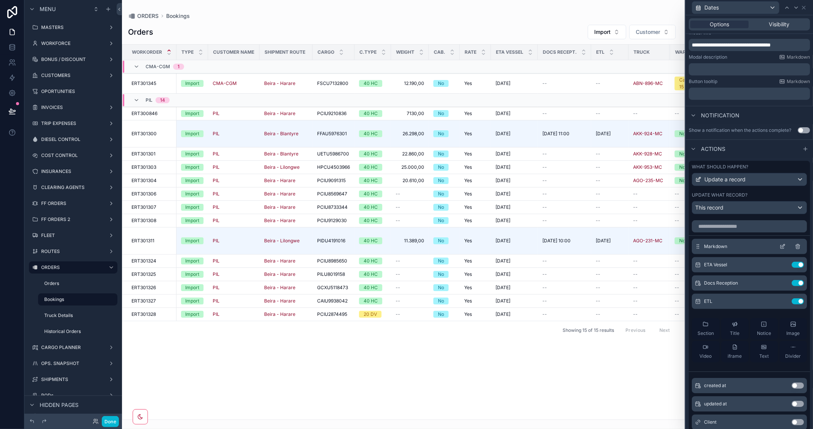
click at [782, 247] on icon at bounding box center [783, 245] width 3 height 3
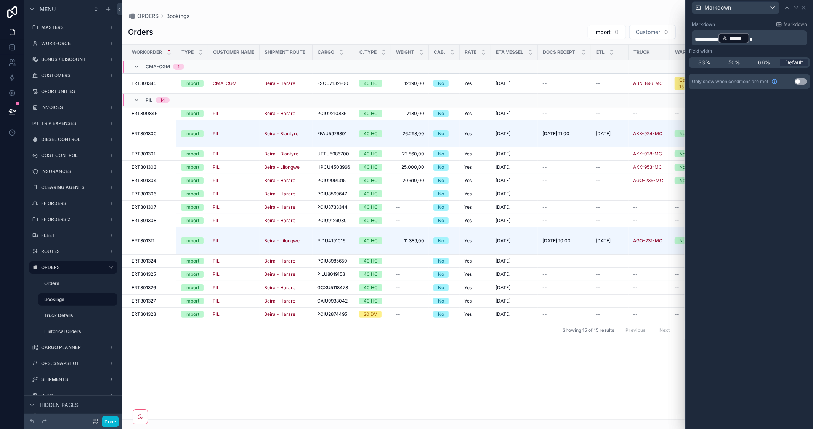
click at [752, 40] on span "scrollable content" at bounding box center [750, 39] width 3 height 5
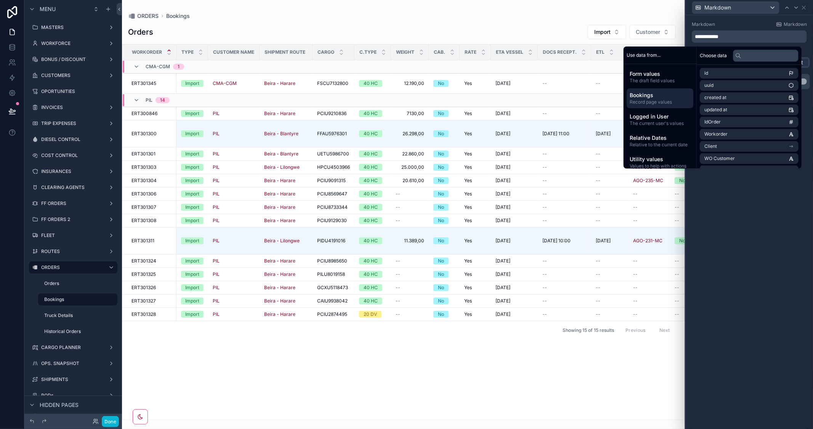
click at [663, 99] on span "Record page values" at bounding box center [660, 102] width 61 height 6
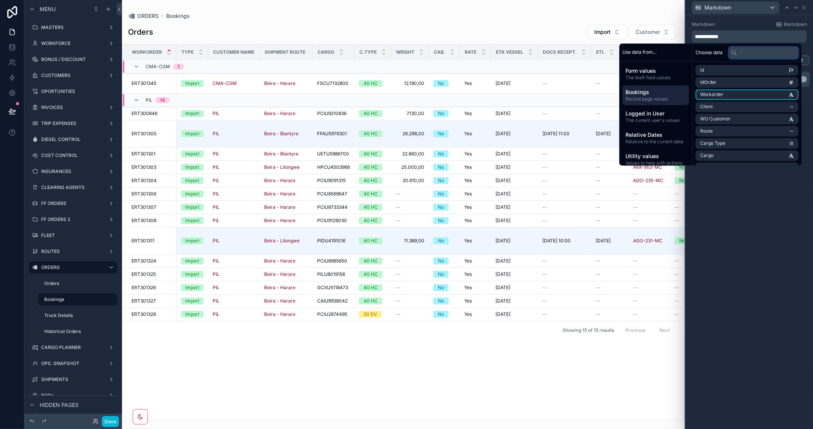
click at [744, 50] on input "text" at bounding box center [764, 52] width 70 height 12
click at [745, 51] on input "text" at bounding box center [764, 52] width 70 height 12
type input "**"
click at [755, 117] on li "Vessel" at bounding box center [747, 119] width 103 height 11
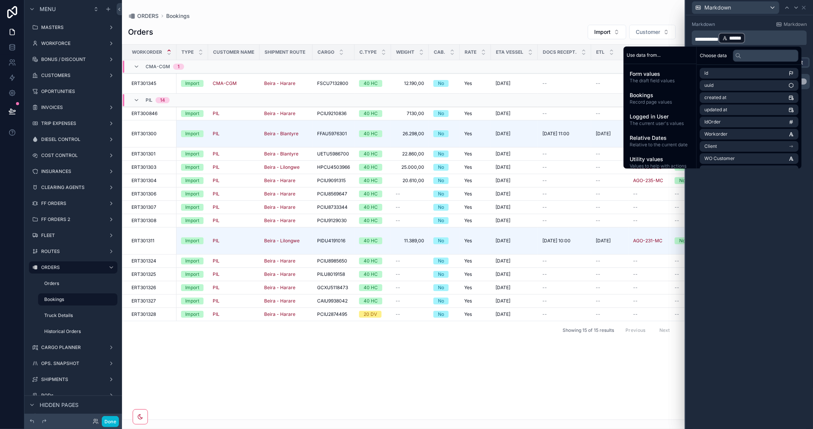
click at [742, 262] on div "**********" at bounding box center [749, 222] width 127 height 414
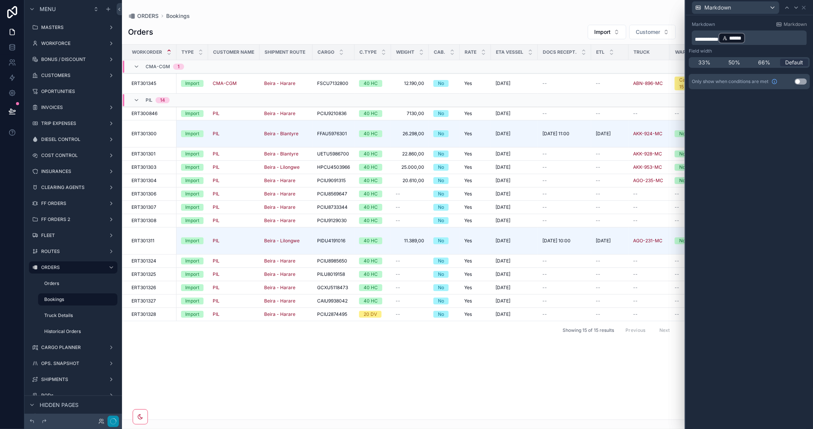
click at [115, 421] on button "button" at bounding box center [112, 421] width 11 height 11
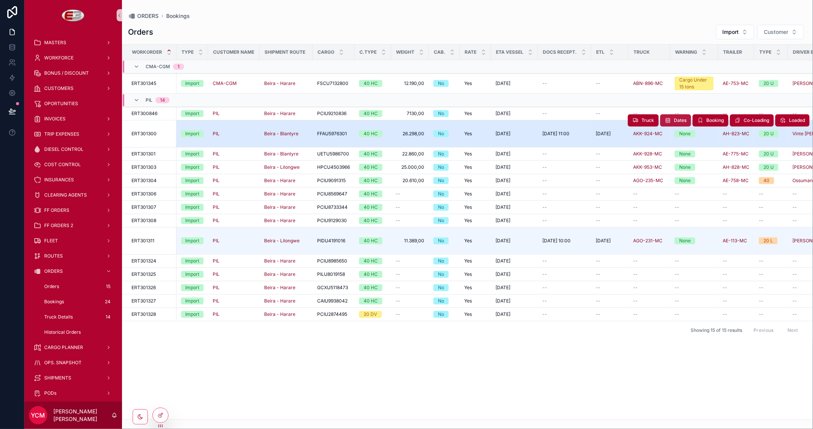
click at [679, 119] on span "Dates" at bounding box center [680, 120] width 13 height 6
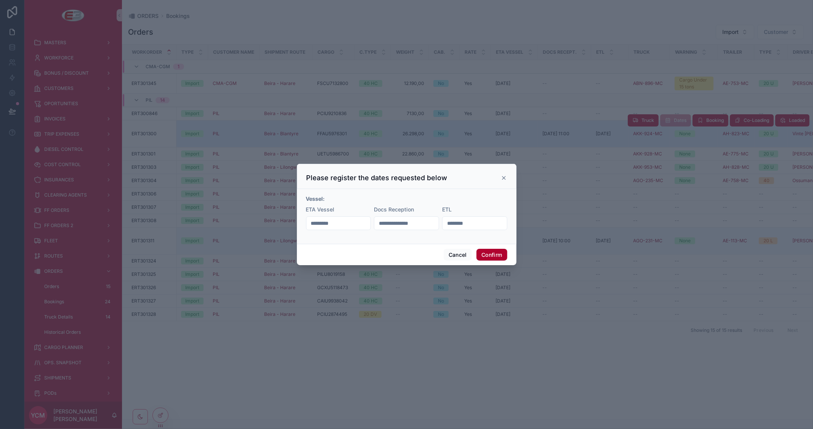
click at [605, 368] on div at bounding box center [406, 214] width 813 height 429
drag, startPoint x: 447, startPoint y: 256, endPoint x: 541, endPoint y: 219, distance: 101.1
click at [448, 255] on button "Cancel" at bounding box center [458, 255] width 28 height 12
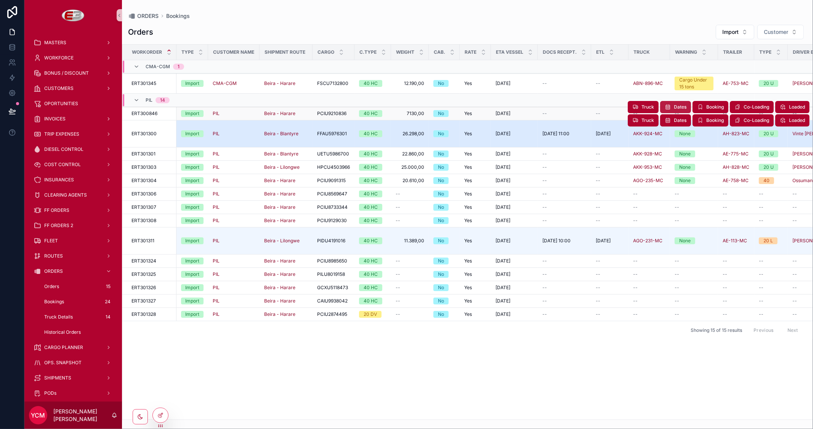
click at [675, 109] on span "Dates" at bounding box center [680, 107] width 13 height 6
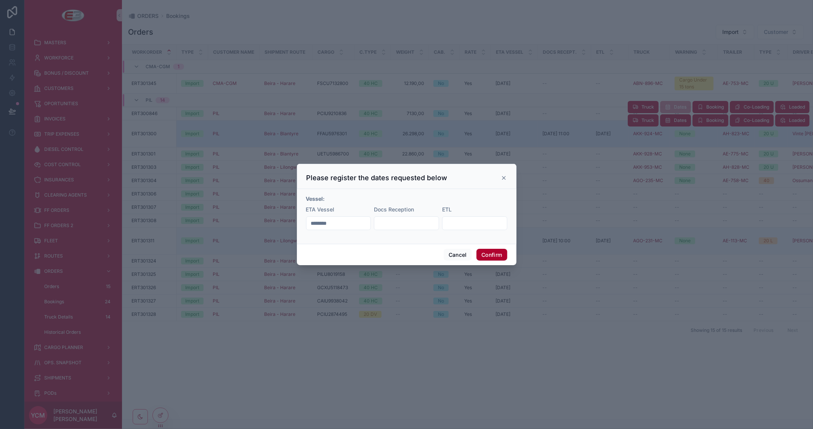
click at [497, 178] on div "Please register the dates requested below" at bounding box center [406, 177] width 200 height 9
click at [503, 178] on icon at bounding box center [504, 178] width 6 height 6
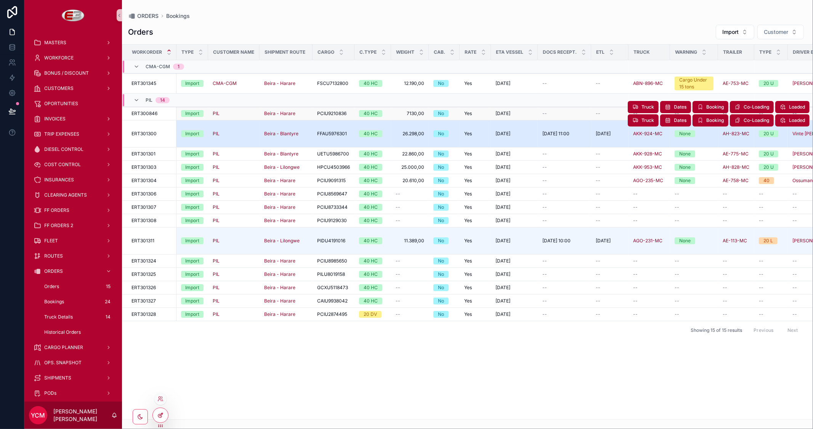
click at [164, 417] on div at bounding box center [160, 415] width 15 height 14
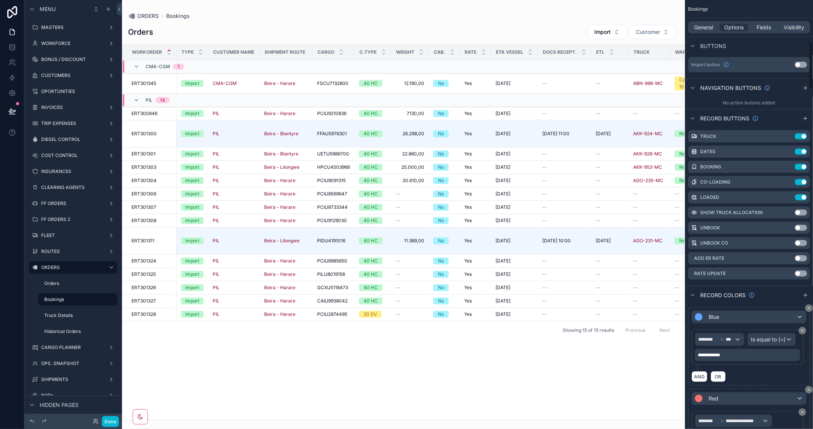
scroll to position [381, 0]
click at [789, 150] on icon "scrollable content" at bounding box center [789, 150] width 3 height 3
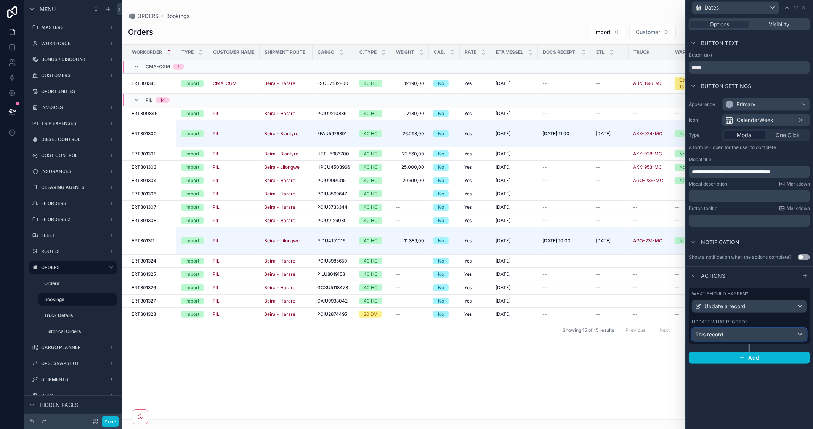
click at [764, 333] on div "This record" at bounding box center [749, 335] width 114 height 12
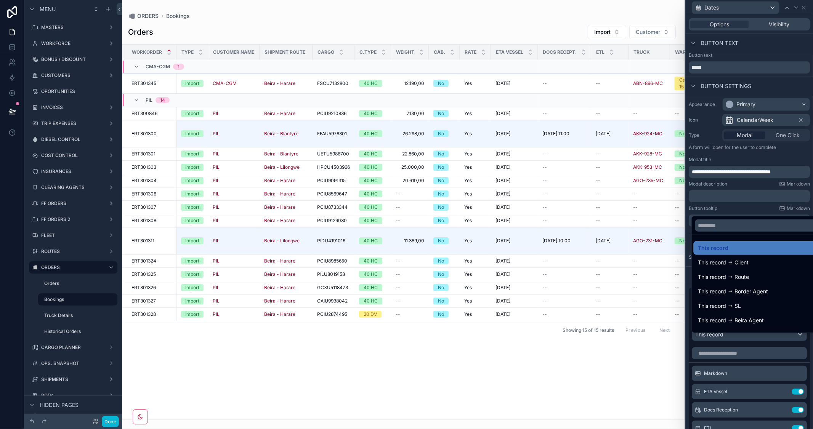
click at [777, 88] on div at bounding box center [749, 214] width 127 height 429
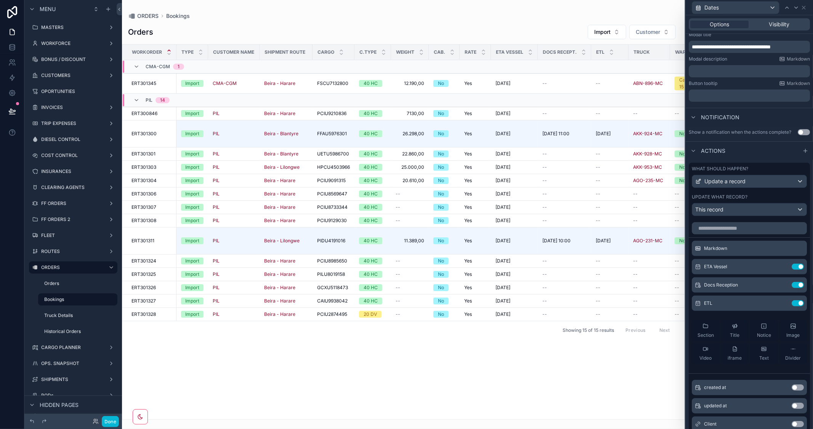
scroll to position [177, 0]
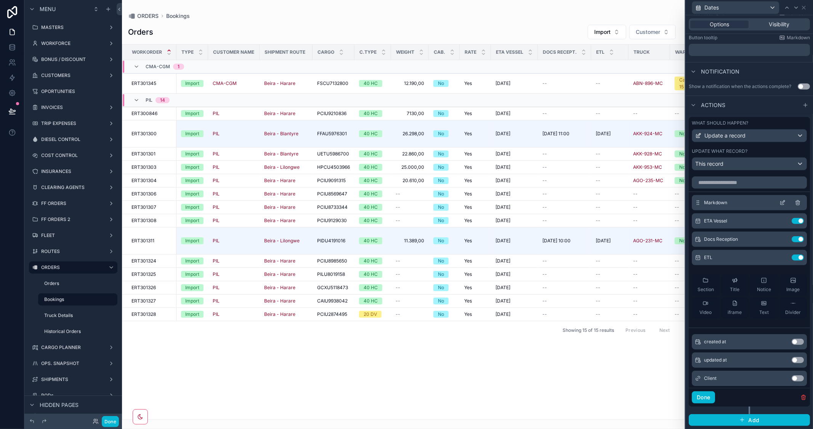
click at [782, 203] on icon at bounding box center [783, 201] width 3 height 3
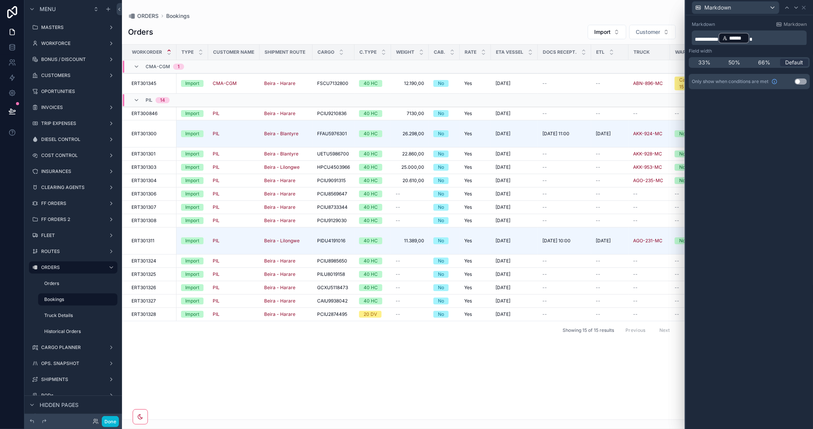
click at [759, 36] on p "**********" at bounding box center [750, 38] width 111 height 12
click at [745, 36] on span "******" at bounding box center [737, 38] width 16 height 8
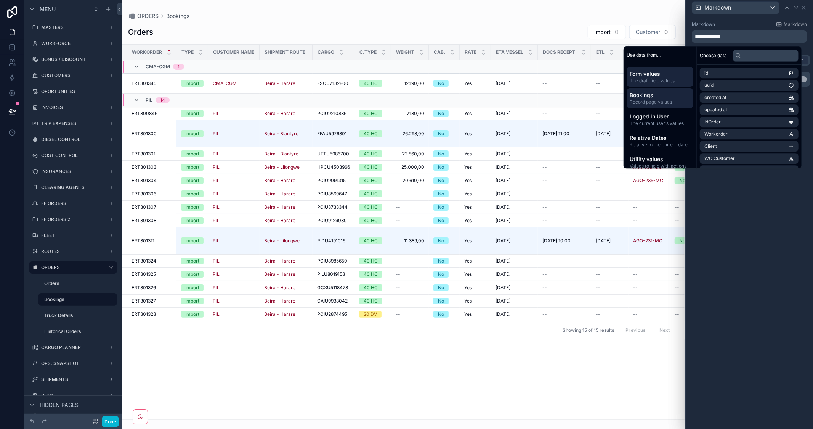
click at [645, 101] on span "Record page values" at bounding box center [660, 102] width 61 height 6
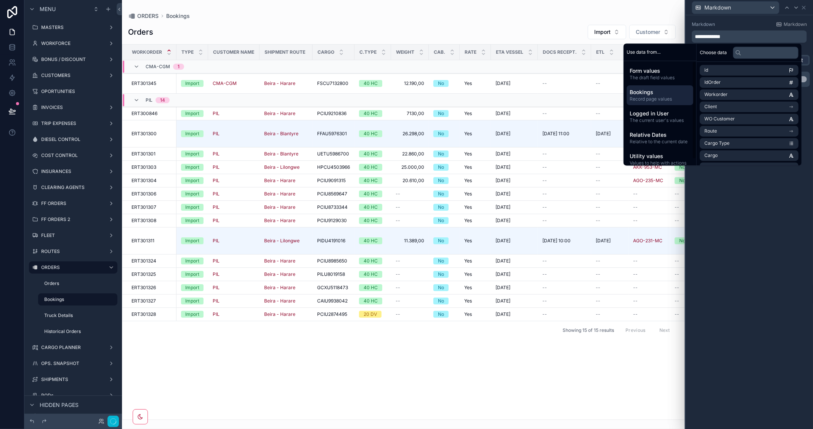
click at [644, 94] on span "Bookings" at bounding box center [660, 93] width 61 height 8
click at [760, 53] on input "text" at bounding box center [766, 52] width 66 height 12
type input "**"
click at [758, 117] on li "Vessel" at bounding box center [749, 119] width 99 height 11
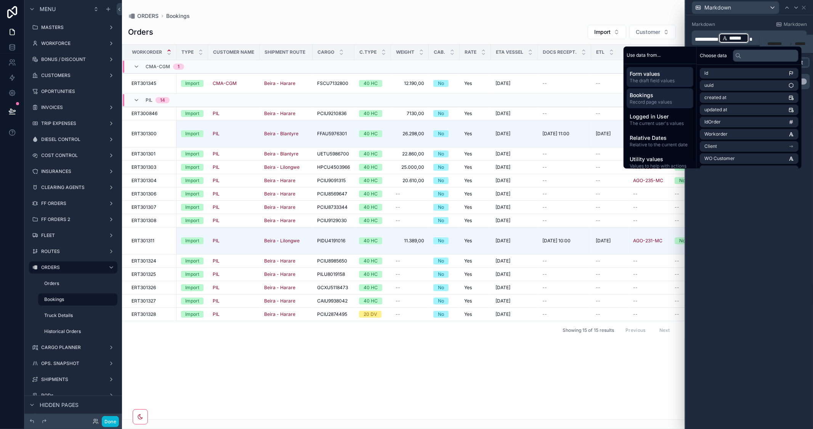
click at [641, 96] on span "Bookings" at bounding box center [660, 95] width 61 height 8
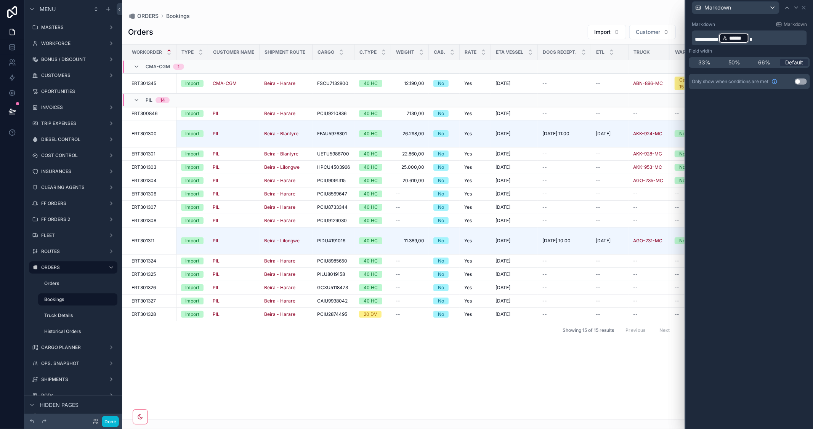
click at [745, 226] on div "**********" at bounding box center [749, 222] width 127 height 414
click at [761, 36] on p "**********" at bounding box center [750, 38] width 111 height 12
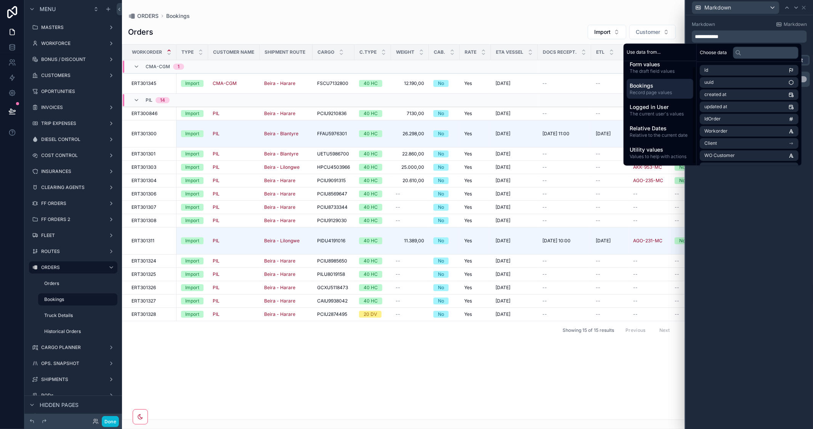
scroll to position [0, 0]
click at [643, 94] on span "Bookings" at bounding box center [660, 93] width 61 height 8
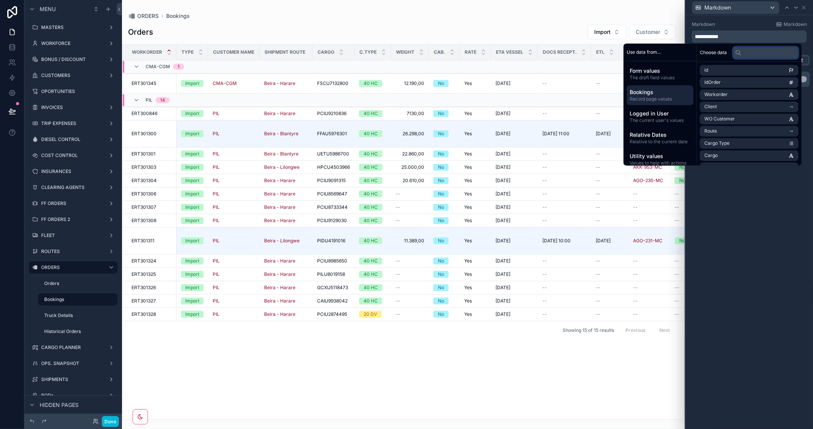
click at [746, 50] on input "text" at bounding box center [766, 52] width 66 height 12
type input "**"
click at [742, 117] on li "Vessel" at bounding box center [749, 119] width 99 height 11
click at [772, 253] on div "**********" at bounding box center [749, 222] width 127 height 414
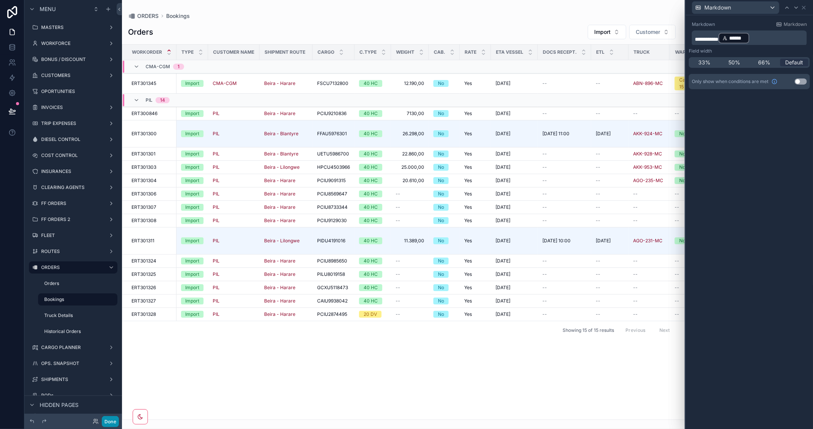
click at [109, 421] on button "Done" at bounding box center [110, 421] width 17 height 11
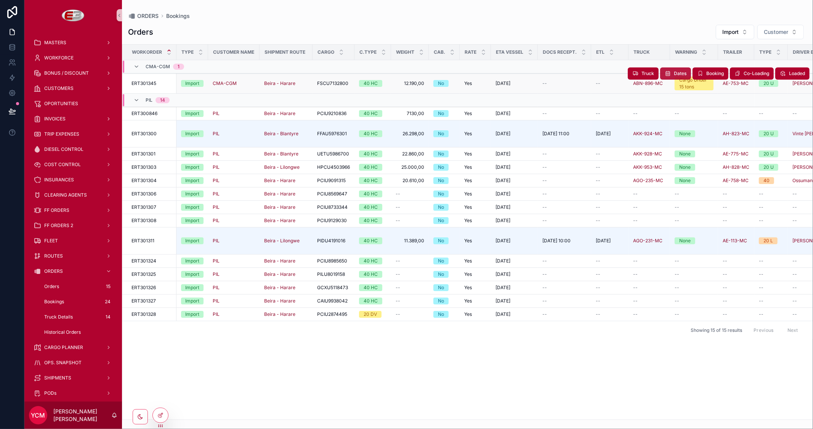
click at [675, 71] on span "Dates" at bounding box center [680, 74] width 13 height 6
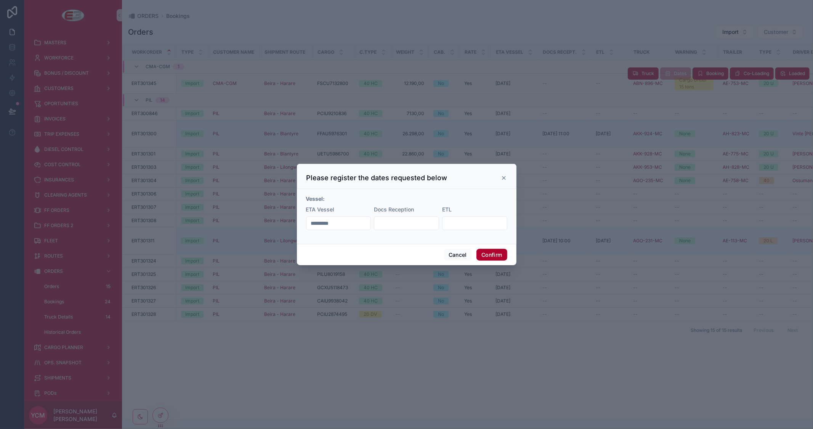
click at [503, 178] on icon at bounding box center [504, 178] width 6 height 6
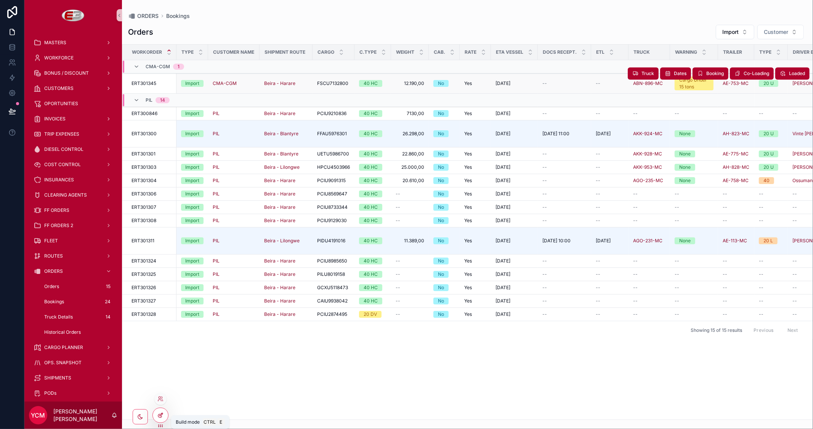
click at [157, 415] on icon at bounding box center [160, 415] width 6 height 6
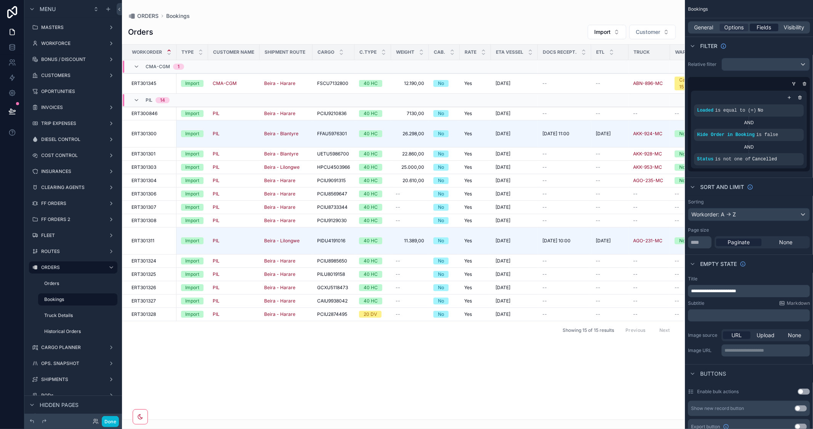
click at [763, 27] on span "Fields" at bounding box center [764, 28] width 14 height 8
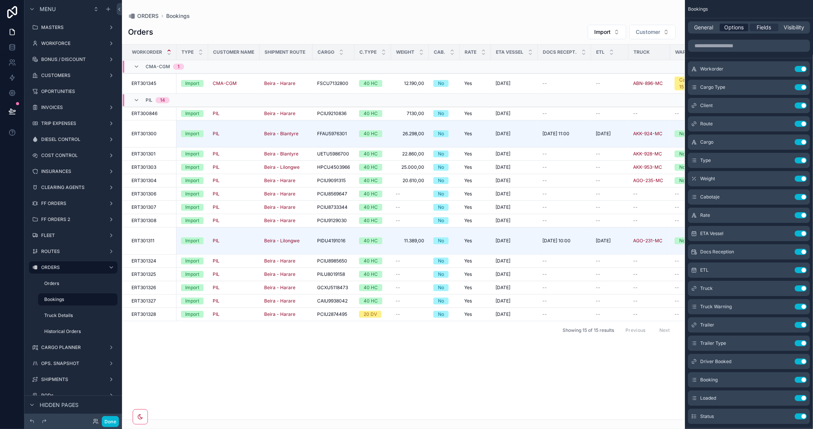
click at [738, 29] on span "Options" at bounding box center [733, 28] width 19 height 8
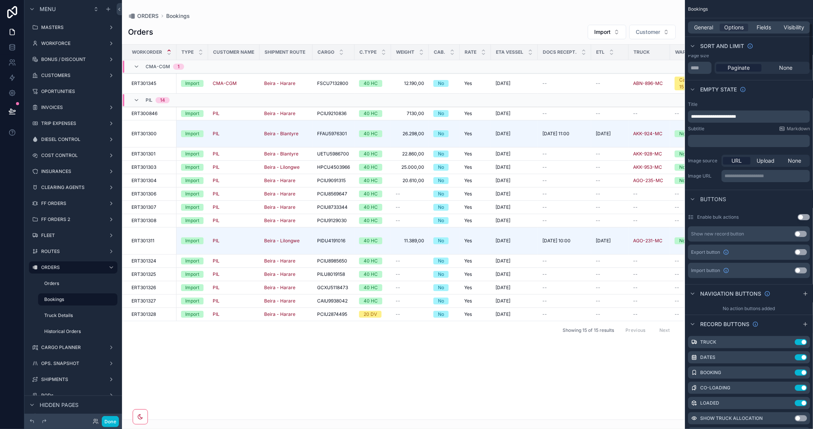
scroll to position [212, 0]
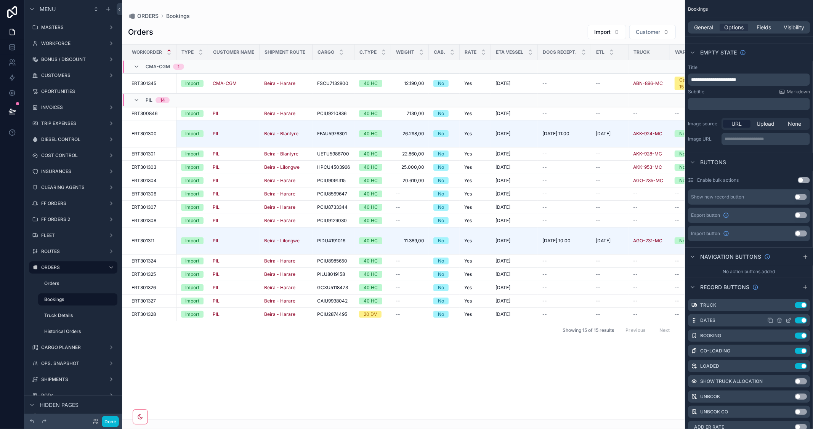
click at [788, 321] on icon "scrollable content" at bounding box center [788, 320] width 6 height 6
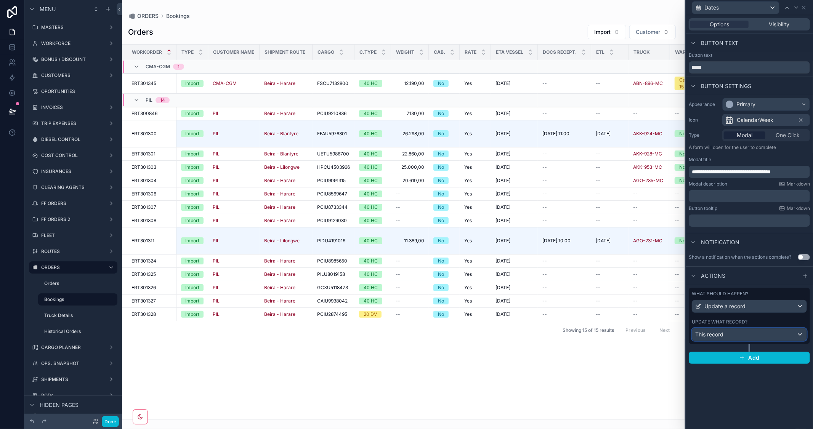
click at [756, 333] on div "This record" at bounding box center [749, 335] width 114 height 12
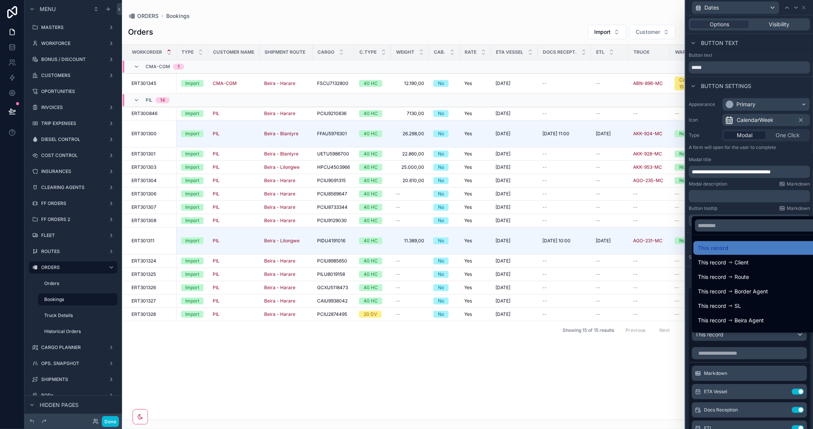
click at [765, 185] on div at bounding box center [749, 214] width 127 height 429
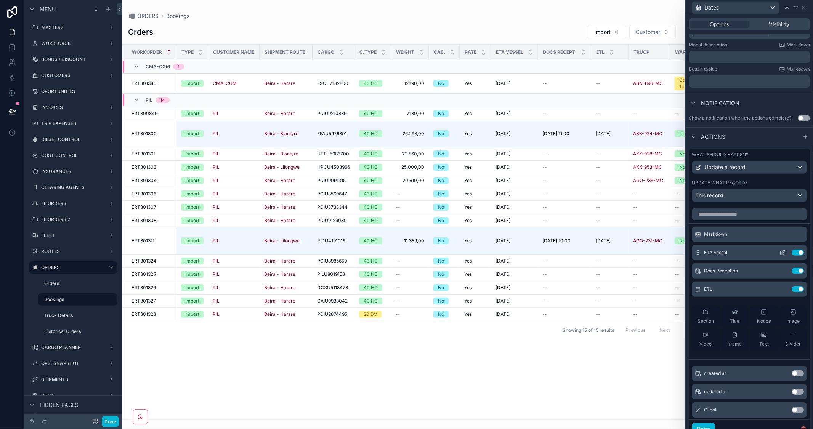
scroll to position [127, 0]
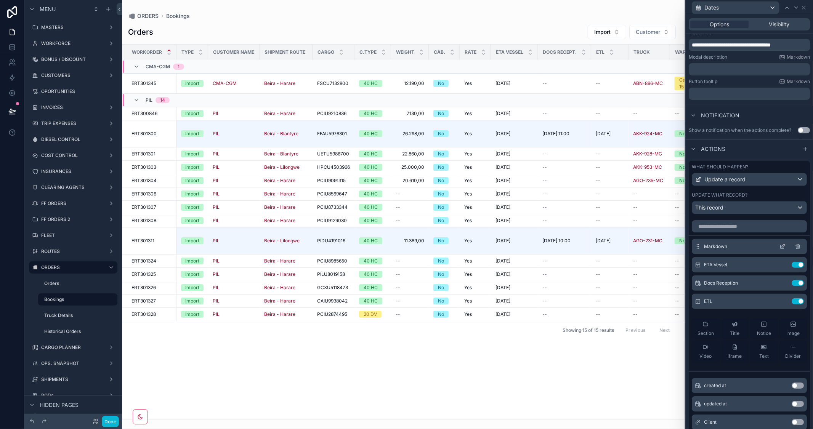
click at [795, 250] on icon at bounding box center [798, 247] width 6 height 6
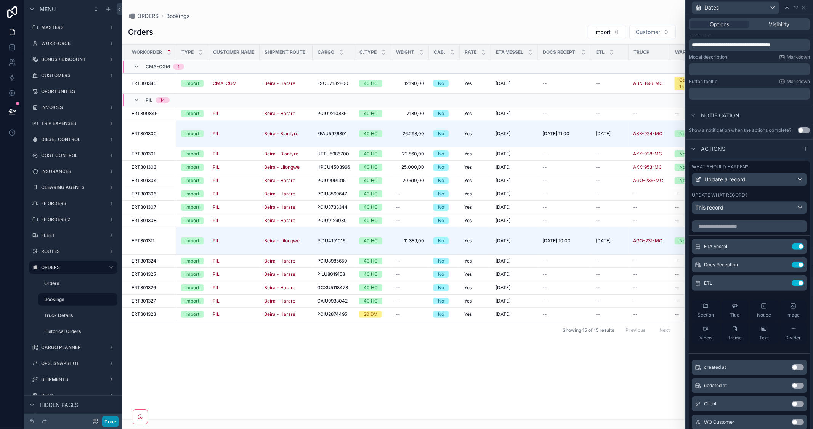
click at [114, 422] on button "Done" at bounding box center [110, 421] width 17 height 11
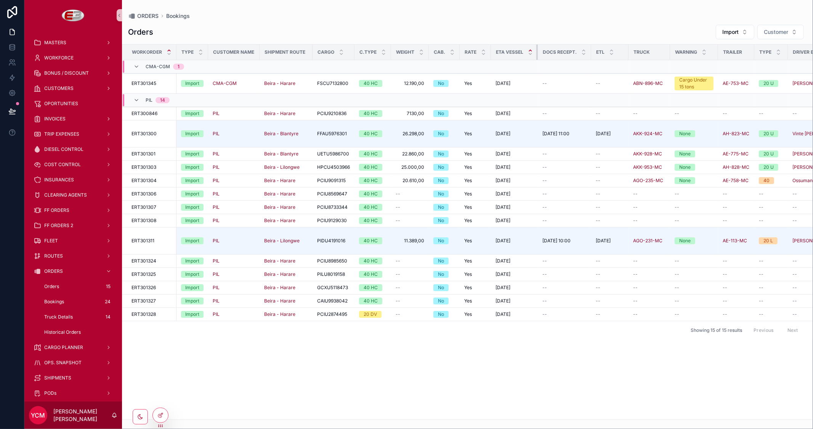
drag, startPoint x: 535, startPoint y: 51, endPoint x: 527, endPoint y: 48, distance: 8.6
click at [527, 48] on th "ETA Vessel" at bounding box center [514, 53] width 47 height 16
drag, startPoint x: 589, startPoint y: 52, endPoint x: 572, endPoint y: 53, distance: 16.4
click at [572, 53] on th "Docs Recept." at bounding box center [564, 53] width 53 height 16
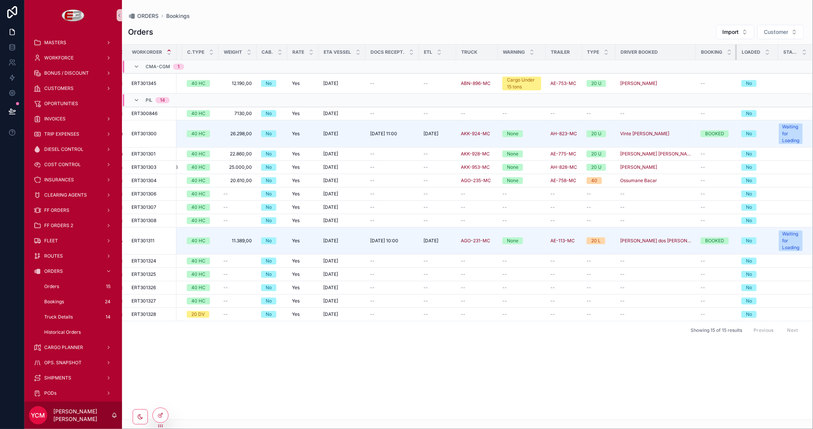
scroll to position [0, 171]
drag, startPoint x: 736, startPoint y: 50, endPoint x: 682, endPoint y: 53, distance: 53.8
click at [682, 53] on tr "Workorder Type Customer Name Shipment Route Cargo C.Type Weight Cab. Rate ETA V…" at bounding box center [383, 53] width 862 height 16
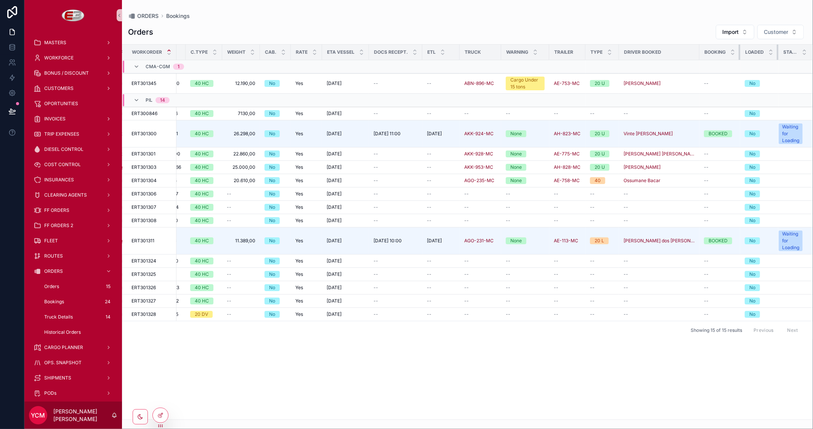
scroll to position [0, 167]
drag, startPoint x: 777, startPoint y: 52, endPoint x: 734, endPoint y: 53, distance: 43.9
click at [734, 53] on tr "Workorder Type Customer Name Shipment Route Cargo C.Type Weight Cab. Rate ETA V…" at bounding box center [384, 53] width 859 height 16
click at [160, 416] on icon at bounding box center [161, 414] width 3 height 3
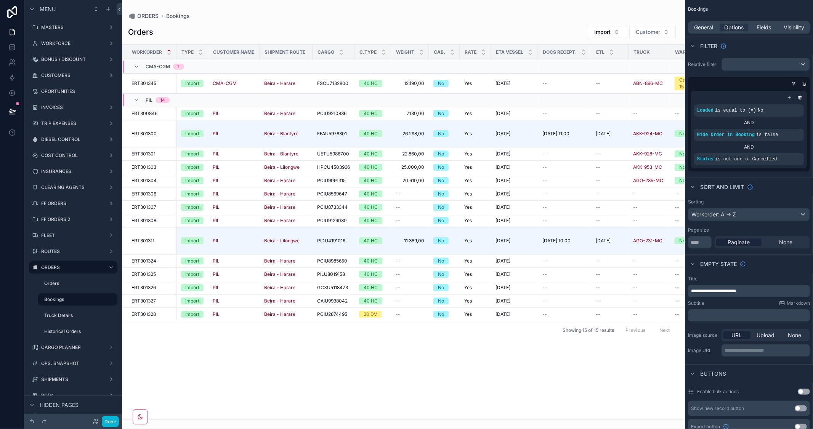
click at [467, 418] on div "scrollable content" at bounding box center [403, 214] width 563 height 429
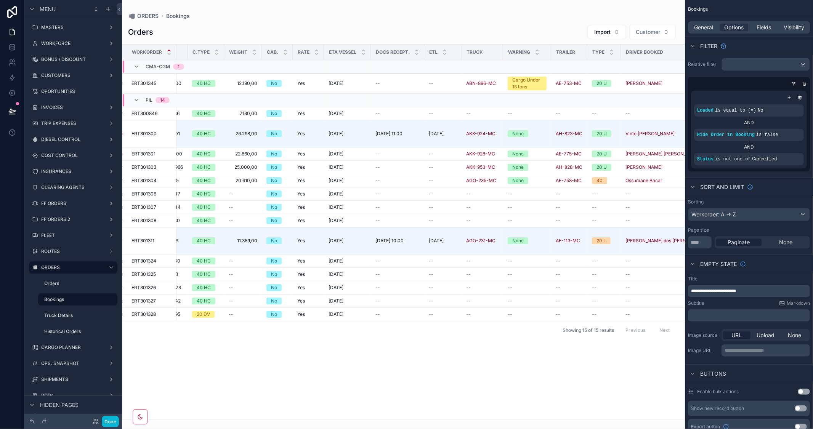
scroll to position [0, 295]
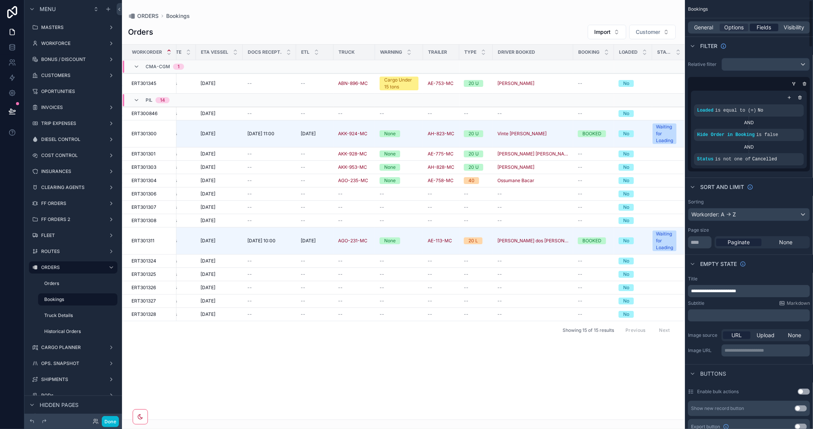
click at [764, 29] on span "Fields" at bounding box center [764, 28] width 14 height 8
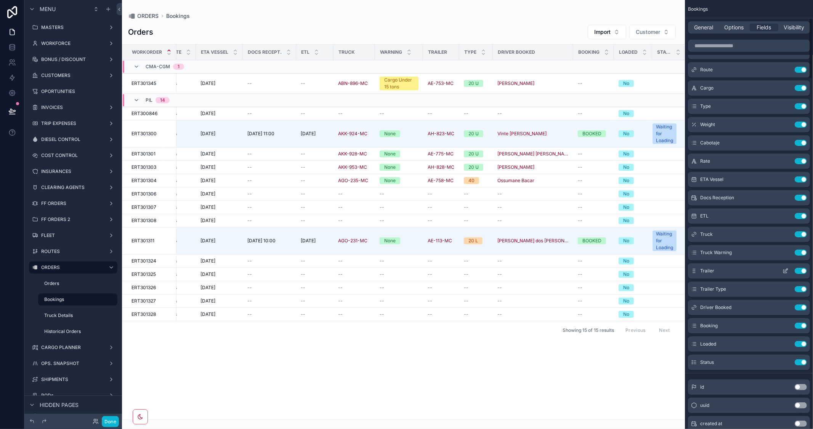
scroll to position [127, 0]
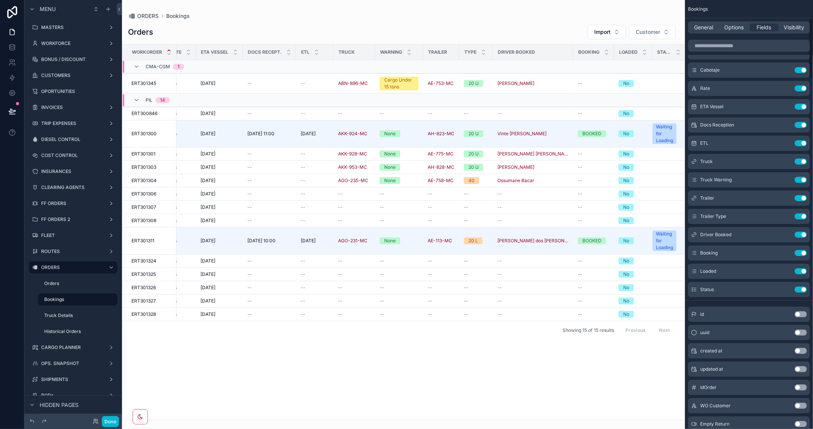
click at [801, 313] on button "Use setting" at bounding box center [801, 314] width 12 height 6
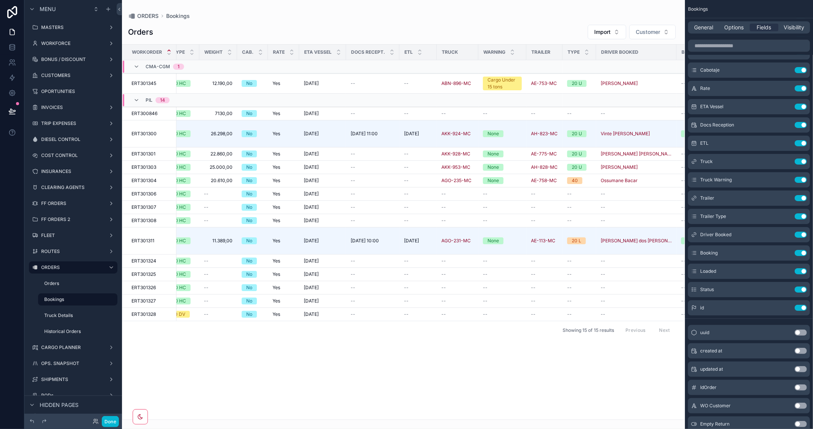
scroll to position [0, 356]
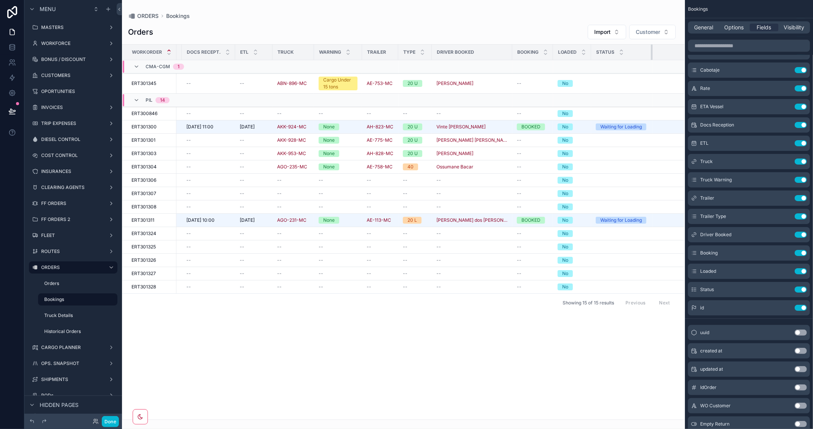
drag, startPoint x: 625, startPoint y: 51, endPoint x: 659, endPoint y: 59, distance: 35.0
click at [659, 59] on tr "Workorder Type Customer Name Shipment Route Cargo C.Type Weight Cab. Rate ETA V…" at bounding box center [238, 53] width 944 height 16
click at [797, 306] on button "Use setting" at bounding box center [801, 308] width 12 height 6
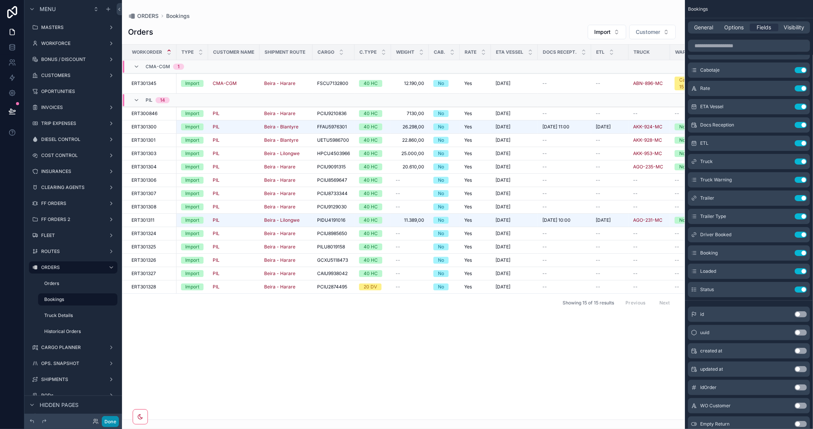
click at [111, 419] on button "Done" at bounding box center [110, 421] width 17 height 11
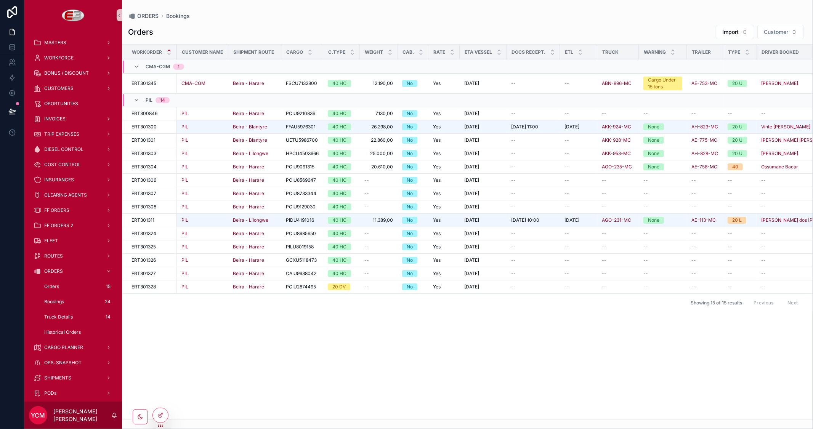
scroll to position [0, 0]
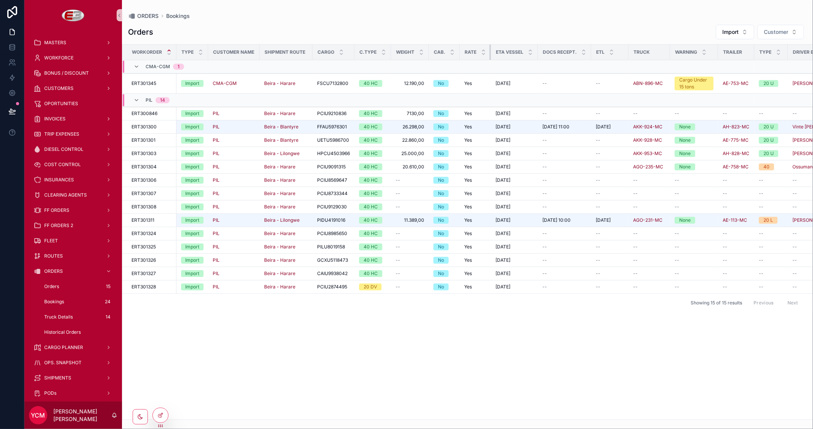
drag, startPoint x: 489, startPoint y: 52, endPoint x: 471, endPoint y: 52, distance: 18.7
click at [471, 52] on th "Rate" at bounding box center [475, 53] width 31 height 16
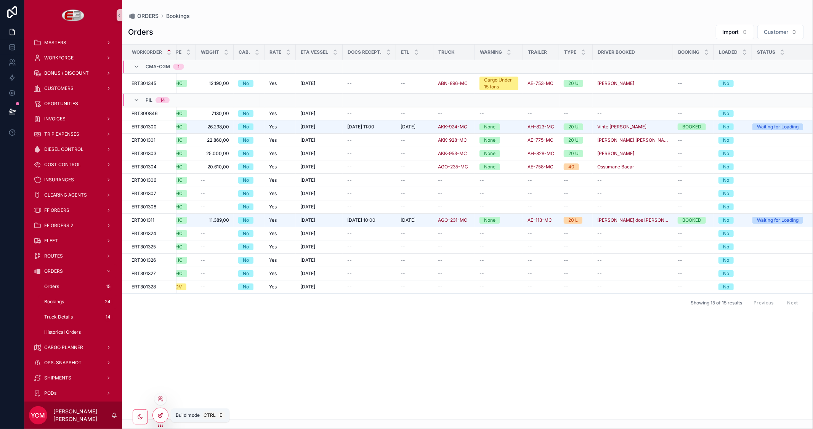
click at [159, 410] on div at bounding box center [160, 415] width 15 height 14
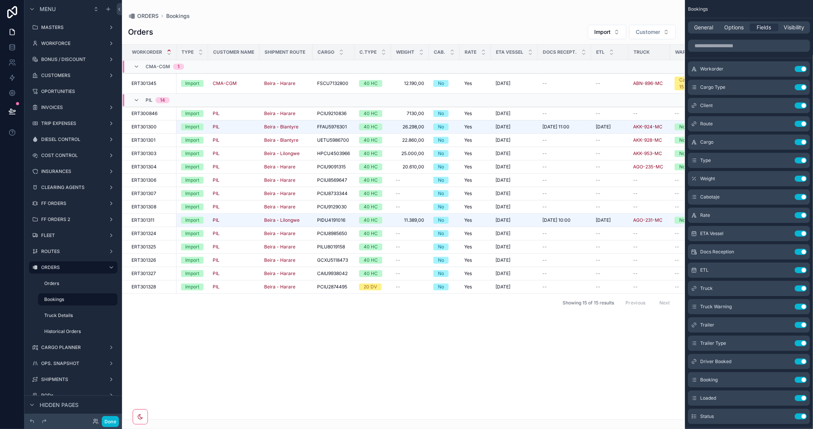
click at [462, 414] on div "scrollable content" at bounding box center [403, 214] width 563 height 429
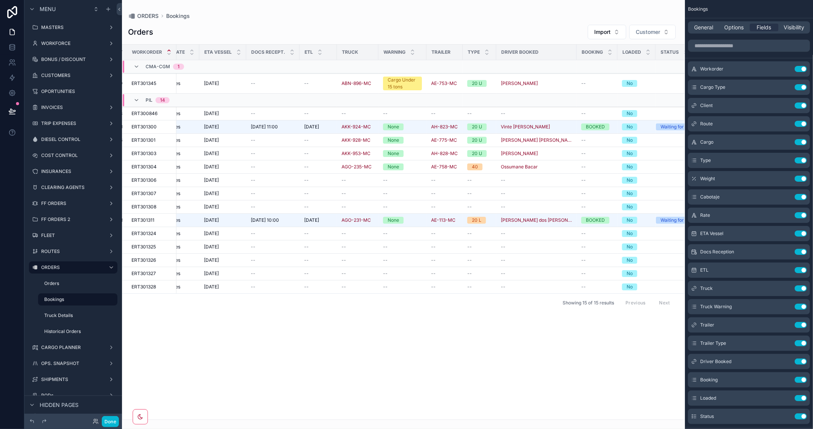
scroll to position [0, 323]
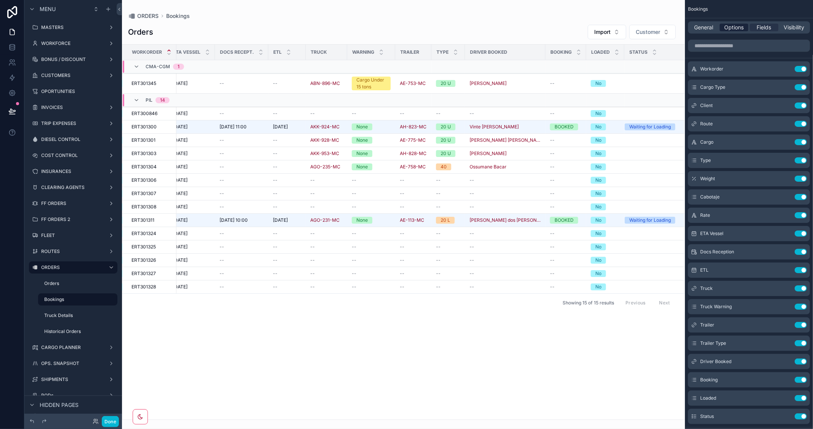
click at [734, 28] on span "Options" at bounding box center [733, 28] width 19 height 8
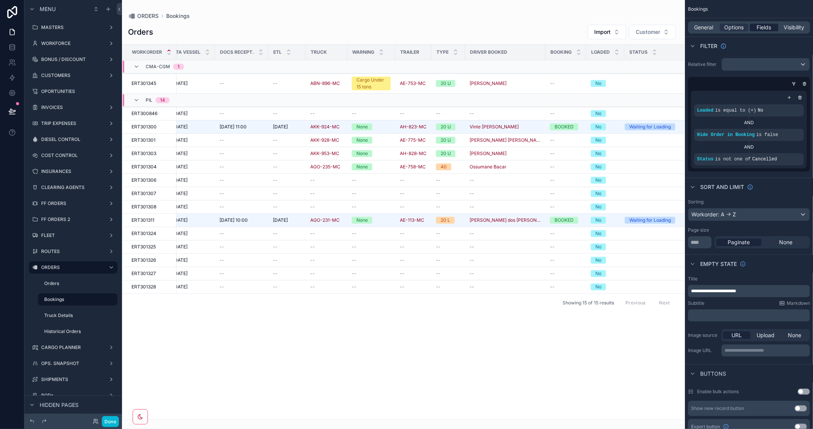
click at [765, 27] on span "Fields" at bounding box center [764, 28] width 14 height 8
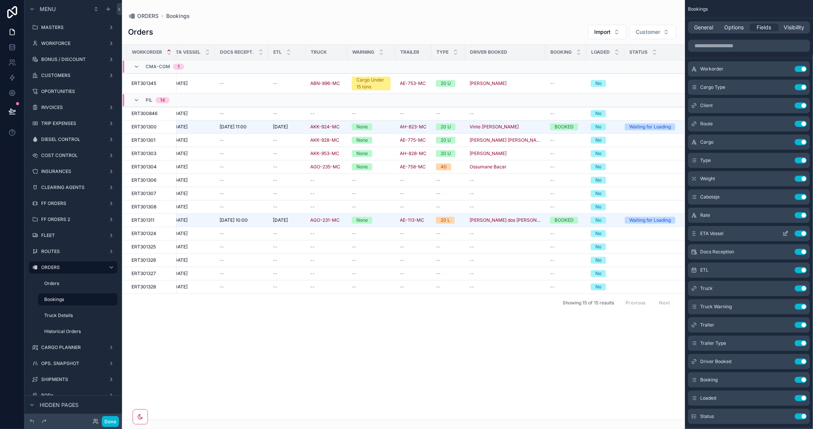
click at [798, 233] on button "Use setting" at bounding box center [801, 234] width 12 height 6
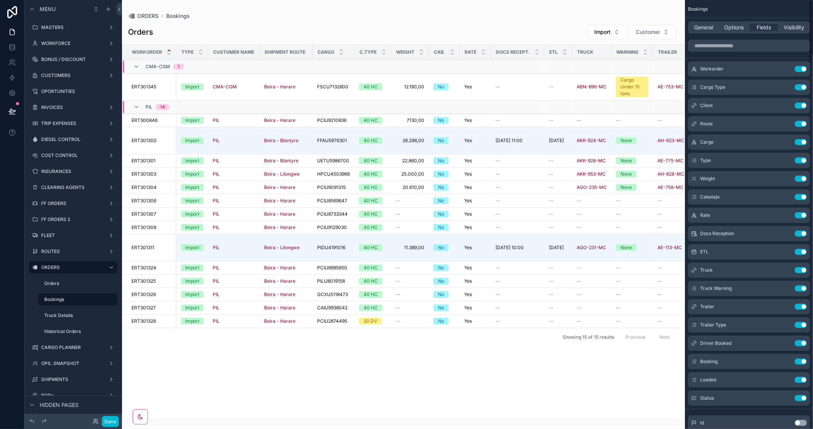
click at [731, 32] on div "General Options Fields Visibility" at bounding box center [749, 27] width 122 height 12
click at [733, 27] on span "Options" at bounding box center [733, 28] width 19 height 8
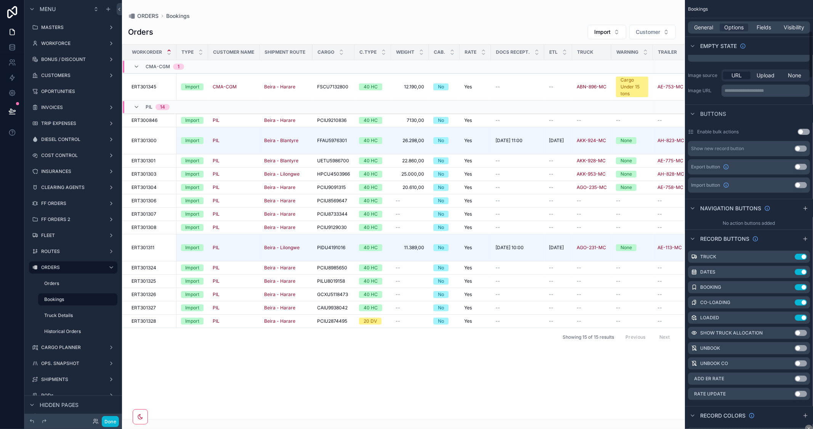
scroll to position [296, 0]
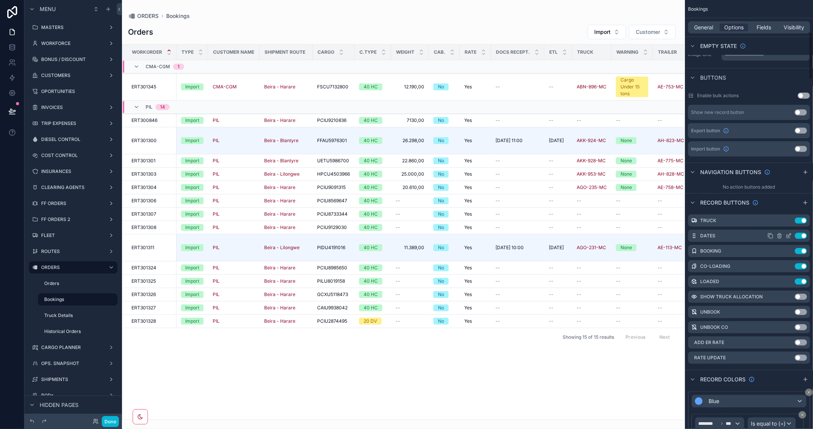
click at [789, 235] on icon "scrollable content" at bounding box center [789, 235] width 3 height 3
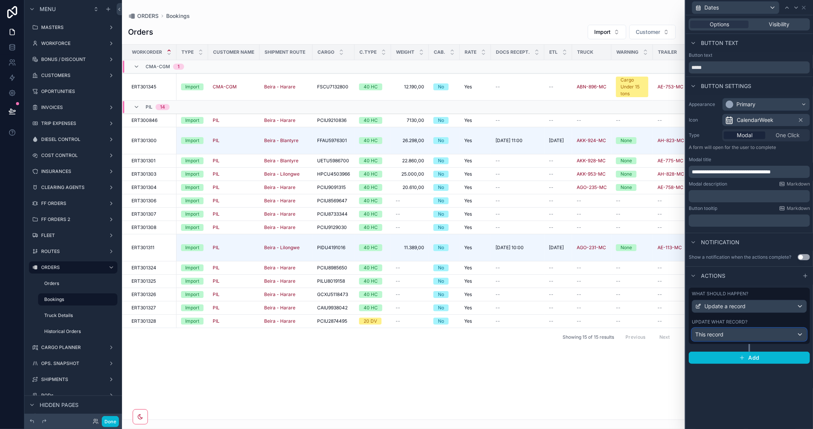
click at [771, 330] on div "This record" at bounding box center [749, 335] width 114 height 12
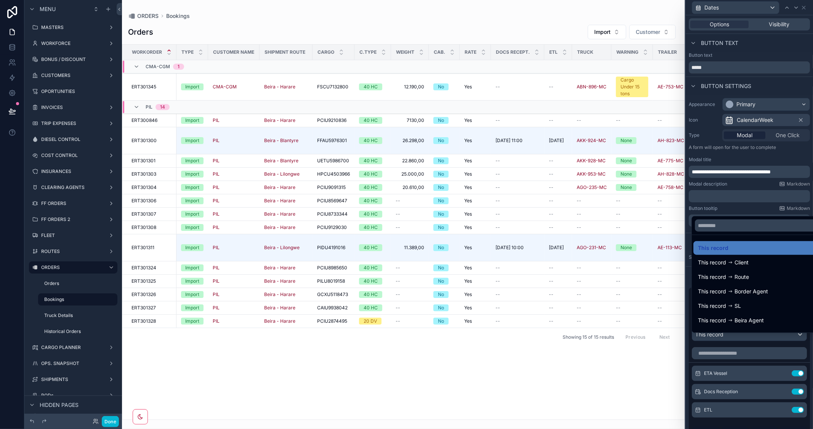
click at [749, 159] on div at bounding box center [749, 214] width 127 height 429
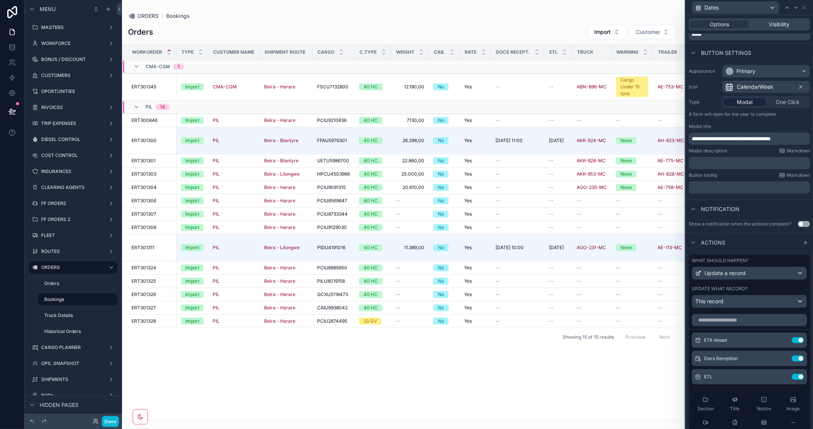
scroll to position [85, 0]
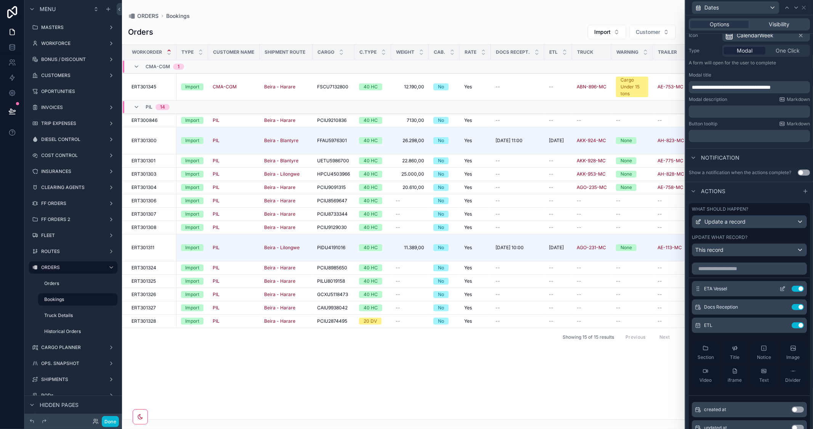
click at [792, 292] on button "Use setting" at bounding box center [798, 289] width 12 height 6
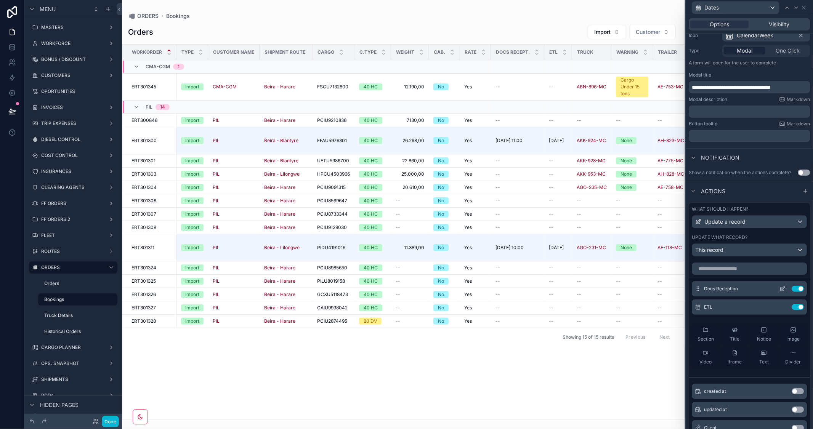
click at [782, 290] on icon at bounding box center [783, 288] width 3 height 3
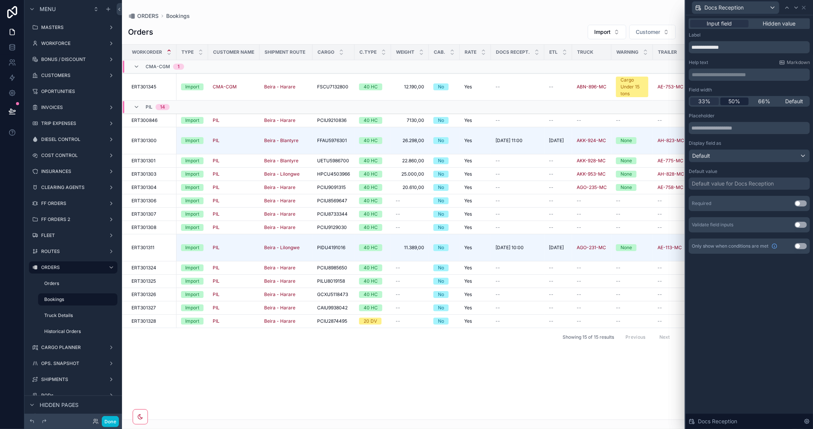
click at [736, 99] on span "50%" at bounding box center [734, 102] width 12 height 8
click at [796, 5] on icon at bounding box center [796, 8] width 6 height 6
click at [731, 101] on span "50%" at bounding box center [734, 102] width 12 height 8
click at [112, 421] on button "Done" at bounding box center [110, 421] width 17 height 11
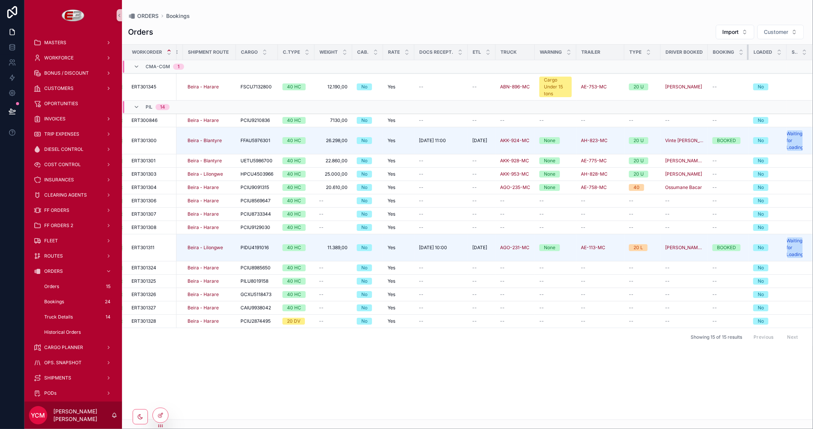
scroll to position [0, 77]
drag, startPoint x: 748, startPoint y: 50, endPoint x: 609, endPoint y: 56, distance: 138.9
click at [609, 56] on tr "Workorder Type Customer Name Shipment Route Cargo C.Type Weight Cab. Rate Docs …" at bounding box center [429, 53] width 767 height 16
drag, startPoint x: 785, startPoint y: 54, endPoint x: 726, endPoint y: 58, distance: 60.0
click at [726, 58] on tr "Workorder Type Customer Name Shipment Route Cargo C.Type Weight Cab. Rate Docs …" at bounding box center [429, 53] width 767 height 16
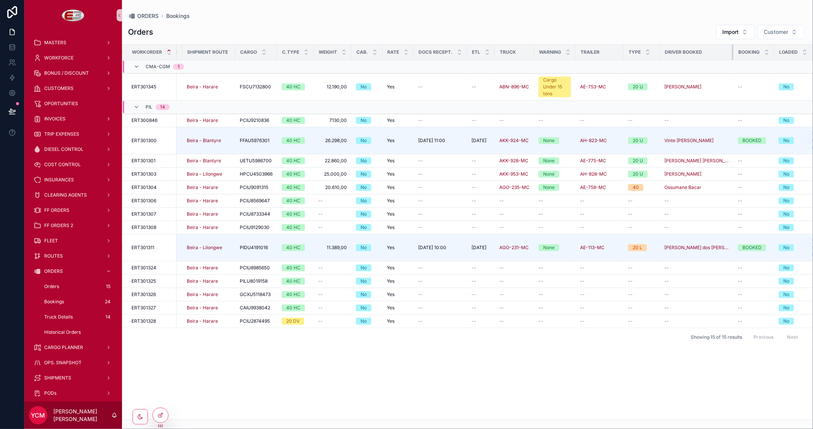
drag, startPoint x: 707, startPoint y: 51, endPoint x: 741, endPoint y: 69, distance: 38.4
click at [741, 69] on table "Workorder Type Customer Name Shipment Route Cargo C.Type Weight Cab. Rate Docs …" at bounding box center [441, 186] width 793 height 283
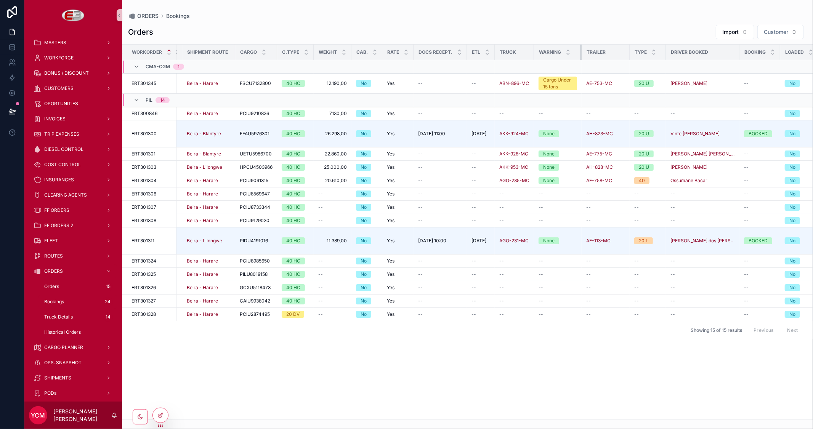
drag, startPoint x: 575, startPoint y: 52, endPoint x: 582, endPoint y: 50, distance: 6.4
click at [582, 50] on tr "Workorder Type Customer Name Shipment Route Cargo C.Type Weight Cab. Rate Docs …" at bounding box center [444, 53] width 799 height 16
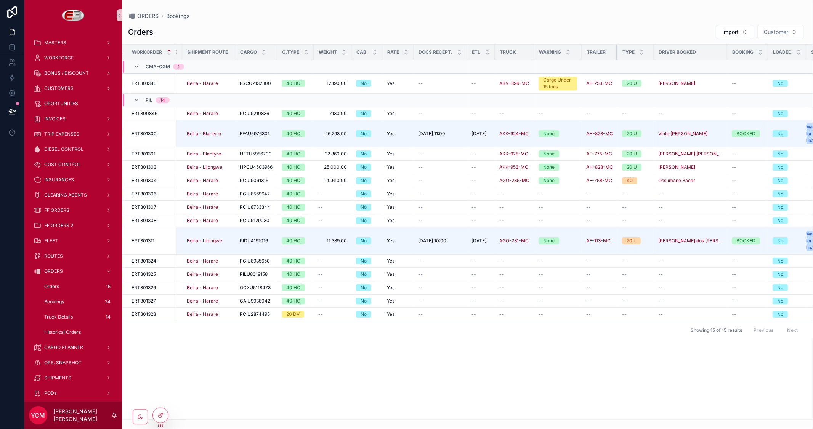
drag, startPoint x: 629, startPoint y: 51, endPoint x: 611, endPoint y: 53, distance: 17.6
click at [611, 53] on th "Trailer" at bounding box center [600, 53] width 36 height 16
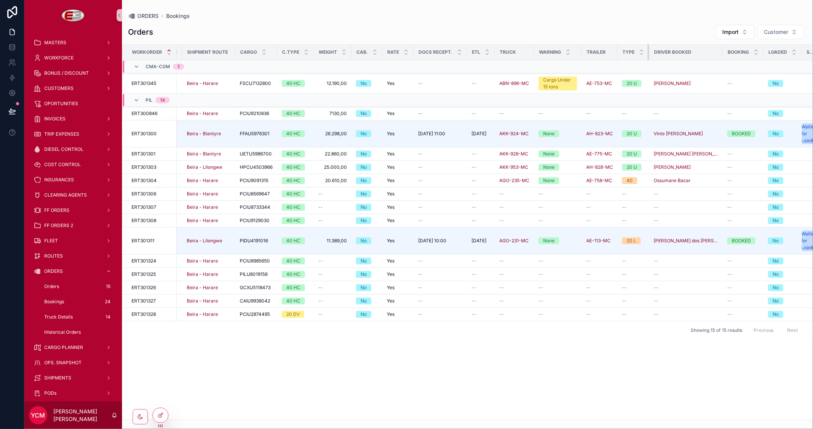
drag, startPoint x: 652, startPoint y: 50, endPoint x: 568, endPoint y: 57, distance: 84.5
click at [568, 57] on tr "Workorder Type Customer Name Shipment Route Cargo C.Type Weight Cab. Rate Docs …" at bounding box center [436, 53] width 782 height 16
drag, startPoint x: 465, startPoint y: 51, endPoint x: 427, endPoint y: 51, distance: 37.7
click at [428, 51] on th "Docs Recept." at bounding box center [440, 53] width 53 height 16
click at [160, 415] on icon at bounding box center [161, 414] width 3 height 3
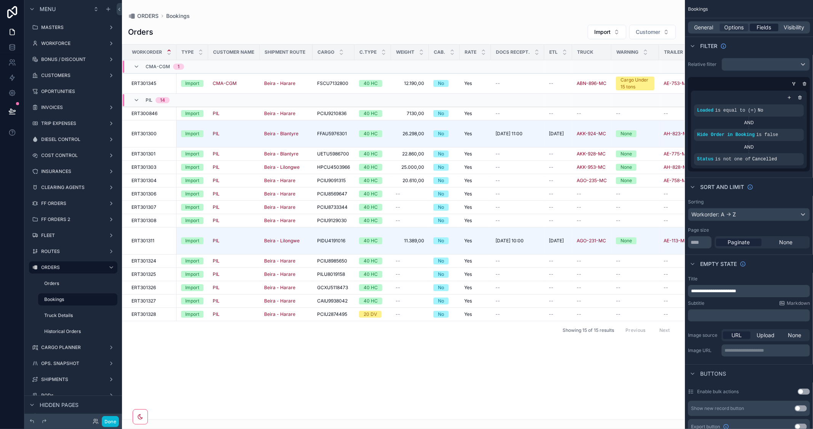
click at [765, 24] on span "Fields" at bounding box center [764, 28] width 14 height 8
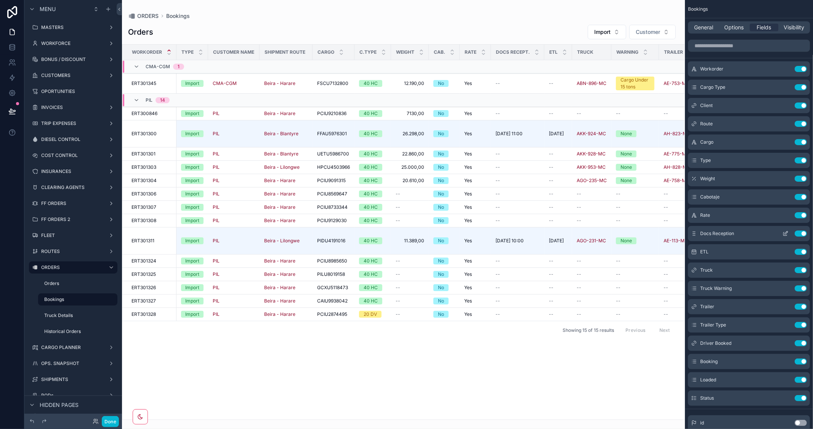
click at [783, 234] on icon "scrollable content" at bounding box center [785, 234] width 6 height 6
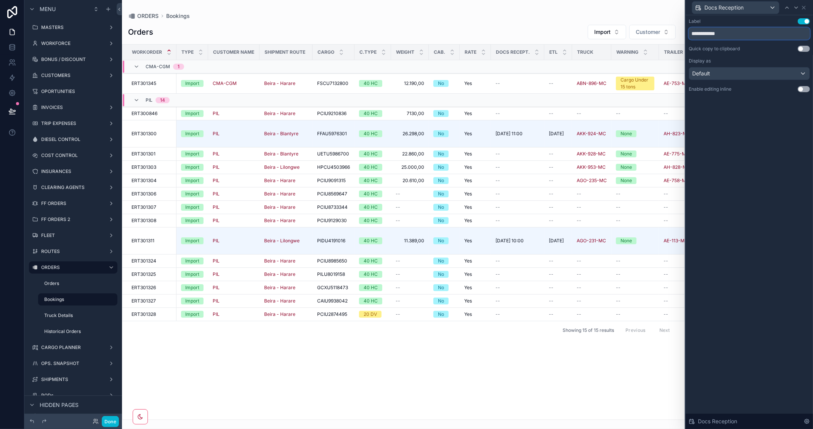
click at [712, 32] on input "**********" at bounding box center [749, 33] width 121 height 12
type input "**********"
click at [497, 415] on div "scrollable content" at bounding box center [403, 214] width 563 height 429
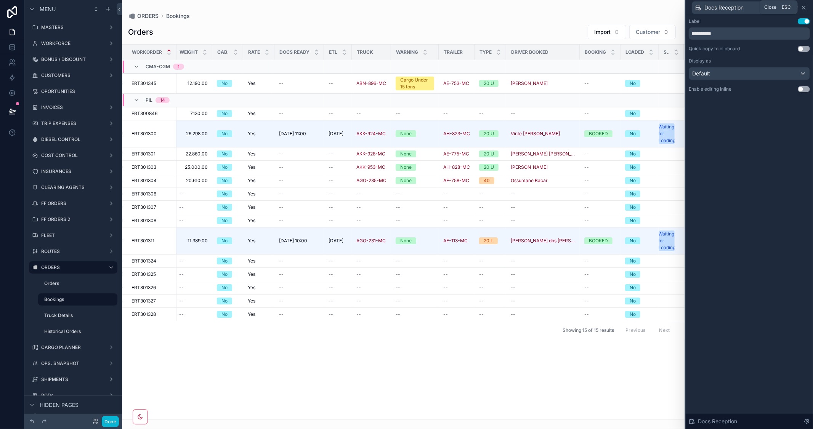
click at [805, 8] on icon at bounding box center [804, 8] width 6 height 6
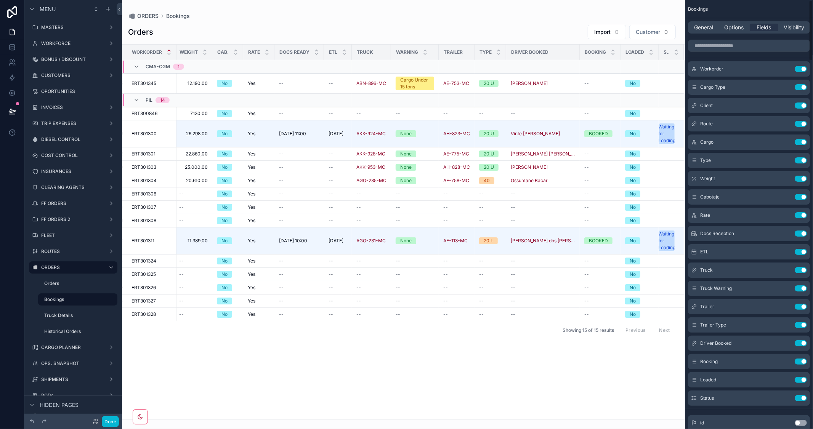
click at [802, 420] on div "id Use setting" at bounding box center [749, 422] width 122 height 15
click at [801, 421] on button "Use setting" at bounding box center [801, 423] width 12 height 6
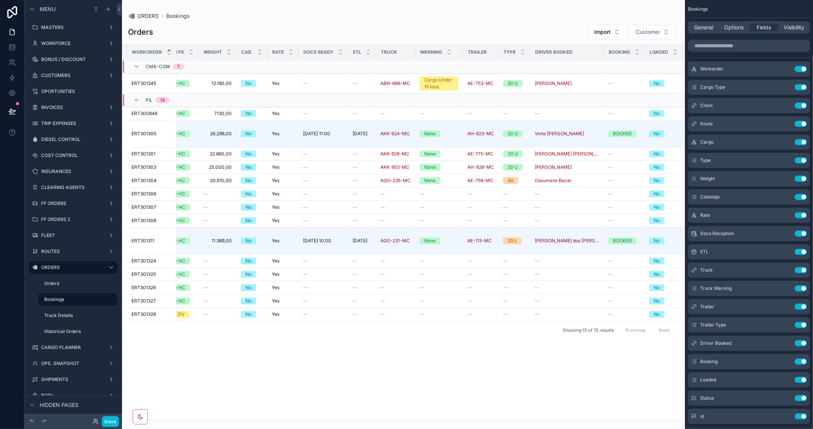
scroll to position [0, 290]
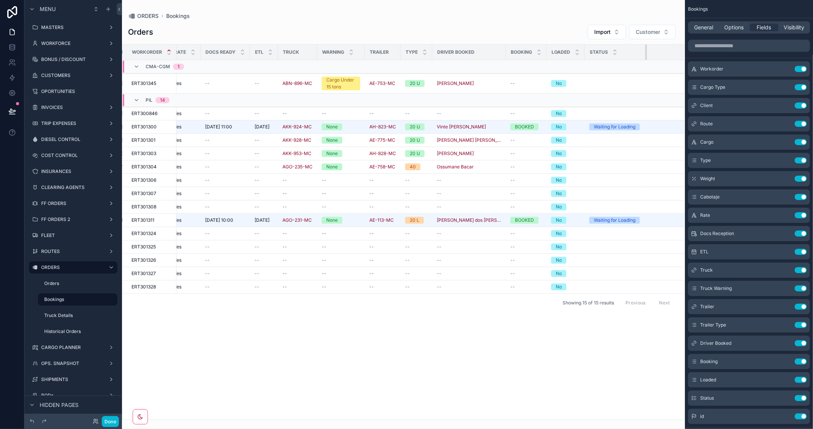
drag, startPoint x: 622, startPoint y: 51, endPoint x: 665, endPoint y: 54, distance: 43.2
click at [665, 54] on tr "Workorder Type Customer Name Shipment Route Cargo C.Type Weight Cab. Rate Docs …" at bounding box center [270, 53] width 877 height 16
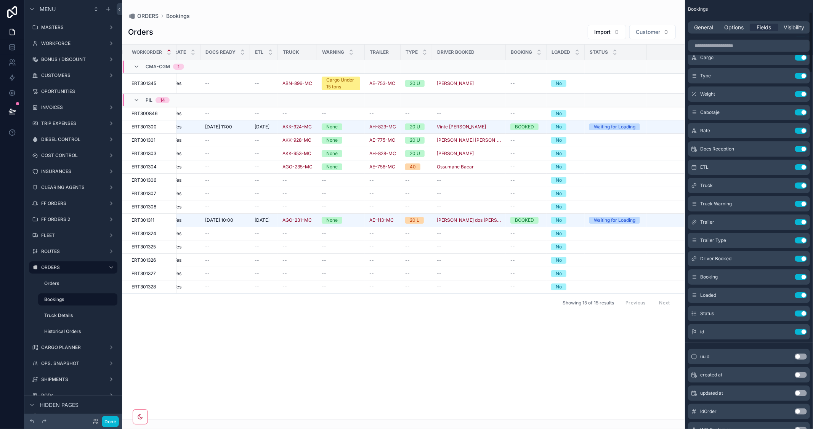
drag, startPoint x: 797, startPoint y: 332, endPoint x: 47, endPoint y: 398, distance: 752.2
click at [797, 332] on button "Use setting" at bounding box center [801, 332] width 12 height 6
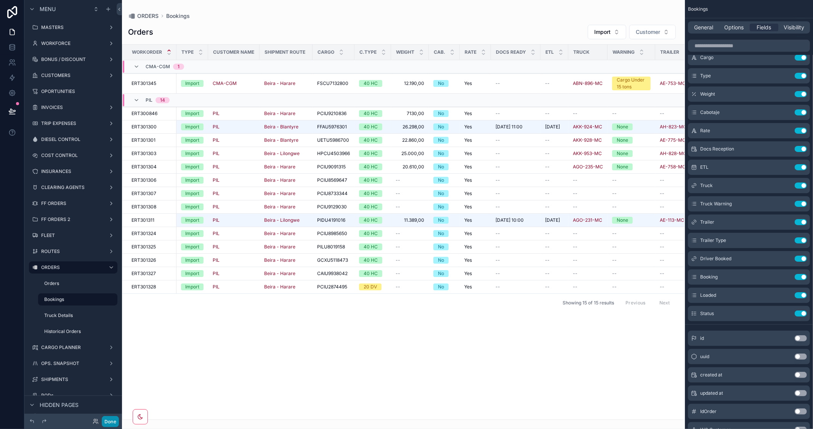
click at [111, 422] on button "Done" at bounding box center [110, 421] width 17 height 11
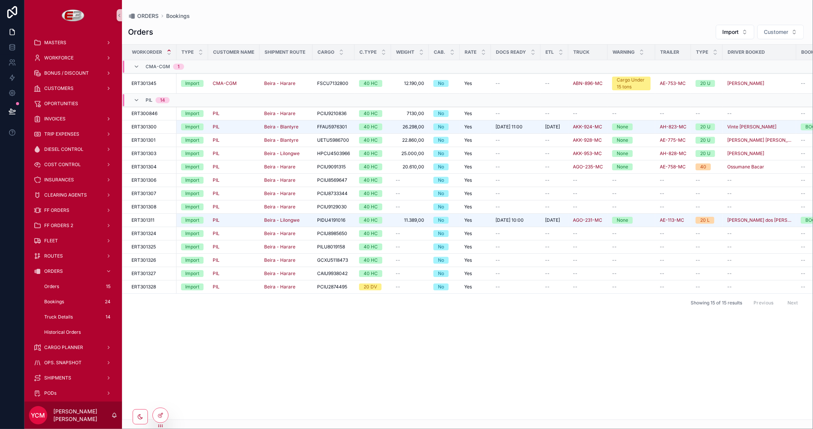
scroll to position [0, 126]
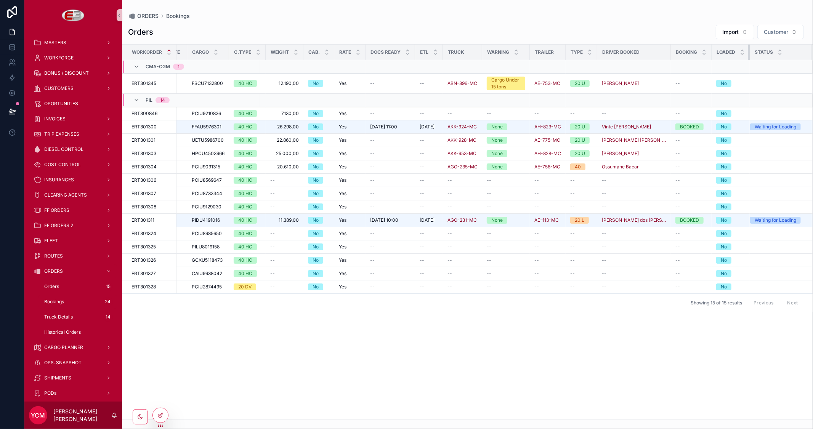
drag, startPoint x: 749, startPoint y: 50, endPoint x: 690, endPoint y: 48, distance: 58.3
click at [690, 48] on tr "Workorder Type Customer Name Shipment Route Cargo C.Type Weight Cab. Rate Docs …" at bounding box center [405, 53] width 816 height 16
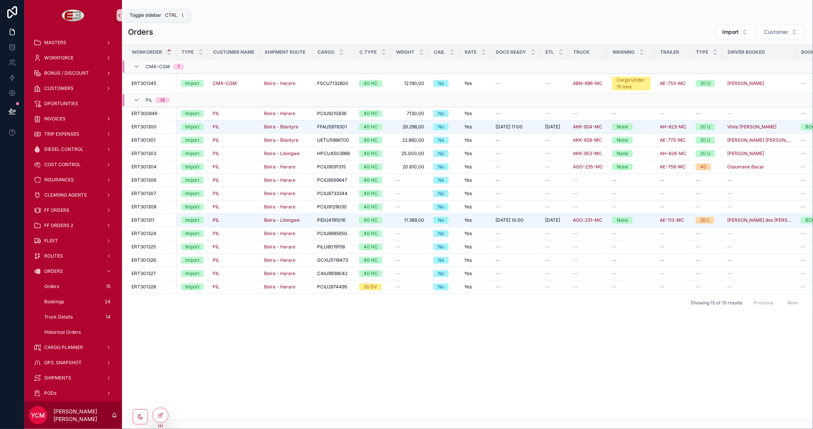
click at [117, 11] on button "scrollable content" at bounding box center [119, 15] width 5 height 12
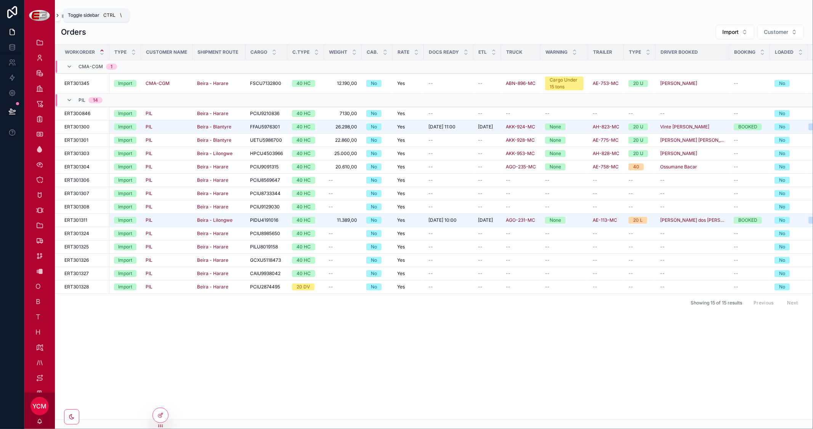
click at [55, 14] on icon "scrollable content" at bounding box center [57, 16] width 5 height 6
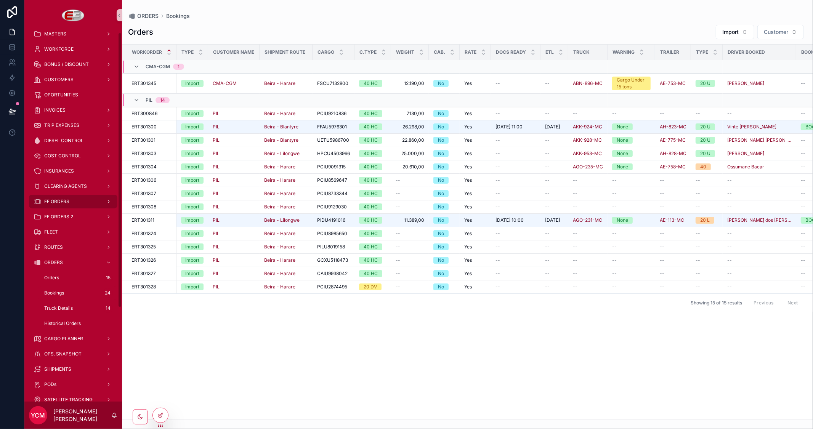
scroll to position [3, 0]
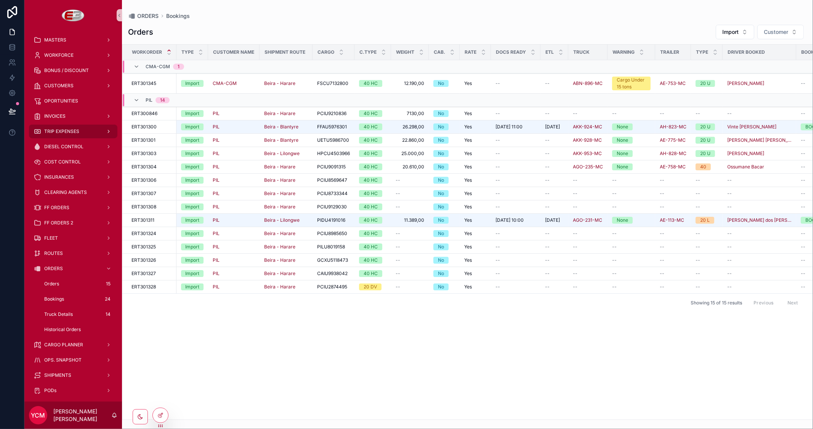
click at [63, 128] on span "TRIP EXPENSES" at bounding box center [61, 131] width 35 height 6
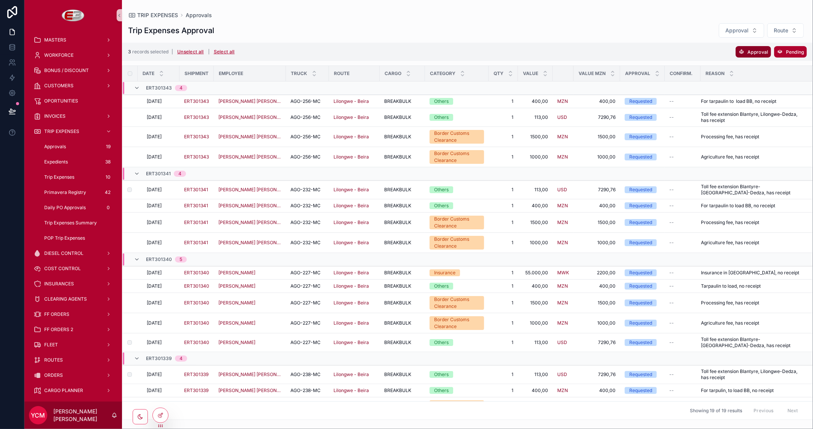
click at [757, 52] on span "Approval" at bounding box center [757, 52] width 21 height 6
click at [792, 37] on icon "scrollable content" at bounding box center [790, 37] width 6 height 6
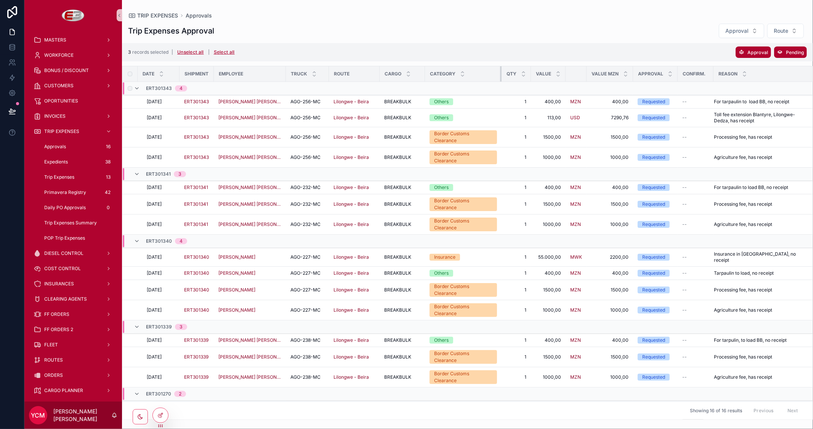
drag, startPoint x: 488, startPoint y: 75, endPoint x: 501, endPoint y: 86, distance: 16.5
click at [501, 86] on table "Date Shipment Employee Truck Route Cargo Category Qty Value Value MZN Approval …" at bounding box center [467, 265] width 690 height 399
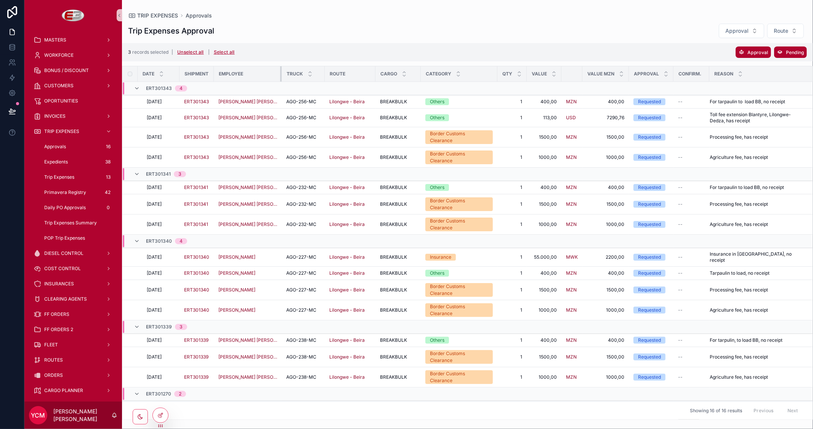
drag, startPoint x: 285, startPoint y: 75, endPoint x: 280, endPoint y: 75, distance: 4.2
click at [280, 75] on div "scrollable content" at bounding box center [281, 73] width 3 height 15
click at [54, 375] on span "ORDERS" at bounding box center [53, 378] width 19 height 6
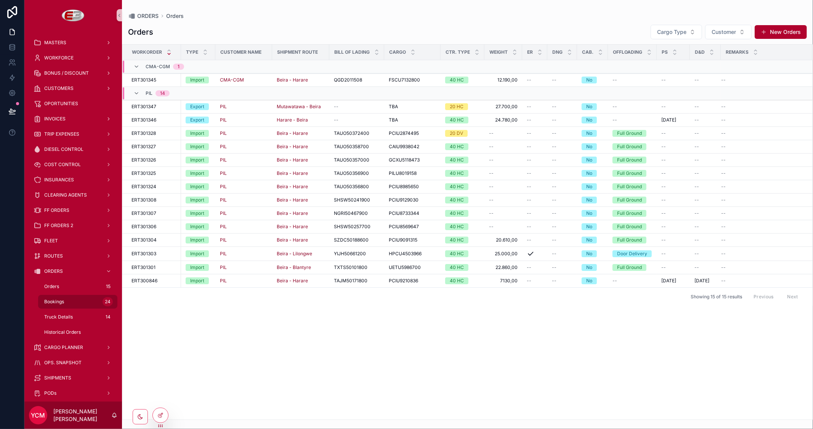
click at [56, 299] on span "Bookings" at bounding box center [54, 302] width 20 height 6
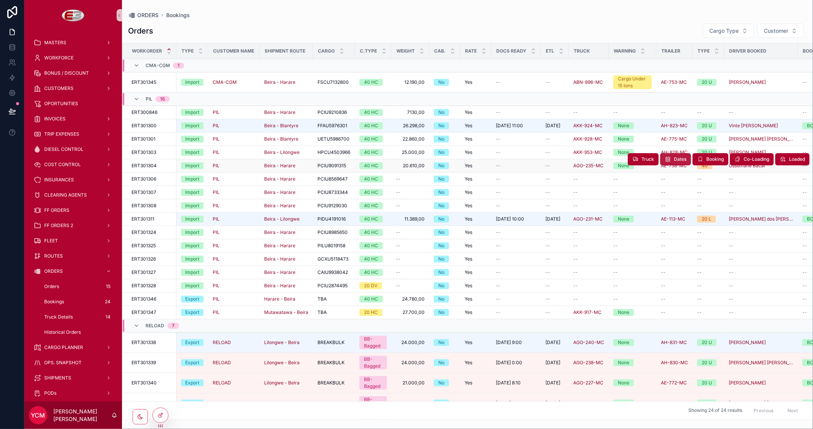
click at [674, 159] on span "Dates" at bounding box center [680, 159] width 13 height 6
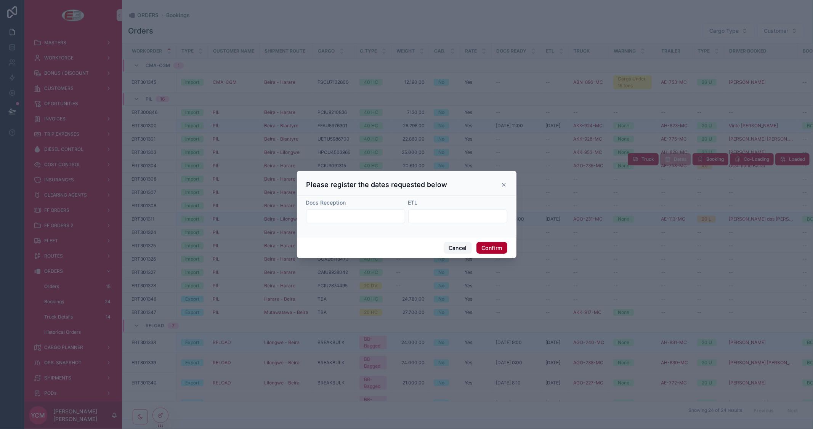
click at [455, 247] on button "Cancel" at bounding box center [458, 248] width 28 height 12
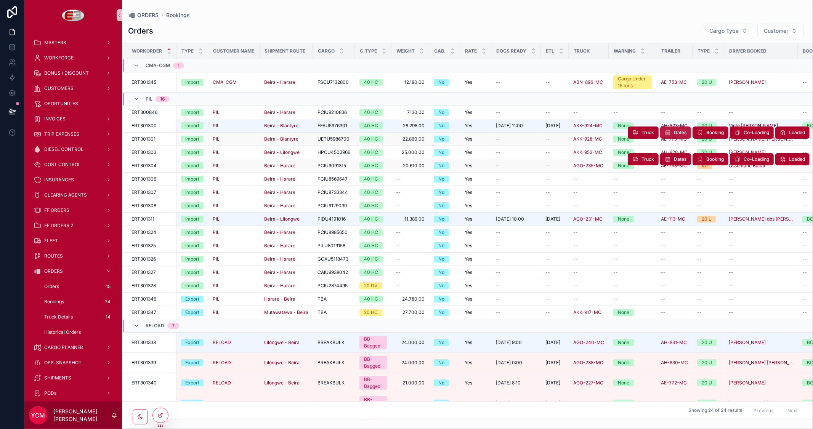
click at [674, 132] on span "Dates" at bounding box center [680, 133] width 13 height 6
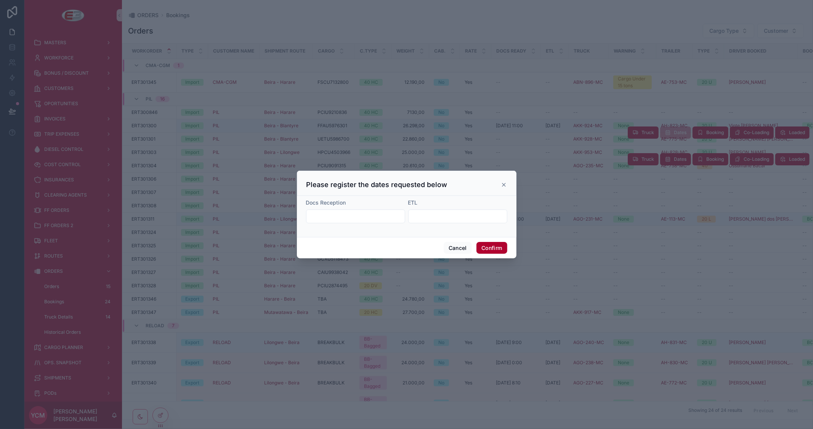
click at [345, 212] on input "text" at bounding box center [355, 216] width 98 height 11
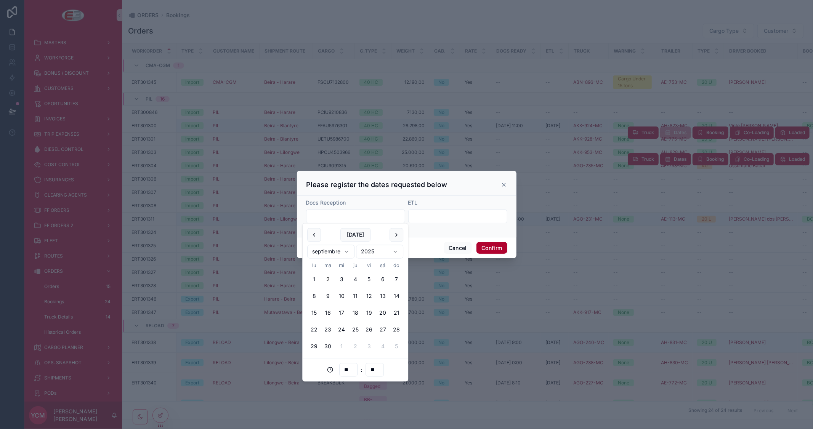
click at [328, 279] on button "2" at bounding box center [328, 280] width 14 height 14
type input "**********"
click at [351, 371] on input "**" at bounding box center [349, 370] width 18 height 11
drag, startPoint x: 351, startPoint y: 371, endPoint x: 332, endPoint y: 365, distance: 20.7
click at [332, 365] on div "** : **" at bounding box center [355, 370] width 96 height 14
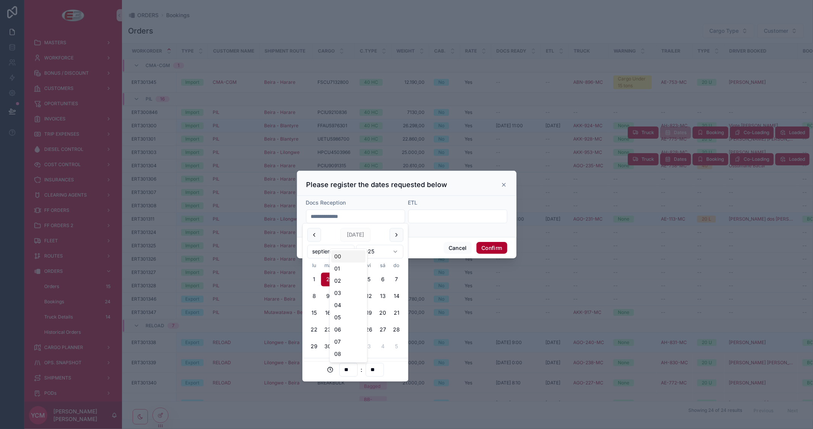
type input "**"
type input "**********"
type input "**"
type input "**********"
type input "**"
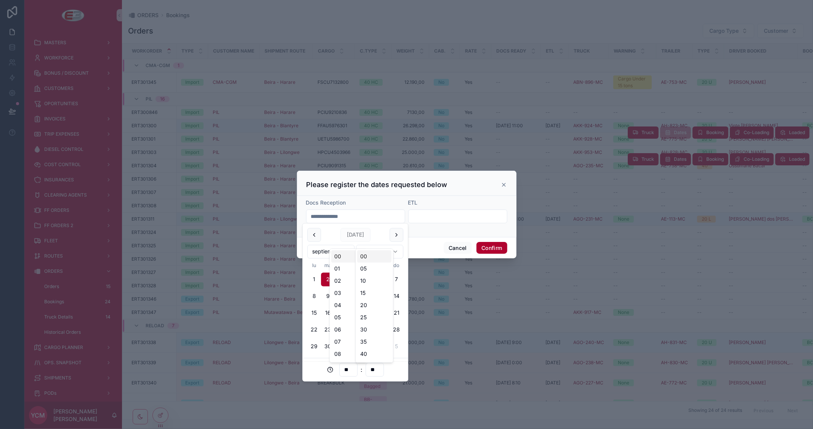
type input "**********"
type input "**"
click at [460, 219] on input "text" at bounding box center [458, 216] width 98 height 11
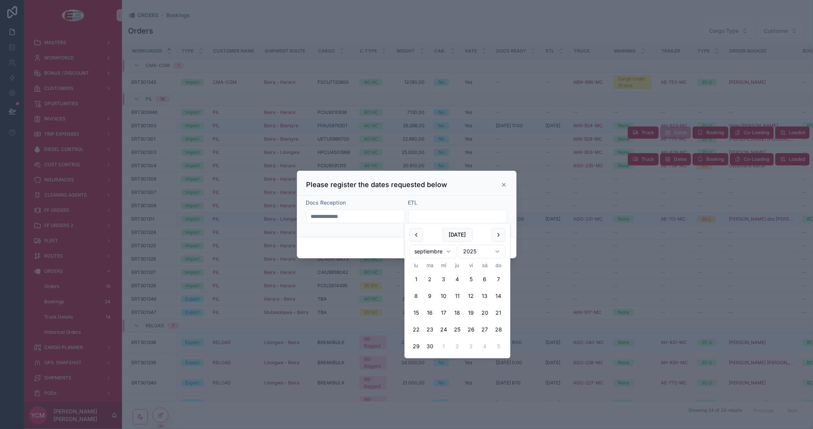
click at [430, 279] on button "2" at bounding box center [430, 280] width 14 height 14
type input "********"
click at [476, 232] on div "[DATE]" at bounding box center [457, 235] width 96 height 14
click at [469, 192] on div "Please register the dates requested below" at bounding box center [407, 183] width 220 height 25
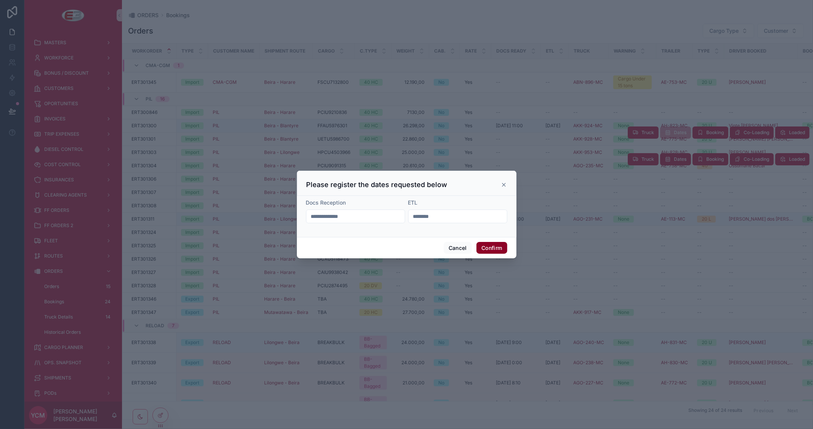
click at [490, 244] on button "Confirm" at bounding box center [491, 248] width 30 height 12
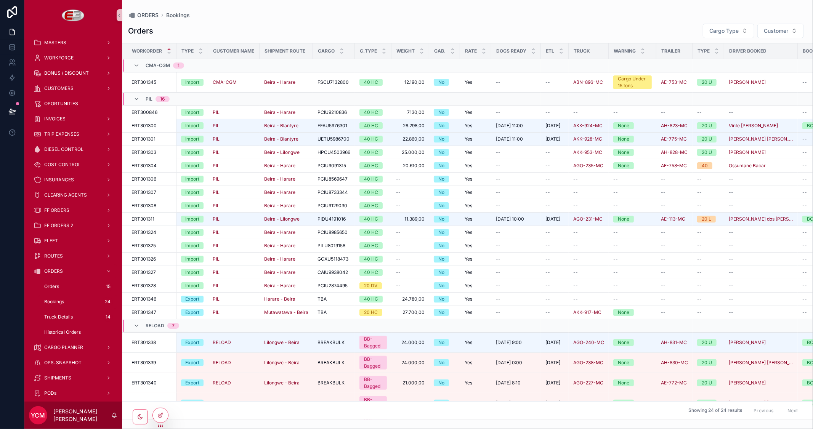
click at [596, 10] on div "ORDERS Bookings Orders Cargo Type Customer Workorder Type Customer Name Shipmen…" at bounding box center [467, 210] width 691 height 420
